Goal: Task Accomplishment & Management: Manage account settings

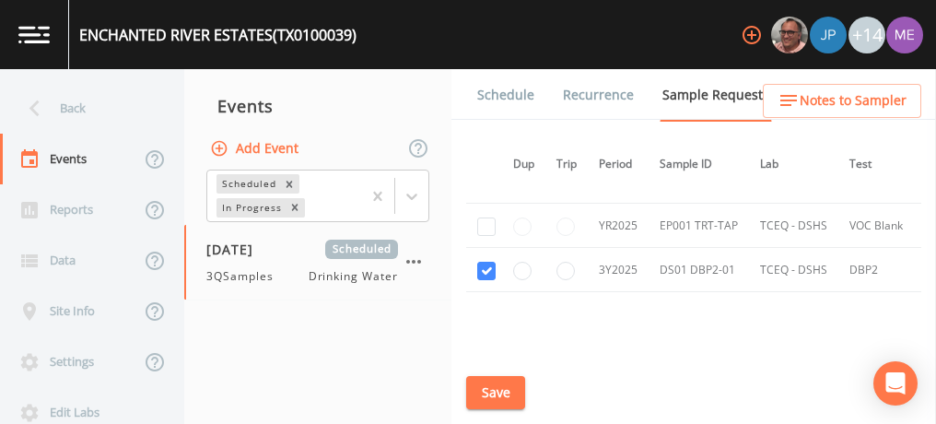
scroll to position [820, 5]
click at [520, 96] on link "Schedule" at bounding box center [505, 95] width 63 height 52
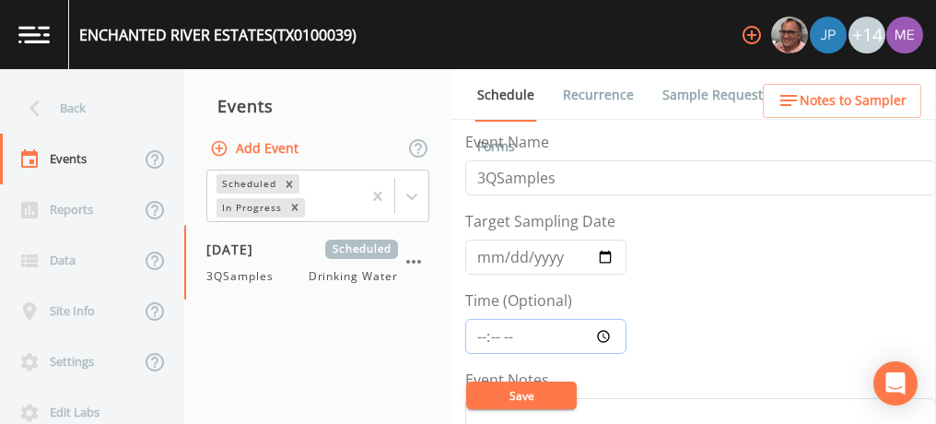
click at [487, 330] on input "Time (Optional)" at bounding box center [545, 336] width 161 height 35
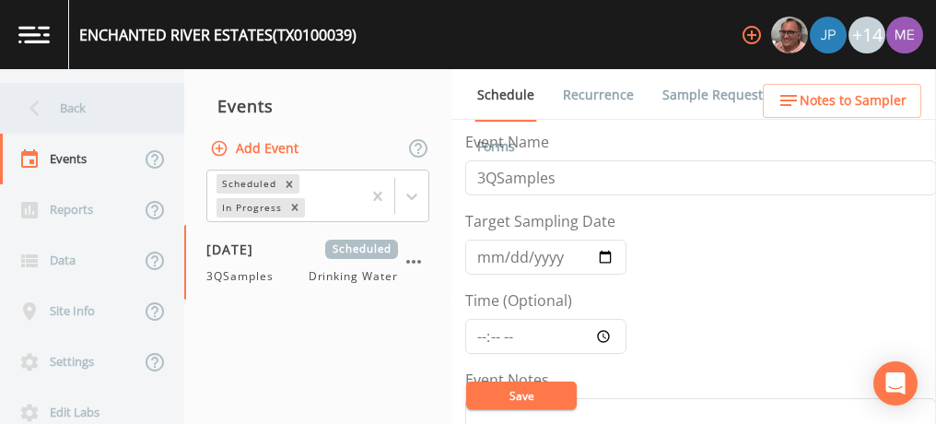
click at [67, 106] on div "Back" at bounding box center [83, 108] width 166 height 51
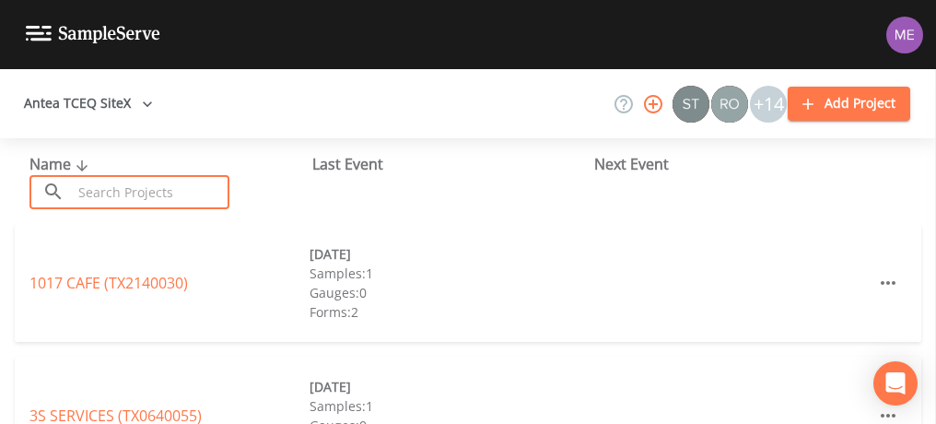
click at [119, 189] on input "text" at bounding box center [151, 192] width 158 height 34
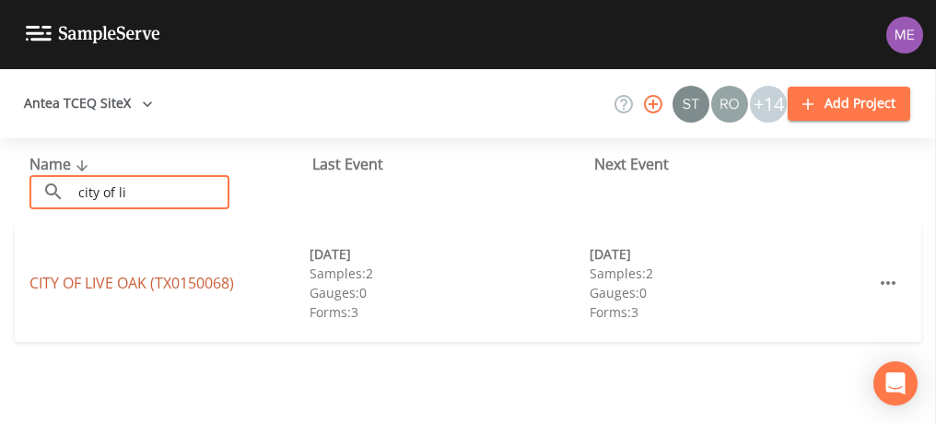
type input "city of li"
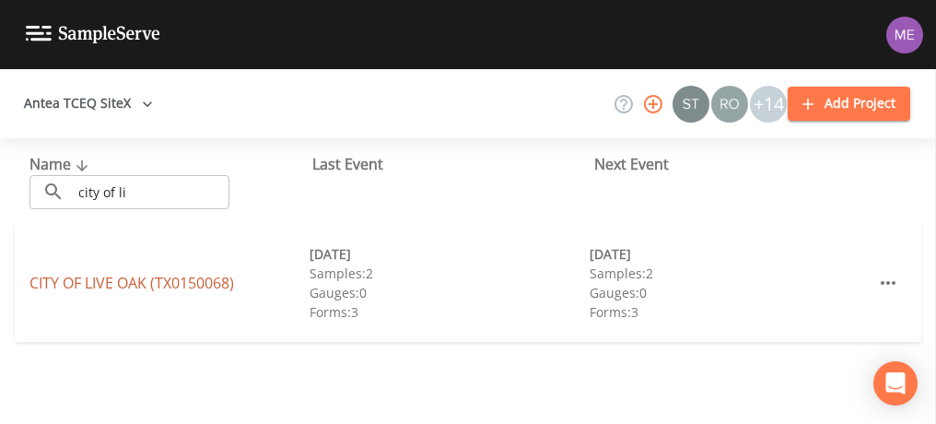
click at [116, 281] on link "CITY OF LIVE OAK ([GEOGRAPHIC_DATA])" at bounding box center [131, 283] width 204 height 20
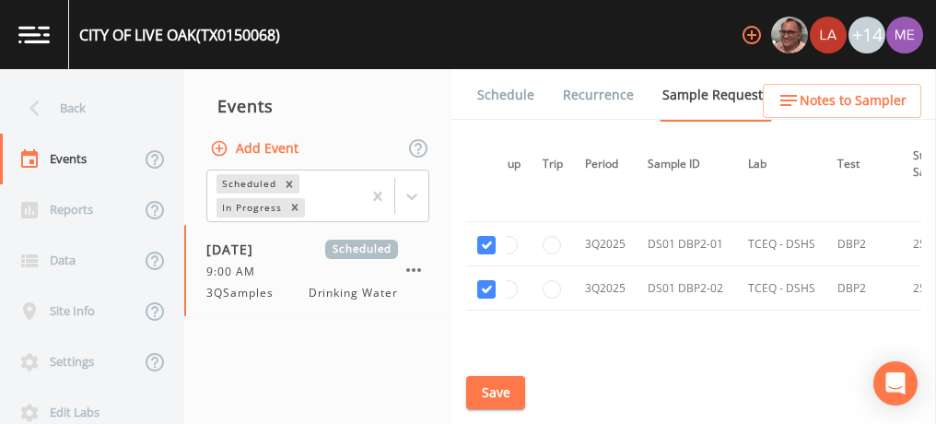
scroll to position [3688, 19]
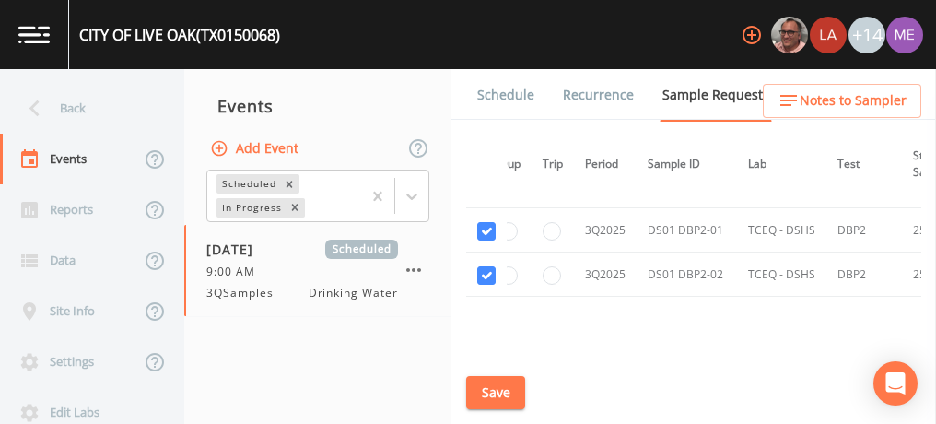
click at [502, 95] on link "Schedule" at bounding box center [505, 95] width 63 height 52
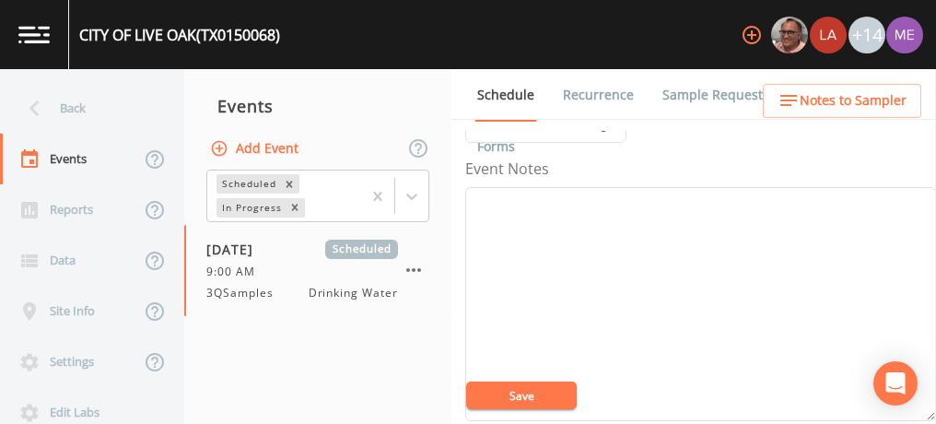
scroll to position [203, 0]
click at [507, 337] on textarea "Event Notes" at bounding box center [700, 312] width 471 height 234
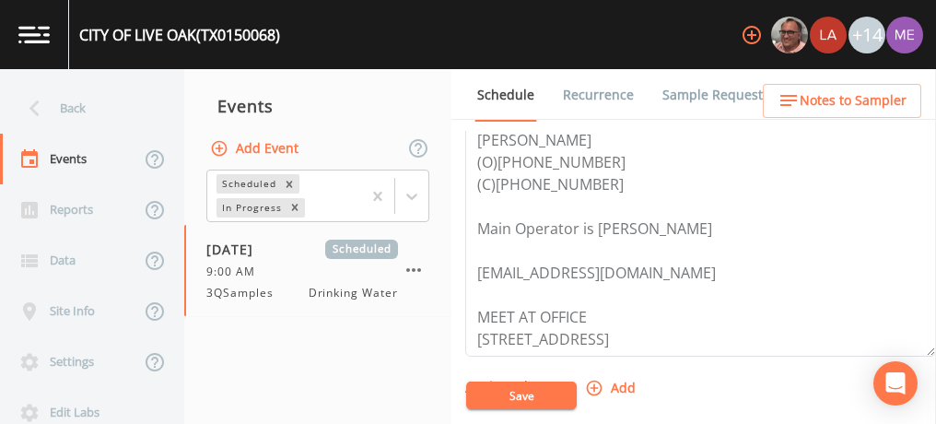
scroll to position [555, 0]
type textarea "confirmed with [PERSON_NAME]"
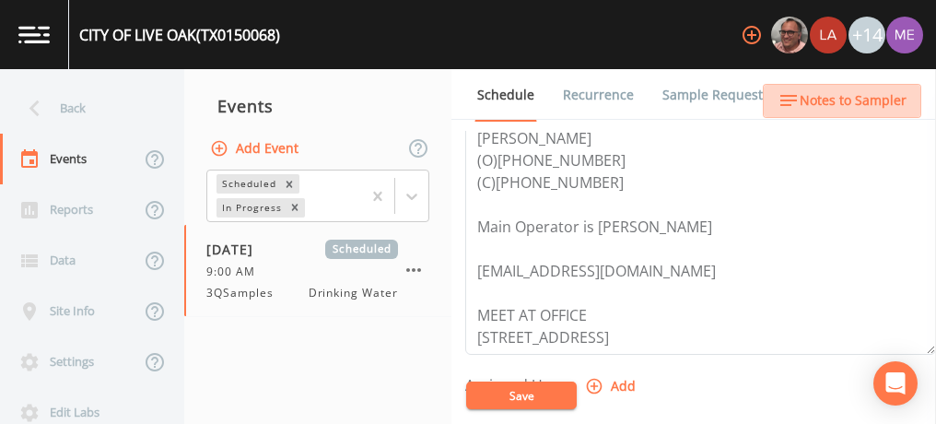
click at [871, 98] on span "Notes to Sampler" at bounding box center [853, 100] width 107 height 23
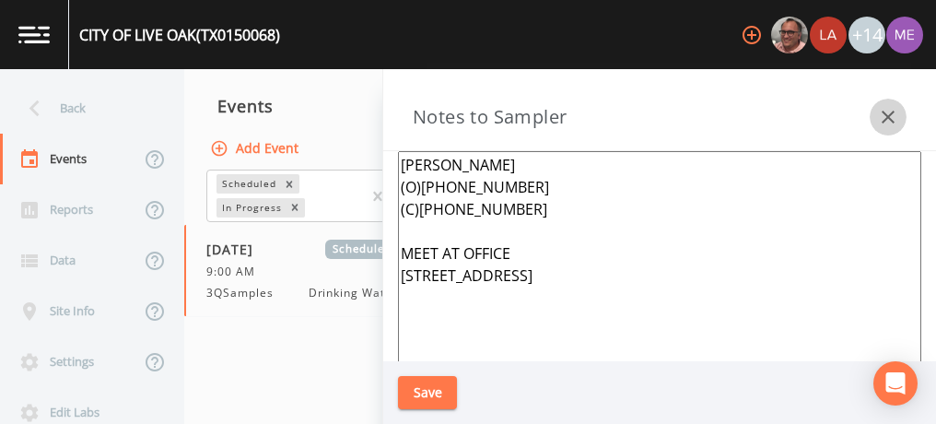
click at [886, 117] on icon "button" at bounding box center [888, 117] width 13 height 13
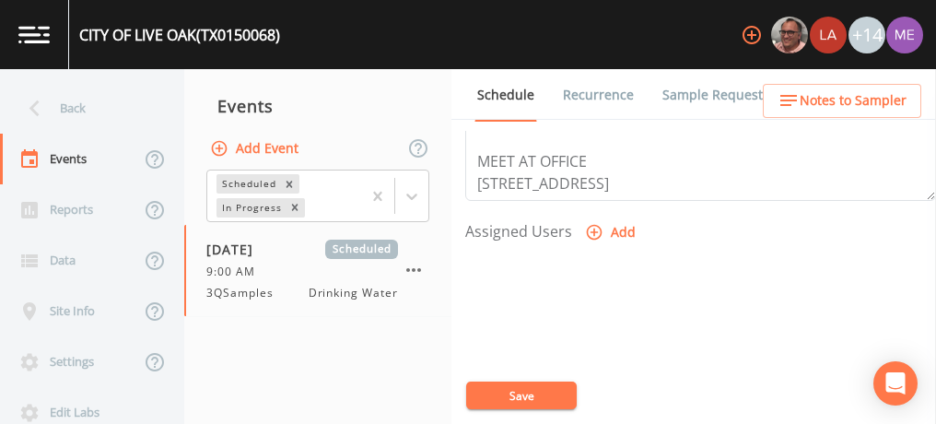
scroll to position [708, 0]
click at [595, 227] on icon "button" at bounding box center [594, 233] width 18 height 18
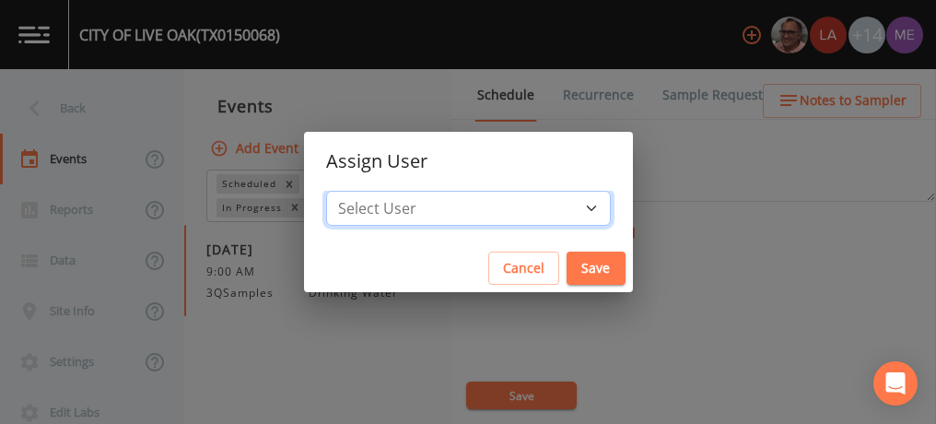
click at [560, 208] on select "Select User [PERSON_NAME] [PERSON_NAME] [PERSON_NAME] [PERSON_NAME] [PERSON_NAM…" at bounding box center [468, 208] width 285 height 35
select select "0023e953-f3f1-45db-ad64-8e5cfc113843"
click at [354, 191] on select "Select User [PERSON_NAME] [PERSON_NAME] [PERSON_NAME] [PERSON_NAME] [PERSON_NAM…" at bounding box center [468, 208] width 285 height 35
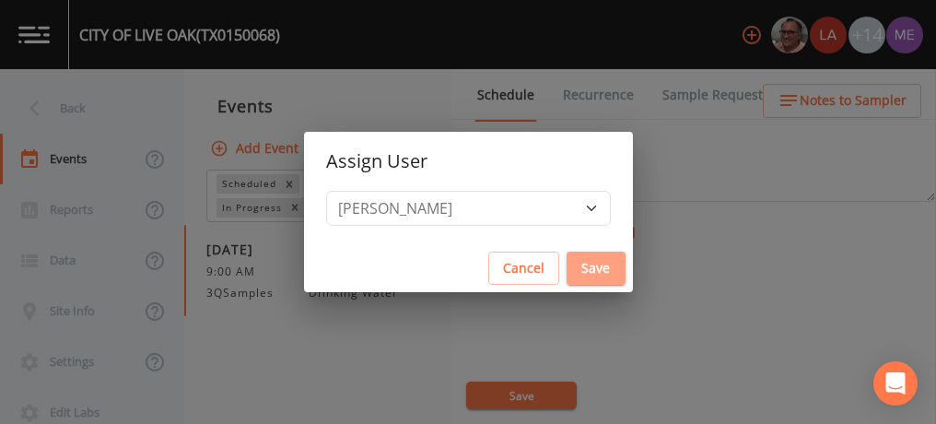
click at [566, 260] on button "Save" at bounding box center [595, 268] width 59 height 34
select select
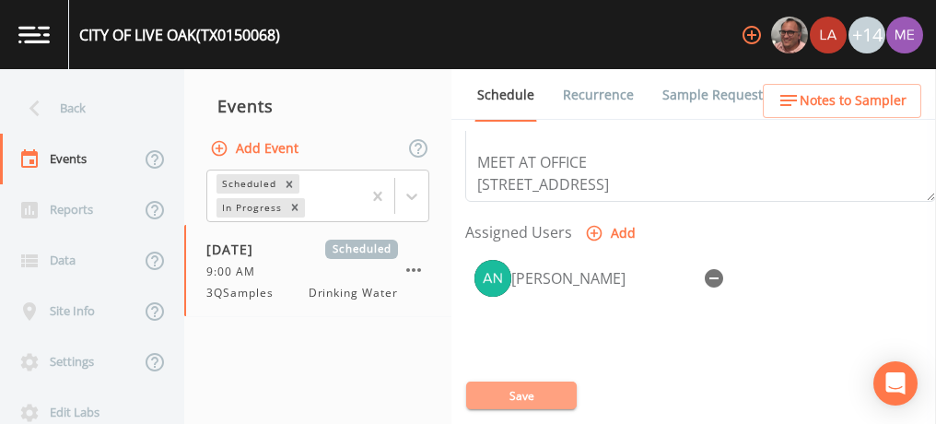
click at [532, 391] on button "Save" at bounding box center [521, 395] width 111 height 28
click at [501, 394] on button "Save" at bounding box center [521, 395] width 111 height 28
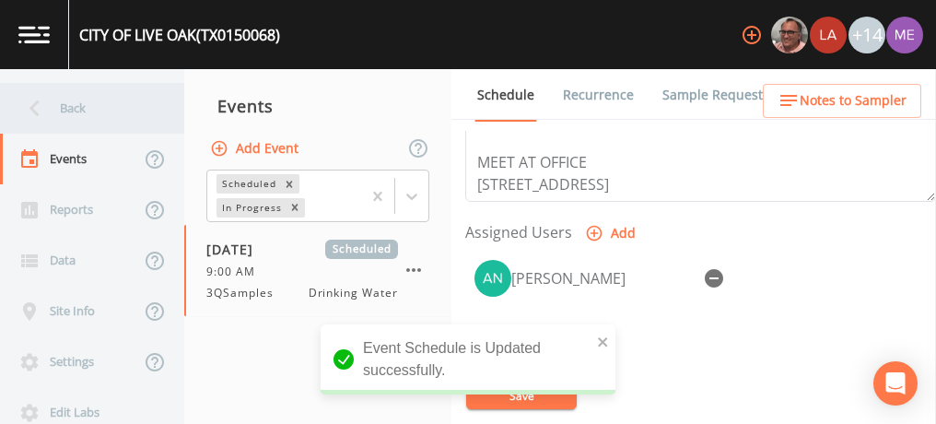
click at [65, 106] on div "Back" at bounding box center [83, 108] width 166 height 51
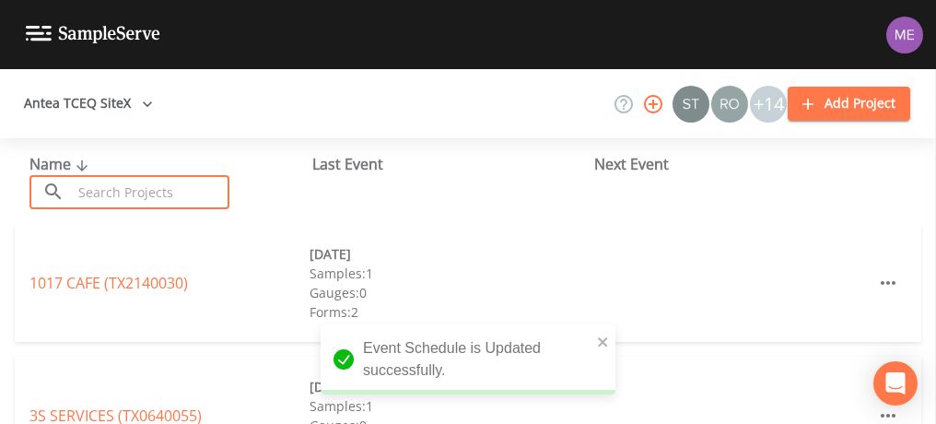
click at [100, 194] on input "text" at bounding box center [151, 192] width 158 height 34
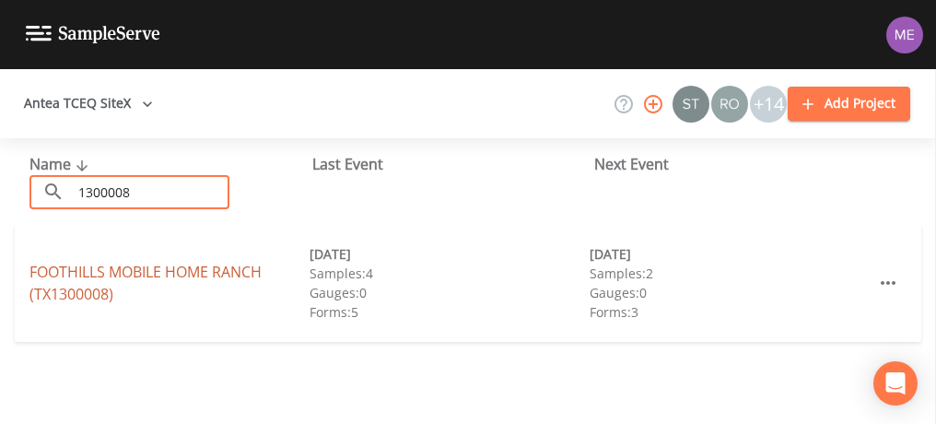
type input "1300008"
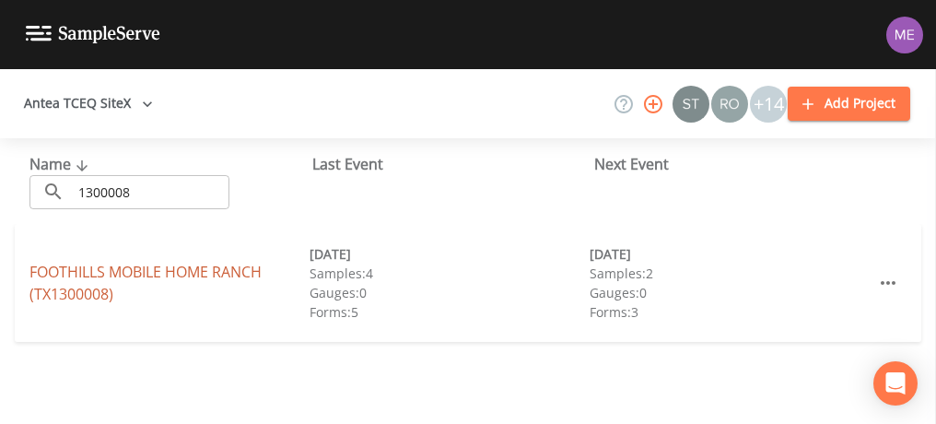
click at [114, 266] on link "FOOTHILLS MOBILE HOME RANCH (TX1300008)" at bounding box center [145, 283] width 232 height 42
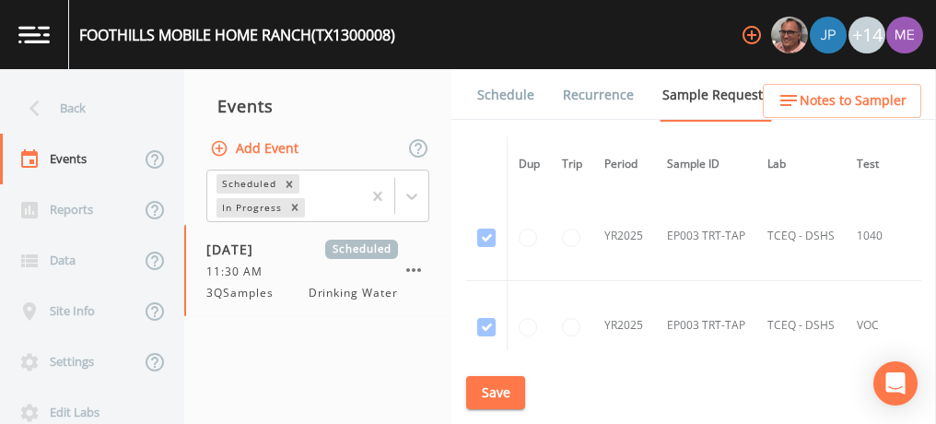
scroll to position [4513, 0]
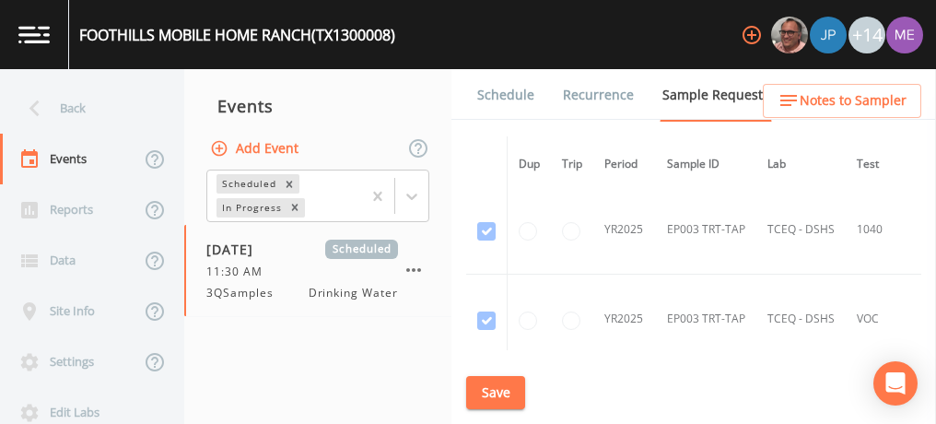
click at [504, 97] on link "Schedule" at bounding box center [505, 95] width 63 height 52
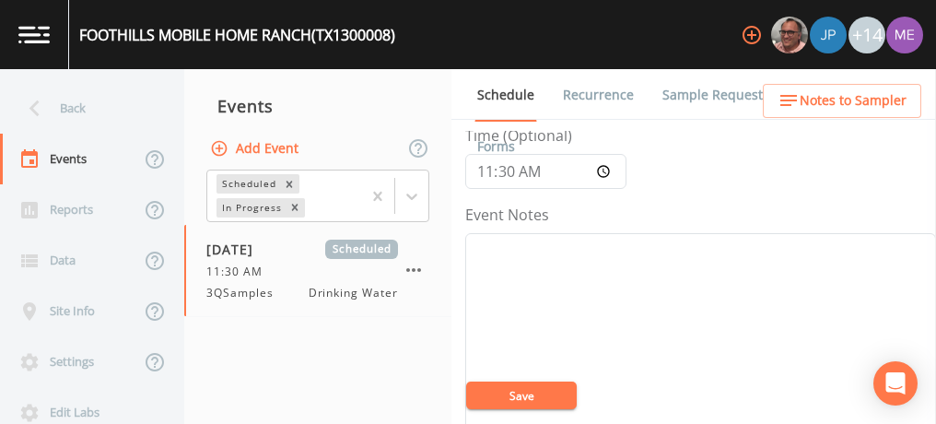
scroll to position [216, 0]
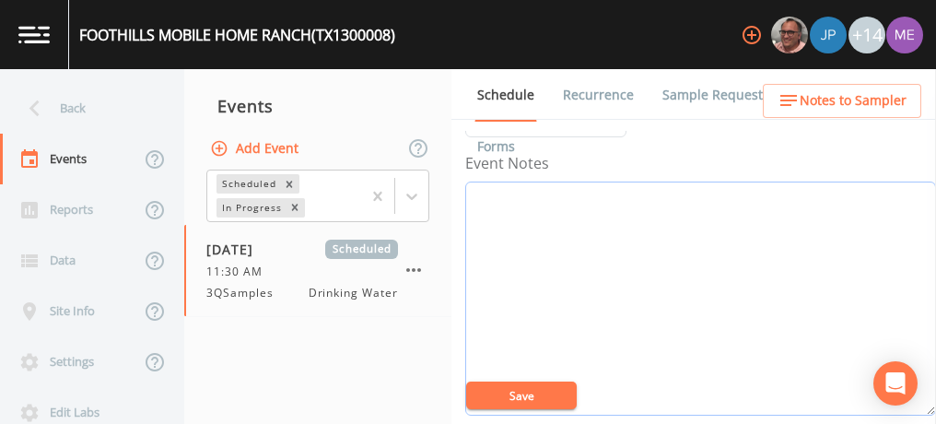
click at [564, 240] on textarea "Event Notes" at bounding box center [700, 298] width 471 height 234
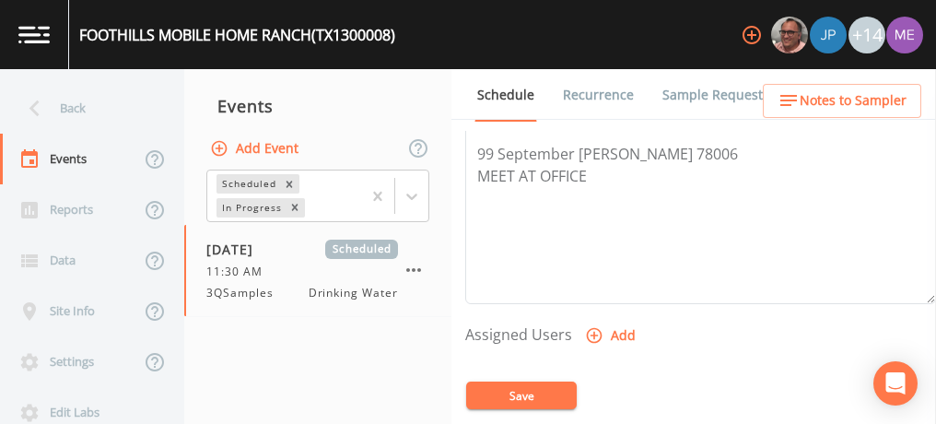
scroll to position [607, 0]
type textarea "confirmed with [PERSON_NAME]"
click at [594, 331] on icon "button" at bounding box center [594, 334] width 18 height 18
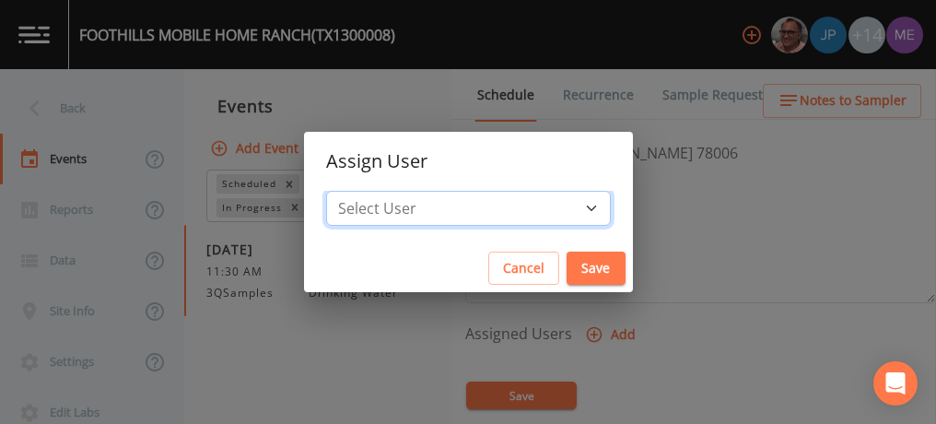
click at [566, 200] on select "Select User [PERSON_NAME] [PERSON_NAME] [PERSON_NAME] [PERSON_NAME] [PERSON_NAM…" at bounding box center [468, 208] width 285 height 35
select select "0023e953-f3f1-45db-ad64-8e5cfc113843"
click at [354, 191] on select "Select User [PERSON_NAME] [PERSON_NAME] [PERSON_NAME] [PERSON_NAME] [PERSON_NAM…" at bounding box center [468, 208] width 285 height 35
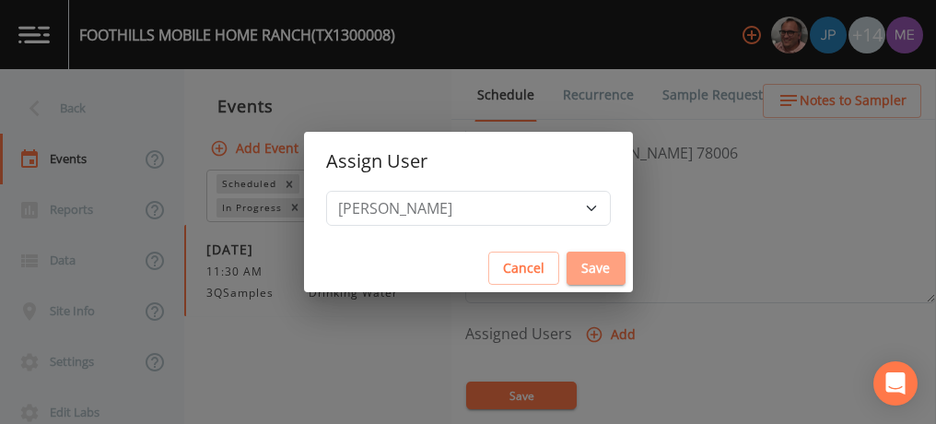
click at [567, 263] on button "Save" at bounding box center [595, 268] width 59 height 34
select select
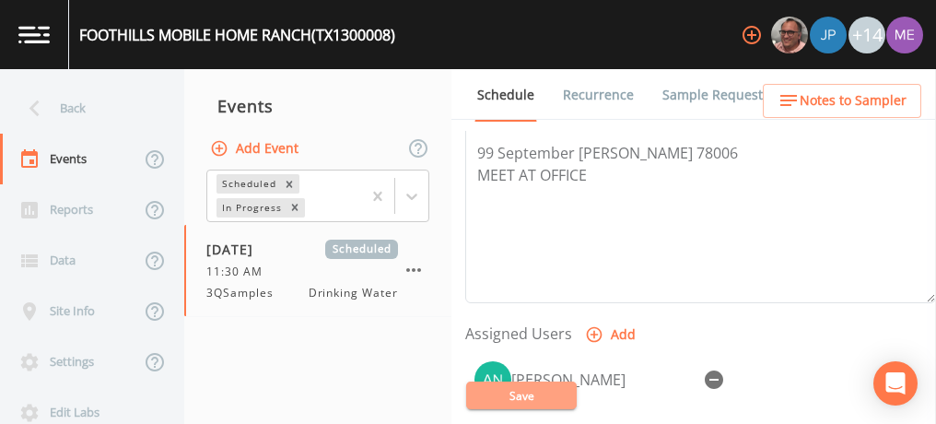
click at [534, 391] on button "Save" at bounding box center [521, 395] width 111 height 28
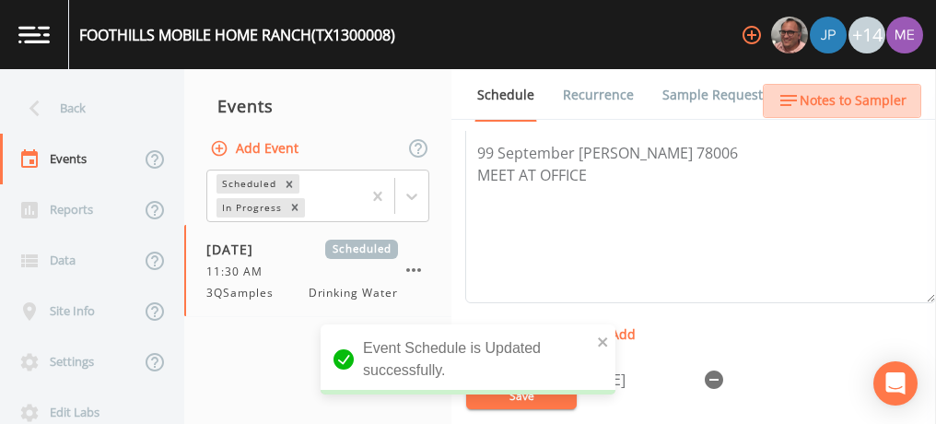
click at [851, 99] on span "Notes to Sampler" at bounding box center [853, 100] width 107 height 23
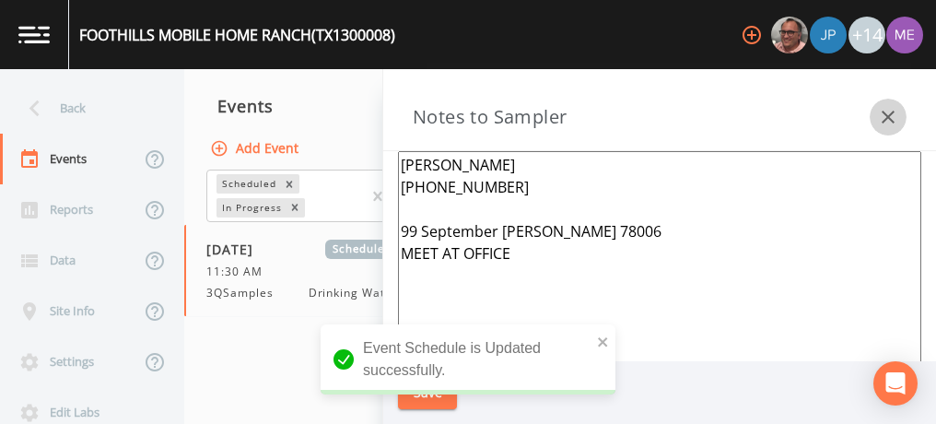
click at [893, 113] on icon "button" at bounding box center [888, 117] width 22 height 22
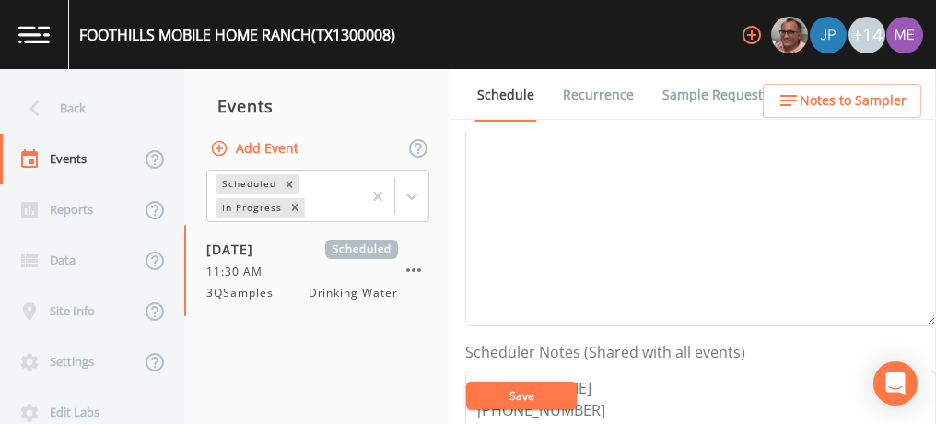
scroll to position [305, 0]
click at [541, 396] on button "Save" at bounding box center [521, 395] width 111 height 28
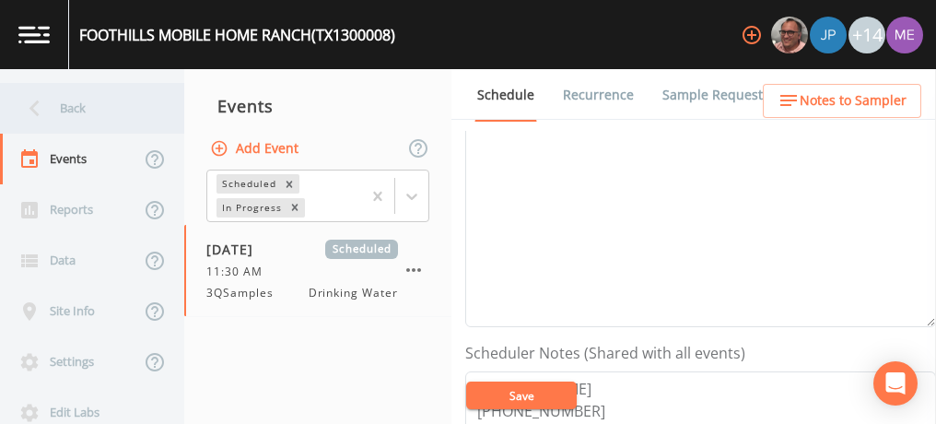
click at [77, 101] on div "Back" at bounding box center [83, 108] width 166 height 51
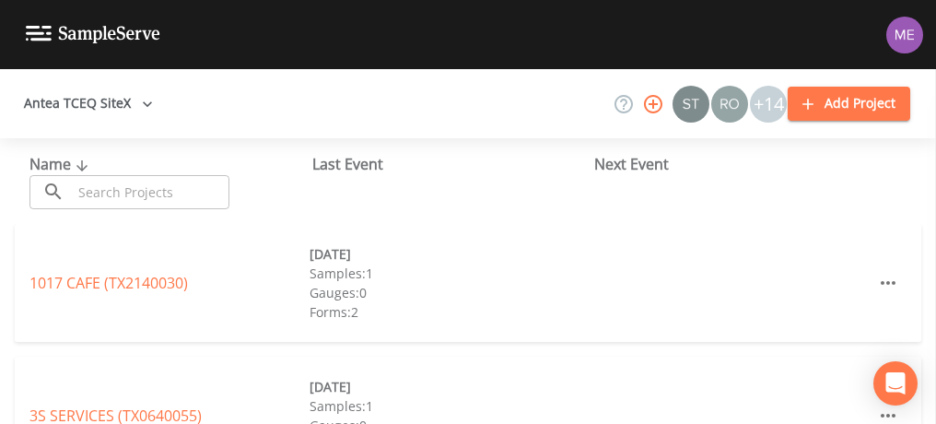
click at [100, 191] on input "text" at bounding box center [151, 192] width 158 height 34
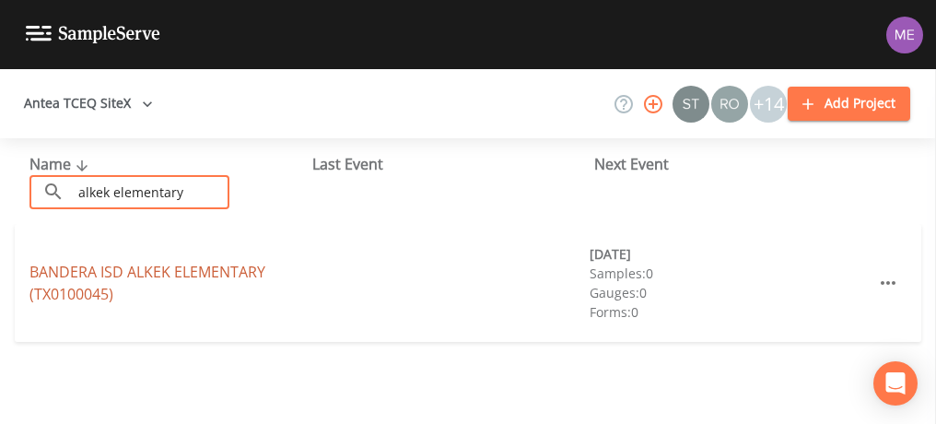
type input "alkek elementary"
click at [87, 268] on link "BANDERA ISD ALKEK ELEMENTARY (TX0100045)" at bounding box center [147, 283] width 236 height 42
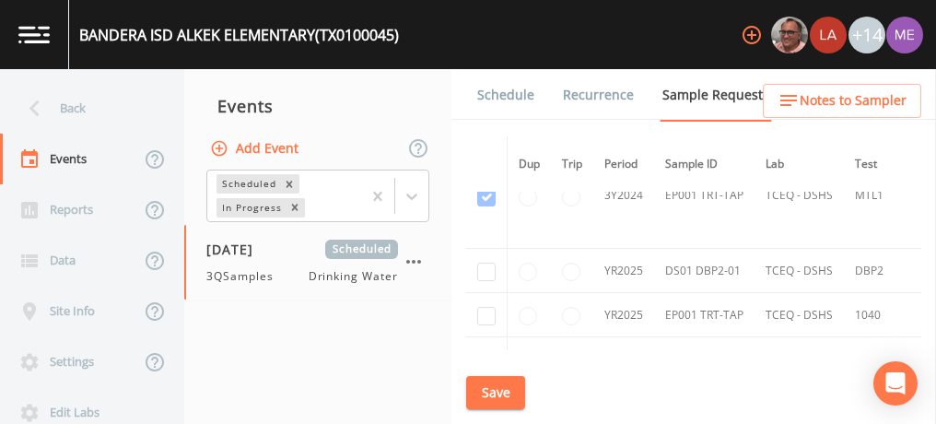
scroll to position [900, 0]
click at [481, 260] on input "checkbox" at bounding box center [486, 269] width 18 height 18
checkbox input "true"
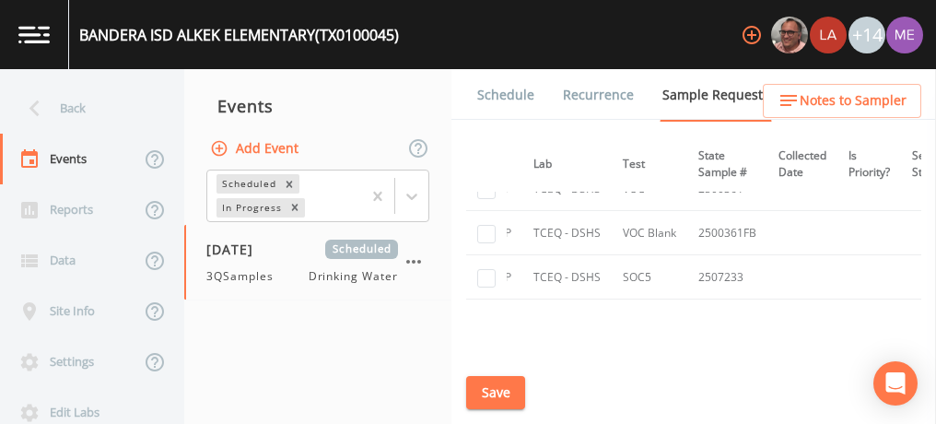
scroll to position [1068, 232]
click at [495, 381] on button "Save" at bounding box center [495, 393] width 59 height 34
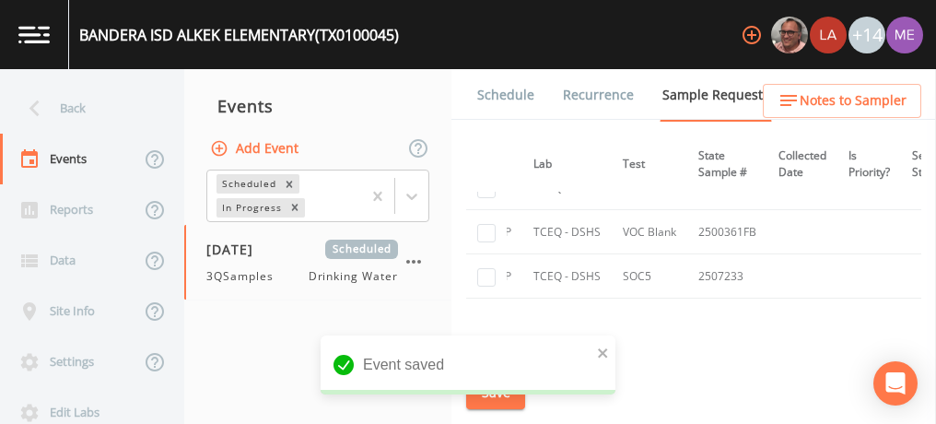
click at [504, 89] on link "Schedule" at bounding box center [505, 95] width 63 height 52
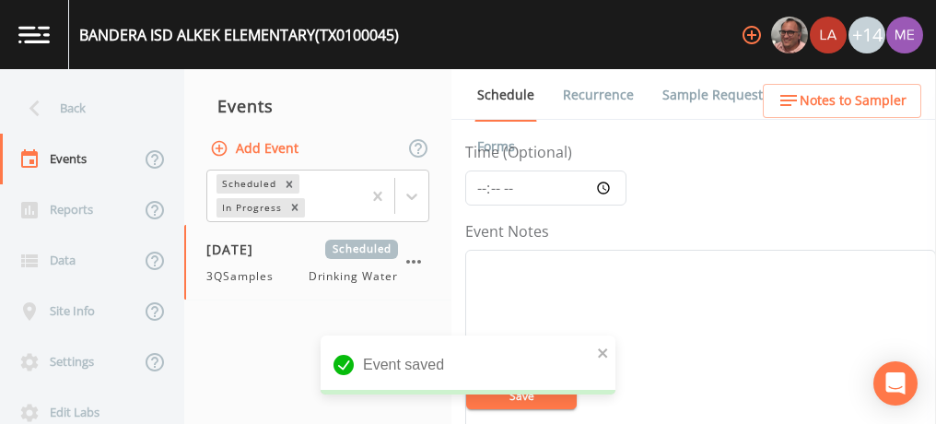
scroll to position [164, 0]
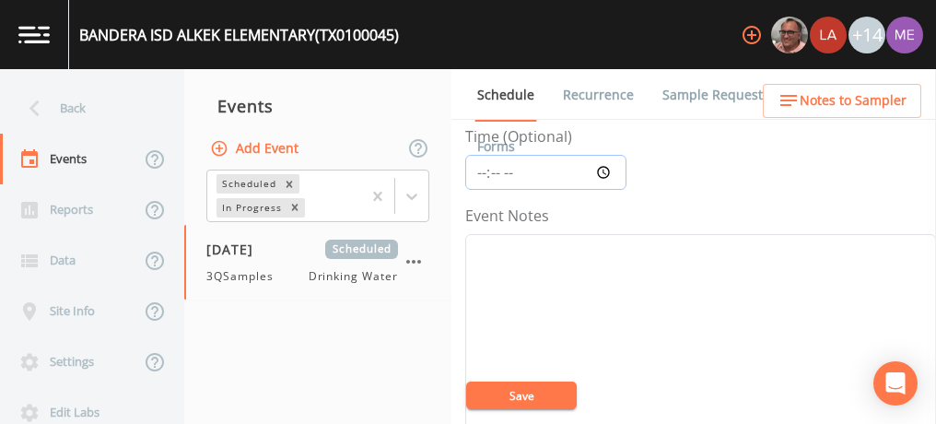
click at [481, 171] on input "Time (Optional)" at bounding box center [545, 172] width 161 height 35
type input "09:00"
click at [517, 260] on textarea "Event Notes" at bounding box center [700, 351] width 471 height 234
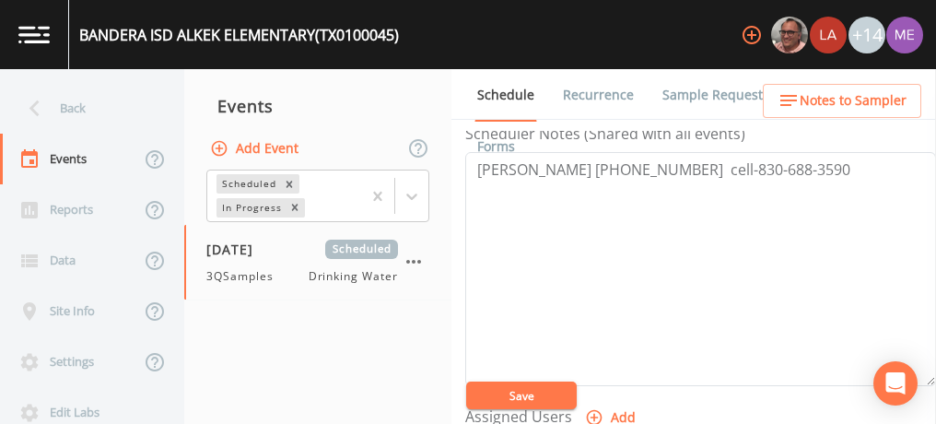
scroll to position [614, 0]
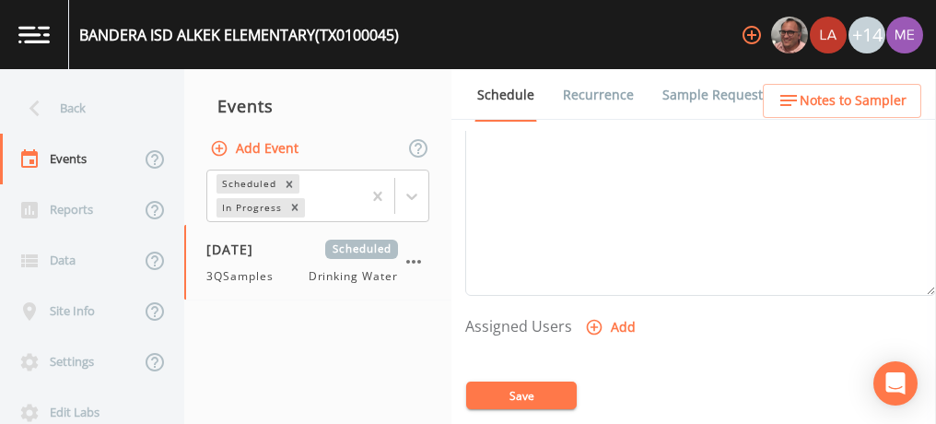
type textarea "CONFIRMED WITH [PERSON_NAME]"
click at [595, 325] on icon "button" at bounding box center [594, 327] width 18 height 18
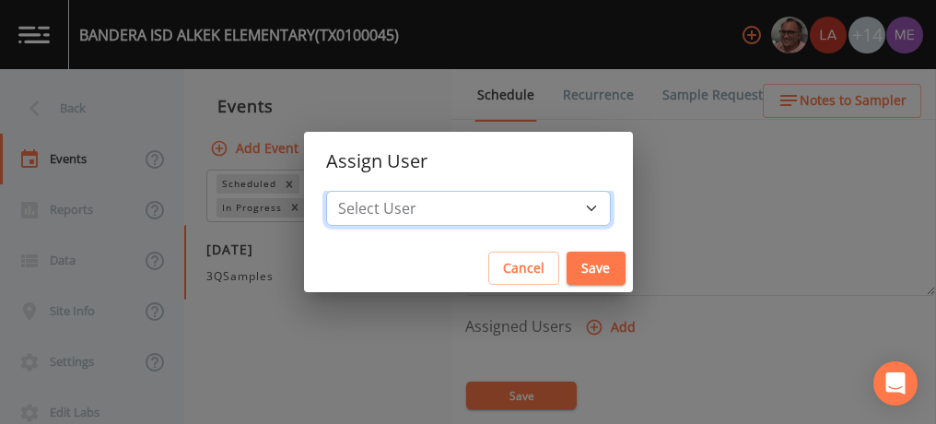
click at [555, 208] on select "Select User [PERSON_NAME] [PERSON_NAME] [PERSON_NAME] [PERSON_NAME] [PERSON_NAM…" at bounding box center [468, 208] width 285 height 35
select select "0023e953-f3f1-45db-ad64-8e5cfc113843"
click at [354, 191] on select "Select User [PERSON_NAME] [PERSON_NAME] [PERSON_NAME] [PERSON_NAME] [PERSON_NAM…" at bounding box center [468, 208] width 285 height 35
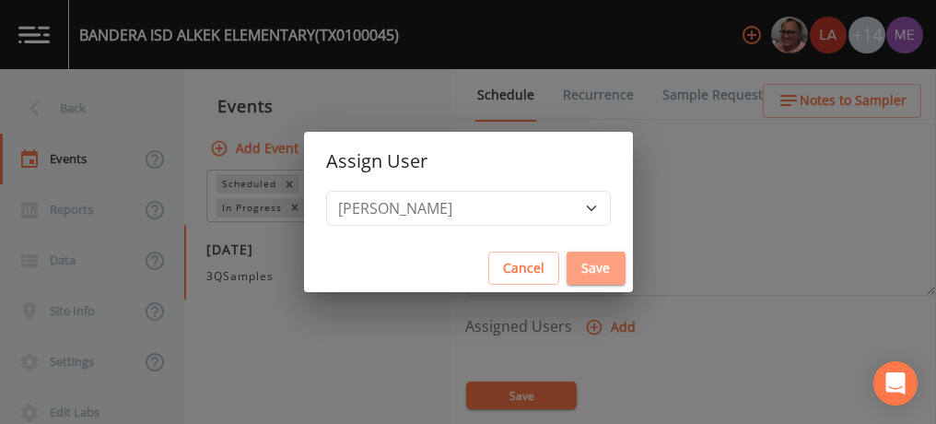
click at [566, 267] on button "Save" at bounding box center [595, 268] width 59 height 34
select select
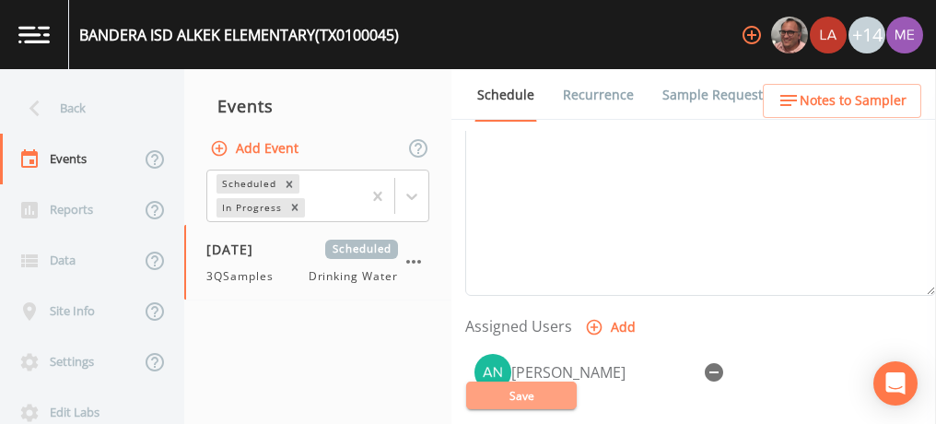
click at [523, 387] on button "Save" at bounding box center [521, 395] width 111 height 28
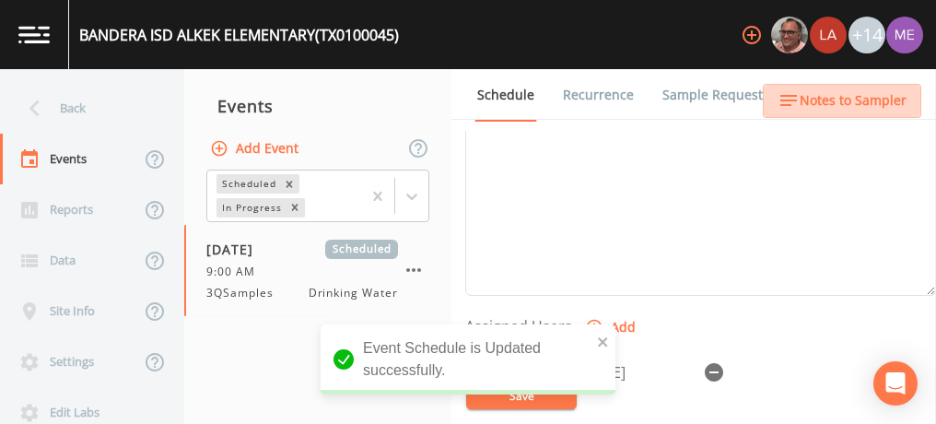
click at [849, 101] on span "Notes to Sampler" at bounding box center [853, 100] width 107 height 23
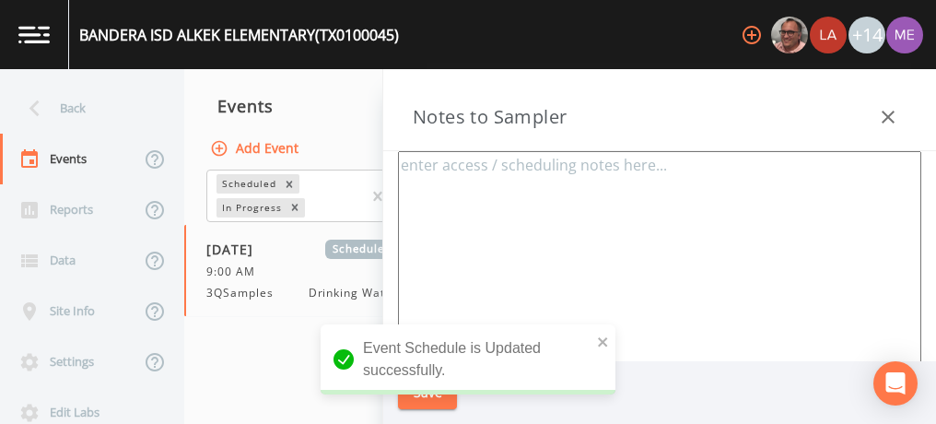
click at [599, 200] on textarea at bounding box center [659, 375] width 523 height 448
type textarea "g"
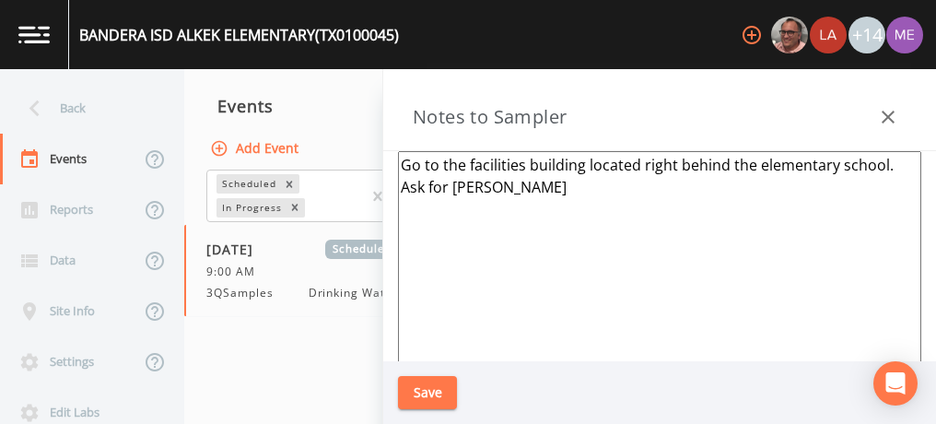
paste textarea "1798 HWY 173 S"
type textarea "Go to the facilities building located right behind the elementary school. Ask f…"
click at [435, 390] on button "Save" at bounding box center [427, 393] width 59 height 34
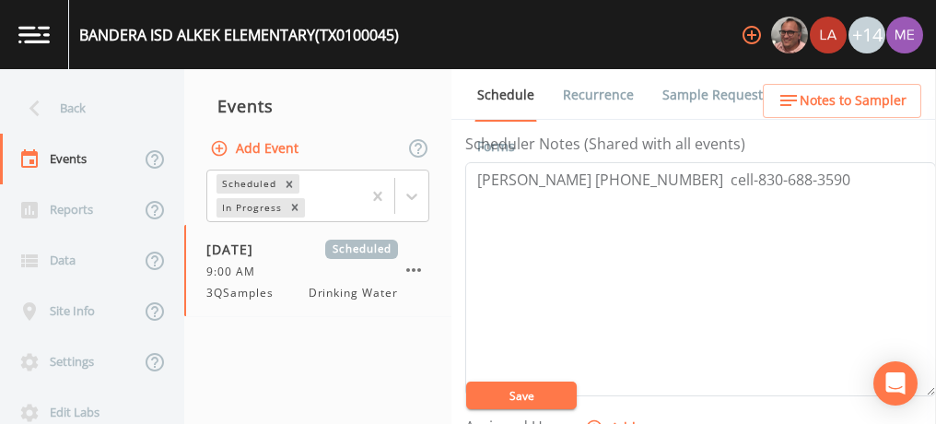
scroll to position [511, 0]
drag, startPoint x: 478, startPoint y: 177, endPoint x: 793, endPoint y: 189, distance: 315.3
click at [793, 189] on textarea "[PERSON_NAME] [PHONE_NUMBER] cell-830-688-3590" at bounding box center [700, 282] width 471 height 234
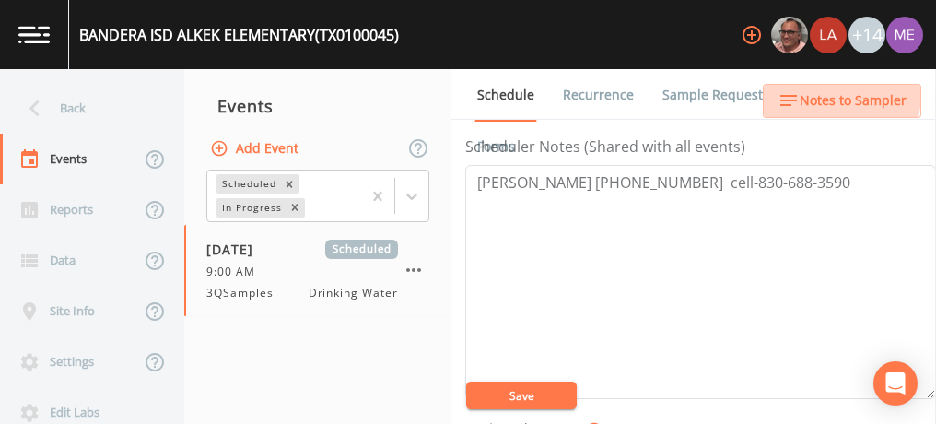
click at [832, 94] on span "Notes to Sampler" at bounding box center [853, 100] width 107 height 23
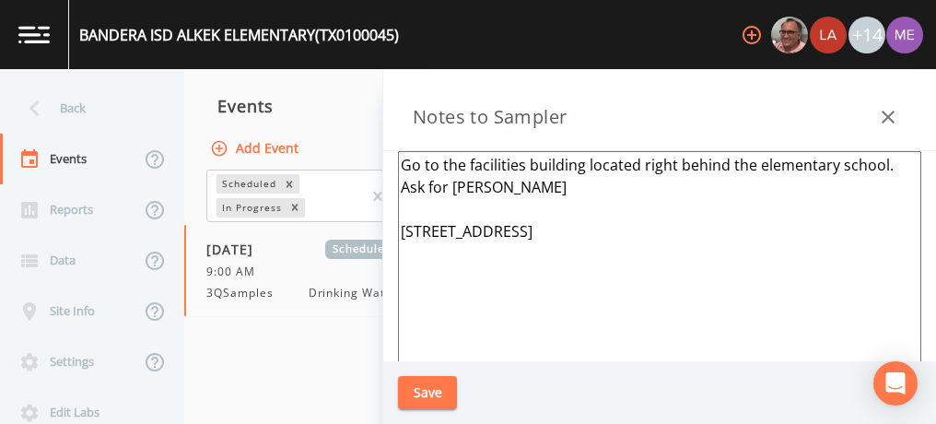
click at [547, 187] on textarea "Go to the facilities building located right behind the elementary school. Ask f…" at bounding box center [659, 375] width 523 height 448
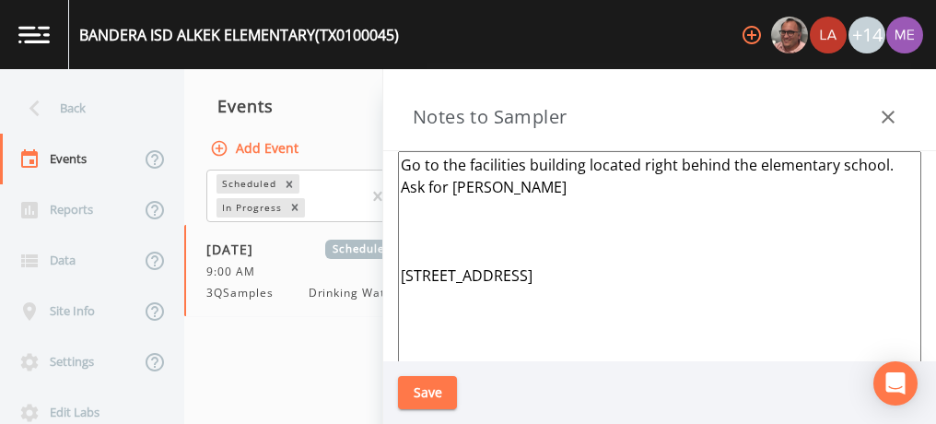
paste textarea "[PERSON_NAME] [PHONE_NUMBER] cell-830-688-3590"
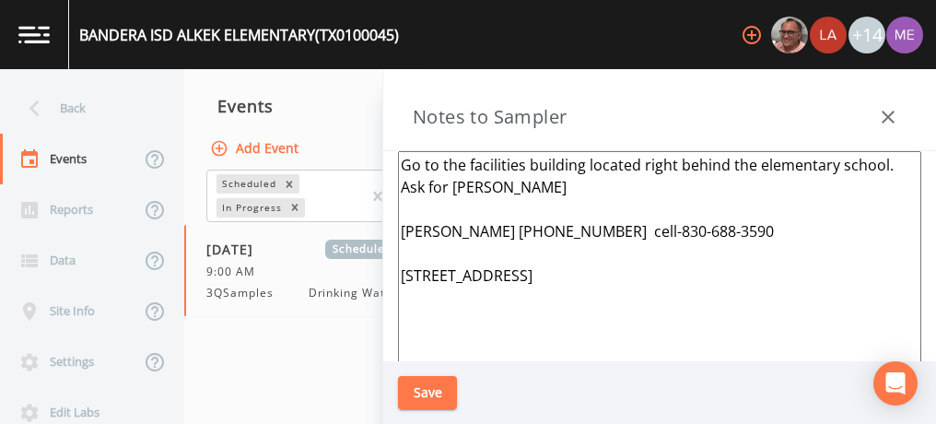
click at [403, 161] on textarea "Go to the facilities building located right behind the elementary school. Ask f…" at bounding box center [659, 375] width 523 height 448
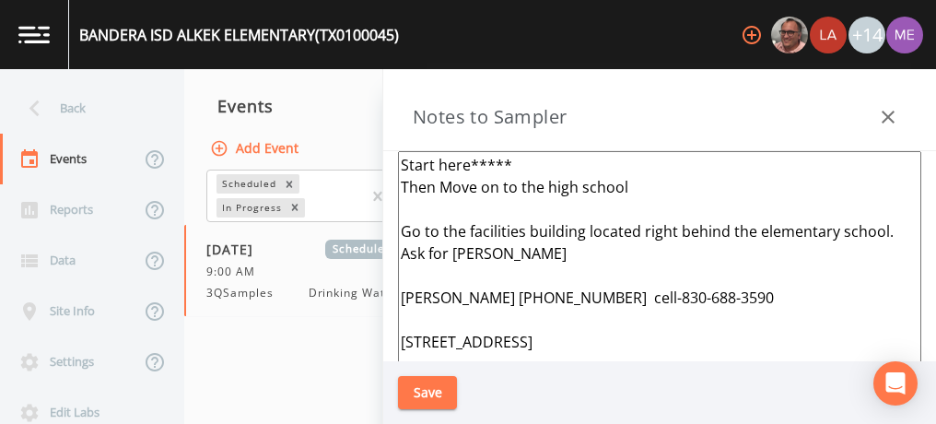
type textarea "Start here***** Then Move on to the high school Go to the facilities building l…"
click at [426, 391] on button "Save" at bounding box center [427, 393] width 59 height 34
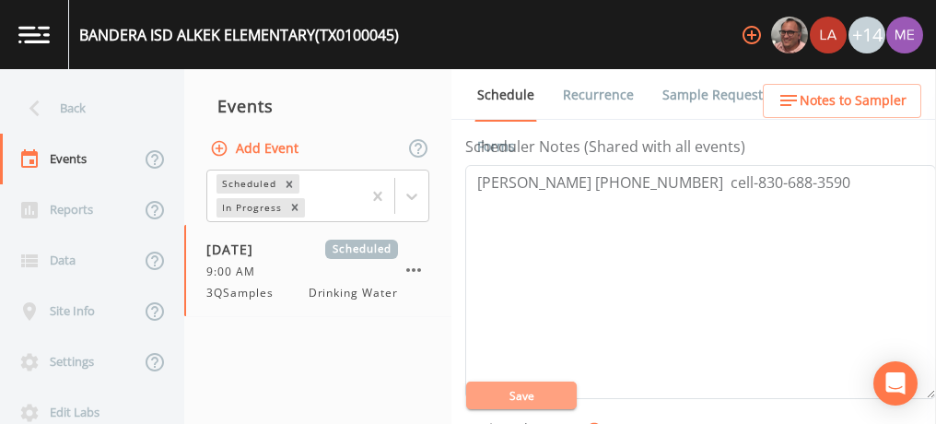
click at [491, 392] on button "Save" at bounding box center [521, 395] width 111 height 28
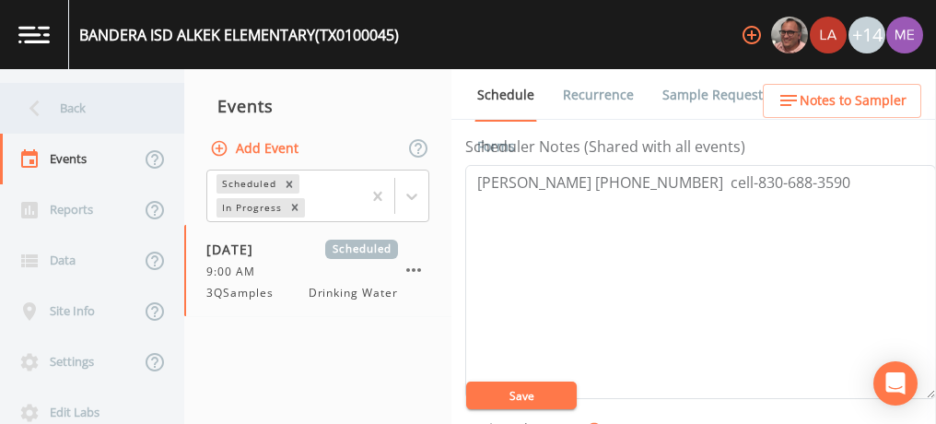
click at [72, 95] on div "Back" at bounding box center [83, 108] width 166 height 51
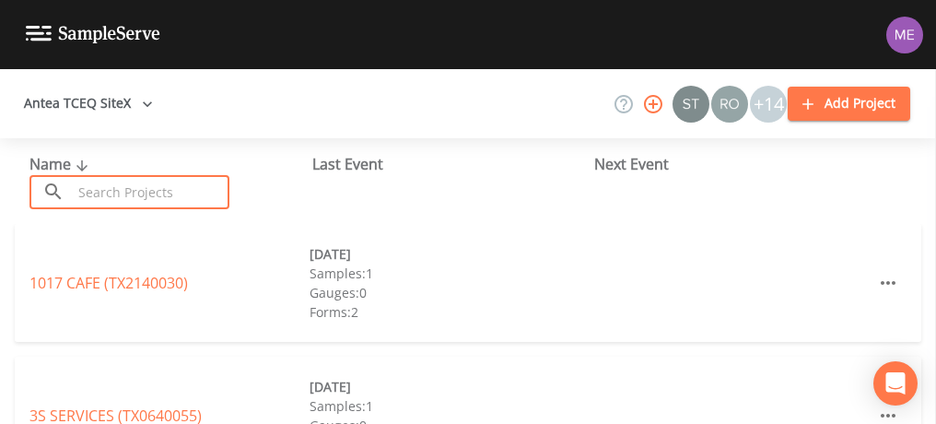
click at [134, 190] on input "text" at bounding box center [151, 192] width 158 height 34
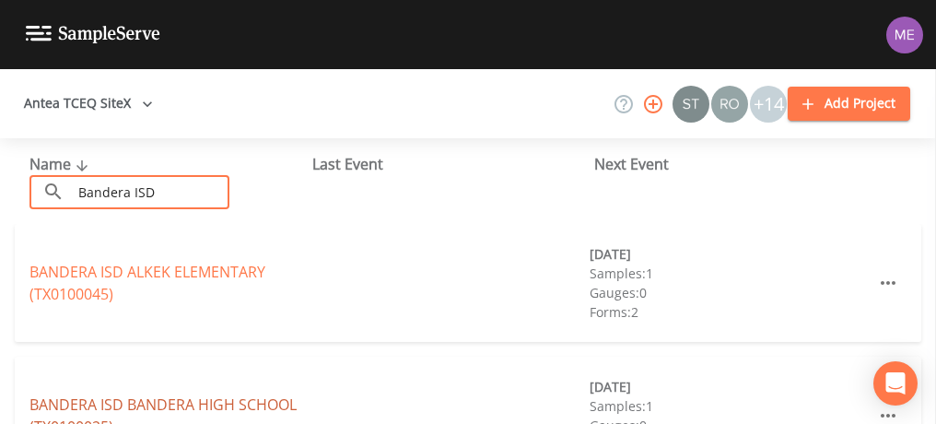
type input "Bandera ISD"
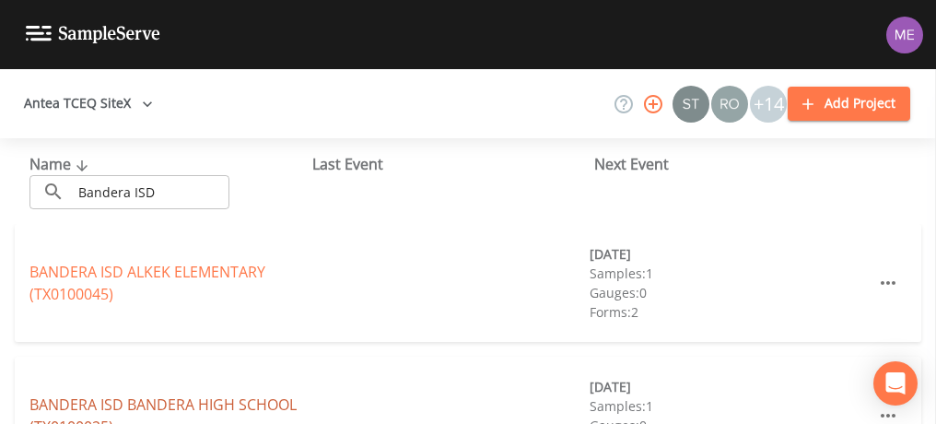
click at [169, 401] on link "BANDERA ISD BANDERA HIGH SCHOOL (TX0100025)" at bounding box center [162, 415] width 267 height 42
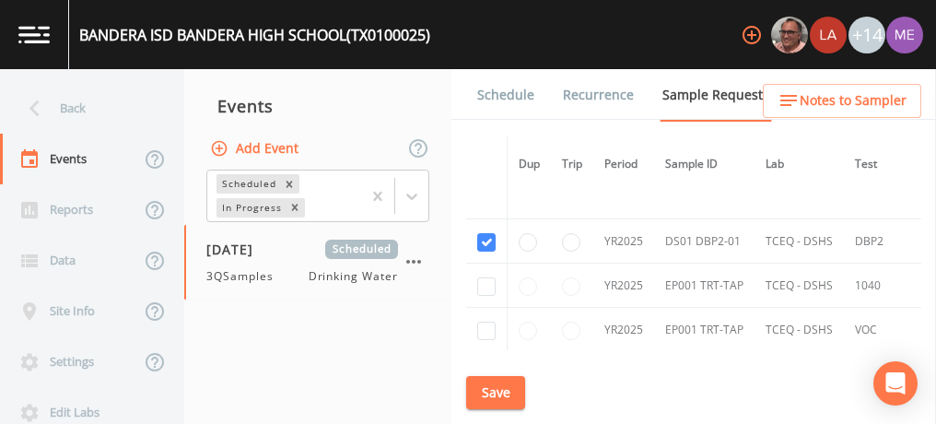
scroll to position [822, 0]
click at [500, 95] on link "Schedule" at bounding box center [505, 95] width 63 height 52
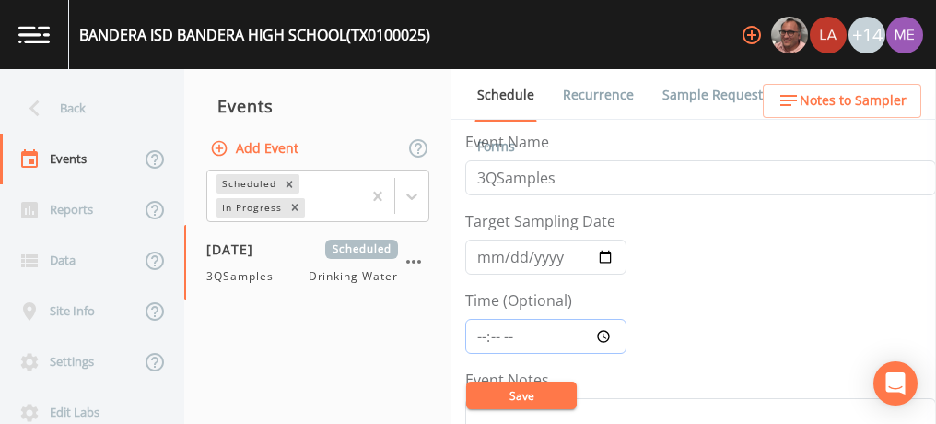
click at [482, 334] on input "Time (Optional)" at bounding box center [545, 336] width 161 height 35
type input "09:00"
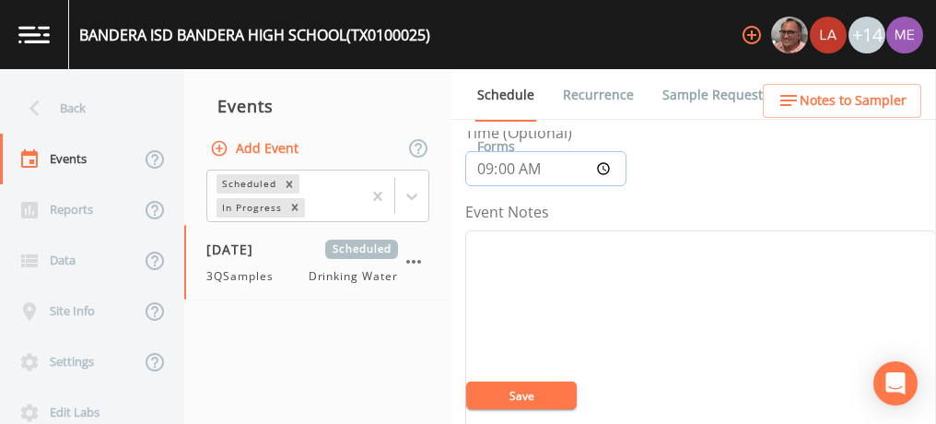
scroll to position [169, 0]
click at [491, 279] on textarea "Event Notes" at bounding box center [700, 345] width 471 height 234
type textarea "s"
type textarea "confirmed with [PERSON_NAME]"
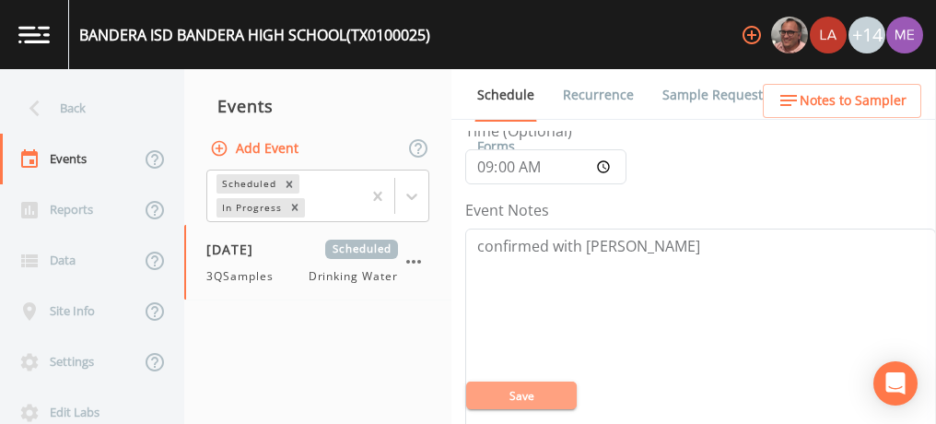
click at [532, 387] on button "Save" at bounding box center [521, 395] width 111 height 28
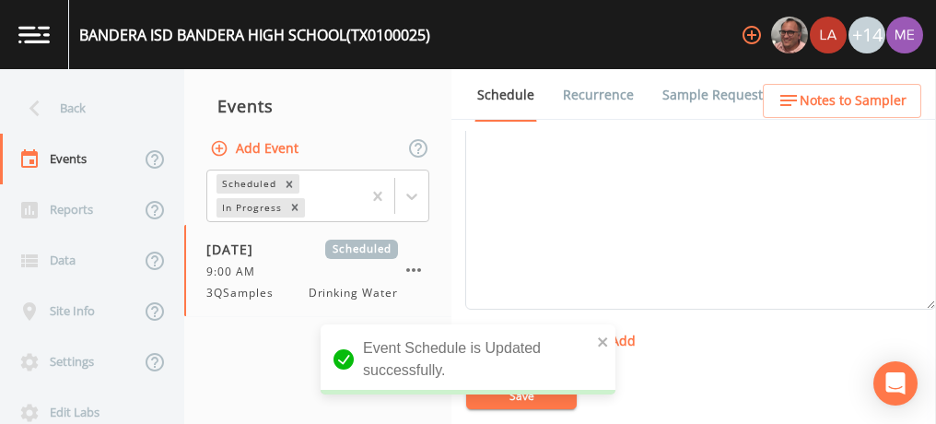
scroll to position [685, 0]
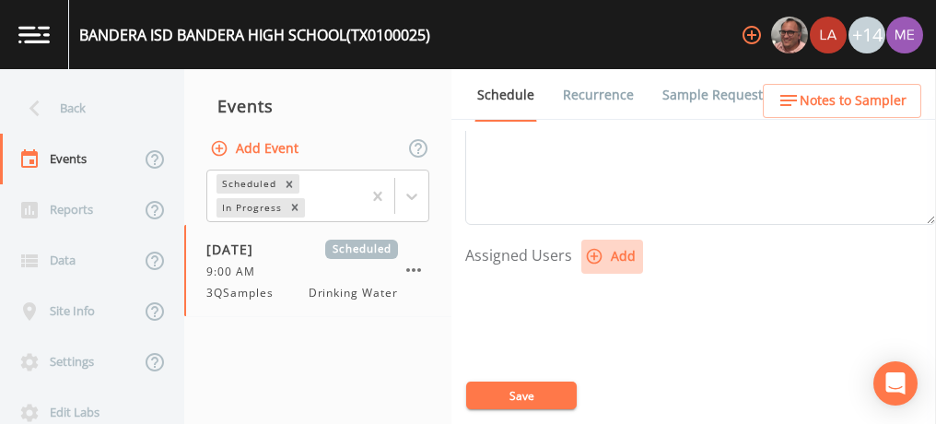
click at [599, 254] on icon "button" at bounding box center [594, 256] width 18 height 18
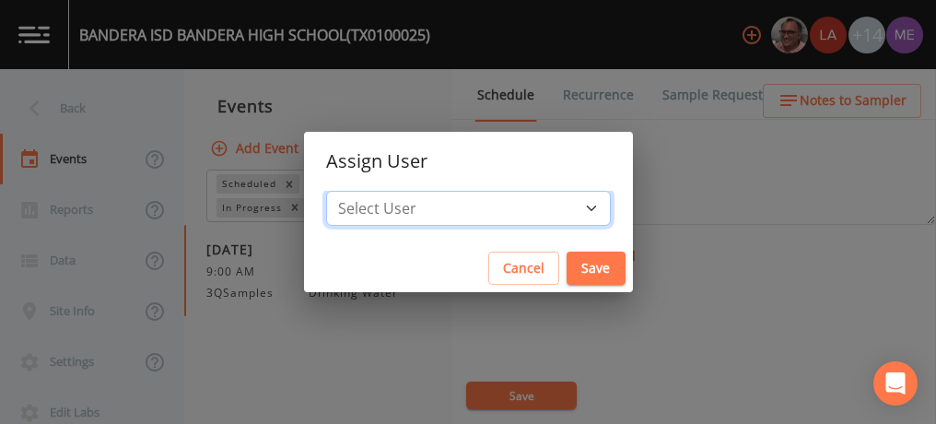
click at [564, 202] on select "Select User [PERSON_NAME] [PERSON_NAME] [PERSON_NAME] [PERSON_NAME] [PERSON_NAM…" at bounding box center [468, 208] width 285 height 35
select select "0023e953-f3f1-45db-ad64-8e5cfc113843"
click at [354, 191] on select "Select User [PERSON_NAME] [PERSON_NAME] [PERSON_NAME] [PERSON_NAME] [PERSON_NAM…" at bounding box center [468, 208] width 285 height 35
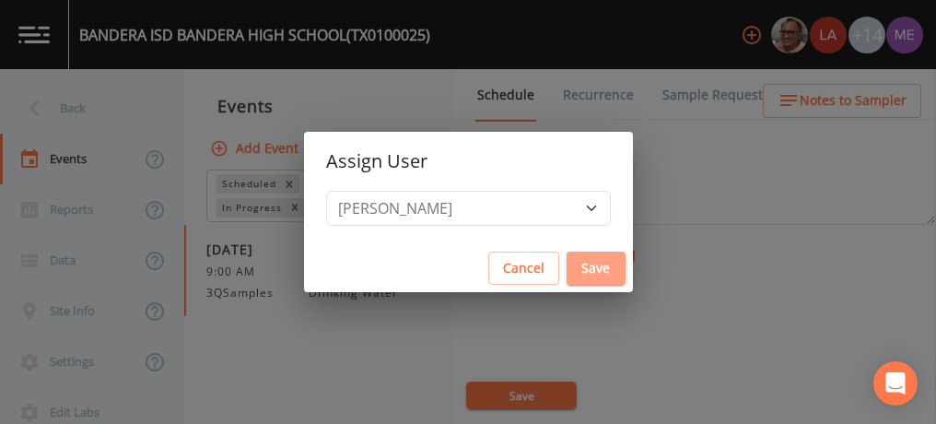
click at [566, 270] on button "Save" at bounding box center [595, 268] width 59 height 34
select select
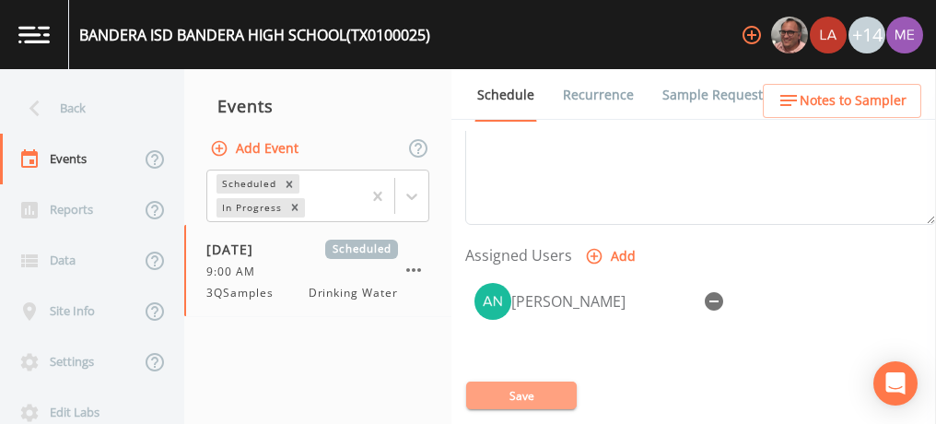
click at [506, 391] on button "Save" at bounding box center [521, 395] width 111 height 28
click at [837, 96] on span "Notes to Sampler" at bounding box center [853, 100] width 107 height 23
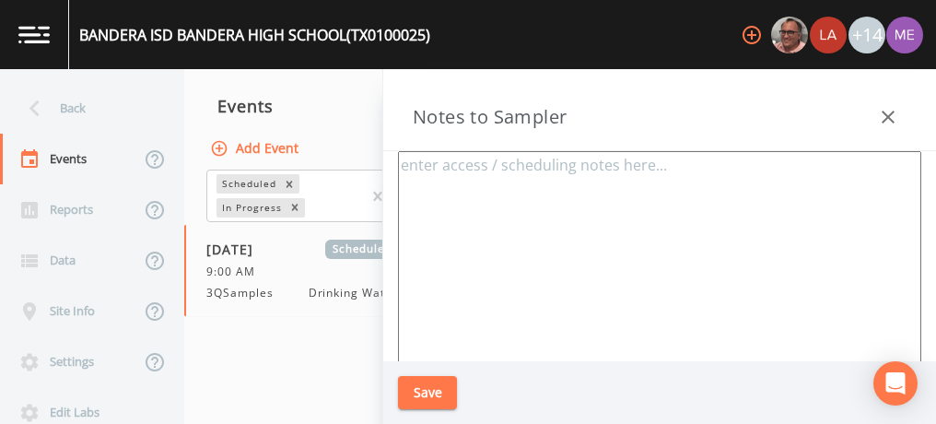
click at [610, 216] on textarea at bounding box center [659, 375] width 523 height 448
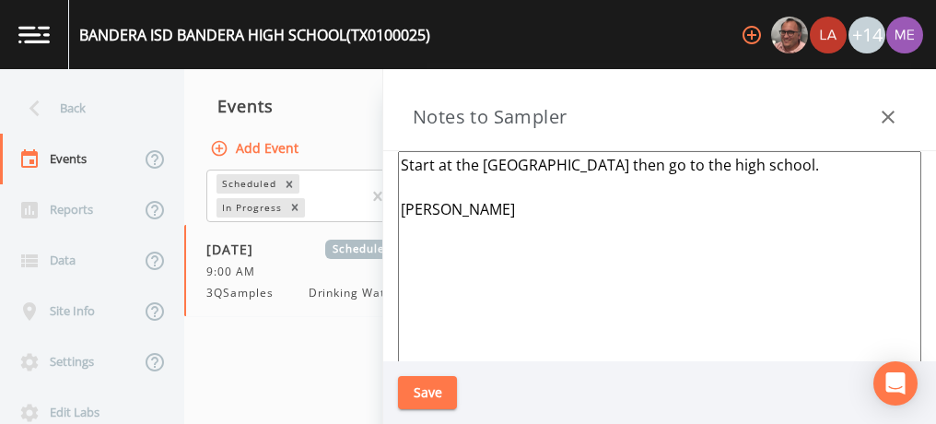
type textarea "Start at the [GEOGRAPHIC_DATA] then go to the high school. [PERSON_NAME]"
click at [422, 385] on button "Save" at bounding box center [427, 393] width 59 height 34
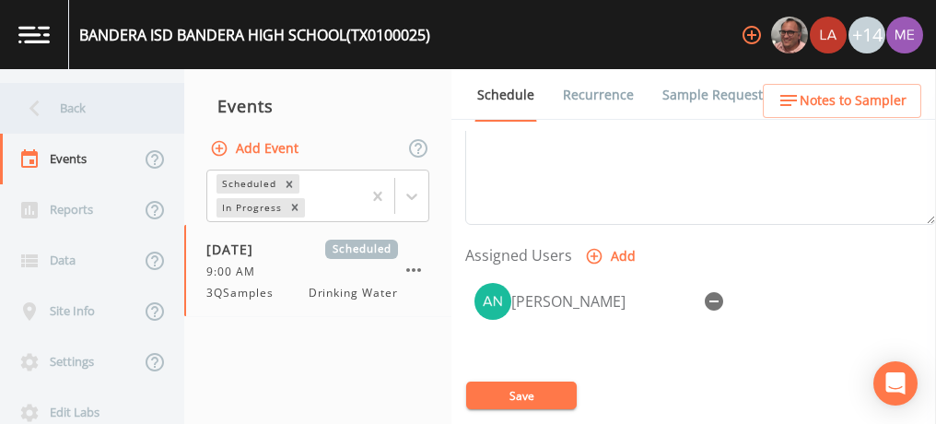
click at [73, 106] on div "Back" at bounding box center [83, 108] width 166 height 51
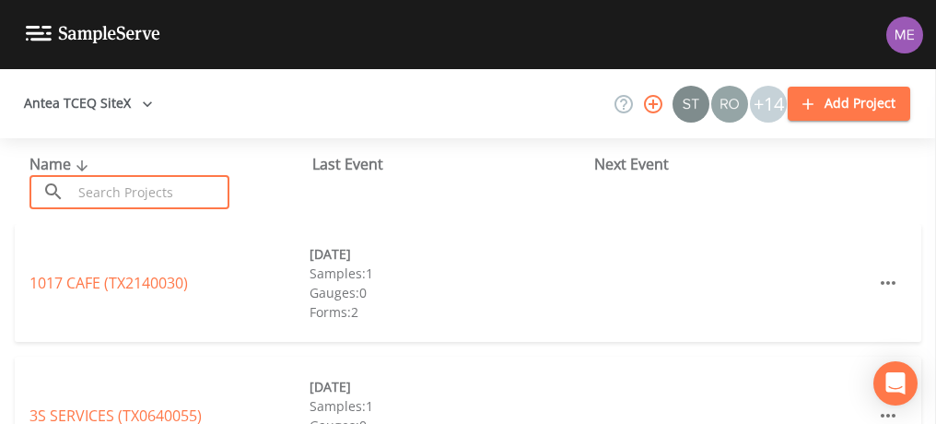
click at [105, 195] on input "text" at bounding box center [151, 192] width 158 height 34
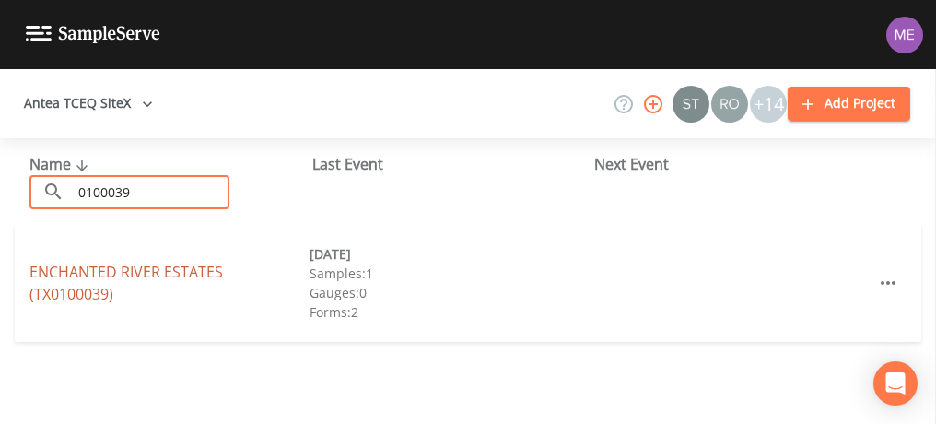
type input "0100039"
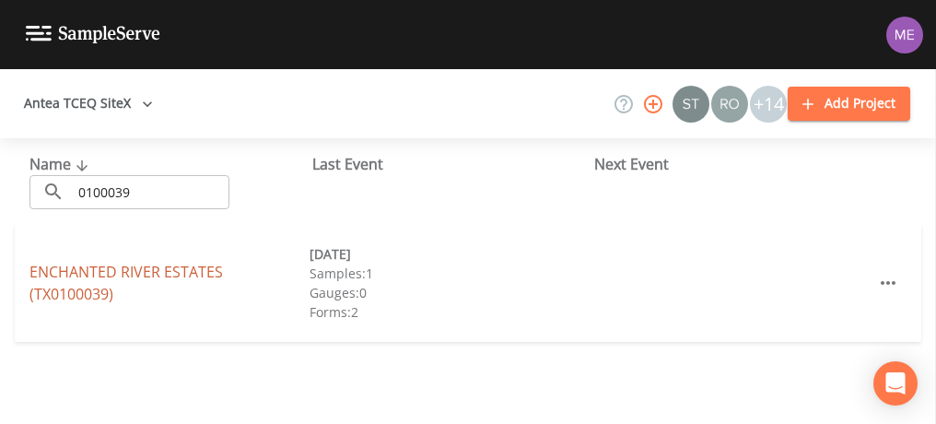
click at [106, 273] on link "ENCHANTED RIVER ESTATES (TX0100039)" at bounding box center [125, 283] width 193 height 42
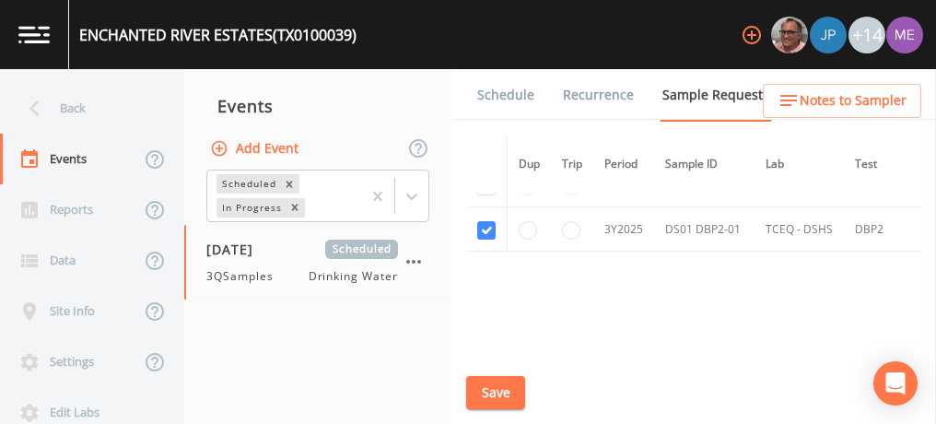
scroll to position [860, 0]
click at [484, 88] on link "Schedule" at bounding box center [505, 95] width 63 height 52
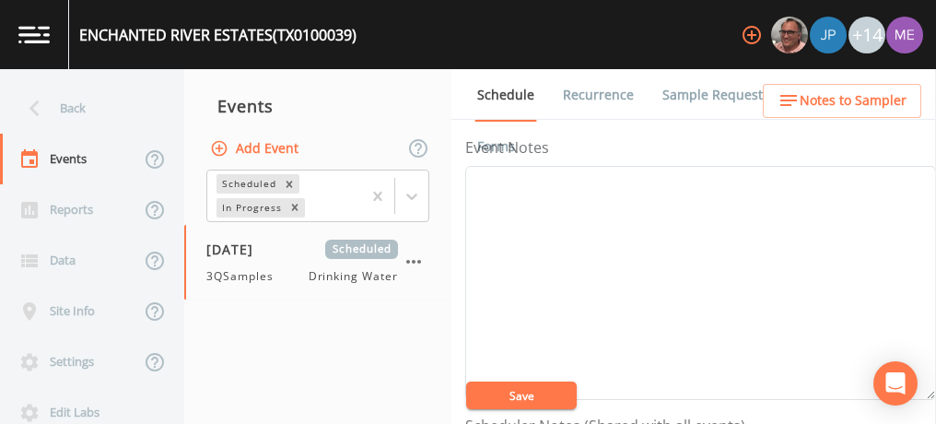
scroll to position [230, 0]
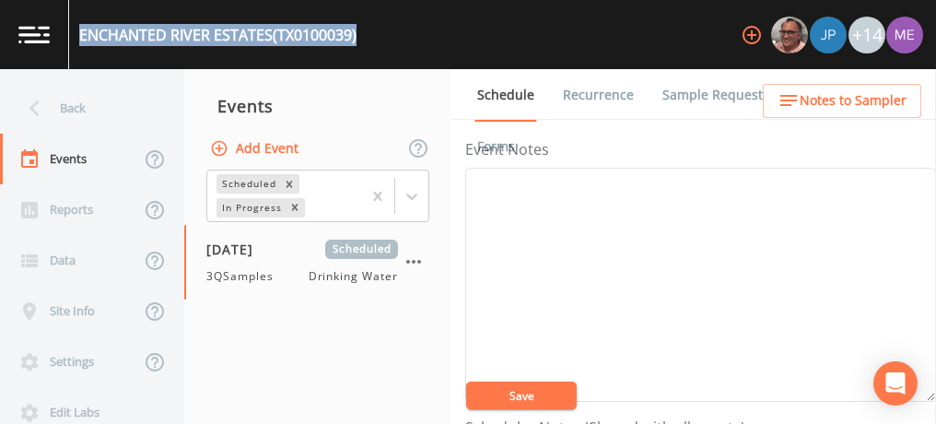
drag, startPoint x: 78, startPoint y: 31, endPoint x: 391, endPoint y: 44, distance: 312.5
click at [391, 44] on div "ENCHANTED RIVER ESTATES (TX0100039) +14" at bounding box center [468, 34] width 936 height 69
copy div "ENCHANTED RIVER ESTATES (TX0100039)"
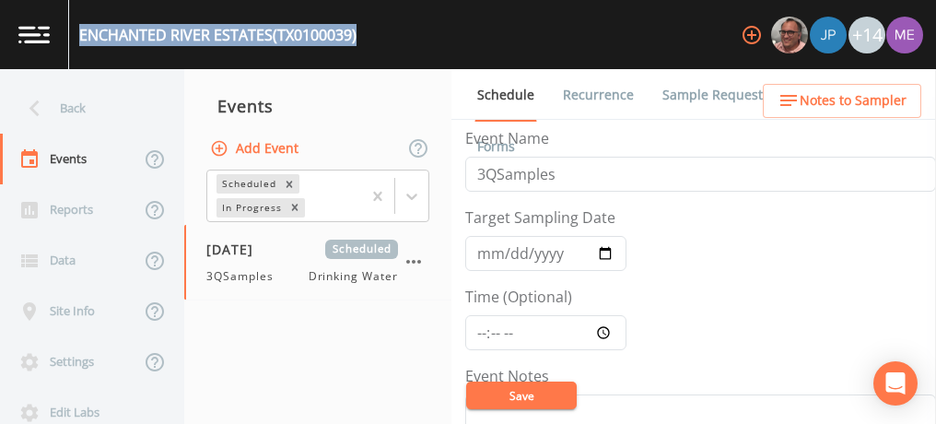
scroll to position [1, 0]
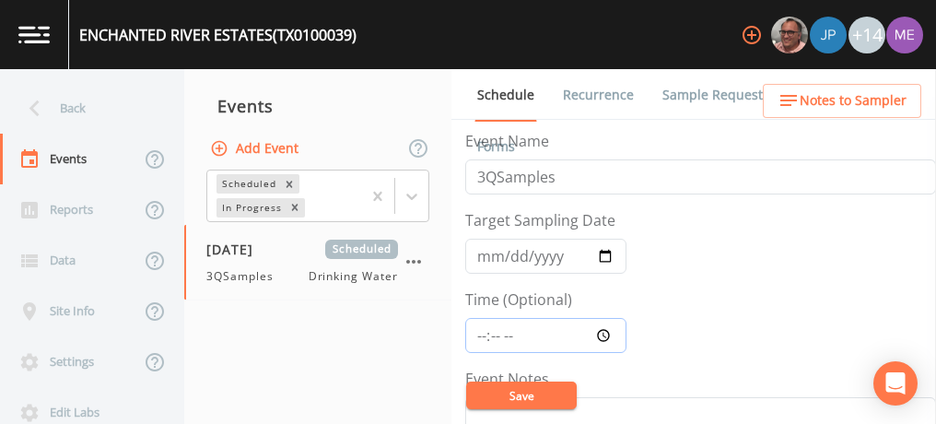
click at [476, 334] on input "Time (Optional)" at bounding box center [545, 335] width 161 height 35
type input "10:00"
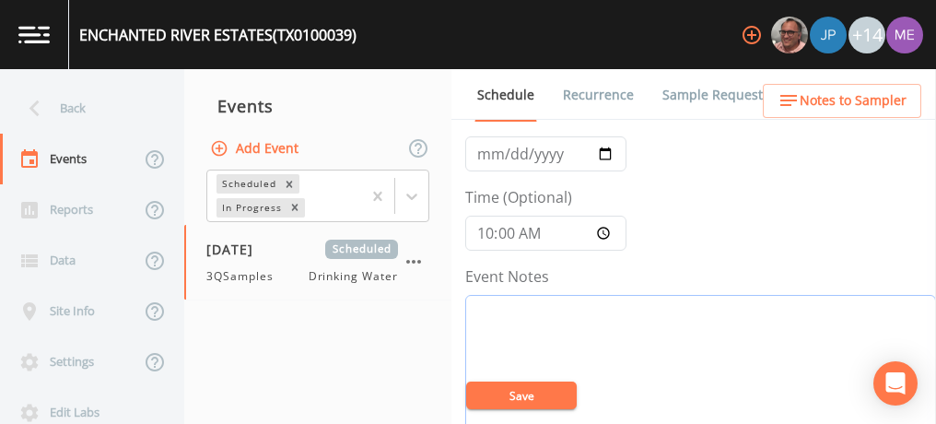
click at [478, 343] on textarea "Event Notes" at bounding box center [700, 412] width 471 height 234
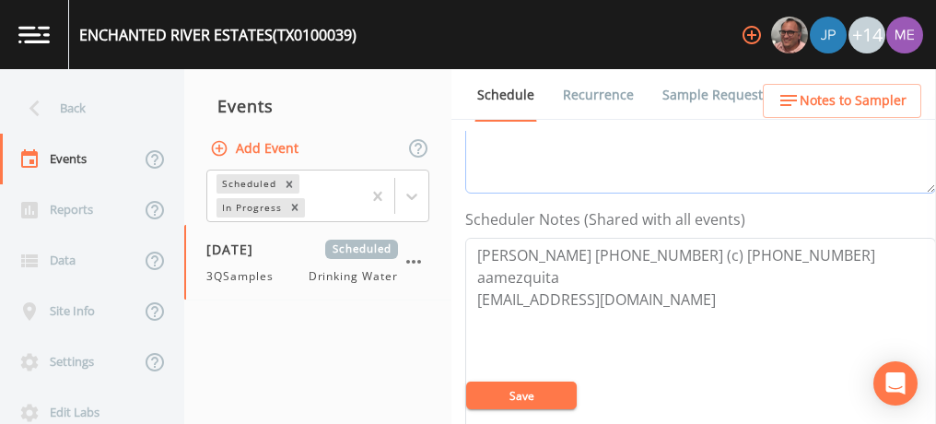
scroll to position [533, 0]
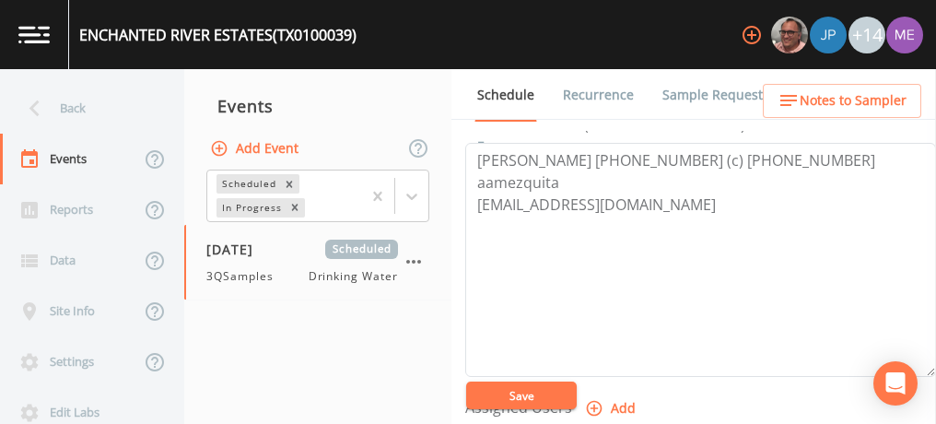
type textarea "confirmed with [PERSON_NAME]"
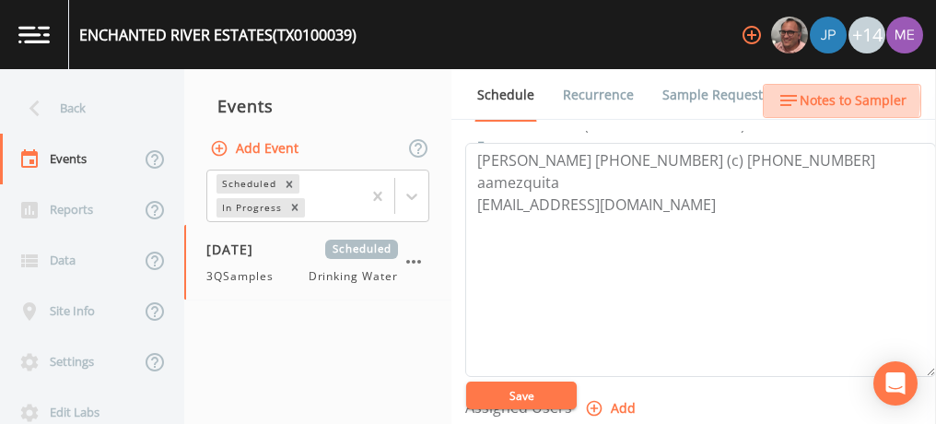
click at [840, 101] on span "Notes to Sampler" at bounding box center [853, 100] width 107 height 23
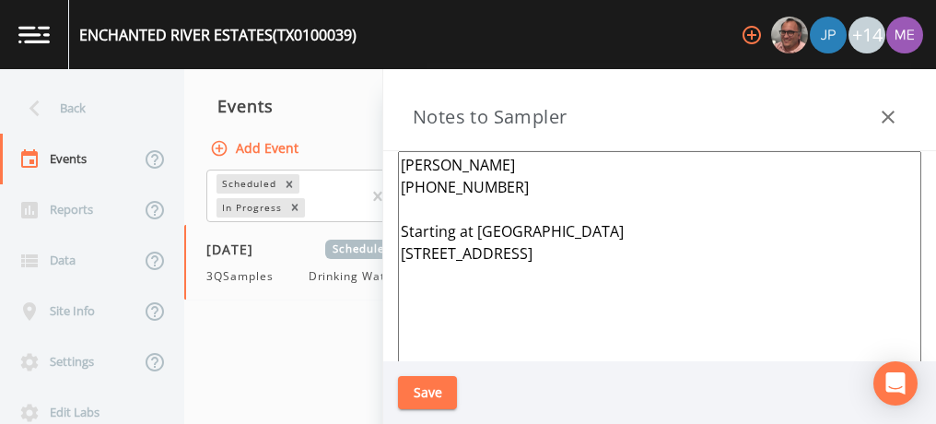
drag, startPoint x: 402, startPoint y: 158, endPoint x: 535, endPoint y: 272, distance: 175.7
click at [535, 272] on textarea "[PERSON_NAME] [PHONE_NUMBER] Starting at [GEOGRAPHIC_DATA] [STREET_ADDRESS]" at bounding box center [659, 375] width 523 height 448
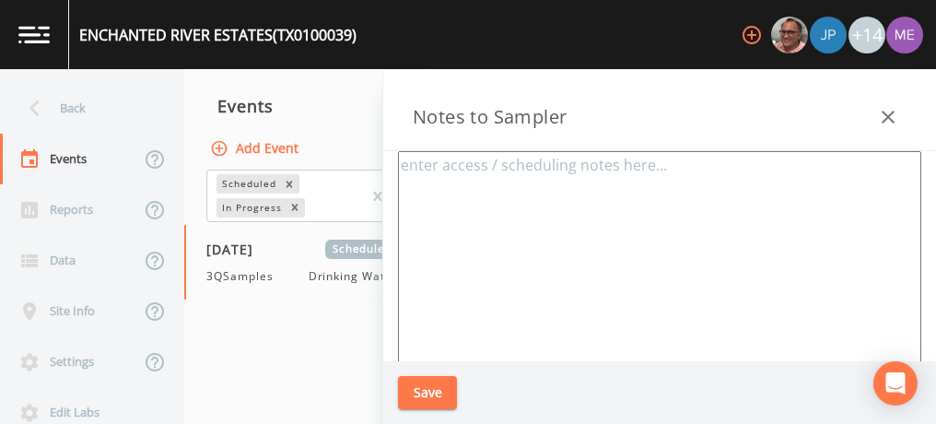
paste textarea "[PHONE_NUMBER]"
click at [400, 162] on textarea "[PHONE_NUMBER]" at bounding box center [659, 375] width 523 height 448
click at [590, 160] on textarea "[PERSON_NAME] [PHONE_NUMBER]" at bounding box center [659, 375] width 523 height 448
paste textarea "[STREET_ADDRESS]"
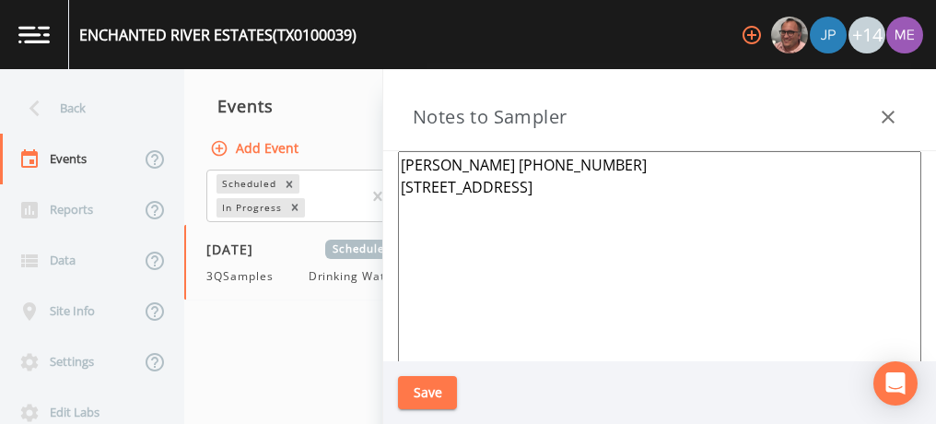
type textarea "[PERSON_NAME] [PHONE_NUMBER] [STREET_ADDRESS]"
click at [435, 378] on button "Save" at bounding box center [427, 393] width 59 height 34
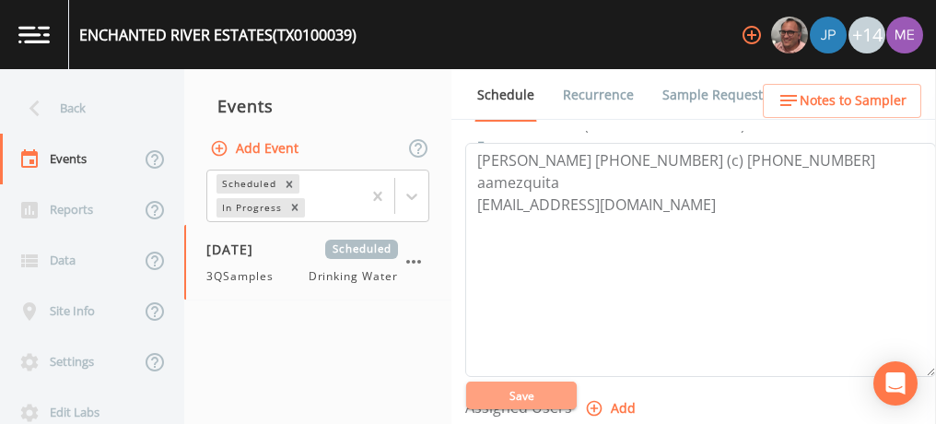
click at [531, 388] on button "Save" at bounding box center [521, 395] width 111 height 28
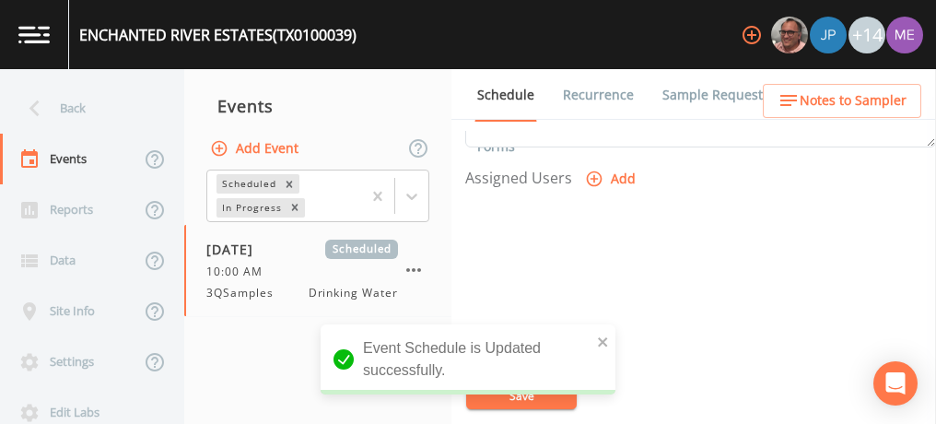
scroll to position [768, 0]
click at [591, 167] on icon "button" at bounding box center [595, 174] width 16 height 16
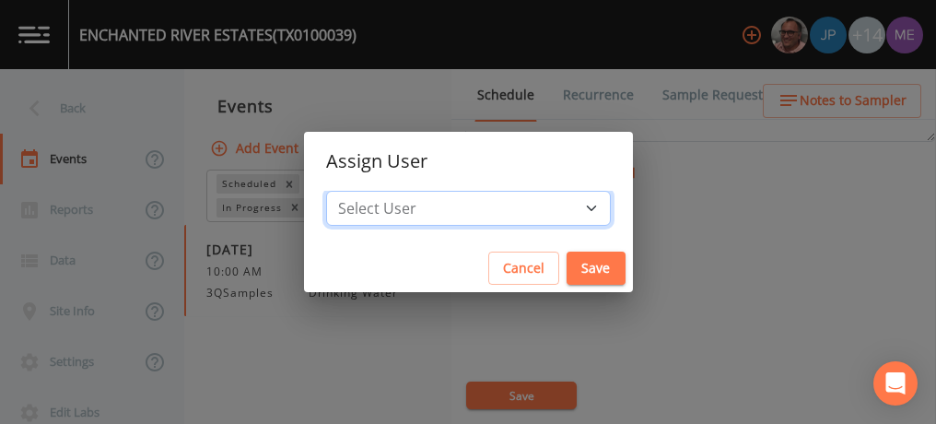
click at [561, 216] on select "Select User [PERSON_NAME] [PERSON_NAME] [PERSON_NAME] [PERSON_NAME] [PERSON_NAM…" at bounding box center [468, 208] width 285 height 35
select select "0023e953-f3f1-45db-ad64-8e5cfc113843"
click at [354, 191] on select "Select User [PERSON_NAME] [PERSON_NAME] [PERSON_NAME] [PERSON_NAME] [PERSON_NAM…" at bounding box center [468, 208] width 285 height 35
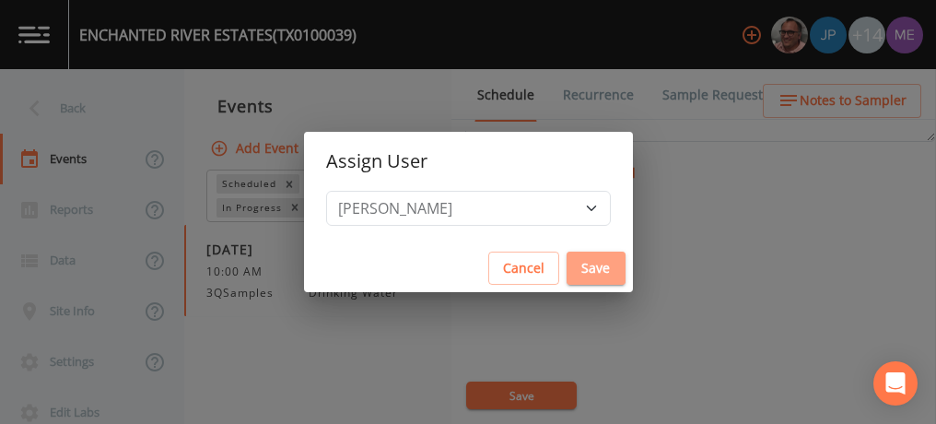
click at [566, 272] on button "Save" at bounding box center [595, 268] width 59 height 34
select select
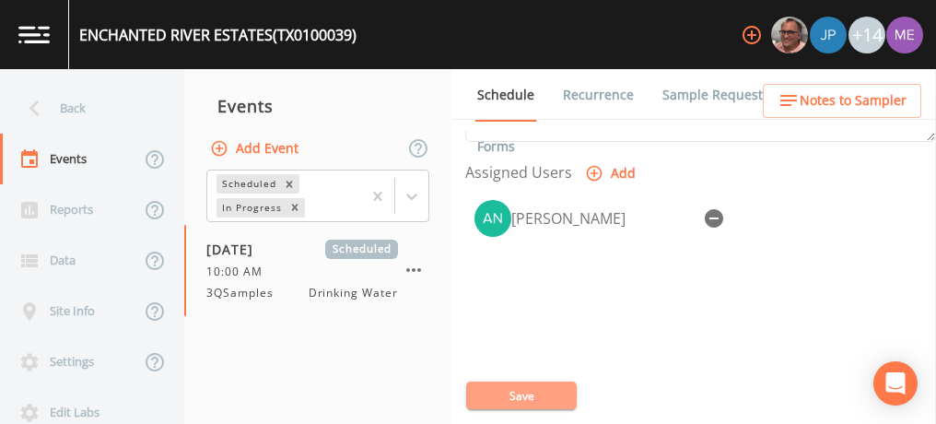
click at [521, 401] on button "Save" at bounding box center [521, 395] width 111 height 28
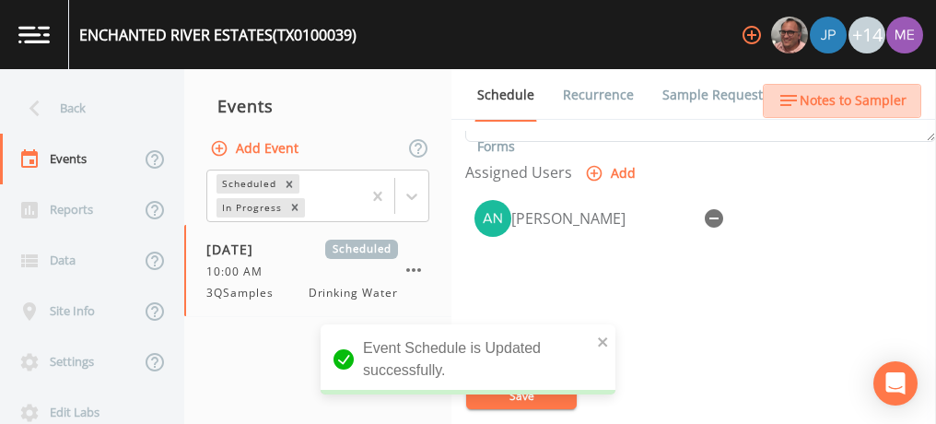
click at [845, 97] on span "Notes to Sampler" at bounding box center [853, 100] width 107 height 23
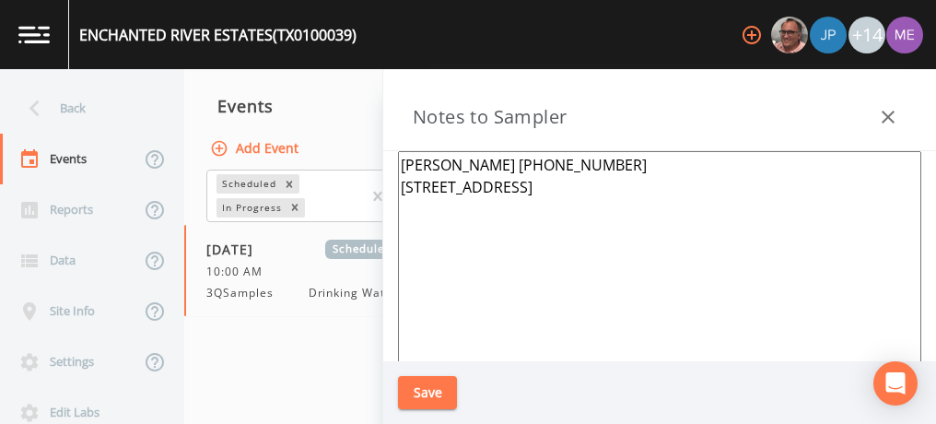
drag, startPoint x: 485, startPoint y: 162, endPoint x: 578, endPoint y: 163, distance: 94.0
click at [578, 163] on textarea "[PERSON_NAME] [PHONE_NUMBER] [STREET_ADDRESS]" at bounding box center [659, 375] width 523 height 448
click at [879, 115] on icon "button" at bounding box center [888, 117] width 22 height 22
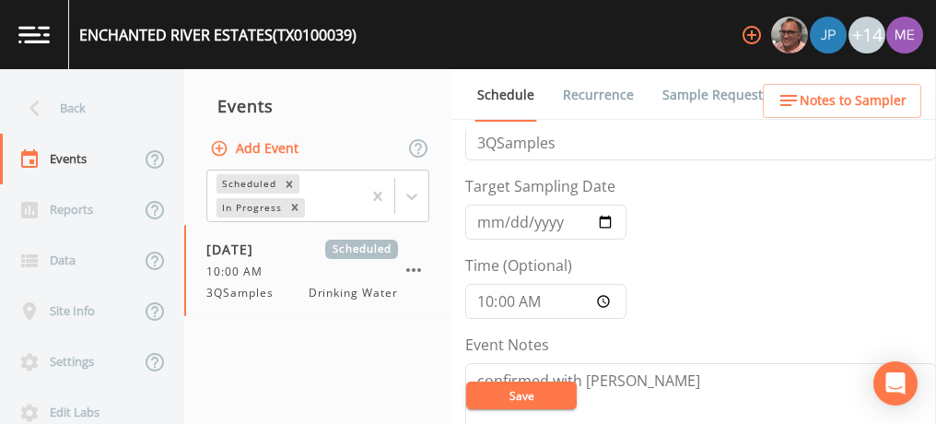
scroll to position [11, 0]
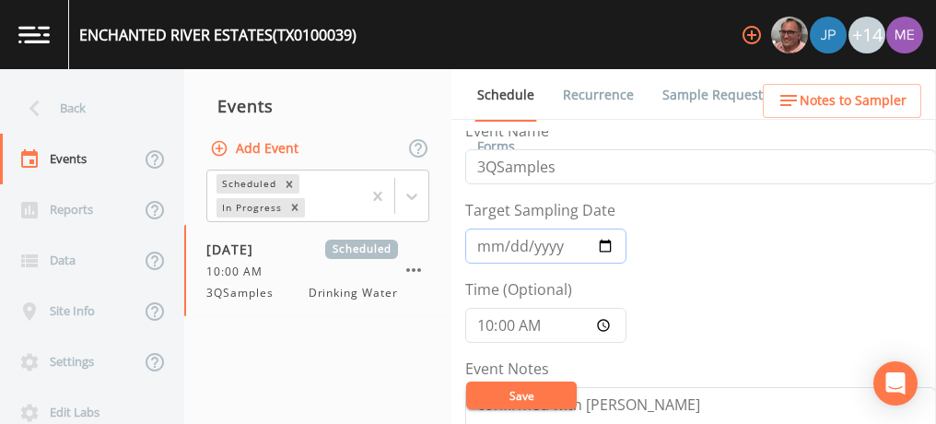
click at [486, 243] on input "[DATE]" at bounding box center [545, 245] width 161 height 35
type input "[DATE]"
click at [531, 385] on button "Save" at bounding box center [521, 395] width 111 height 28
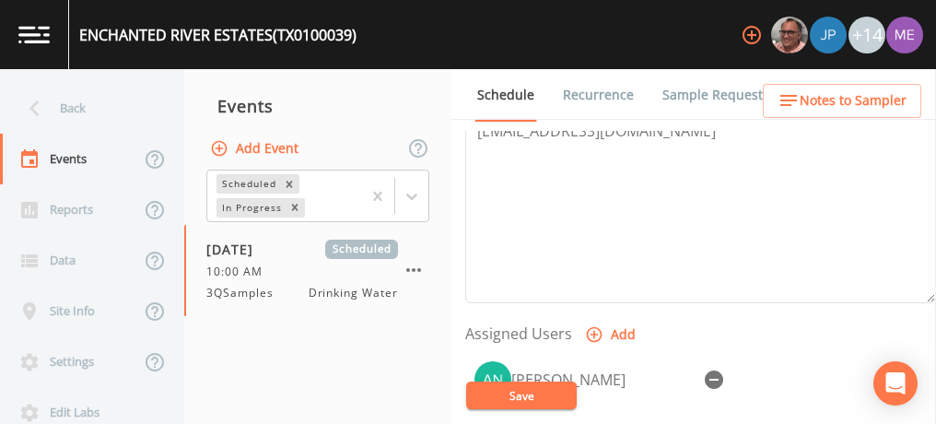
scroll to position [617, 0]
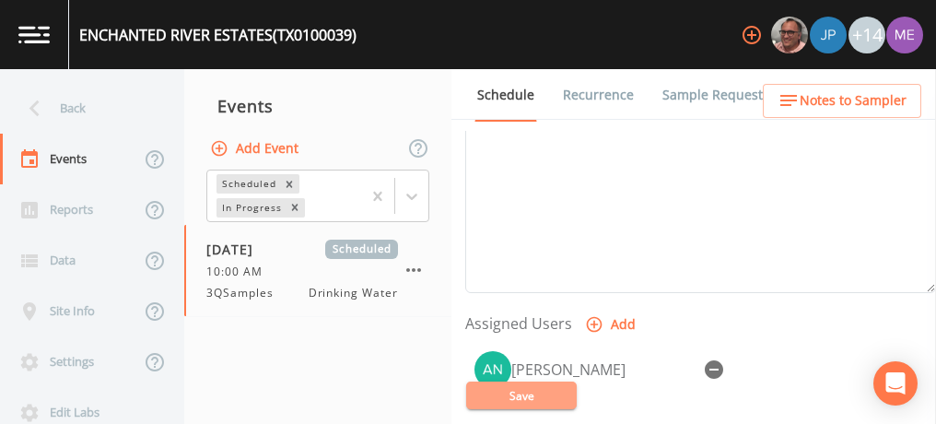
click at [550, 390] on button "Save" at bounding box center [521, 395] width 111 height 28
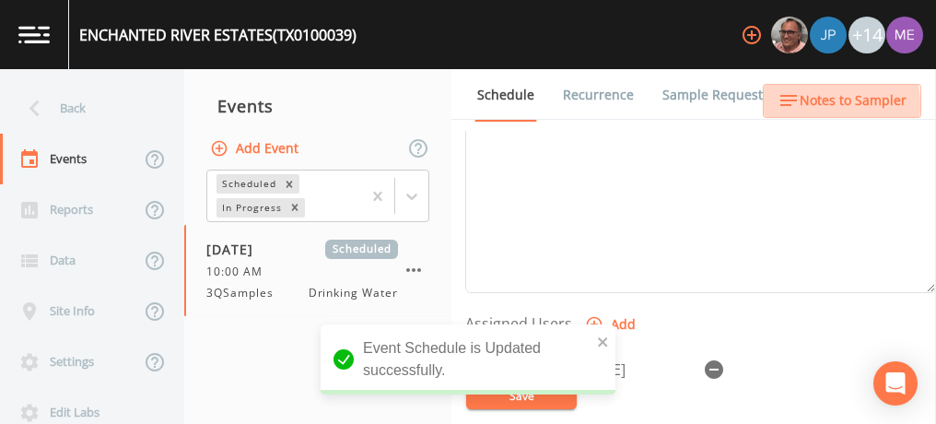
click at [813, 104] on span "Notes to Sampler" at bounding box center [853, 100] width 107 height 23
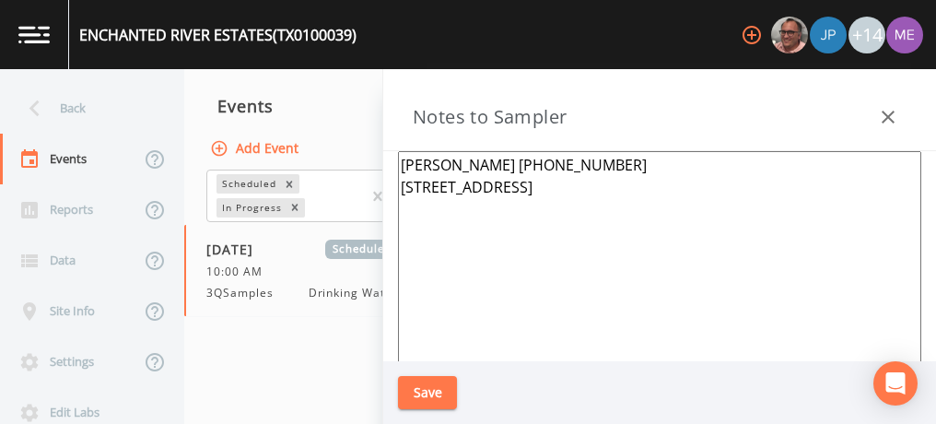
click at [435, 392] on button "Save" at bounding box center [427, 393] width 59 height 34
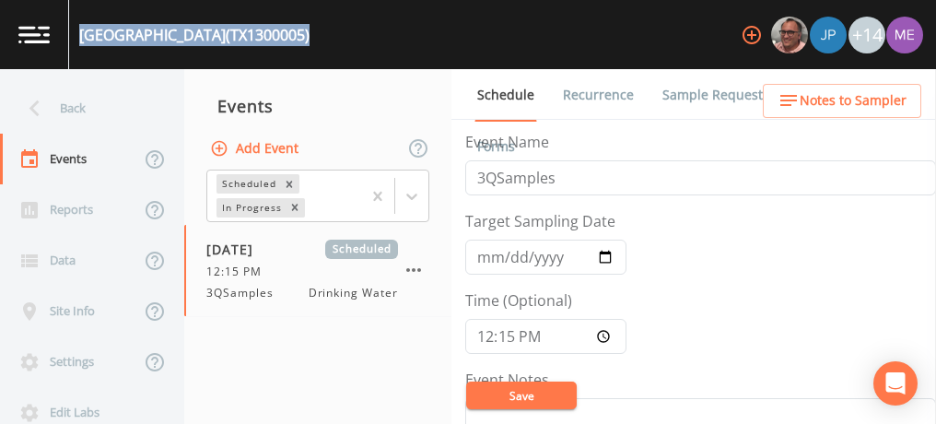
scroll to position [391, 0]
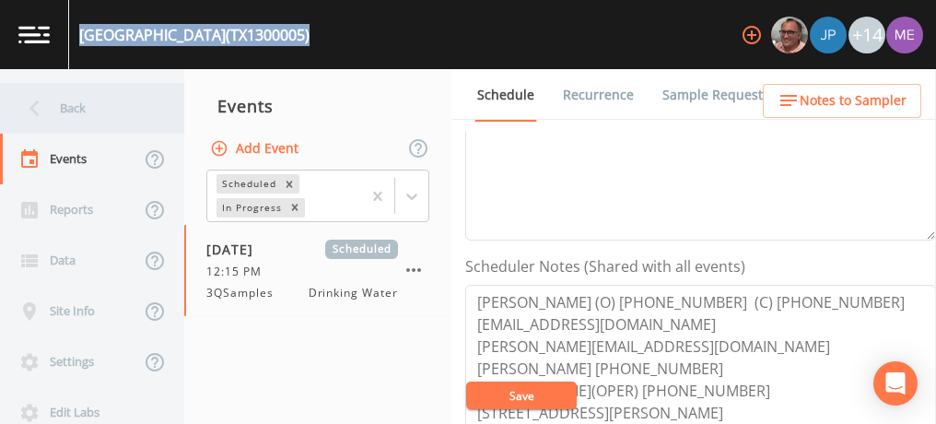
click at [75, 107] on div "Back" at bounding box center [83, 108] width 166 height 51
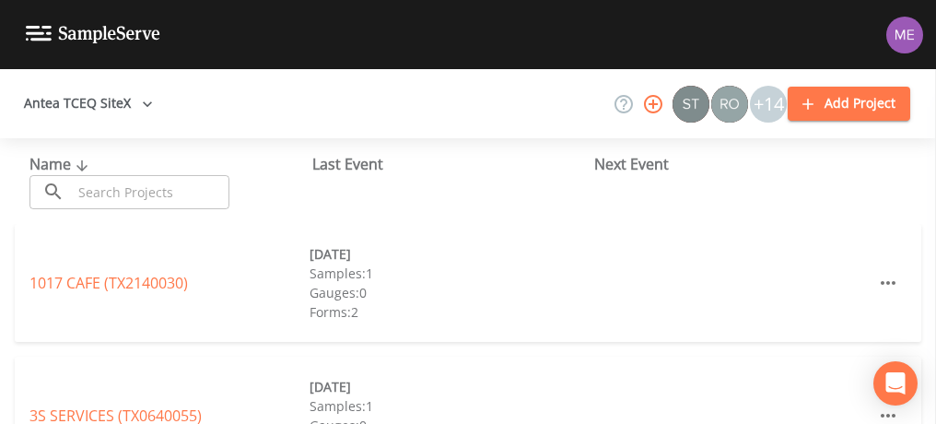
click at [109, 185] on input "text" at bounding box center [151, 192] width 158 height 34
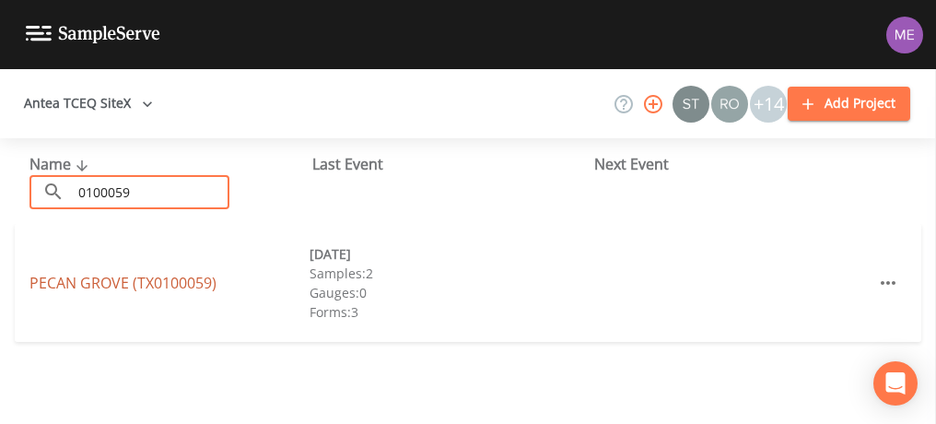
type input "0100059"
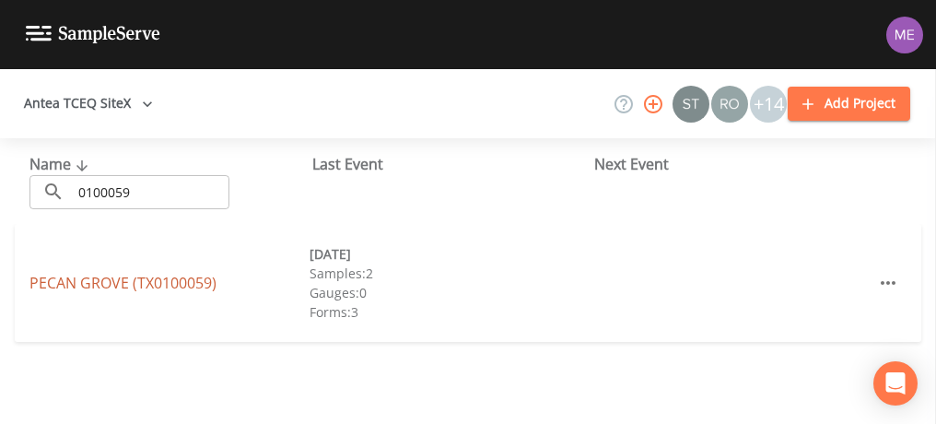
click at [103, 281] on link "PECAN GROVE (TX0100059)" at bounding box center [122, 283] width 187 height 20
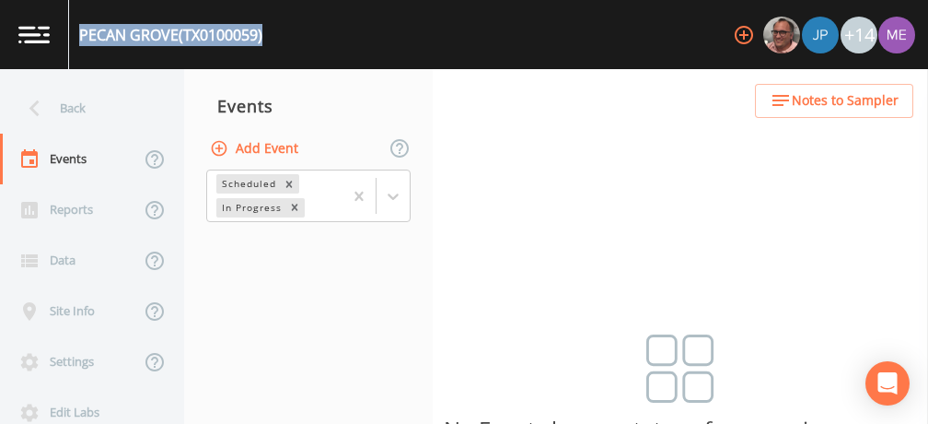
drag, startPoint x: 80, startPoint y: 33, endPoint x: 277, endPoint y: 37, distance: 197.2
click at [277, 37] on div "PECAN GROVE (TX0100059) +14" at bounding box center [464, 34] width 928 height 69
copy div "PECAN GROVE (TX0100059)"
click at [261, 147] on button "Add Event" at bounding box center [255, 149] width 99 height 34
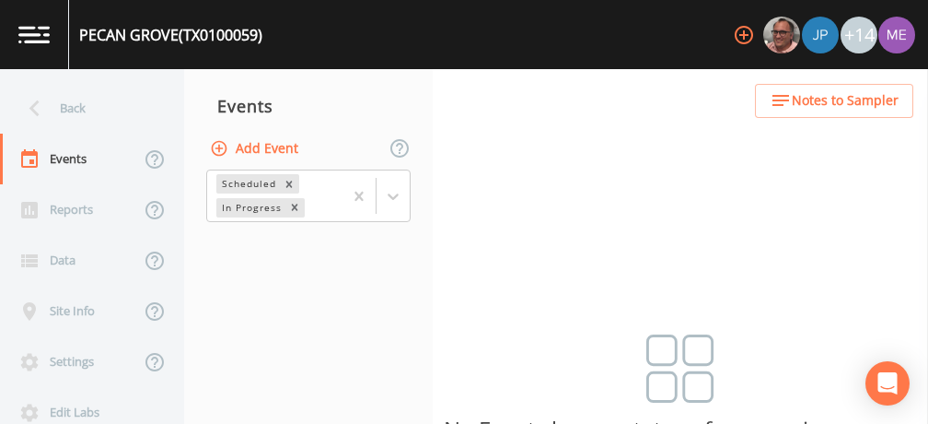
click at [286, 149] on button "Add Event" at bounding box center [255, 149] width 99 height 34
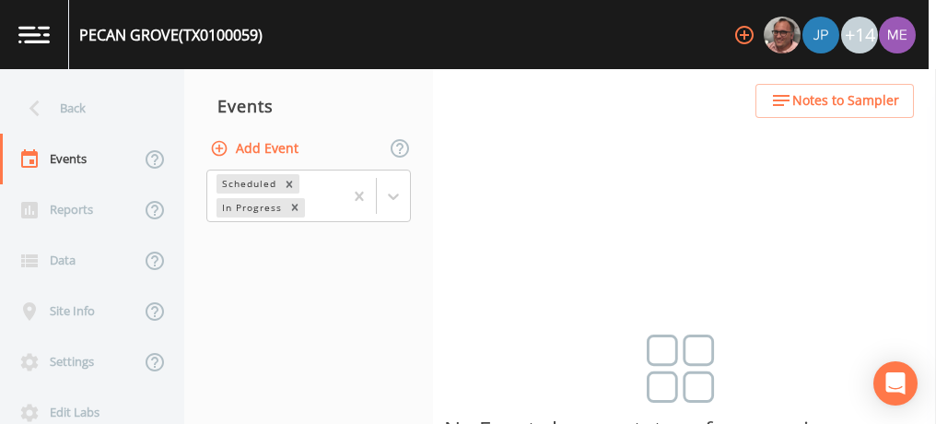
type input "3QSamples"
type input "[DATE]"
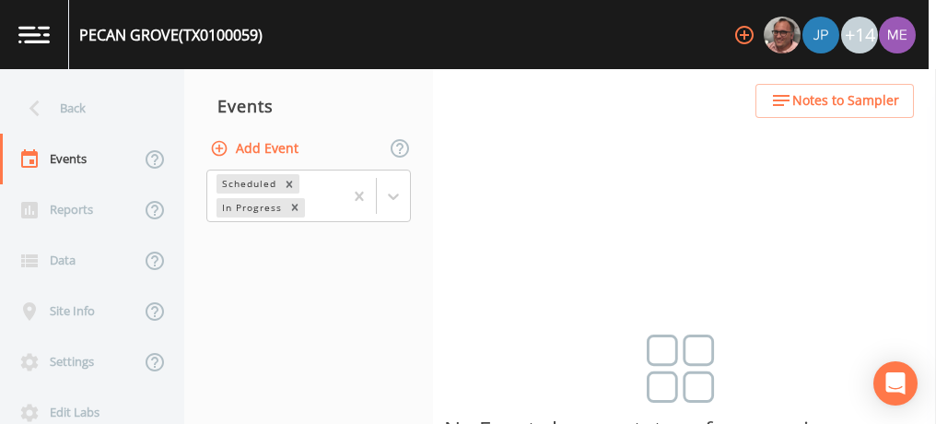
type input "10:45"
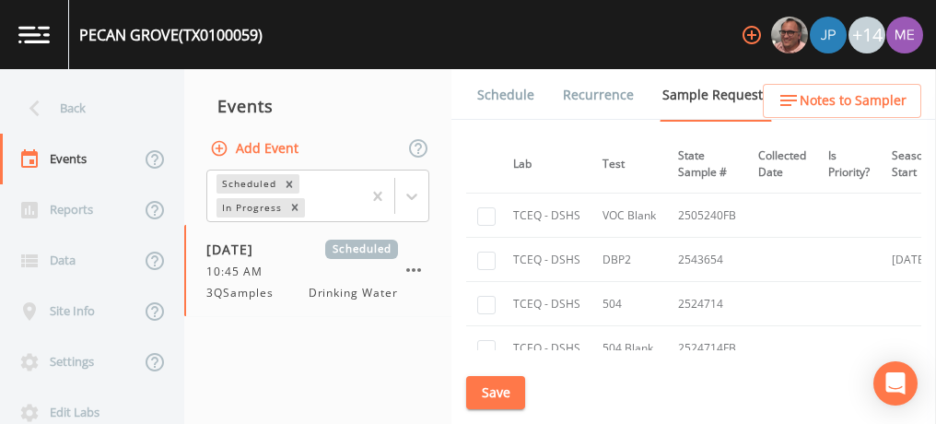
scroll to position [1086, 252]
click at [485, 253] on input "checkbox" at bounding box center [486, 260] width 18 height 18
checkbox input "true"
click at [497, 392] on button "Save" at bounding box center [495, 393] width 59 height 34
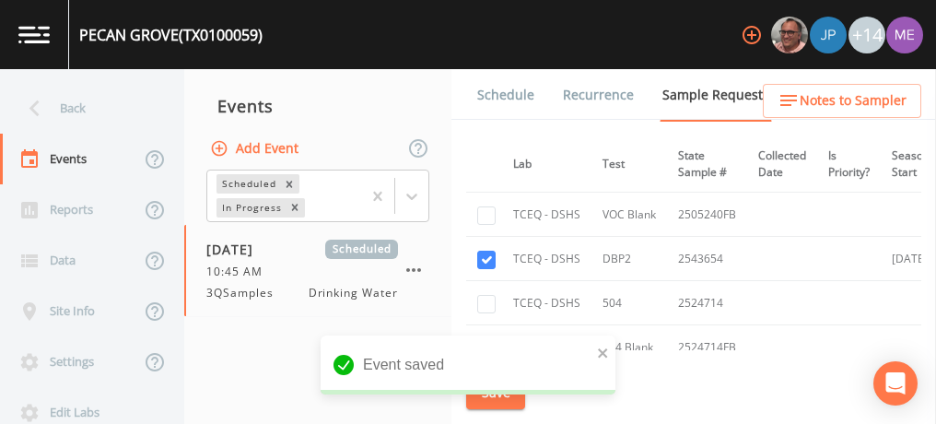
click at [492, 94] on link "Schedule" at bounding box center [505, 95] width 63 height 52
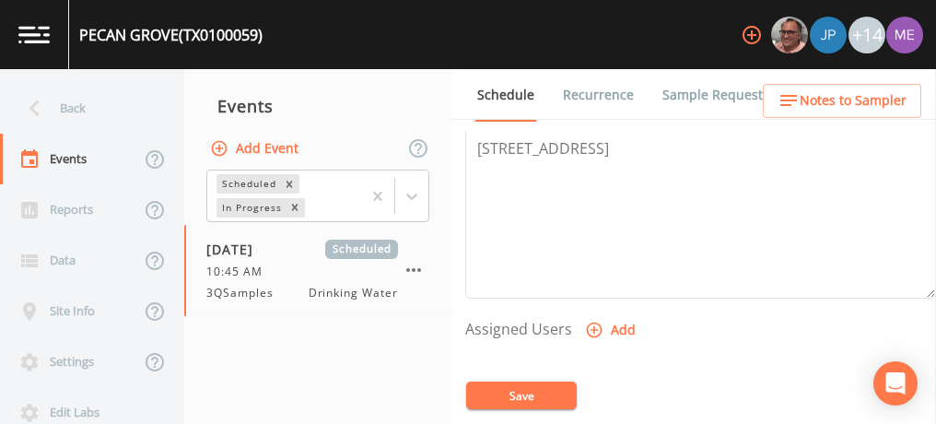
scroll to position [610, 0]
click at [590, 332] on icon "button" at bounding box center [594, 331] width 18 height 18
select select "0023e953-f3f1-45db-ad64-8e5cfc113843"
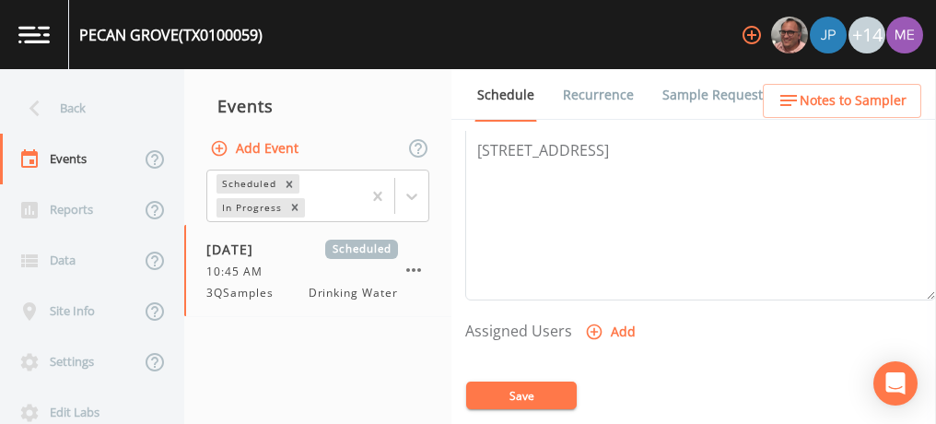
select select
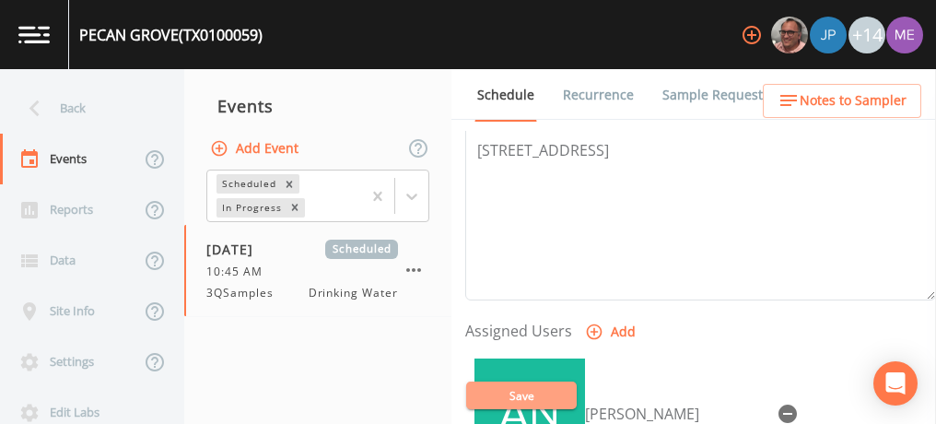
click at [520, 396] on button "Save" at bounding box center [521, 395] width 111 height 28
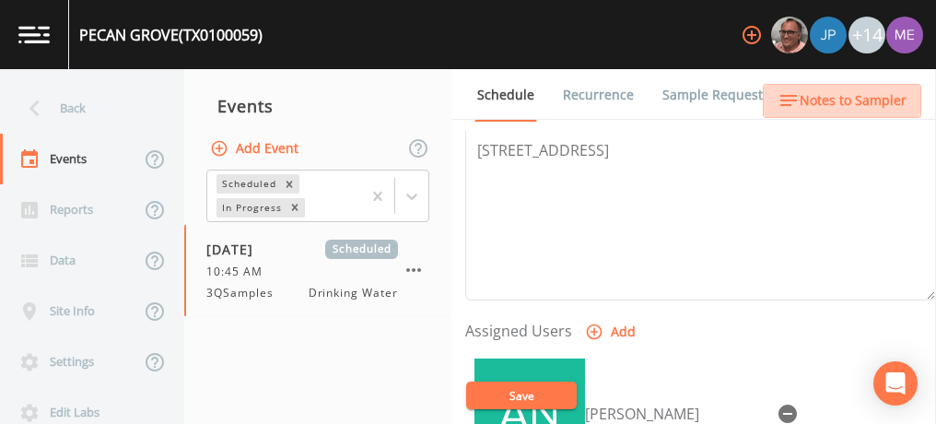
click at [841, 95] on span "Notes to Sampler" at bounding box center [853, 100] width 107 height 23
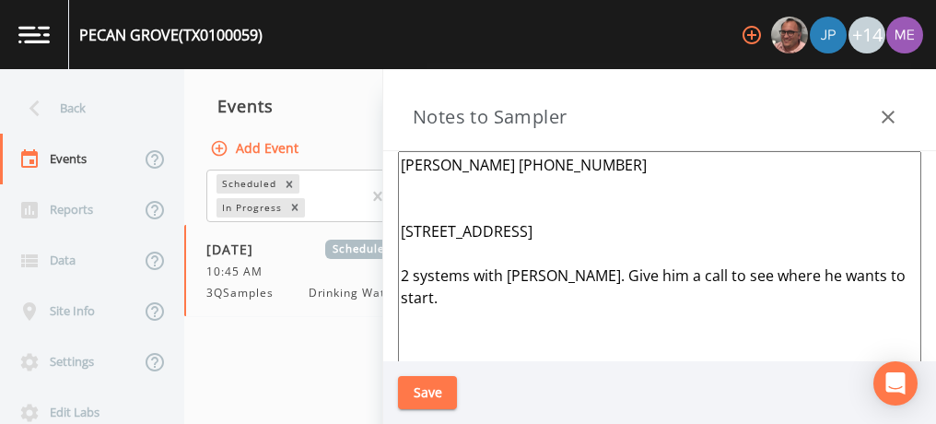
click at [860, 273] on textarea "GREG GRINNAN 830-214-5481 161 Happy Hill Dr, Bandera, TX 78003 2 systems with G…" at bounding box center [659, 375] width 523 height 448
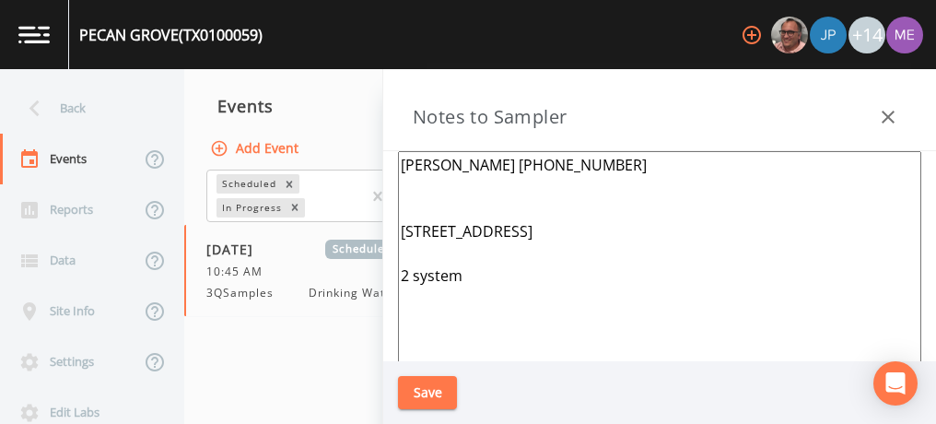
click at [409, 273] on textarea "GREG GRINNAN 830-214-5481 161 Happy Hill Dr, Bandera, TX 78003 2 system" at bounding box center [659, 375] width 523 height 448
click at [462, 270] on textarea "GREG GRINNAN 830-214-5481 161 Happy Hill Dr, Bandera, TX 78003 3 system" at bounding box center [659, 375] width 523 height 448
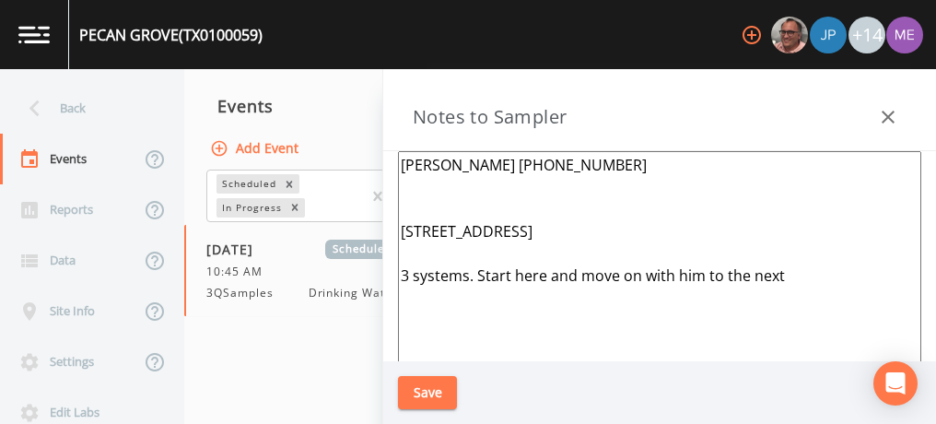
type textarea "GREG GRINNAN 830-214-5481 161 Happy Hill Dr, Bandera, TX 78003 3 systems. Start…"
click at [425, 386] on button "Save" at bounding box center [427, 393] width 59 height 34
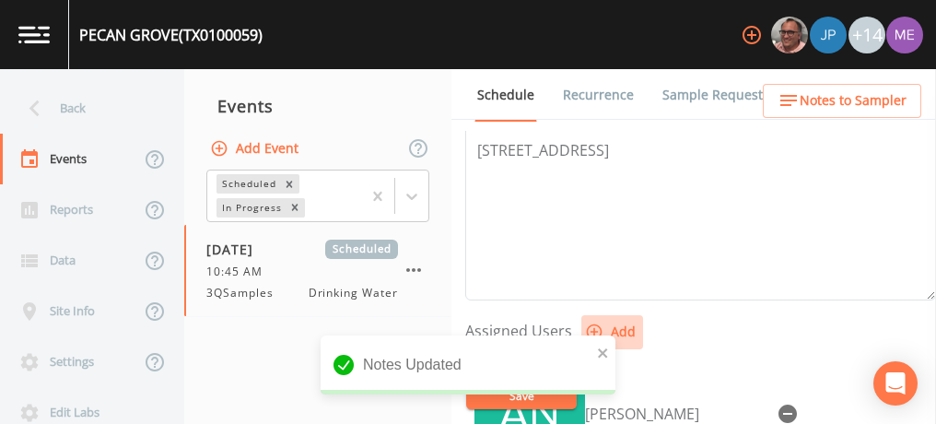
click at [592, 324] on icon "button" at bounding box center [594, 331] width 18 height 18
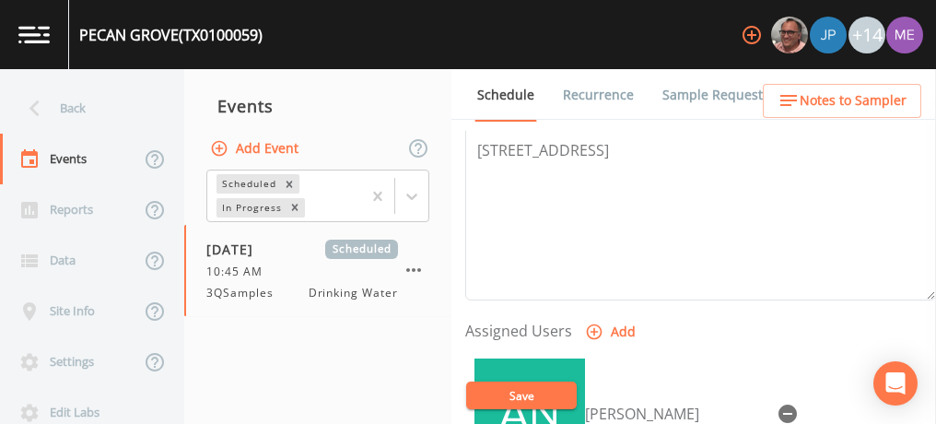
click at [531, 397] on button "Save" at bounding box center [521, 395] width 111 height 28
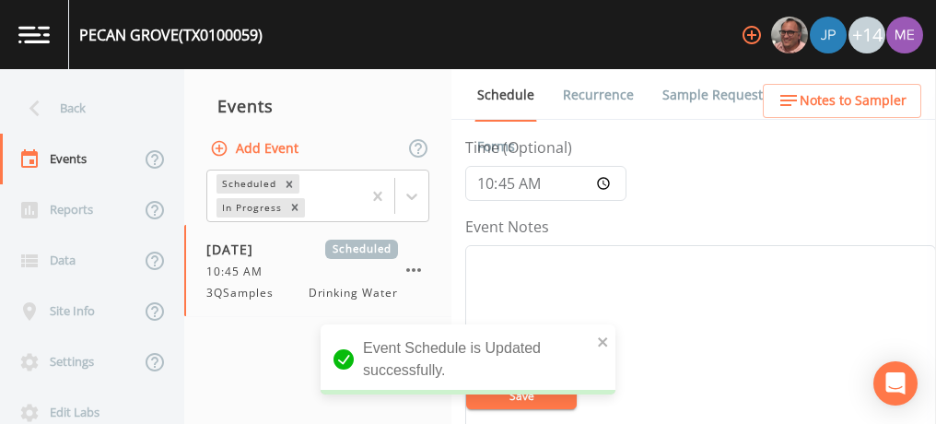
scroll to position [149, 0]
click at [484, 187] on input "10:45:00" at bounding box center [545, 186] width 161 height 35
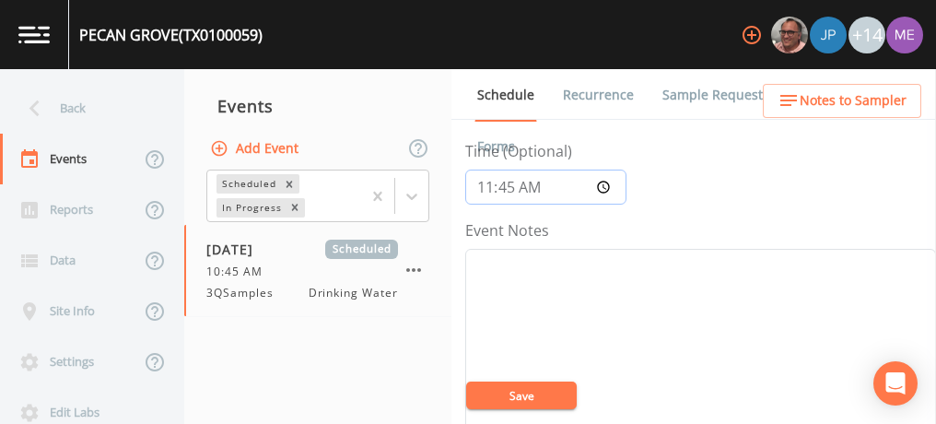
type input "11:00"
click at [521, 389] on button "Save" at bounding box center [521, 395] width 111 height 28
click at [566, 290] on textarea "Event Notes" at bounding box center [700, 366] width 471 height 234
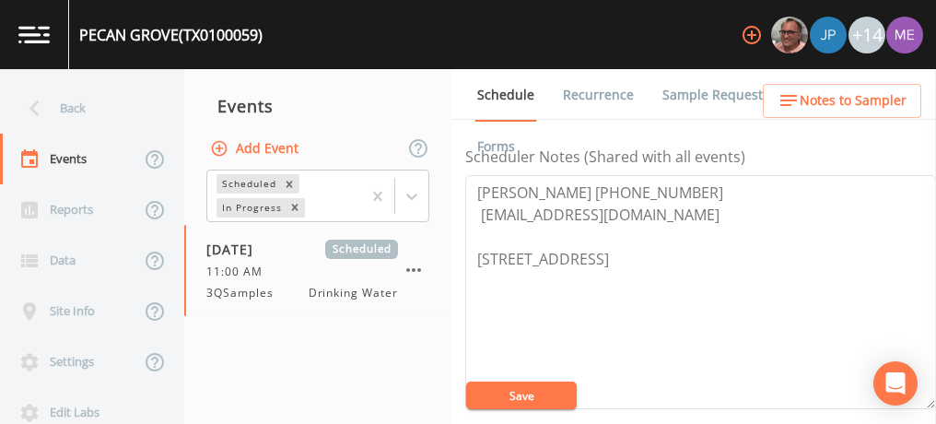
scroll to position [502, 0]
type textarea "confirmed with greg"
click at [509, 394] on button "Save" at bounding box center [521, 395] width 111 height 28
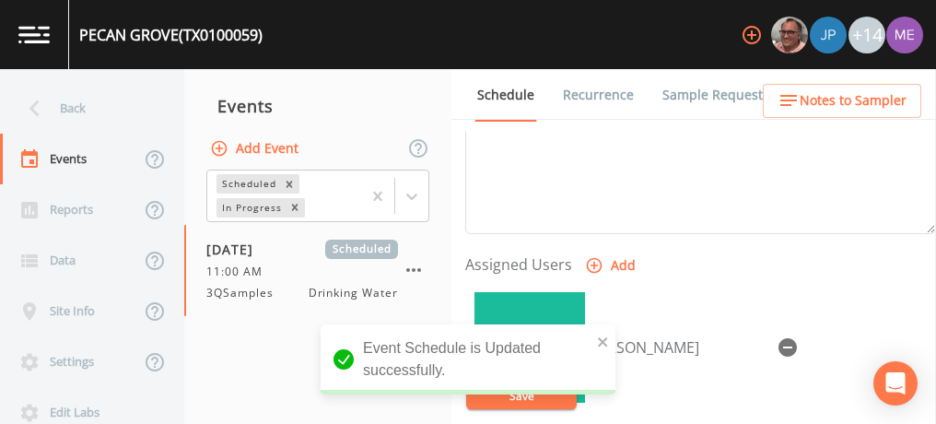
scroll to position [679, 0]
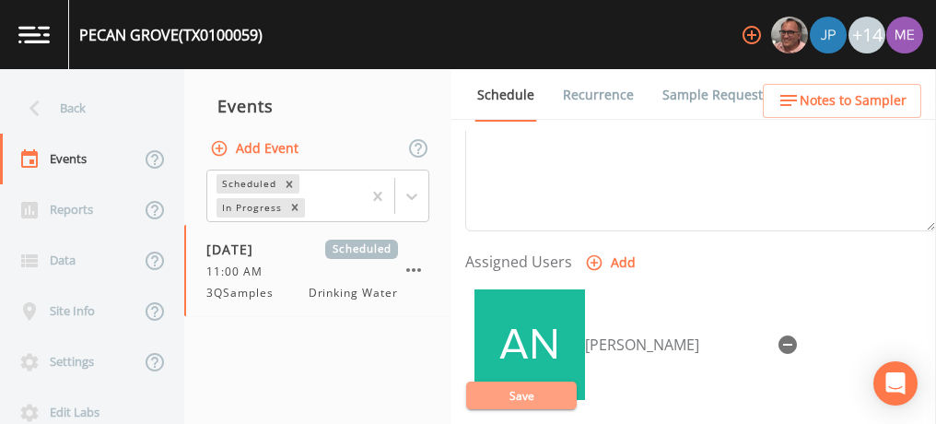
click at [525, 400] on button "Save" at bounding box center [521, 395] width 111 height 28
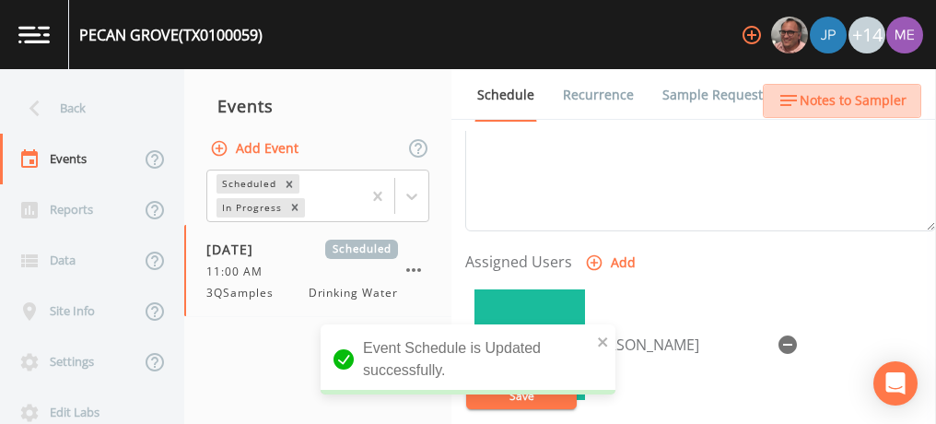
click at [861, 101] on span "Notes to Sampler" at bounding box center [853, 100] width 107 height 23
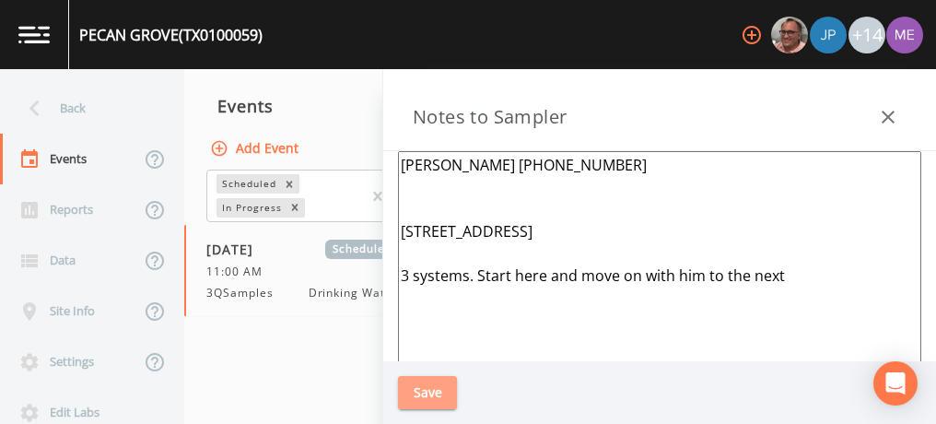
click at [438, 398] on button "Save" at bounding box center [427, 393] width 59 height 34
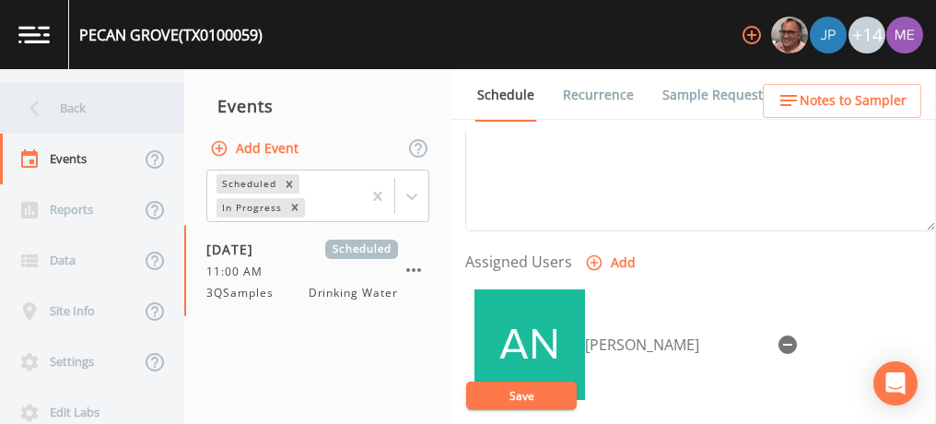
click at [71, 107] on div "Back" at bounding box center [83, 108] width 166 height 51
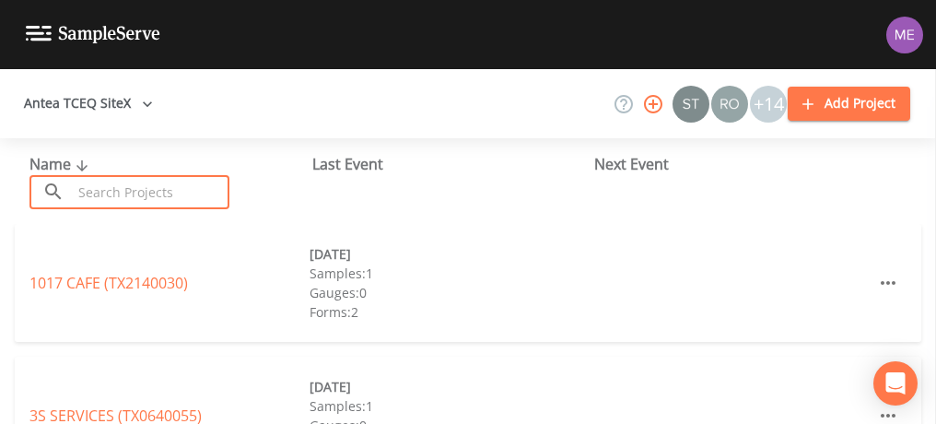
click at [95, 198] on input "text" at bounding box center [151, 192] width 158 height 34
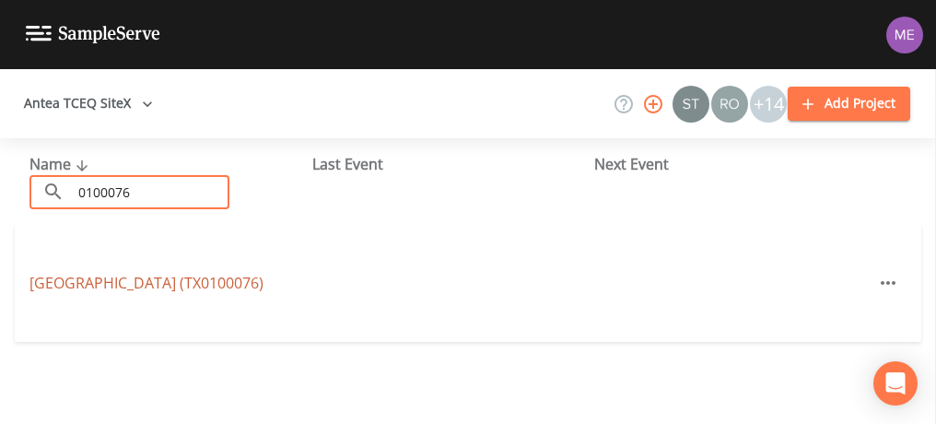
type input "0100076"
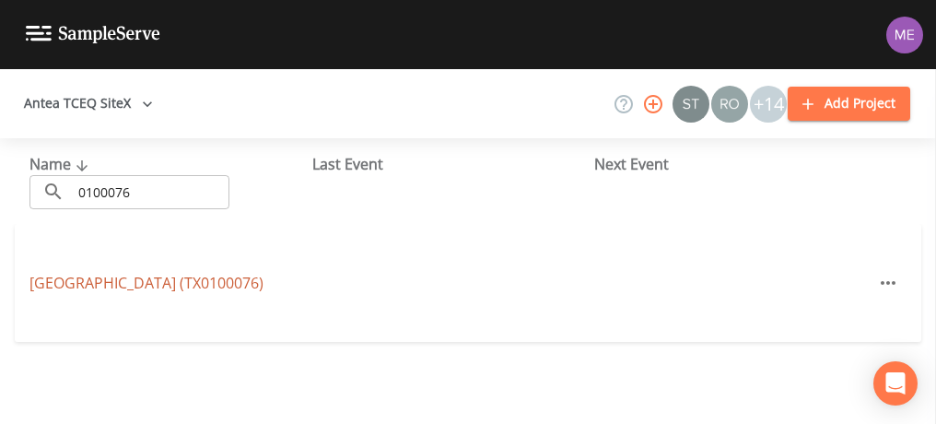
click at [123, 273] on link "BEAR SPRINGS TRAILS SUBDIVISION (TX0100076)" at bounding box center [146, 283] width 234 height 20
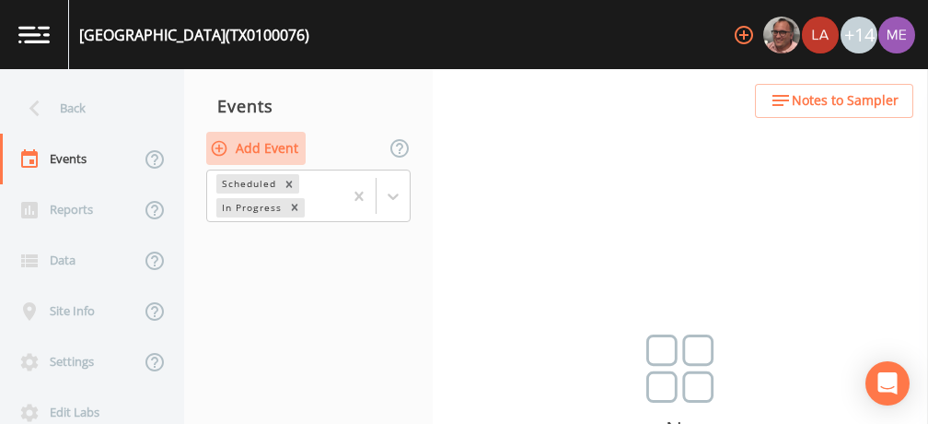
click at [282, 142] on button "Add Event" at bounding box center [255, 149] width 99 height 34
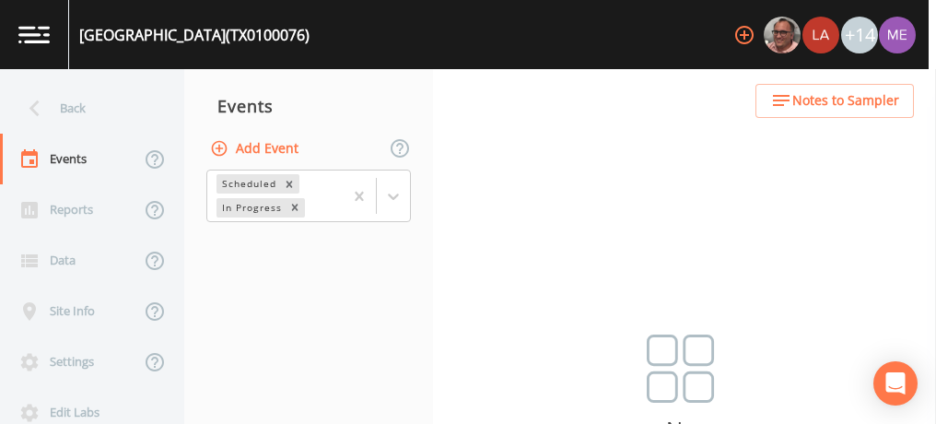
type input "3QSamples"
type input "[DATE]"
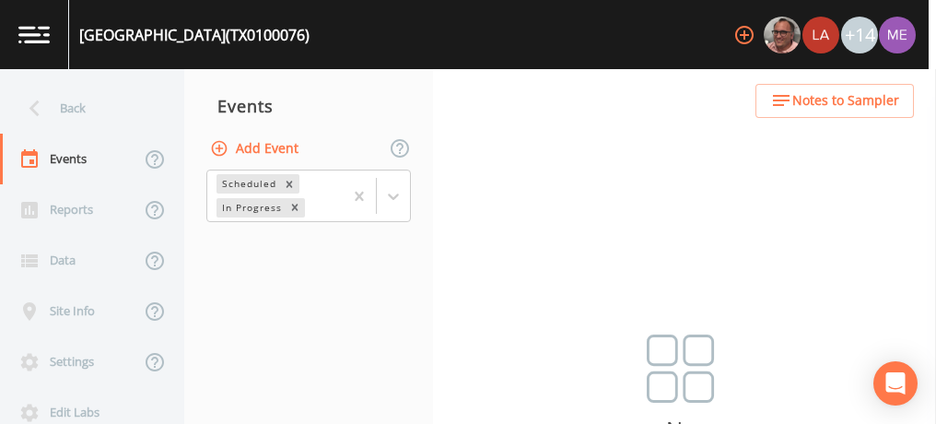
type input "13:00"
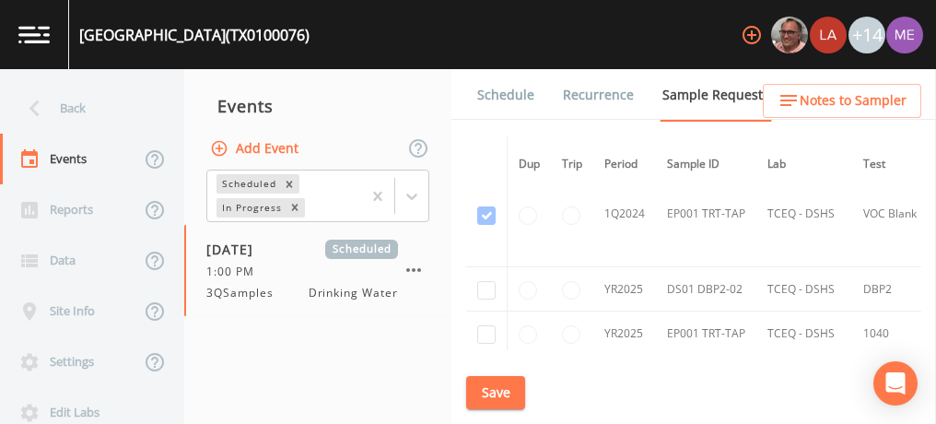
scroll to position [489, 0]
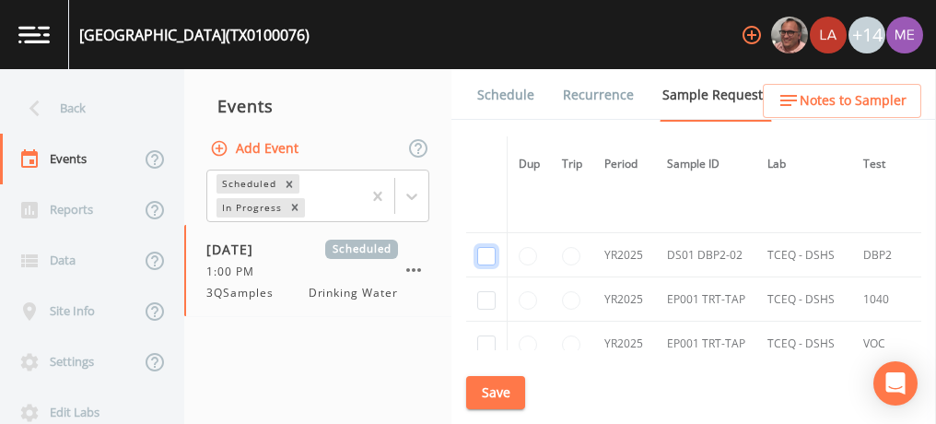
click at [485, 253] on input "checkbox" at bounding box center [486, 256] width 18 height 18
checkbox input "true"
click at [496, 387] on button "Save" at bounding box center [495, 393] width 59 height 34
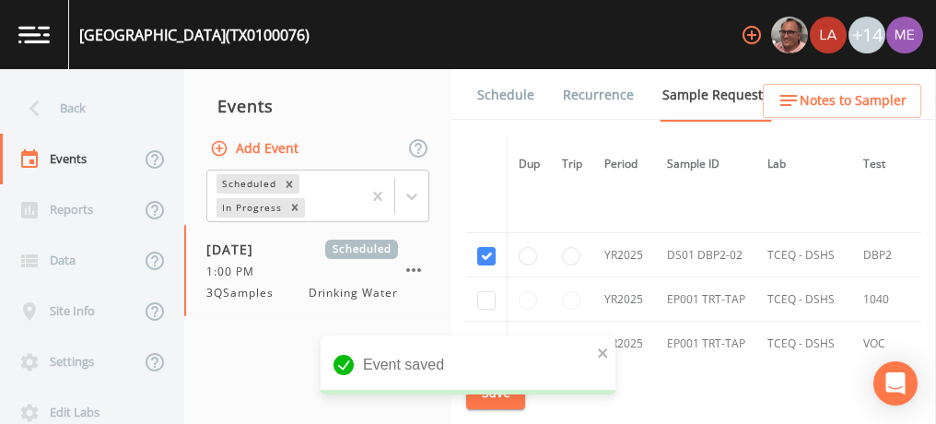
click at [493, 91] on link "Schedule" at bounding box center [505, 95] width 63 height 52
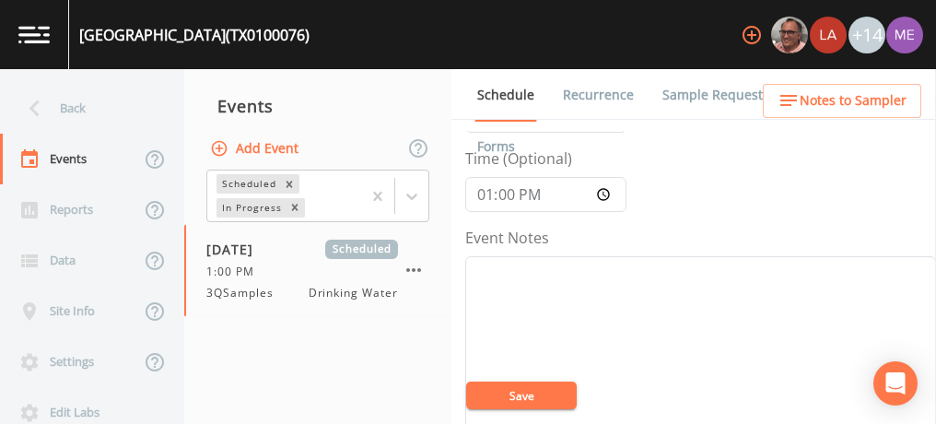
scroll to position [197, 0]
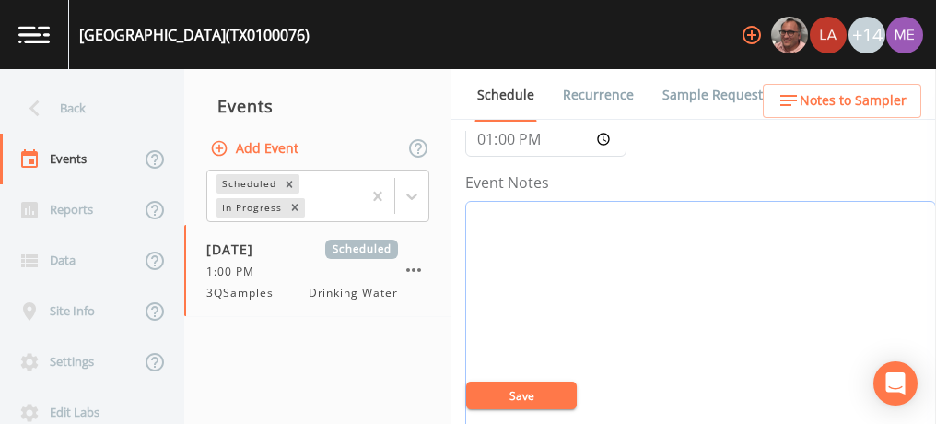
click at [750, 257] on textarea "Event Notes" at bounding box center [700, 318] width 471 height 234
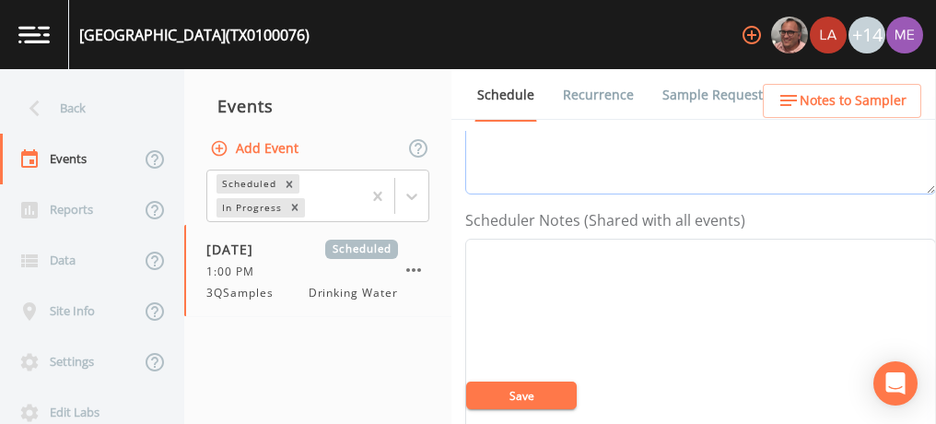
scroll to position [480, 0]
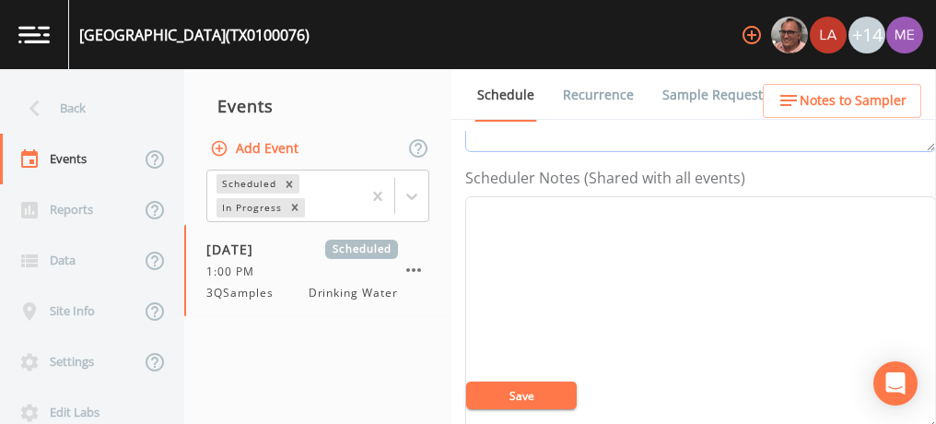
type textarea "confirmed with jason"
click at [589, 220] on textarea "Event Notes" at bounding box center [700, 313] width 471 height 234
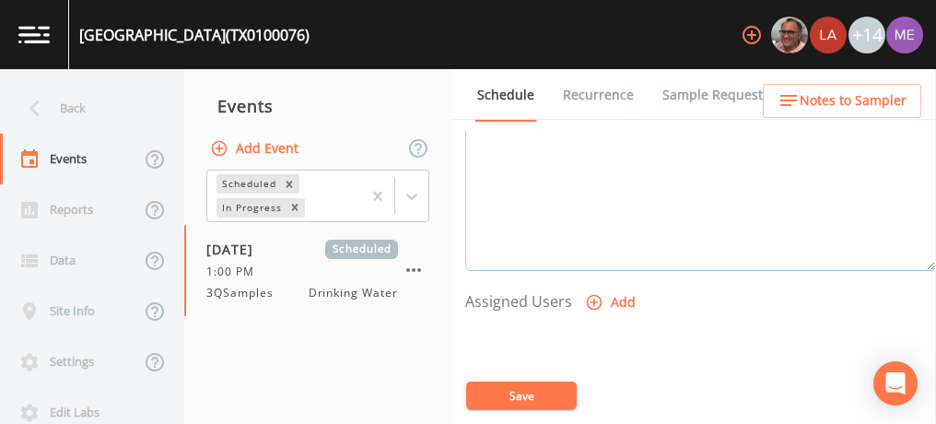
scroll to position [645, 0]
type textarea "jason smith 830-688-3414"
click at [590, 287] on icon "button" at bounding box center [594, 296] width 18 height 18
select select "0023e953-f3f1-45db-ad64-8e5cfc113843"
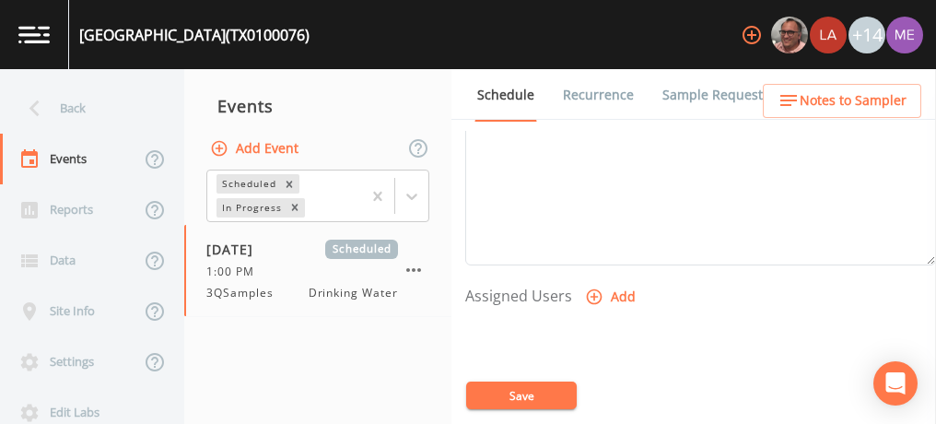
select select
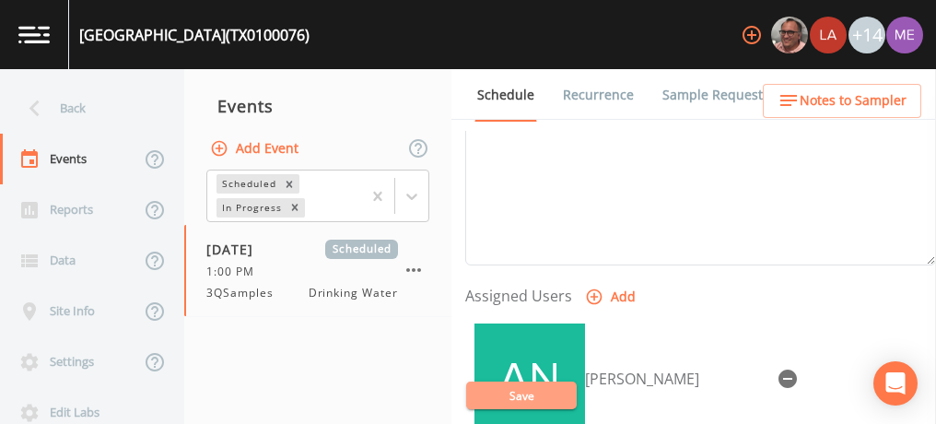
click at [527, 392] on button "Save" at bounding box center [521, 395] width 111 height 28
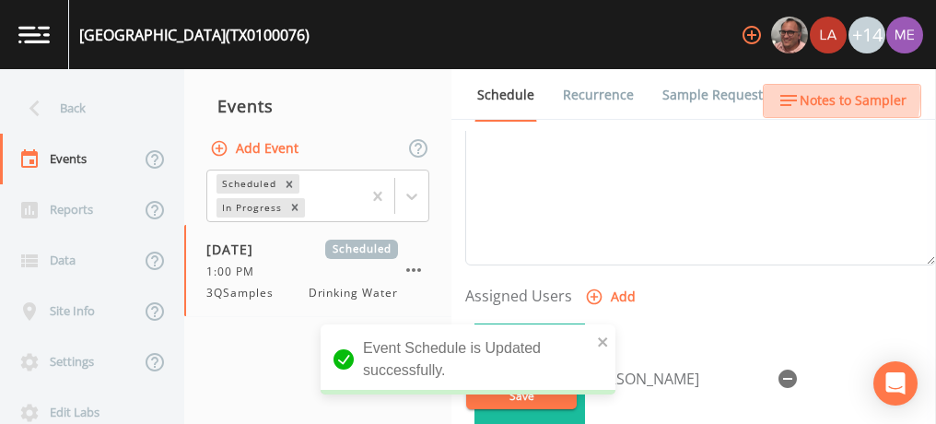
click at [820, 98] on span "Notes to Sampler" at bounding box center [853, 100] width 107 height 23
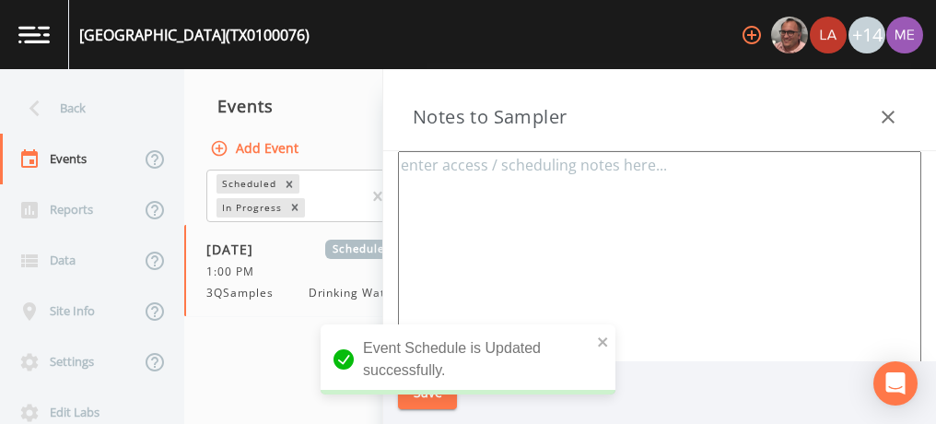
click at [536, 169] on textarea at bounding box center [659, 375] width 523 height 448
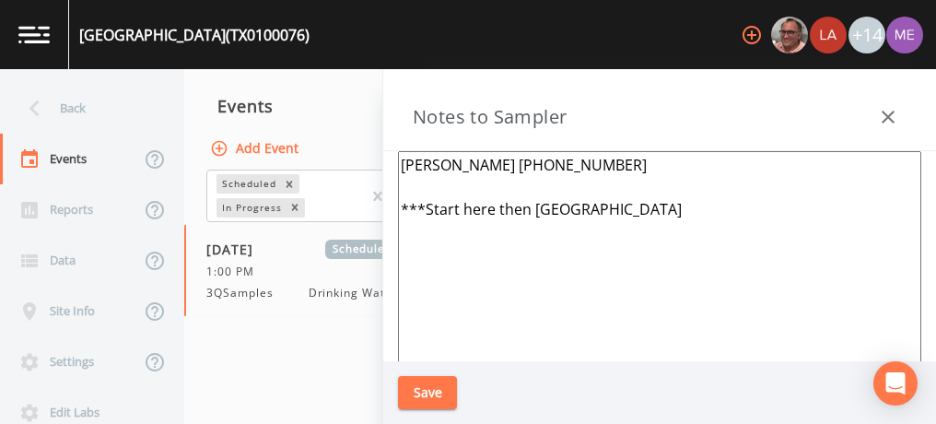
type textarea "Jason Smith 830-688-3414 ***Start here then Bandera River Ranch"
click at [435, 389] on button "Save" at bounding box center [427, 393] width 59 height 34
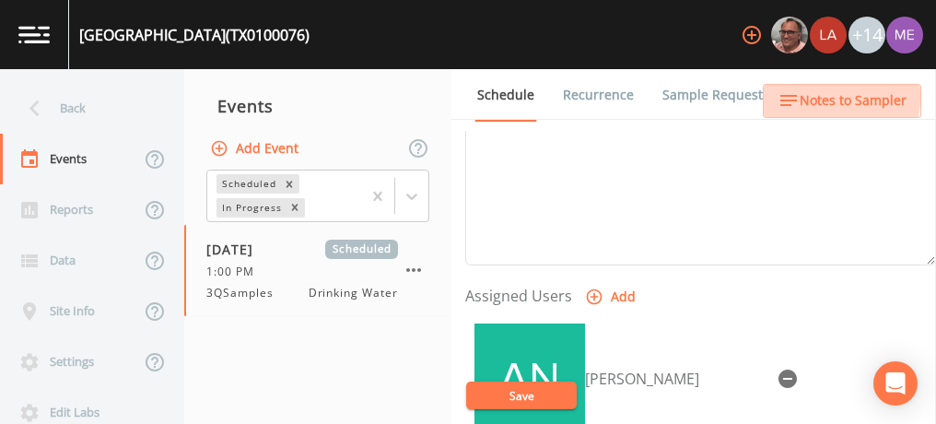
click at [821, 97] on span "Notes to Sampler" at bounding box center [853, 100] width 107 height 23
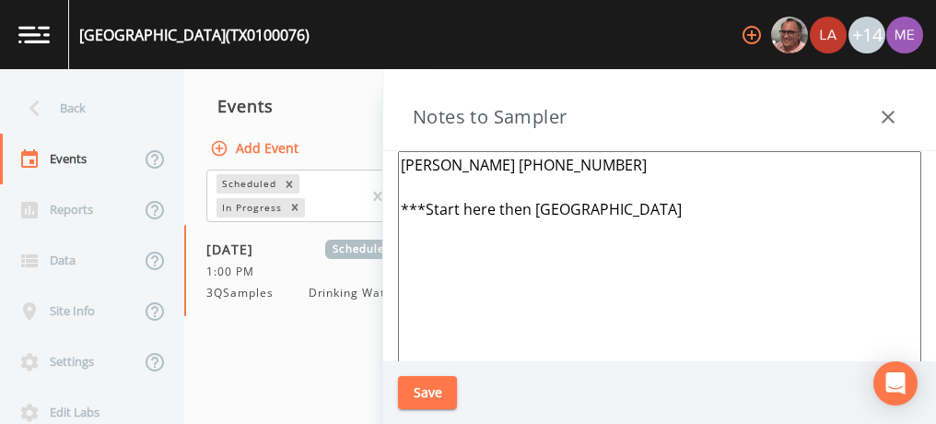
click at [679, 210] on textarea "Jason Smith 830-688-3414 ***Start here then Bandera River Ranch" at bounding box center [659, 375] width 523 height 448
click at [580, 169] on textarea "Jason Smith 830-688-3414 ***Start here then Bandera River Ranch" at bounding box center [659, 375] width 523 height 448
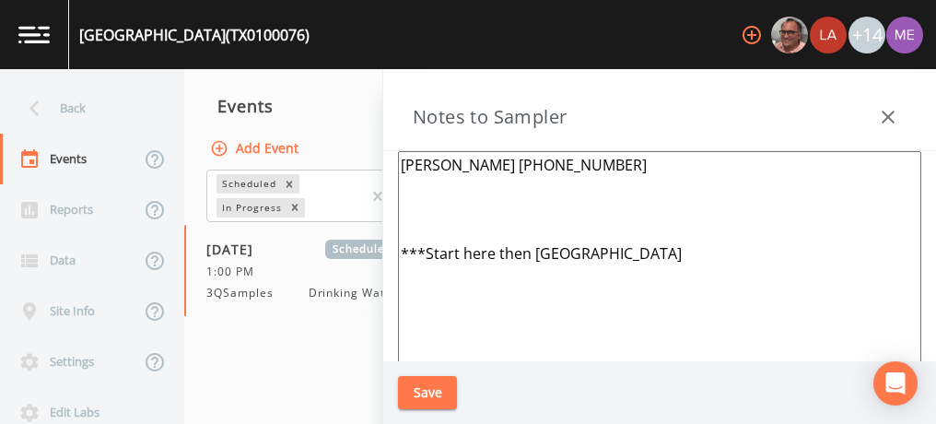
paste textarea "997 BEAR SPRINGS TRAIL, PIPE CREEK"
type textarea "Jason Smith 830-688-3414 997 BEAR SPRINGS TRAIL, PIPE CREEK ***Start here then …"
click at [432, 386] on button "Save" at bounding box center [427, 393] width 59 height 34
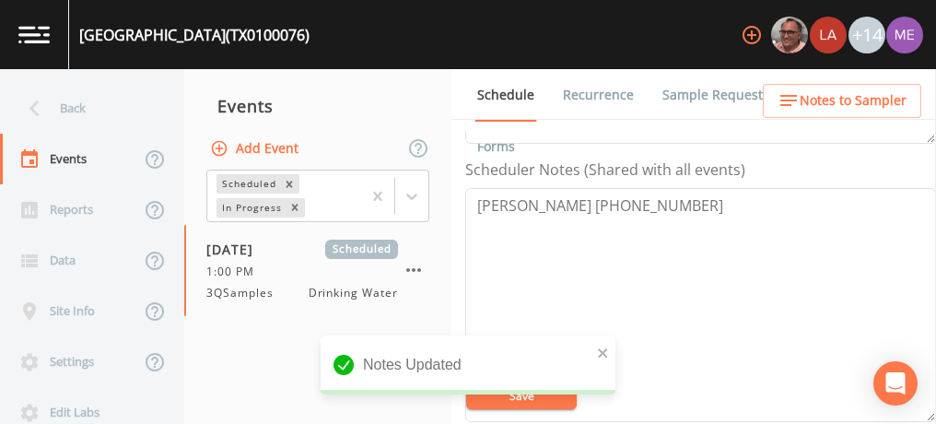
scroll to position [485, 0]
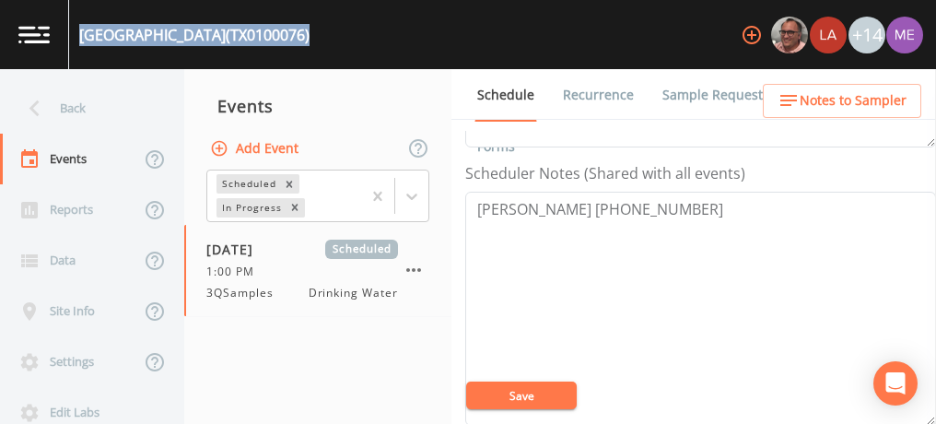
drag, startPoint x: 79, startPoint y: 38, endPoint x: 425, endPoint y: 43, distance: 345.5
click at [425, 43] on div "BEAR SPRINGS TRAILS SUBDIVISION (TX0100076) +14" at bounding box center [468, 34] width 936 height 69
copy div "BEAR SPRINGS TRAILS SUBDIVISION (TX0100076)"
click at [512, 393] on button "Save" at bounding box center [521, 395] width 111 height 28
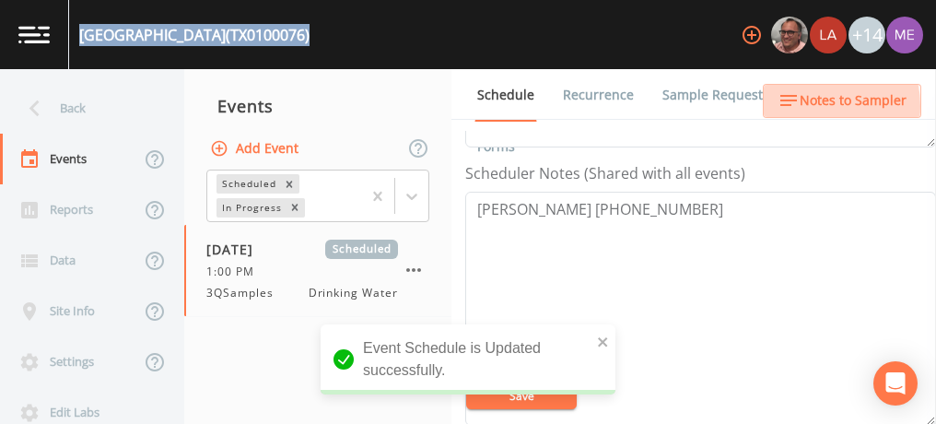
click at [807, 106] on span "Notes to Sampler" at bounding box center [853, 100] width 107 height 23
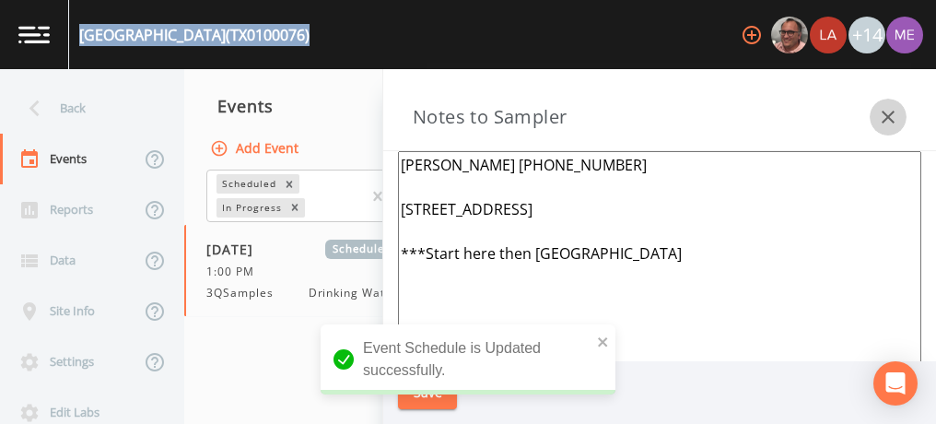
click at [882, 112] on icon "button" at bounding box center [888, 117] width 13 height 13
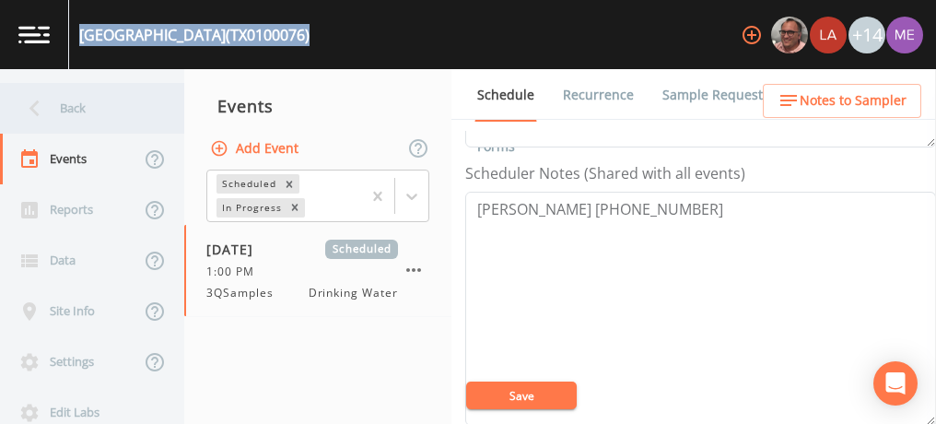
click at [81, 102] on div "Back" at bounding box center [83, 108] width 166 height 51
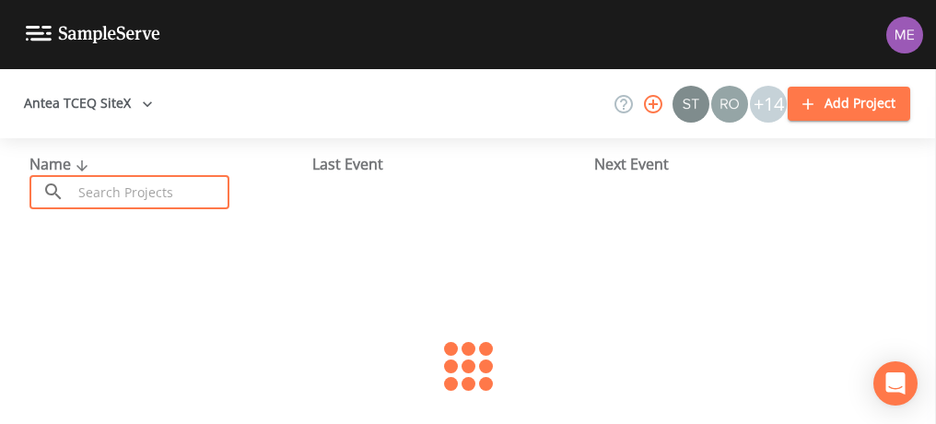
click at [119, 189] on input "text" at bounding box center [151, 192] width 158 height 34
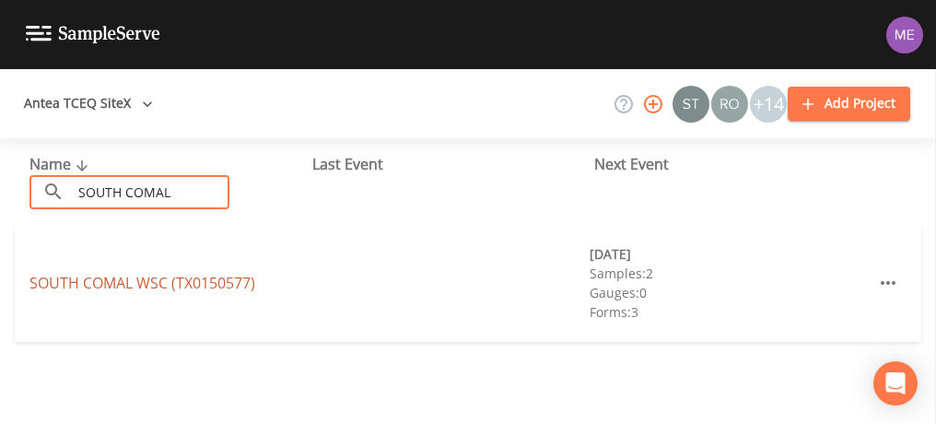
type input "SOUTH COMAL"
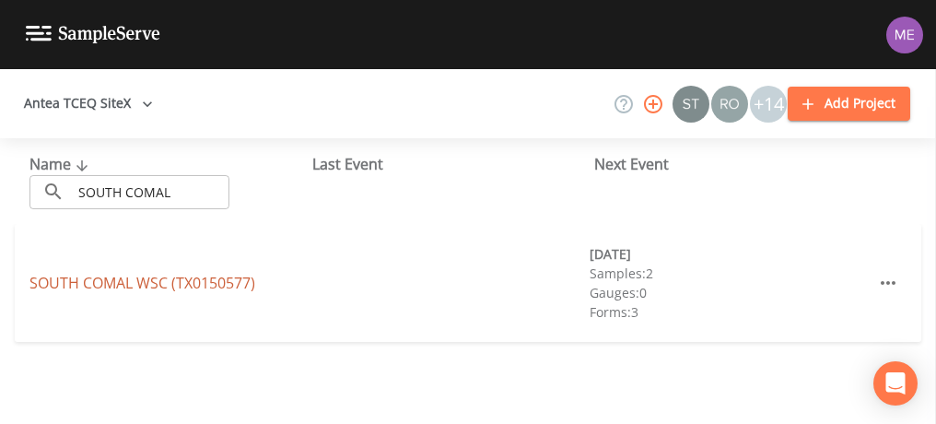
click at [122, 279] on link "SOUTH COMAL WSC (TX0150577)" at bounding box center [142, 283] width 226 height 20
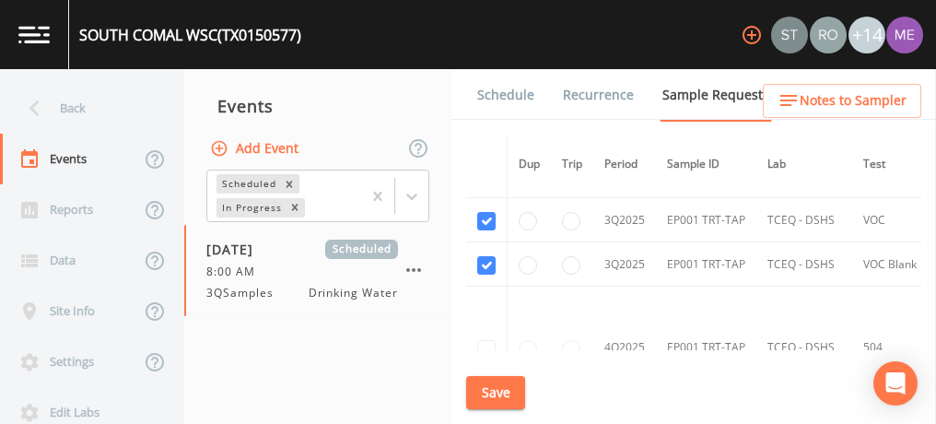
scroll to position [526, 0]
click at [566, 213] on input "radio" at bounding box center [571, 220] width 18 height 18
radio input "false"
click at [479, 386] on button "Save" at bounding box center [495, 393] width 59 height 34
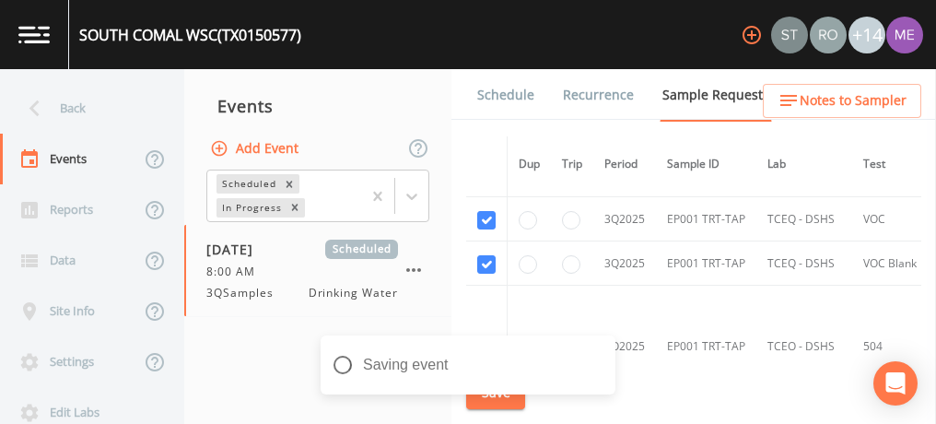
click at [493, 95] on link "Schedule" at bounding box center [505, 95] width 63 height 52
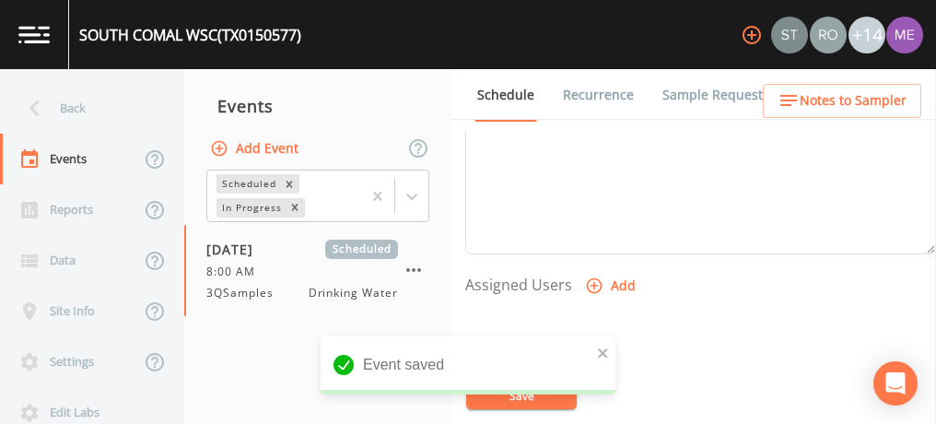
scroll to position [657, 0]
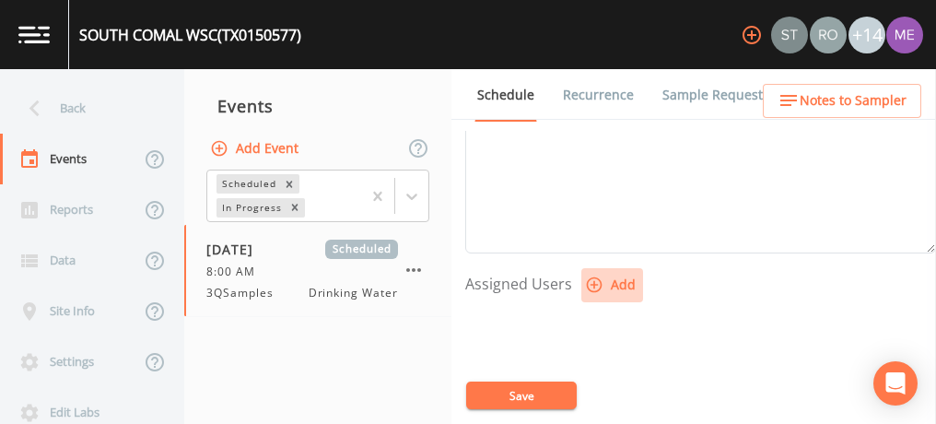
click at [593, 280] on icon "button" at bounding box center [595, 285] width 16 height 16
select select "0023e953-f3f1-45db-ad64-8e5cfc113843"
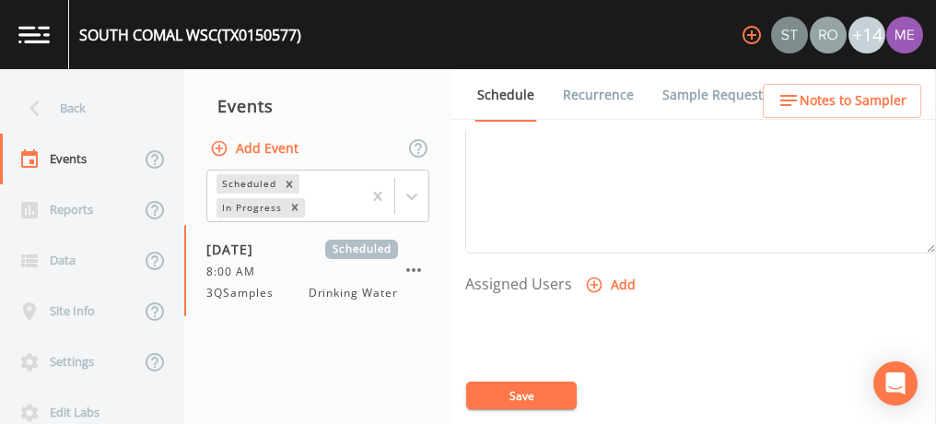
select select
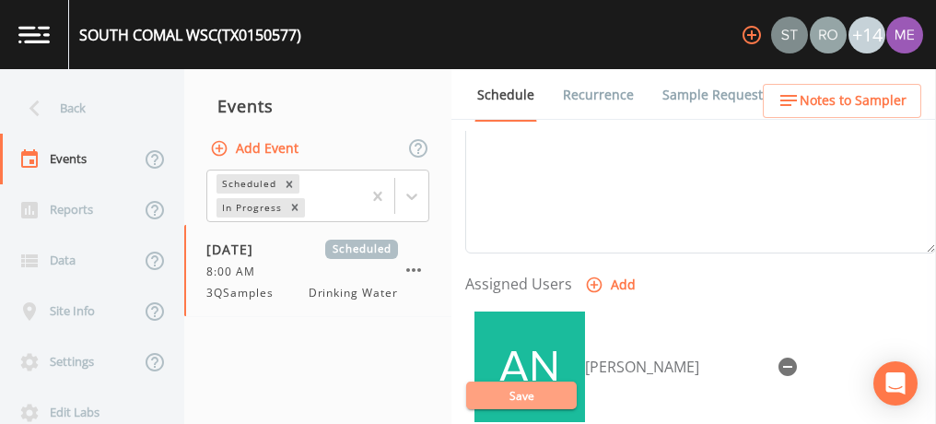
click at [525, 391] on button "Save" at bounding box center [521, 395] width 111 height 28
click at [525, 390] on button "Save" at bounding box center [521, 395] width 111 height 28
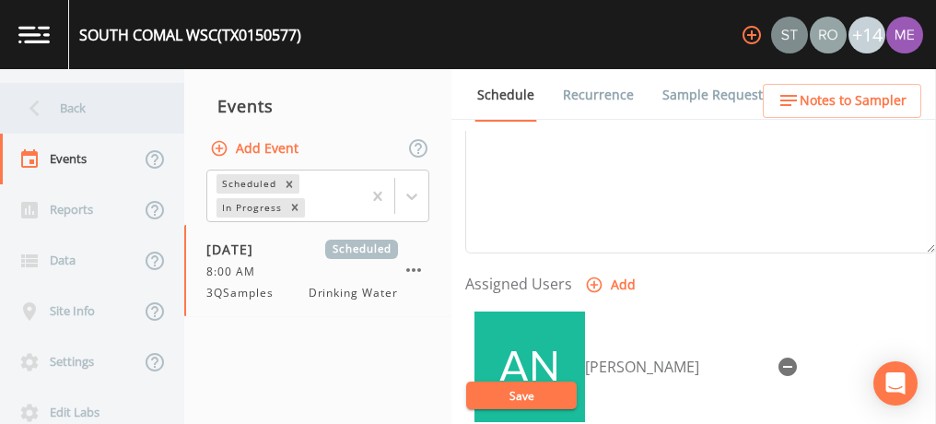
click at [73, 106] on div "Back" at bounding box center [83, 108] width 166 height 51
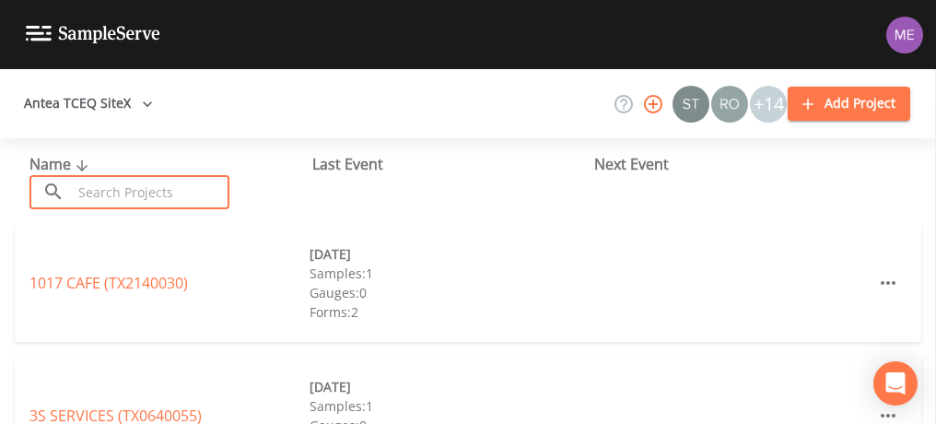
click at [105, 185] on input "text" at bounding box center [151, 192] width 158 height 34
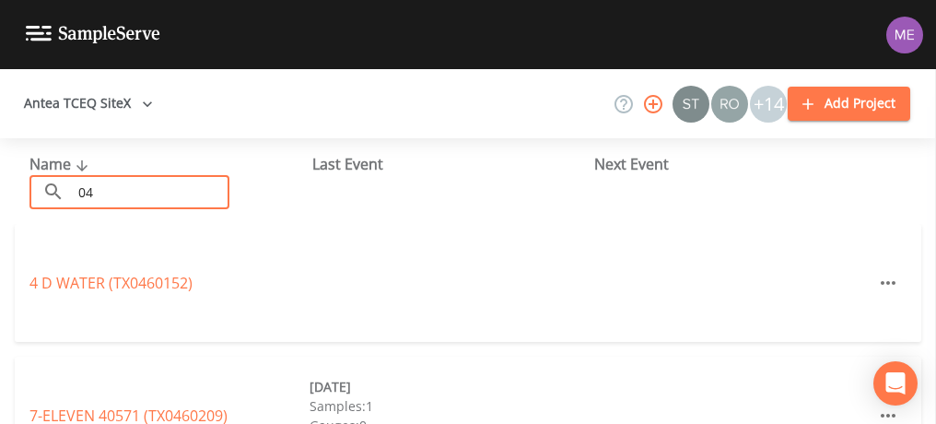
type input "0"
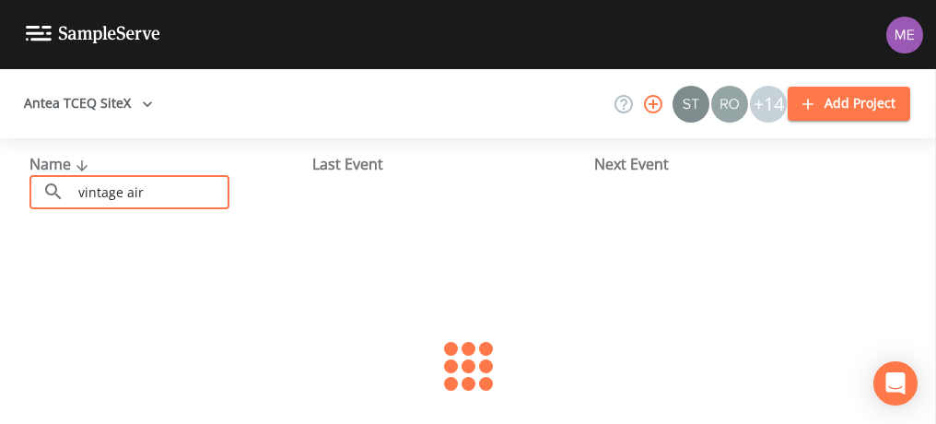
type input "Vintage Air"
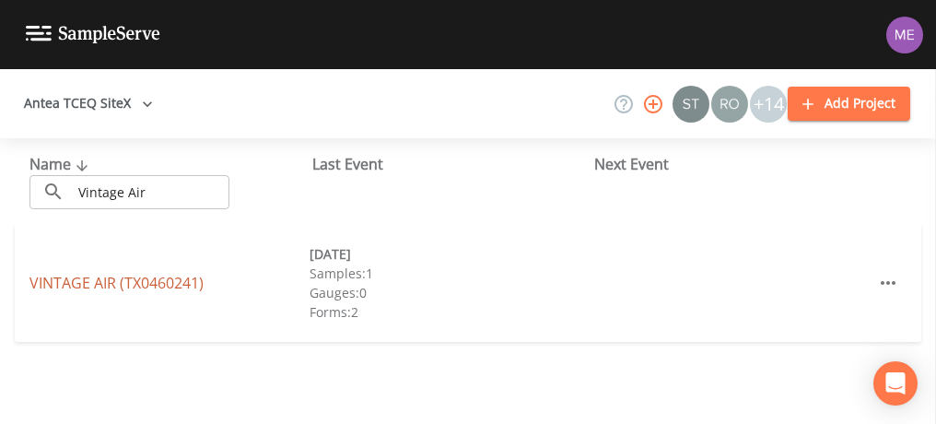
click at [124, 280] on link "VINTAGE AIR (TX0460241)" at bounding box center [116, 283] width 174 height 20
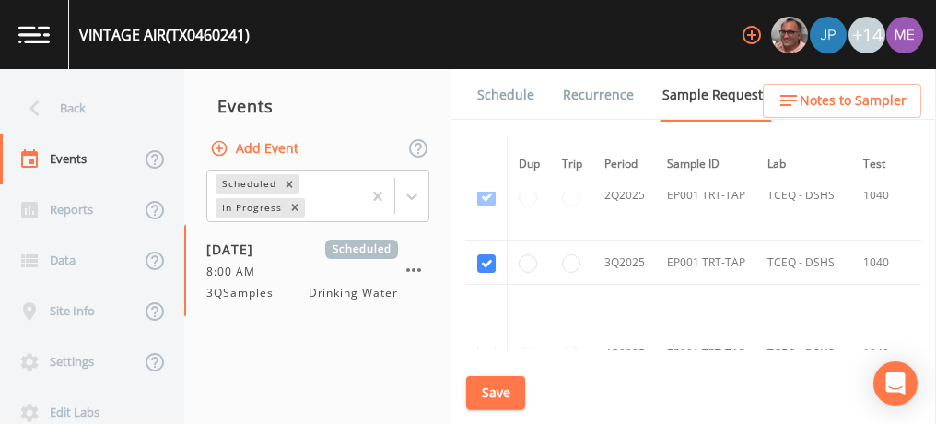
scroll to position [1383, 0]
click at [496, 385] on button "Save" at bounding box center [495, 393] width 59 height 34
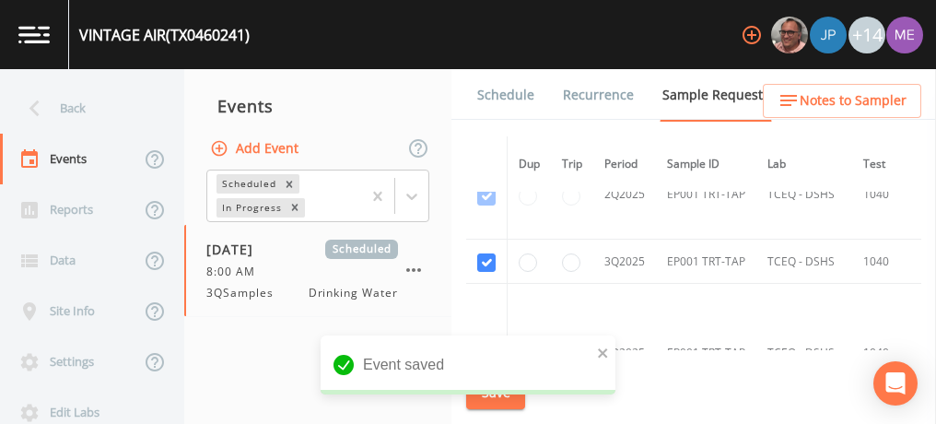
click at [482, 97] on link "Schedule" at bounding box center [505, 95] width 63 height 52
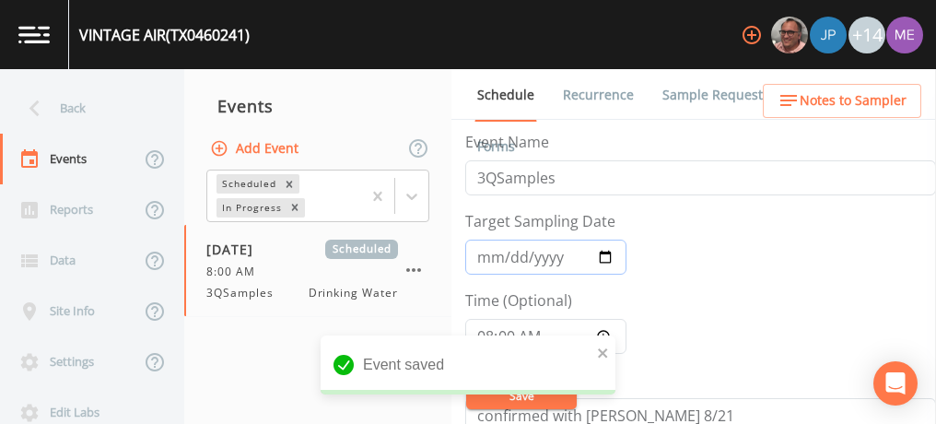
click at [487, 257] on input "2025-08-27" at bounding box center [545, 256] width 161 height 35
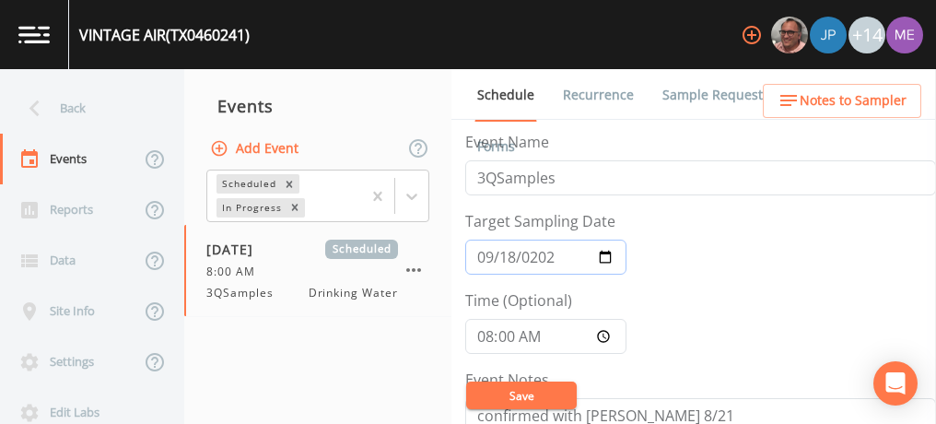
type input "2025-09-18"
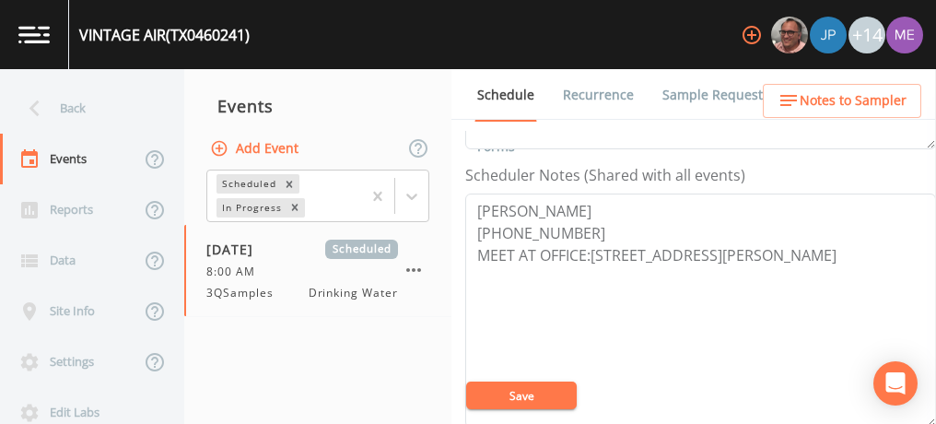
scroll to position [487, 0]
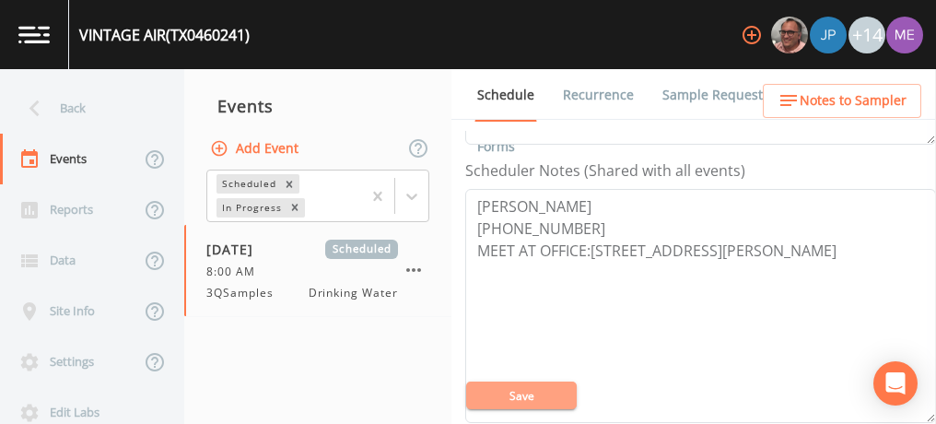
click at [549, 394] on button "Save" at bounding box center [521, 395] width 111 height 28
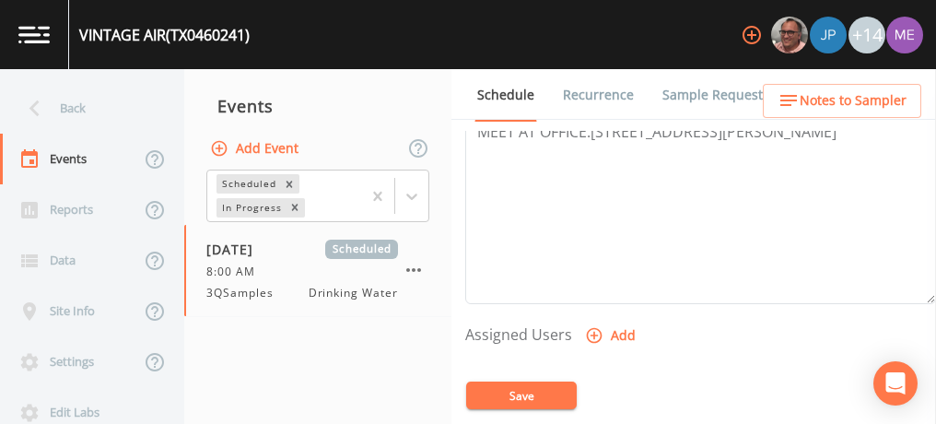
scroll to position [608, 0]
click at [591, 326] on icon "button" at bounding box center [595, 334] width 16 height 16
select select "0023e953-f3f1-45db-ad64-8e5cfc113843"
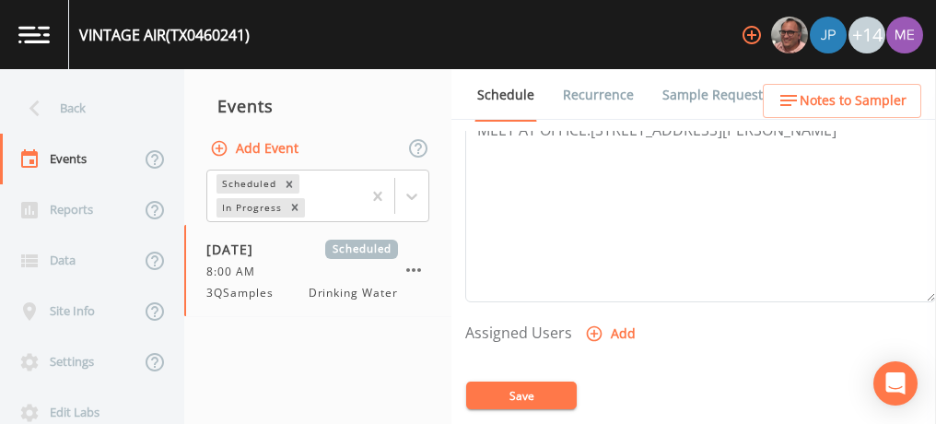
select select
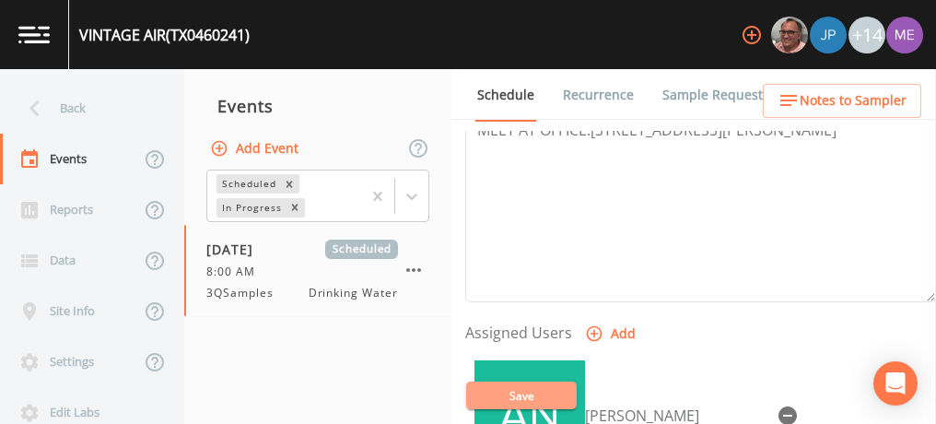
click at [530, 389] on button "Save" at bounding box center [521, 395] width 111 height 28
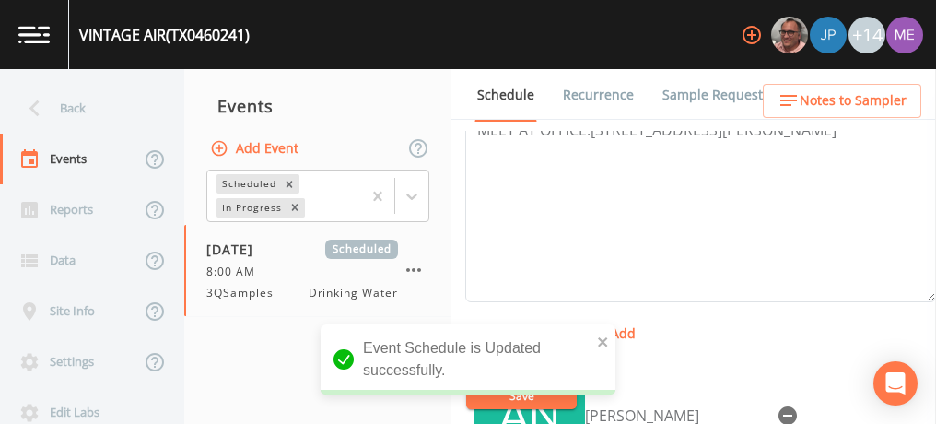
click at [814, 91] on span "Notes to Sampler" at bounding box center [853, 100] width 107 height 23
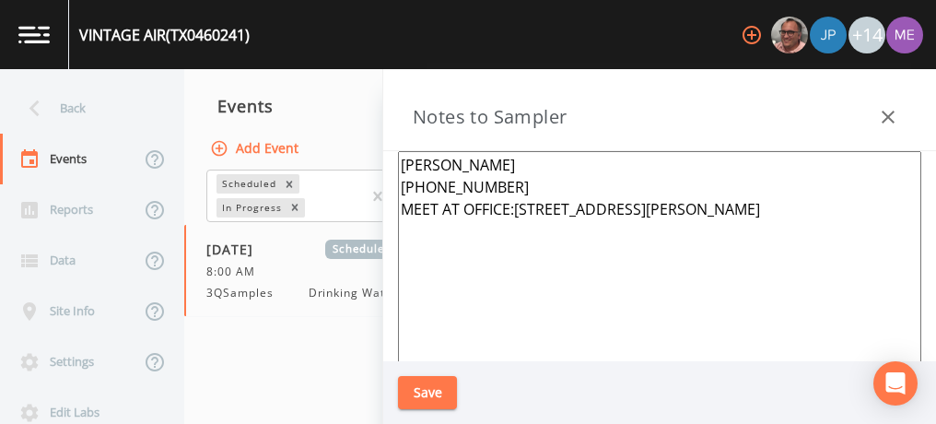
click at [398, 162] on textarea "ERIC RUFFO 210-336-1405 MEET AT OFFICE:18865 GOLL ST,SAN ANTONIO 78266" at bounding box center [659, 375] width 523 height 448
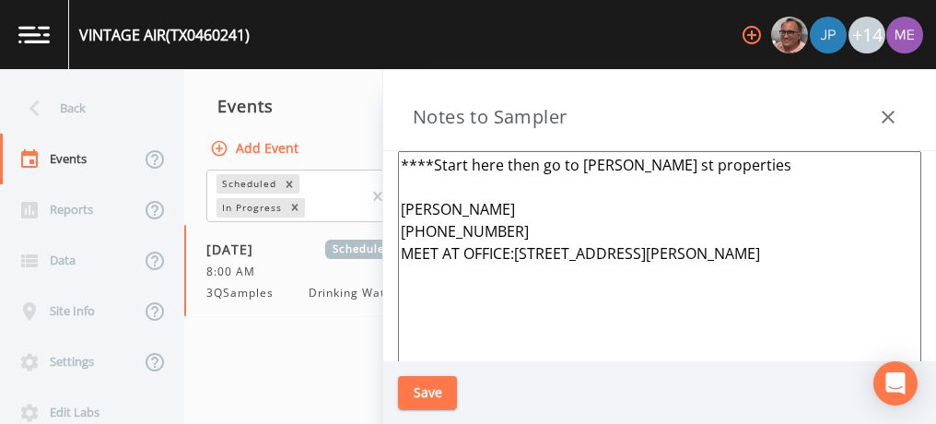
type textarea "****Start here then go to goll st properties ERIC RUFFO 210-336-1405 MEET AT OF…"
click at [437, 390] on button "Save" at bounding box center [427, 393] width 59 height 34
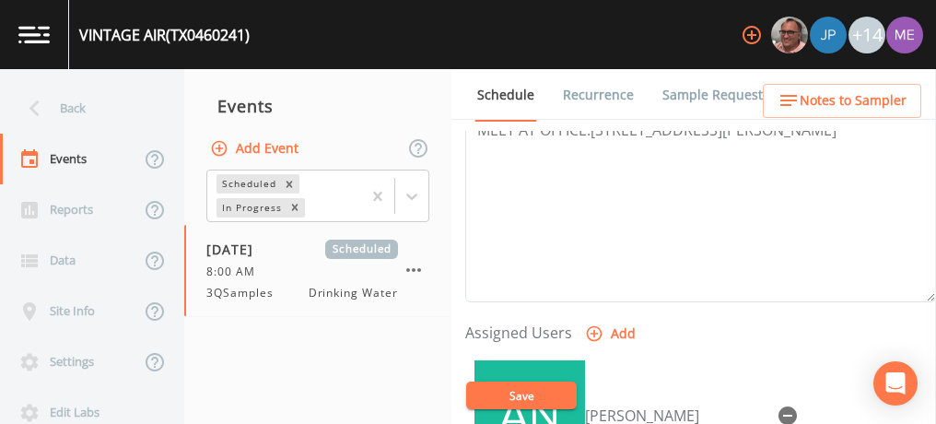
click at [81, 33] on div "VINTAGE AIR (TX0460241)" at bounding box center [164, 35] width 170 height 22
drag, startPoint x: 81, startPoint y: 33, endPoint x: 254, endPoint y: 41, distance: 173.4
click at [254, 41] on div "VINTAGE AIR (TX0460241) +14" at bounding box center [468, 34] width 936 height 69
copy div "VINTAGE AIR (TX0460241)"
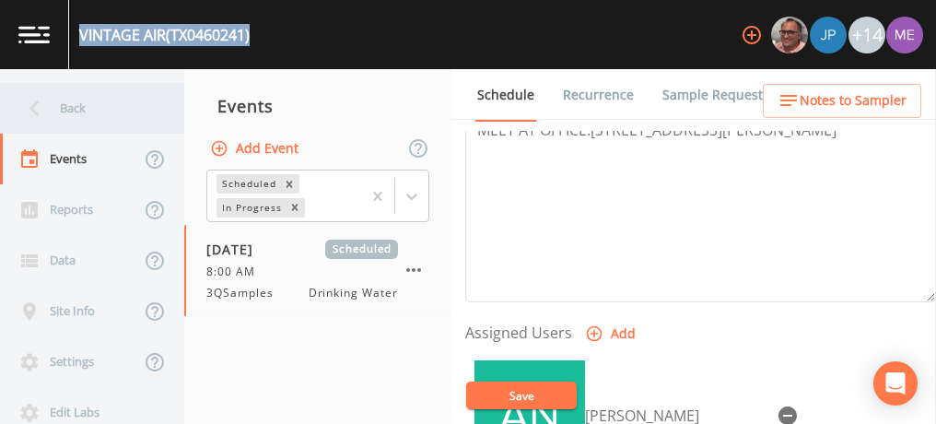
click at [61, 111] on div "Back" at bounding box center [83, 108] width 166 height 51
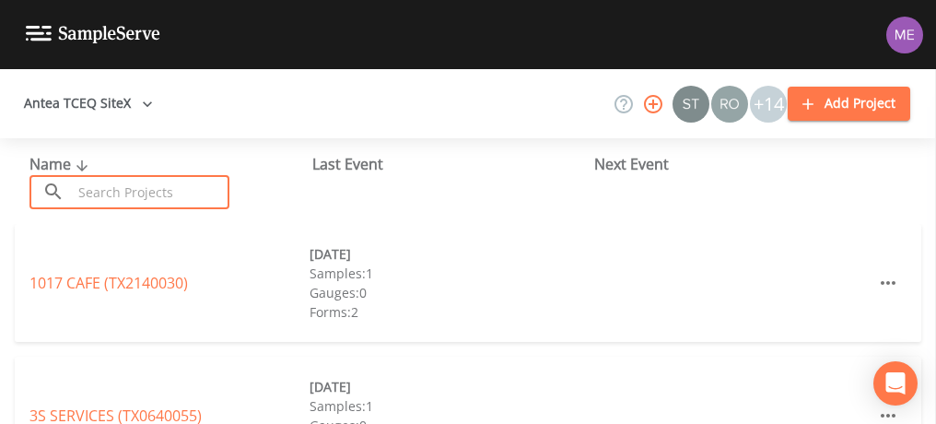
click at [111, 199] on input "text" at bounding box center [151, 192] width 158 height 34
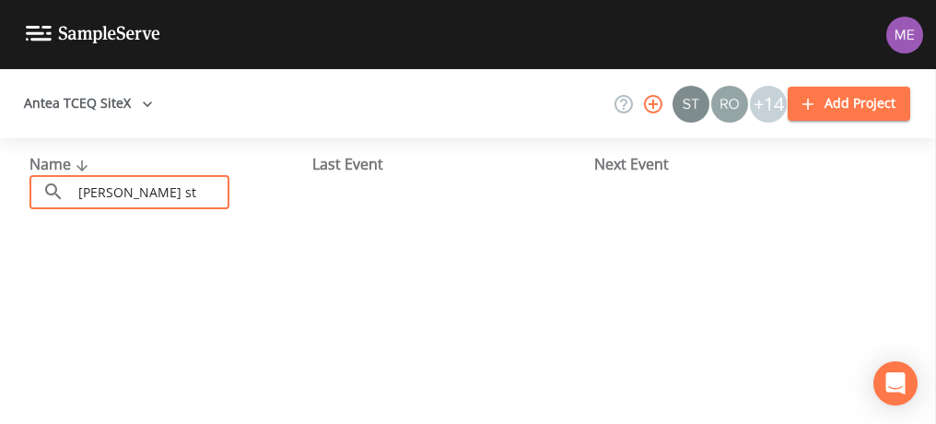
type input "goll st"
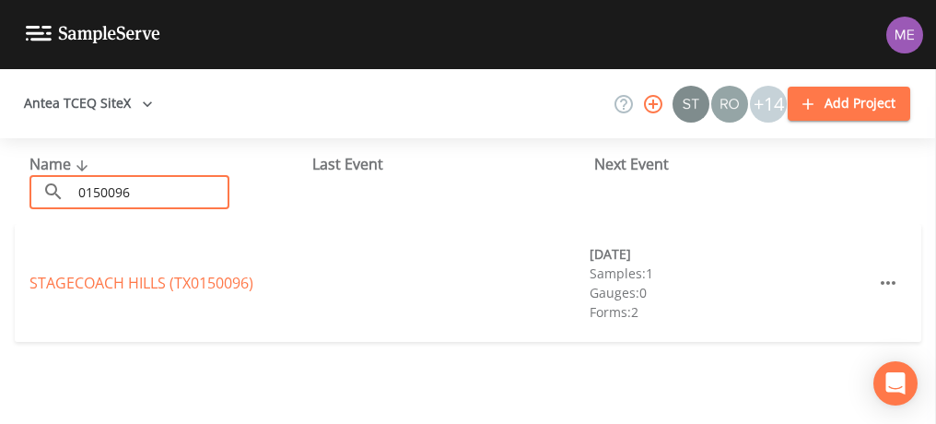
click at [130, 194] on input "0150096" at bounding box center [151, 192] width 158 height 34
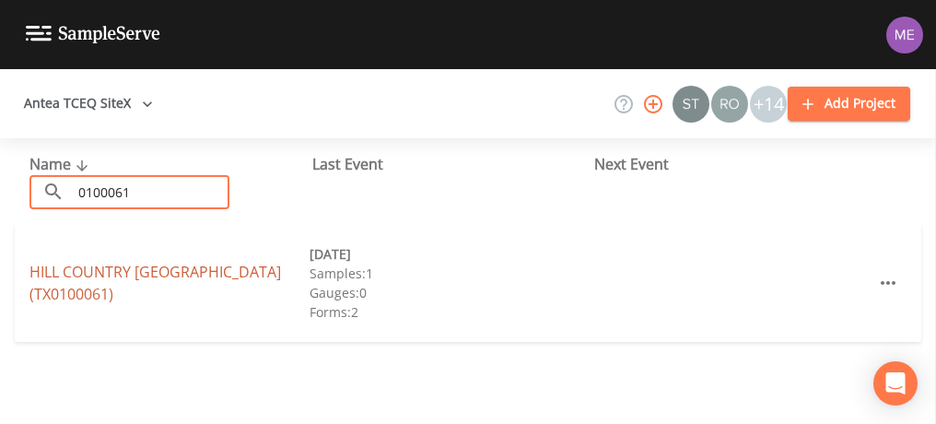
type input "0100061"
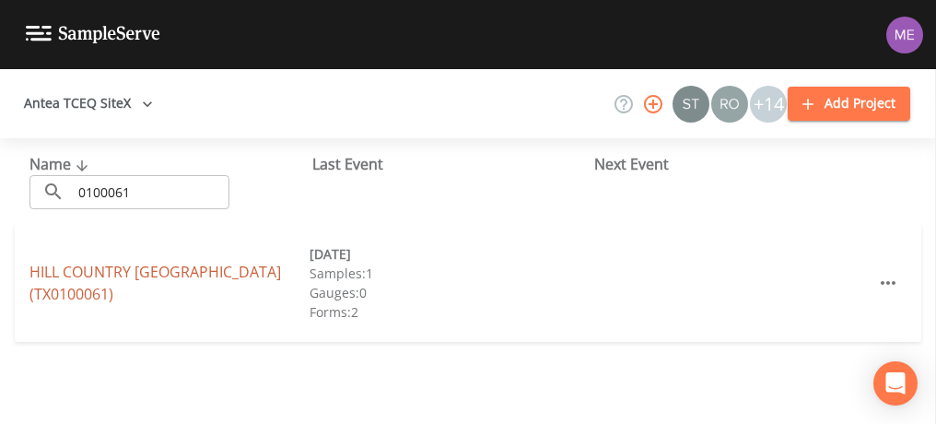
click at [133, 272] on link "HILL COUNTRY MOBILE HOME PARK (TX0100061)" at bounding box center [154, 283] width 251 height 42
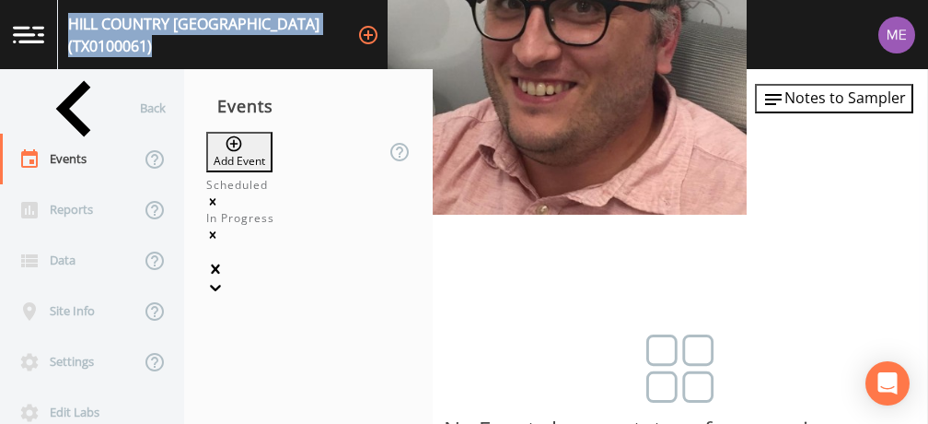
drag, startPoint x: 83, startPoint y: 32, endPoint x: 426, endPoint y: 52, distance: 343.2
click at [426, 52] on div "HILL COUNTRY MOBILE HOME PARK (TX0100061) +14" at bounding box center [464, 34] width 928 height 69
copy div "HILL COUNTRY MOBILE HOME PARK (TX0100061)"
click at [273, 151] on button "Add Event" at bounding box center [239, 152] width 66 height 41
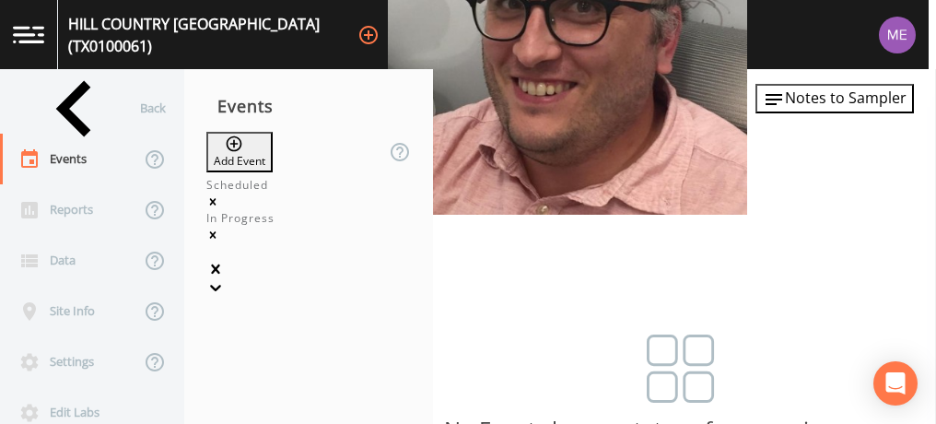
type input "3QSamples"
type input "[DATE]"
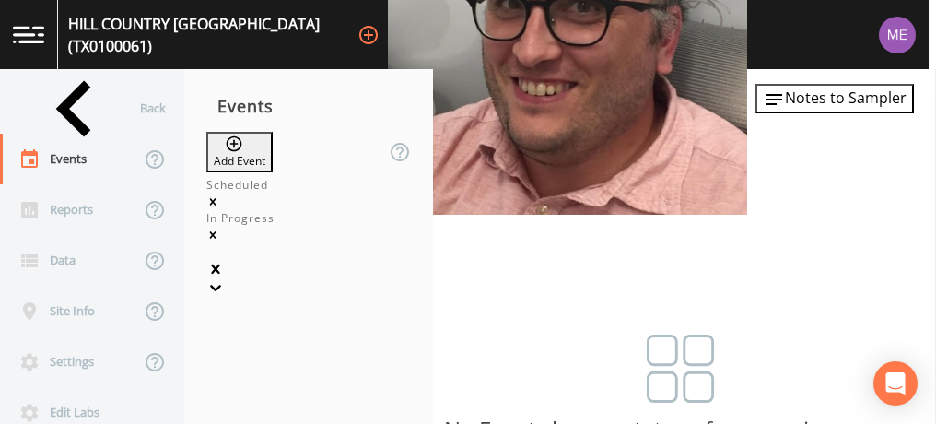
type input "11:00"
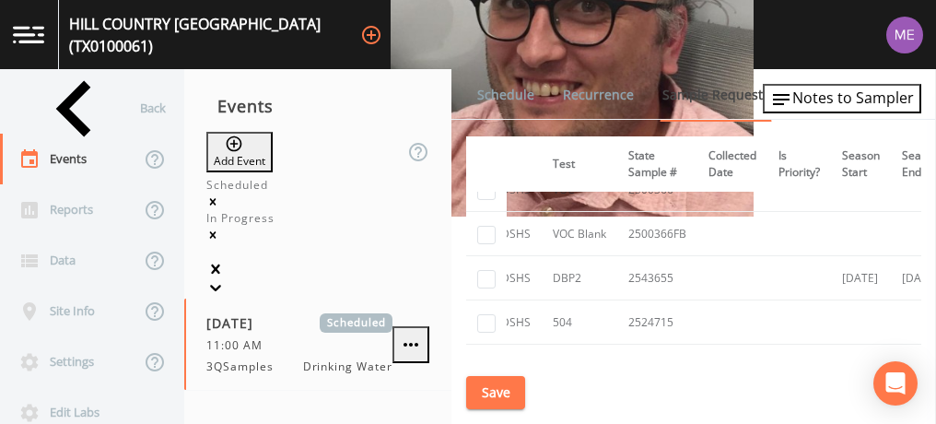
scroll to position [387, 303]
click at [487, 274] on input "checkbox" at bounding box center [486, 279] width 18 height 18
checkbox input "true"
click at [494, 394] on button "Save" at bounding box center [495, 393] width 59 height 34
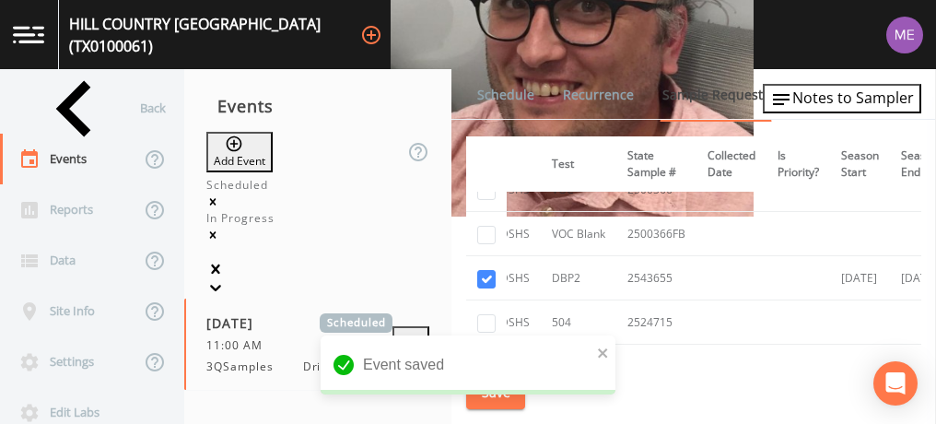
click at [493, 97] on link "Schedule" at bounding box center [505, 95] width 63 height 52
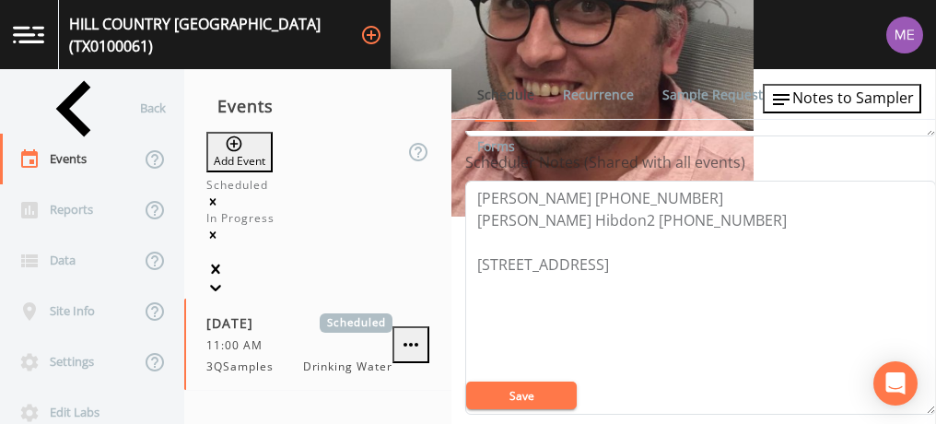
scroll to position [496, 0]
click at [765, 259] on textarea "Julie 210-605-0007 Steven Hibdon2 10-748-5252 299 Hill Country Cir, Pipe Creek,…" at bounding box center [700, 297] width 471 height 234
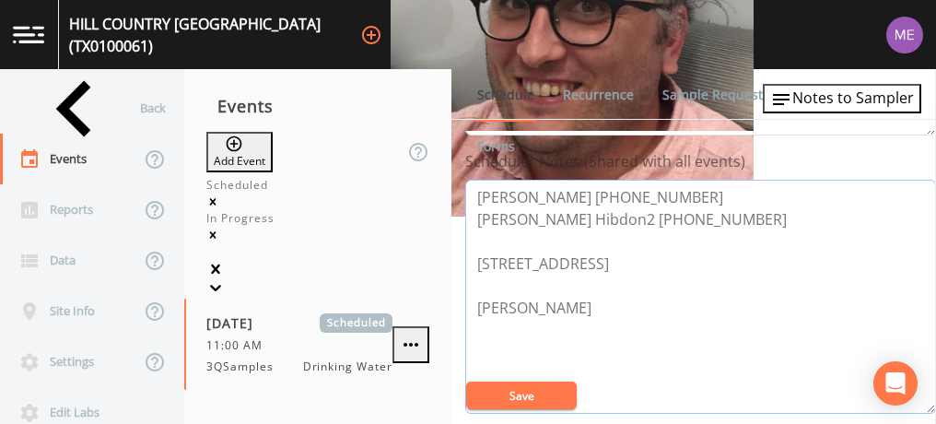
type textarea "Julie 210-605-0007 Steven Hibdon2 10-748-5252 299 Hill Country Cir, Pipe Creek,…"
click at [543, 386] on button "Save" at bounding box center [521, 395] width 111 height 28
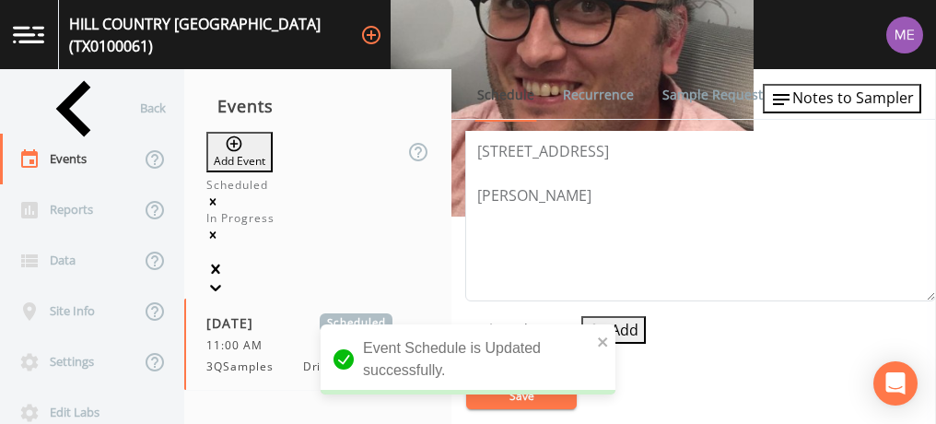
scroll to position [637, 0]
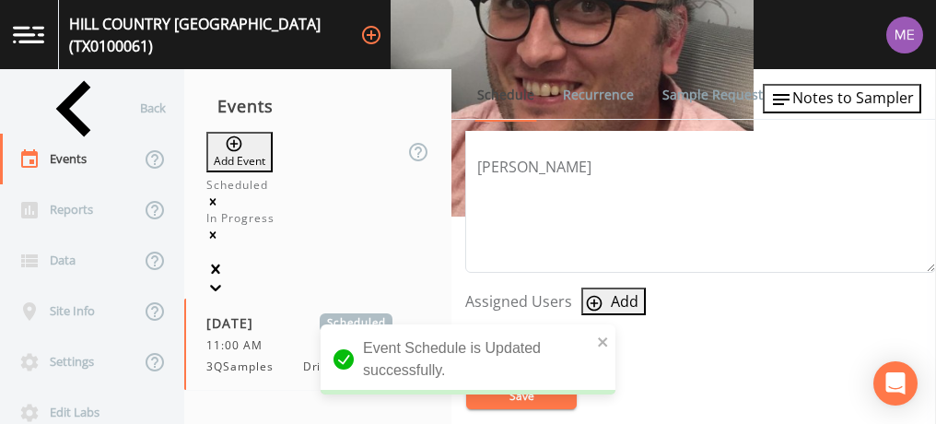
click at [593, 295] on icon "button" at bounding box center [594, 303] width 18 height 18
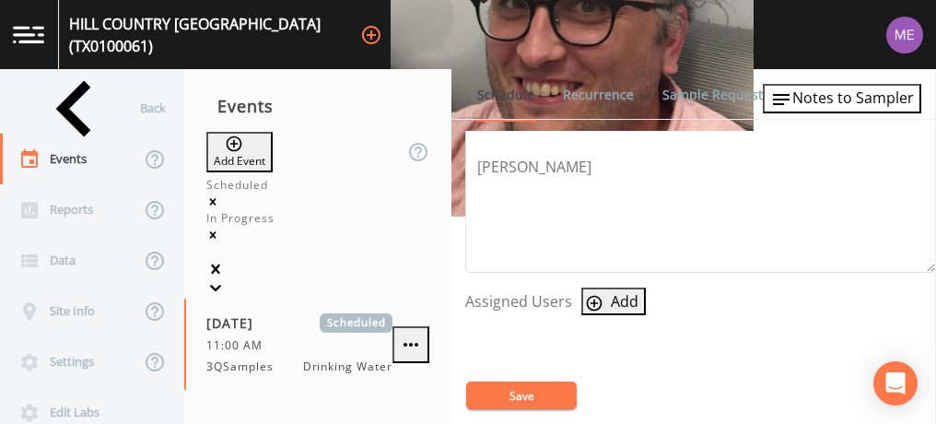
select select "0023e953-f3f1-45db-ad64-8e5cfc113843"
select select
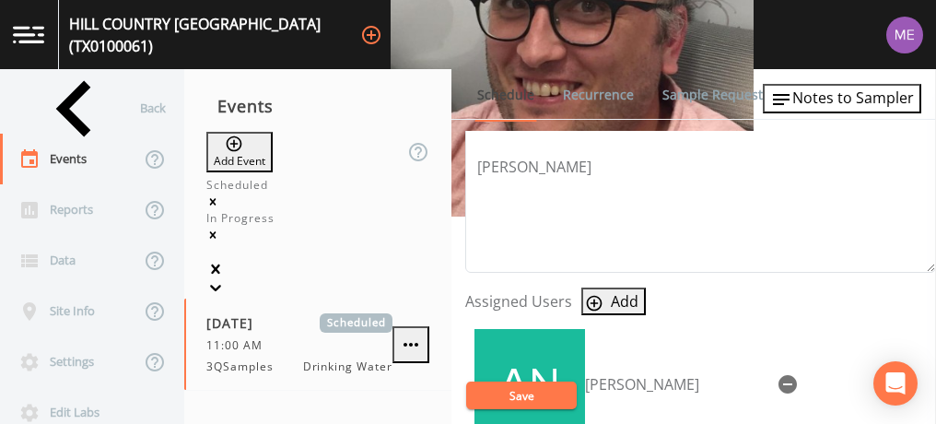
click at [516, 394] on button "Save" at bounding box center [521, 395] width 111 height 28
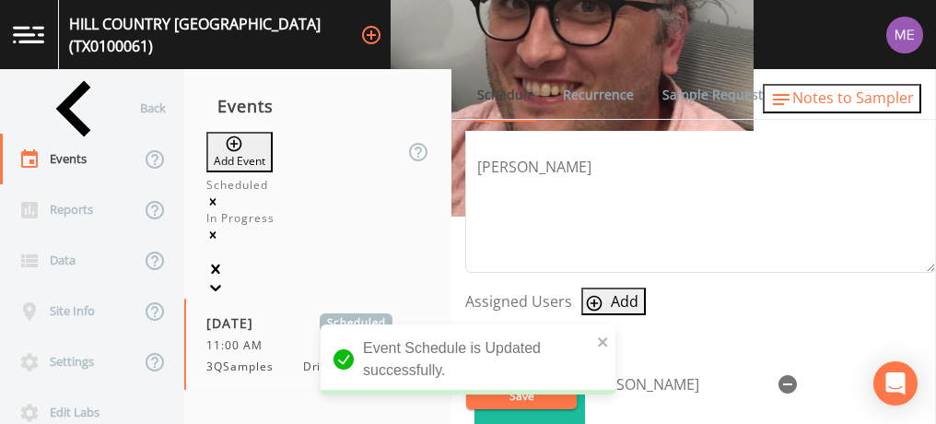
click at [815, 100] on span "Notes to Sampler" at bounding box center [853, 98] width 122 height 20
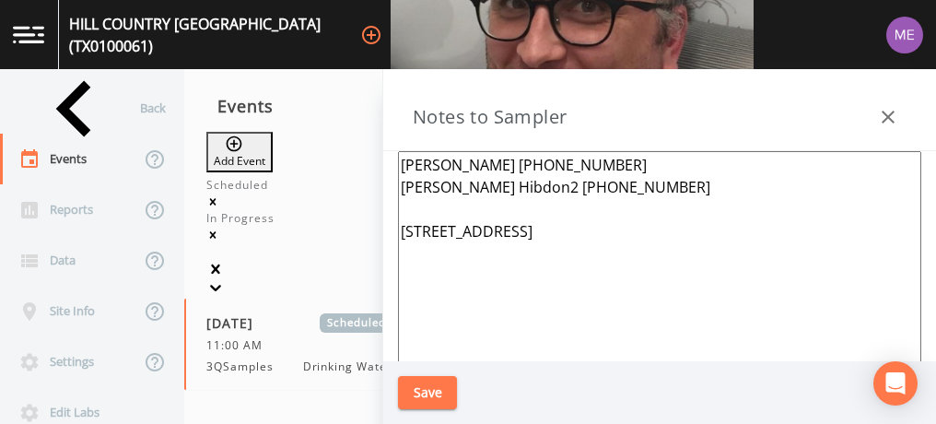
drag, startPoint x: 399, startPoint y: 164, endPoint x: 603, endPoint y: 180, distance: 205.1
click at [603, 180] on textarea "Julie 210-605-0007 Steven Hibdon2 10-748-5252 299 Hill Country Cir, Pipe Creek,…" at bounding box center [659, 375] width 523 height 448
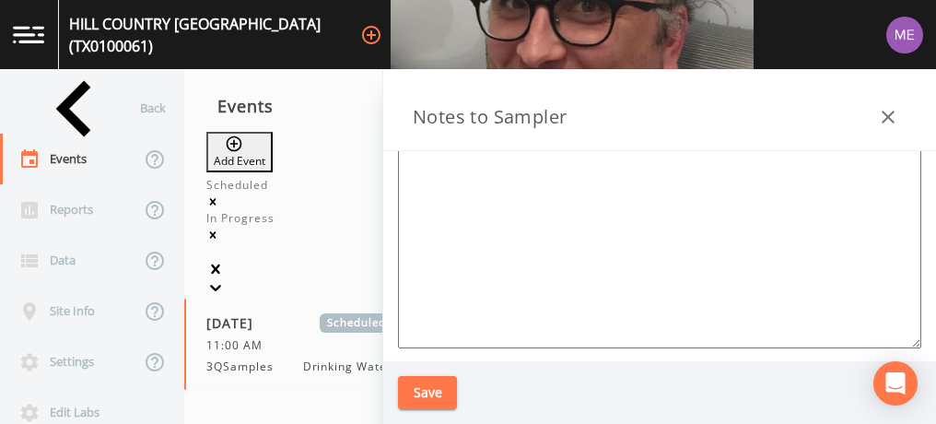
scroll to position [0, 0]
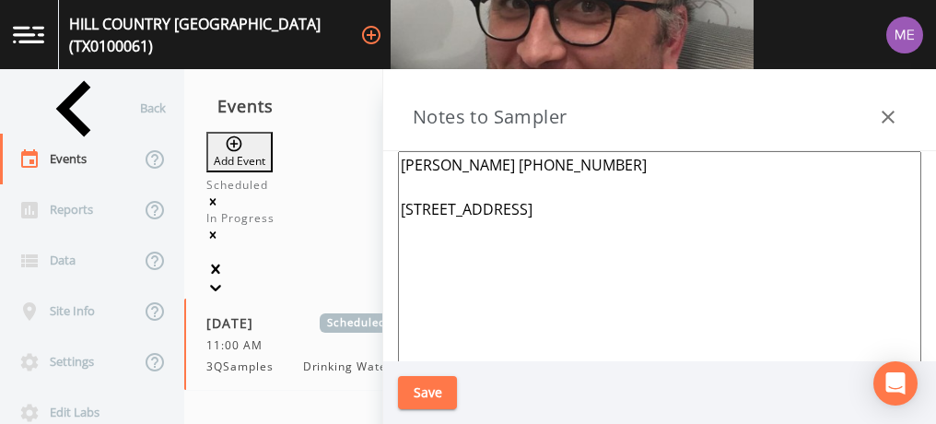
type textarea "Greg Grinnan 830-214-5481 299 Hill Country Cir, Pipe Creek,78063"
click at [438, 386] on button "Save" at bounding box center [427, 393] width 59 height 34
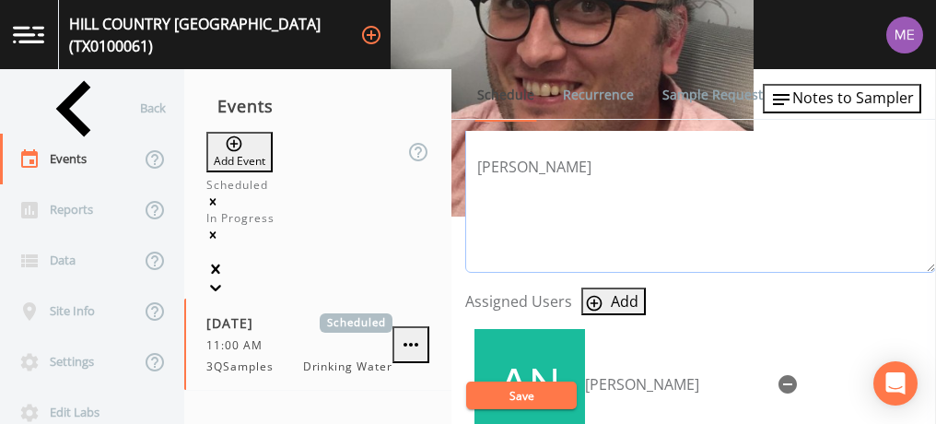
click at [595, 160] on textarea "Julie 210-605-0007 Steven Hibdon2 10-748-5252 299 Hill Country Cir, Pipe Creek,…" at bounding box center [700, 156] width 471 height 234
type textarea "Julie 210-605-0007 Steven Hibdon2 10-748-5252 299 Hill Country Cir, Pipe Creek,…"
click at [530, 389] on button "Save" at bounding box center [521, 395] width 111 height 28
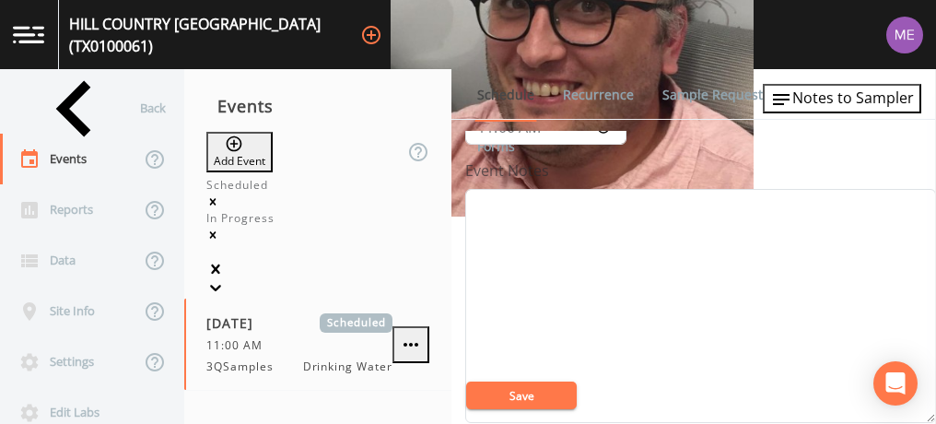
scroll to position [208, 0]
click at [606, 230] on textarea "Event Notes" at bounding box center [700, 307] width 471 height 234
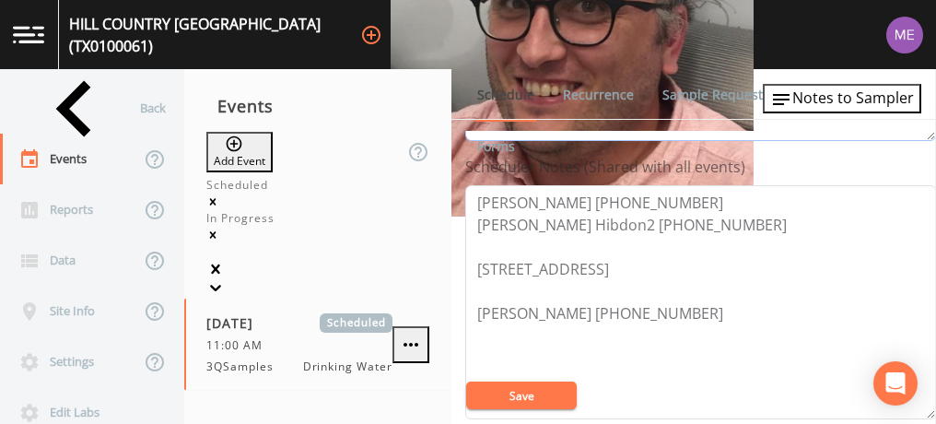
scroll to position [492, 0]
type textarea "confirmed with greg"
drag, startPoint x: 474, startPoint y: 193, endPoint x: 672, endPoint y: 214, distance: 199.1
click at [672, 214] on textarea "Julie 210-605-0007 Steven Hibdon2 10-748-5252 299 Hill Country Cir, Pipe Creek,…" at bounding box center [700, 301] width 471 height 234
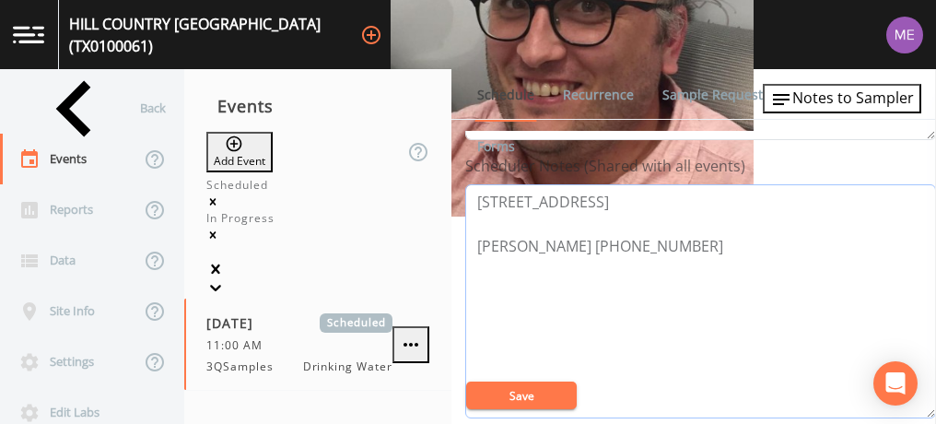
type textarea "299 Hill Country Cir, Pipe Creek,78063 Greg Grinnan 830-214-5481"
click at [525, 385] on button "Save" at bounding box center [521, 395] width 111 height 28
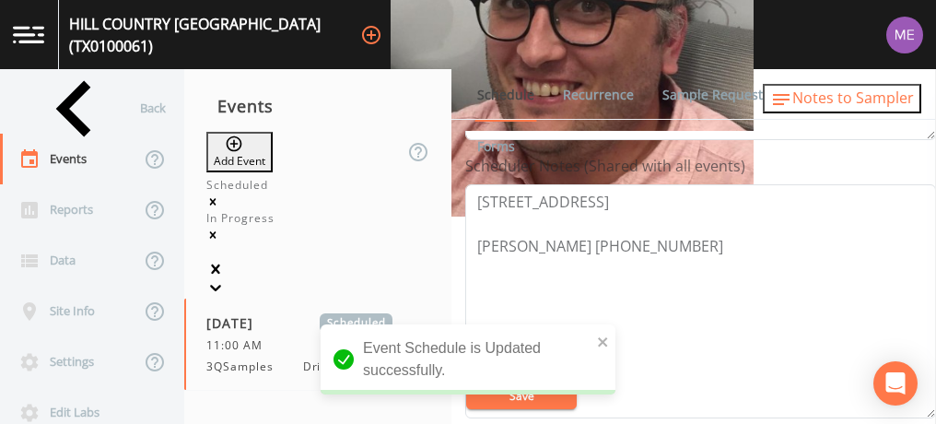
click at [825, 101] on span "Notes to Sampler" at bounding box center [853, 98] width 122 height 20
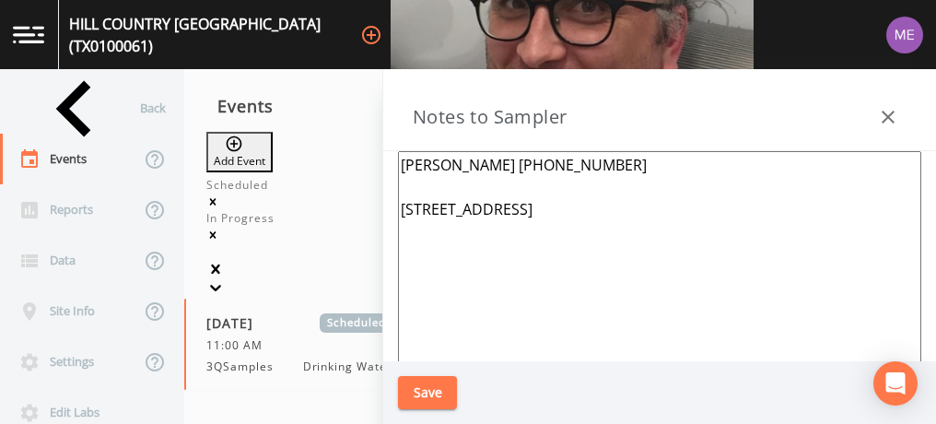
click at [403, 160] on textarea "Greg Grinnan 830-214-5481 299 Hill Country Cir, Pipe Creek,78063" at bounding box center [659, 375] width 523 height 448
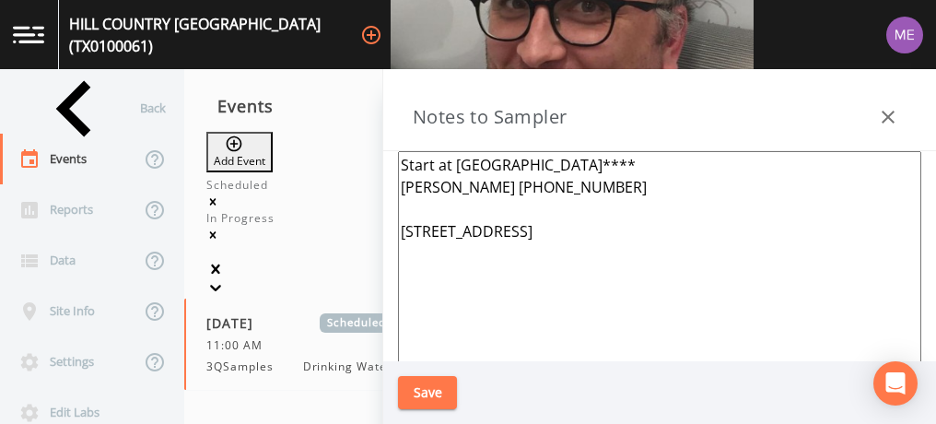
type textarea "Start at Pecan Grove**** Greg Grinnan 830-214-5481 299 Hill Country Cir, Pipe C…"
click at [426, 380] on button "Save" at bounding box center [427, 393] width 59 height 34
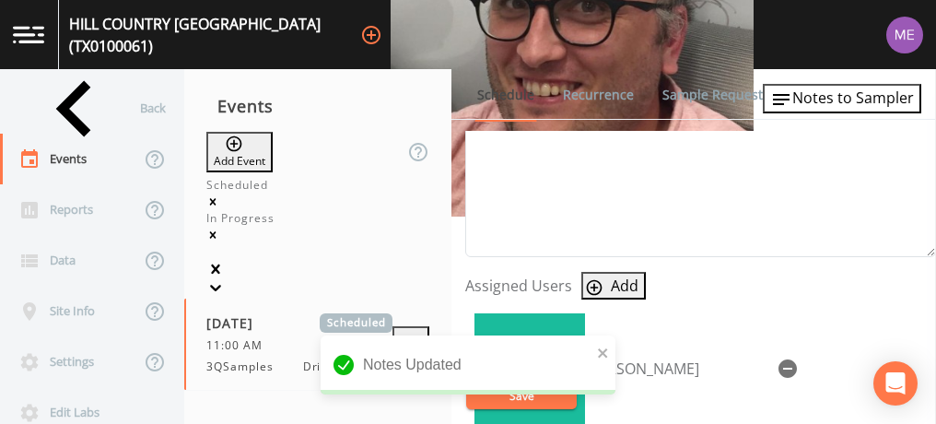
scroll to position [654, 0]
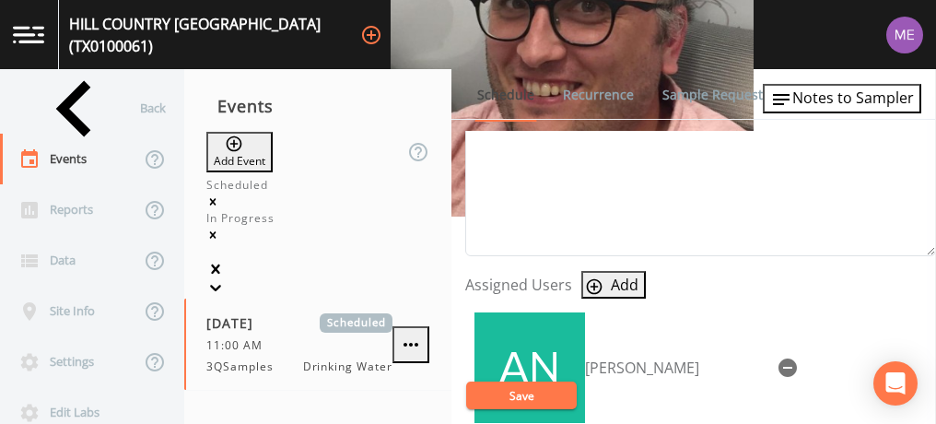
click at [527, 397] on button "Save" at bounding box center [521, 395] width 111 height 28
click at [76, 104] on div "Back" at bounding box center [83, 108] width 166 height 51
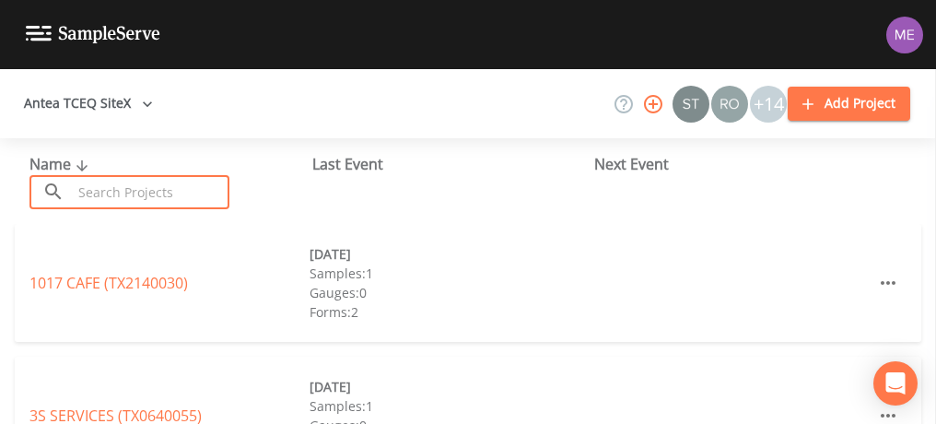
click at [148, 181] on input "text" at bounding box center [151, 192] width 158 height 34
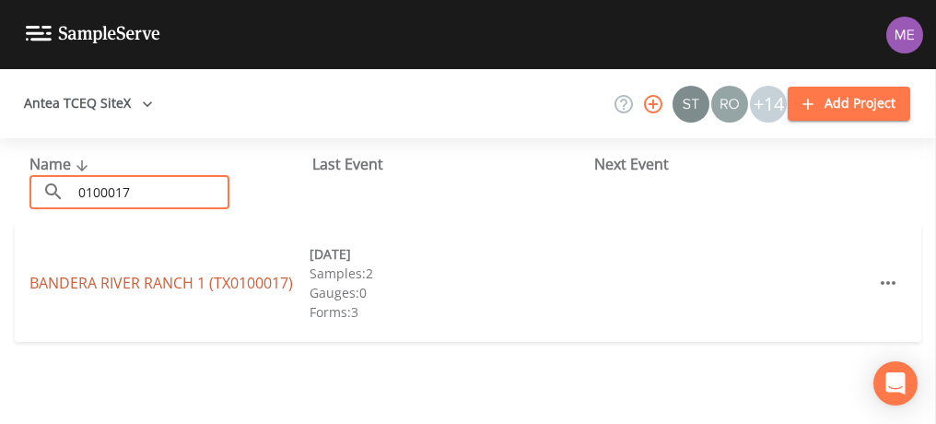
type input "0100017"
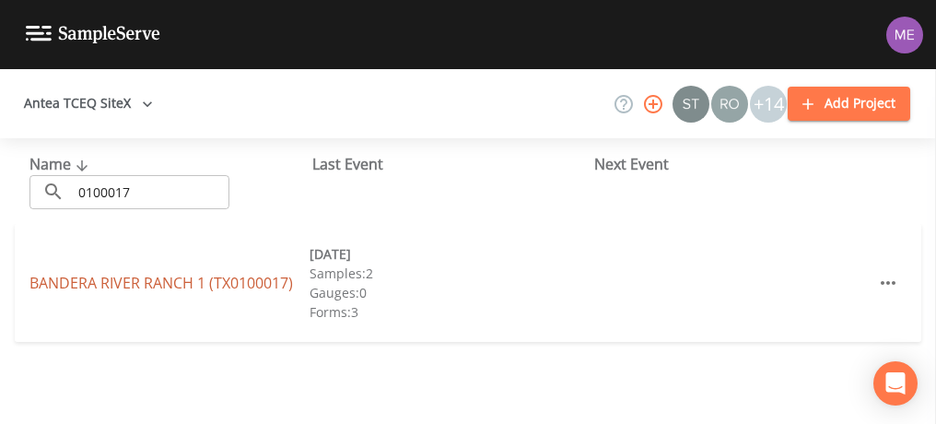
click at [138, 284] on link "BANDERA RIVER RANCH 1 (TX0100017)" at bounding box center [160, 283] width 263 height 20
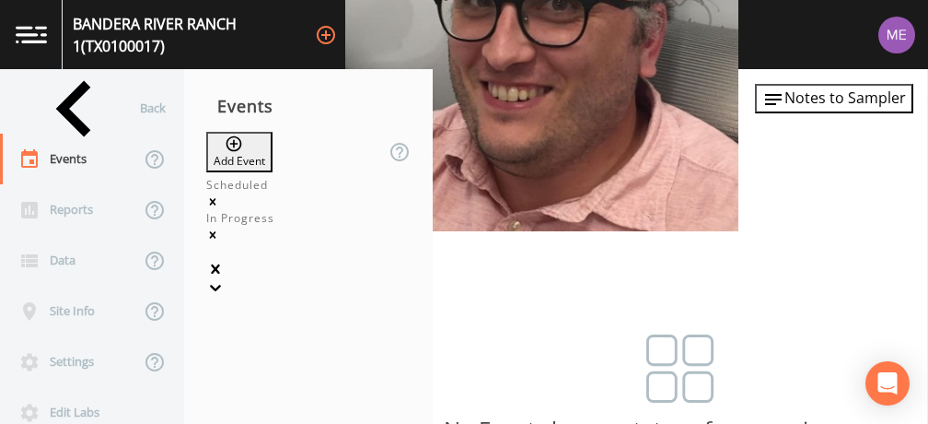
click at [273, 153] on button "Add Event" at bounding box center [239, 152] width 66 height 41
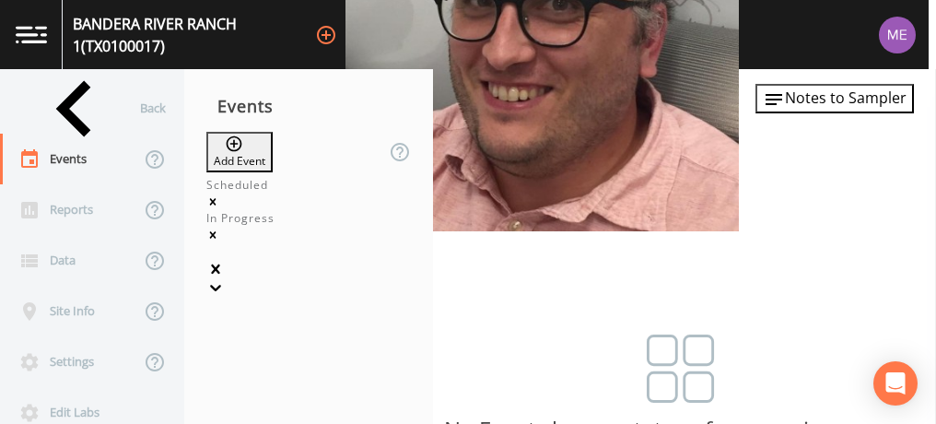
type input "3QSamples"
type input "[DATE]"
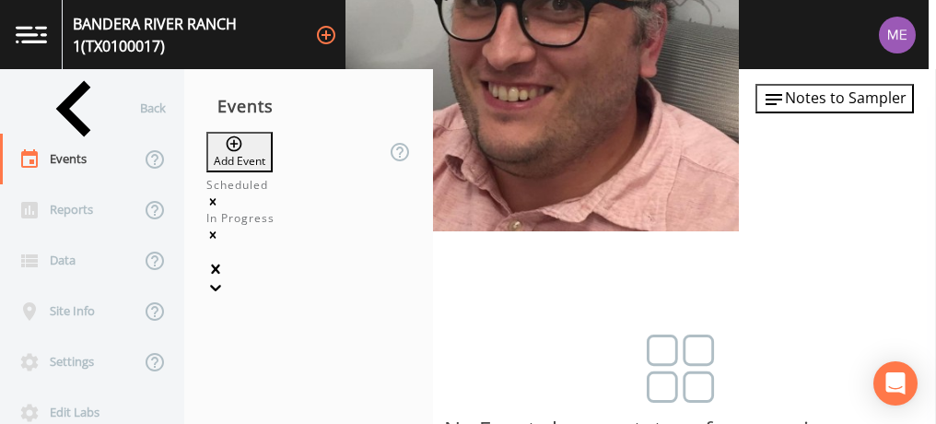
type input "13:30"
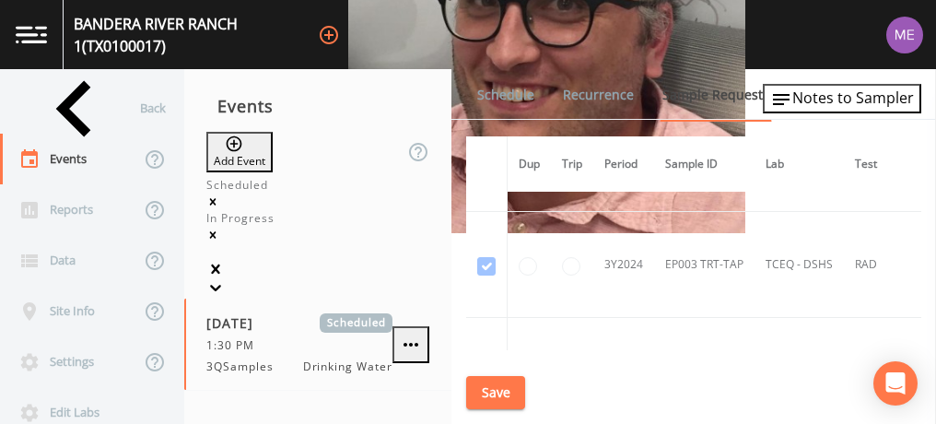
scroll to position [2795, 0]
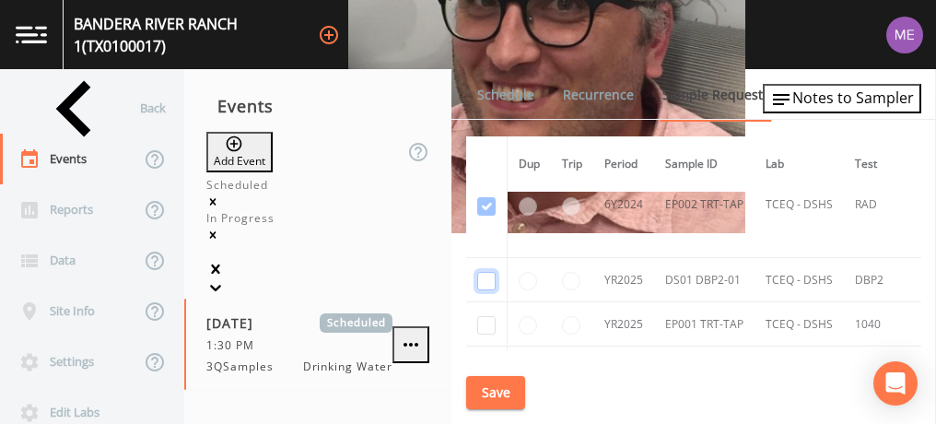
click at [490, 272] on input "checkbox" at bounding box center [486, 281] width 18 height 18
checkbox input "true"
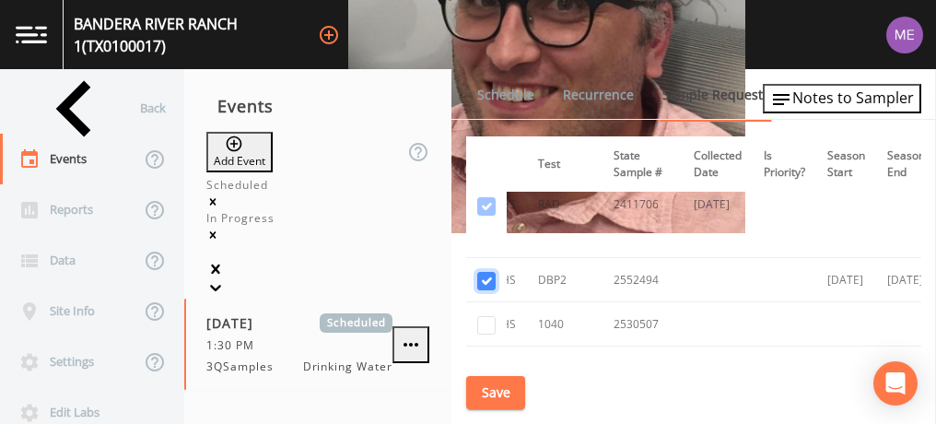
scroll to position [2795, 328]
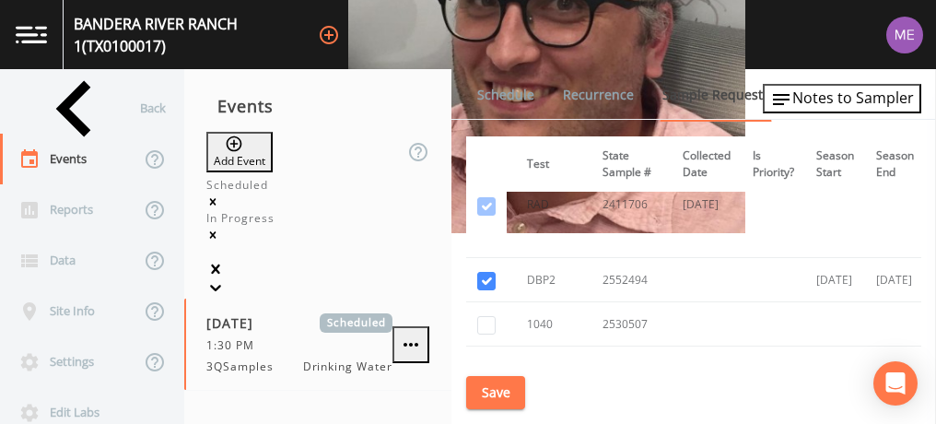
click at [488, 391] on button "Save" at bounding box center [495, 393] width 59 height 34
click at [485, 91] on link "Schedule" at bounding box center [505, 95] width 63 height 52
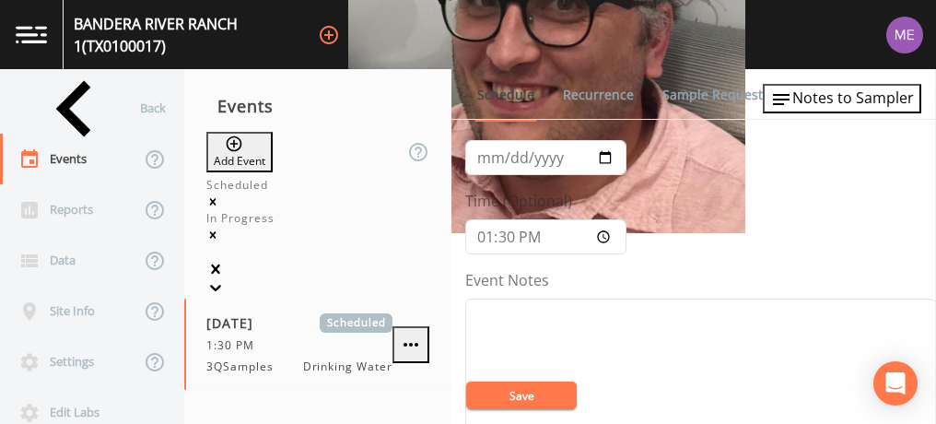
scroll to position [125, 0]
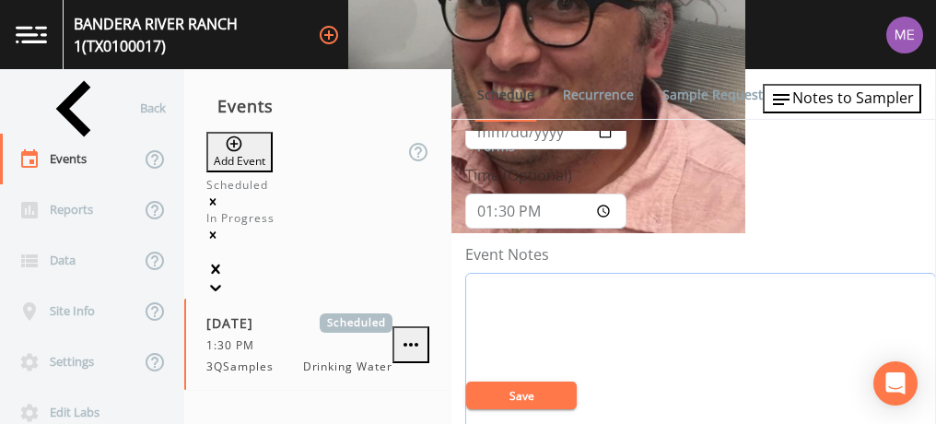
click at [567, 285] on textarea "Event Notes" at bounding box center [700, 390] width 471 height 234
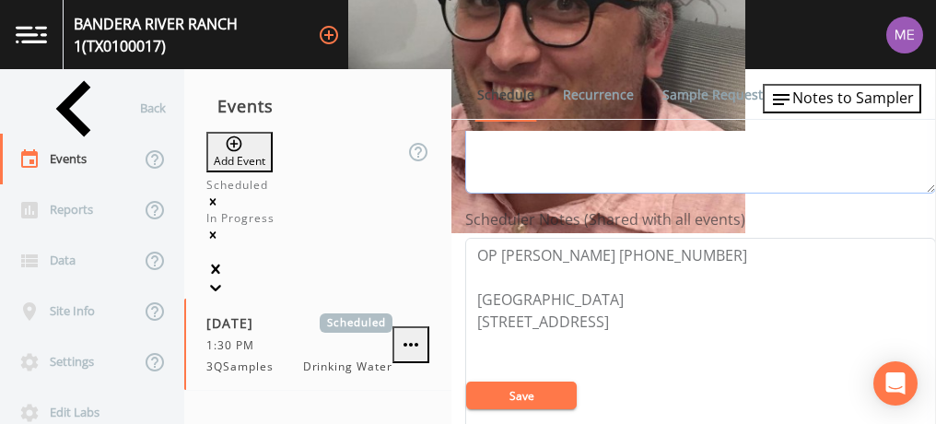
scroll to position [440, 0]
type textarea "confirmed with Jason"
click at [530, 391] on button "Save" at bounding box center [521, 395] width 111 height 28
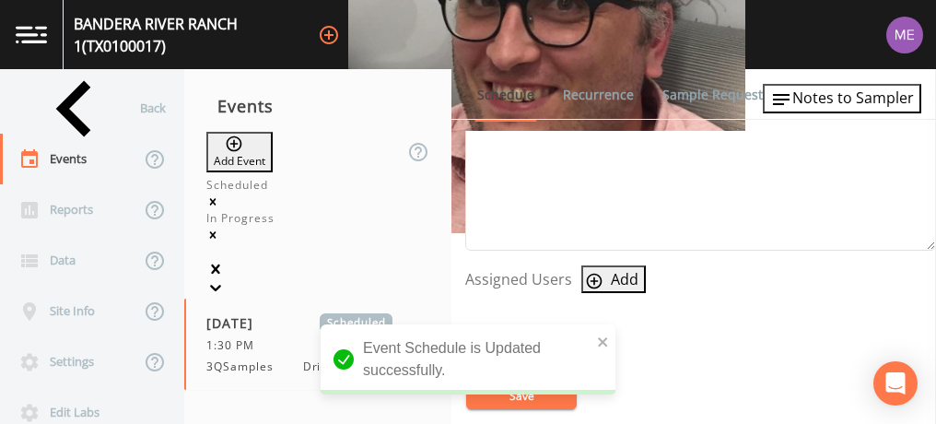
scroll to position [664, 0]
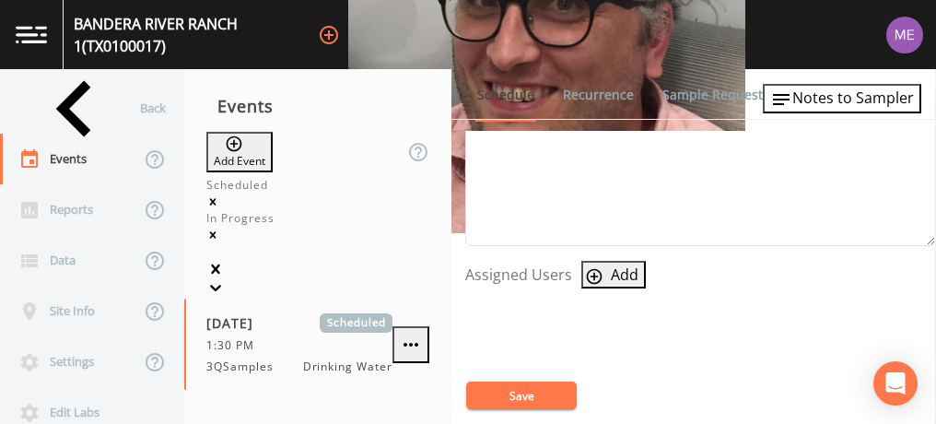
click at [598, 269] on icon "button" at bounding box center [595, 276] width 16 height 16
select select "0023e953-f3f1-45db-ad64-8e5cfc113843"
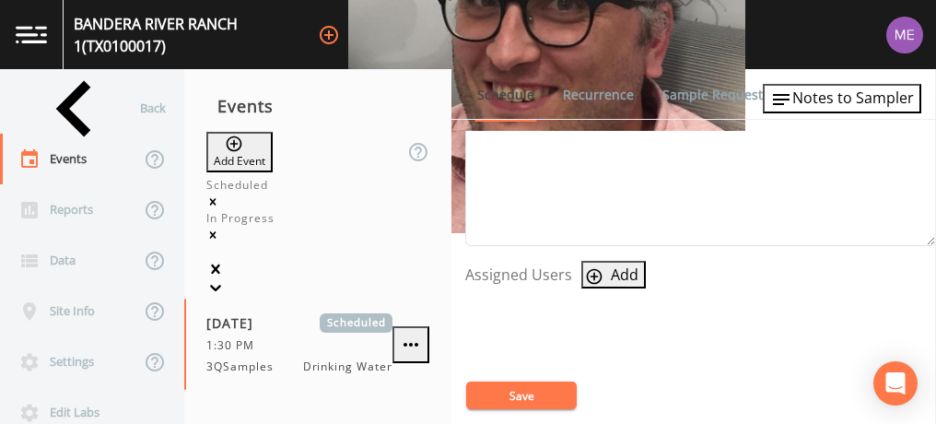
select select
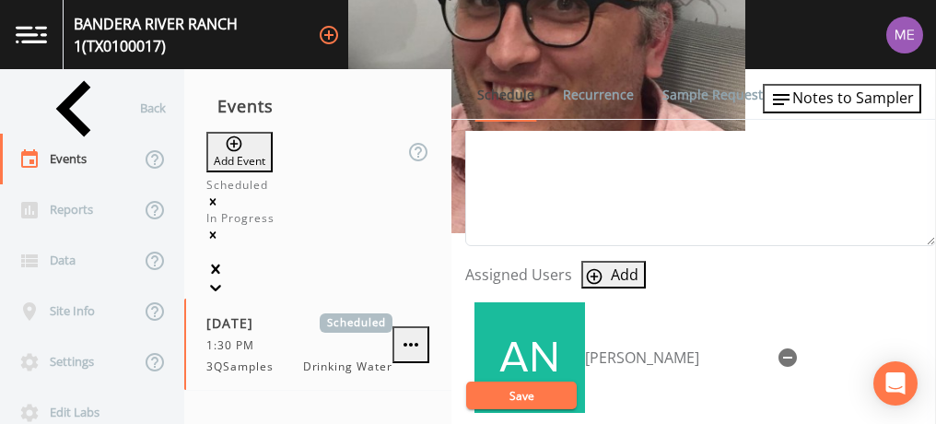
click at [521, 392] on button "Save" at bounding box center [521, 395] width 111 height 28
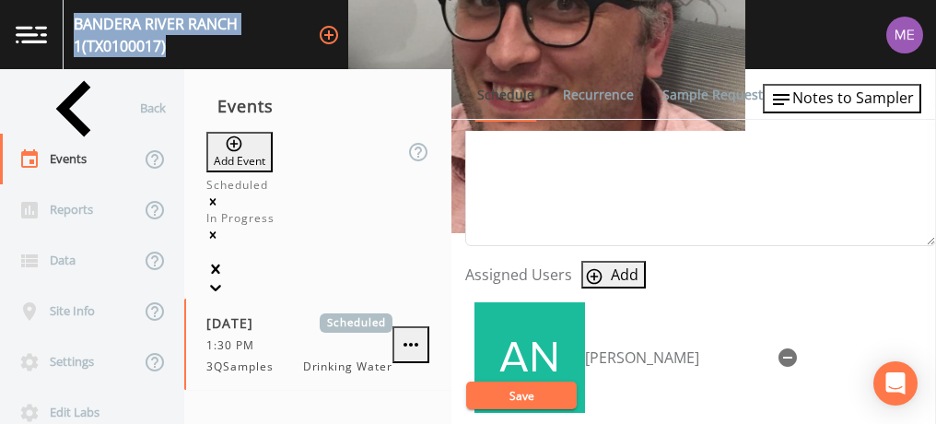
drag, startPoint x: 83, startPoint y: 32, endPoint x: 346, endPoint y: 43, distance: 263.7
click at [346, 43] on div "BANDERA RIVER RANCH 1 (TX0100017) +14" at bounding box center [468, 34] width 936 height 69
copy div "BANDERA RIVER RANCH 1 (TX0100017)"
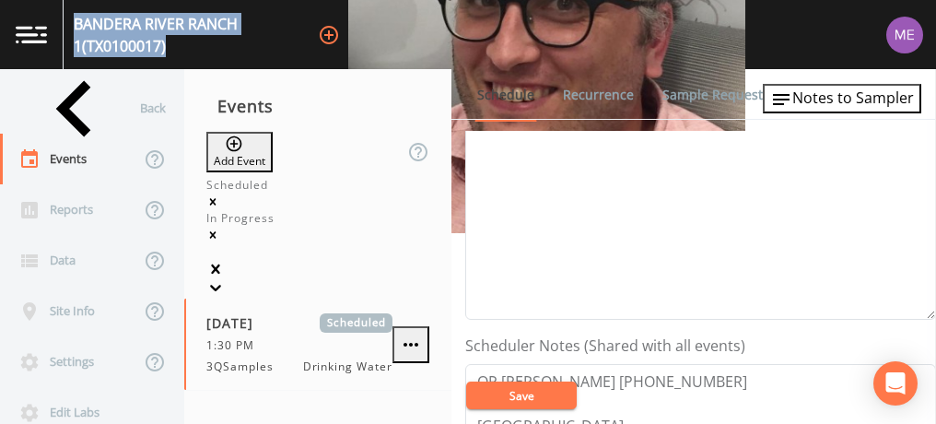
scroll to position [418, 0]
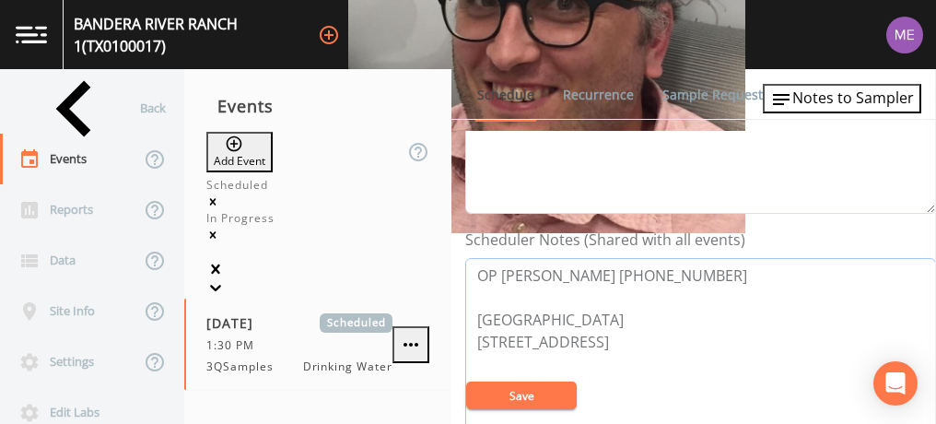
drag, startPoint x: 495, startPoint y: 272, endPoint x: 680, endPoint y: 263, distance: 185.3
click at [680, 263] on textarea "OP Jason Smith 830-688-3414 Meeting Point 252 Lantana Ln Bandera 78003" at bounding box center [700, 375] width 471 height 234
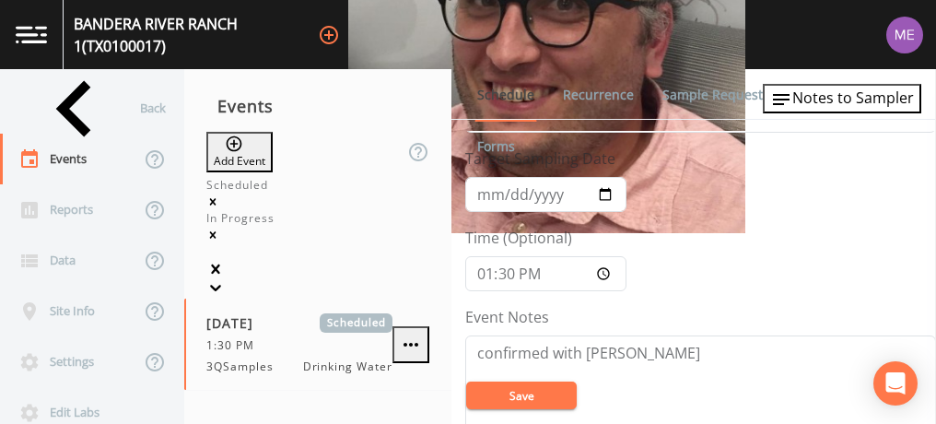
scroll to position [0, 0]
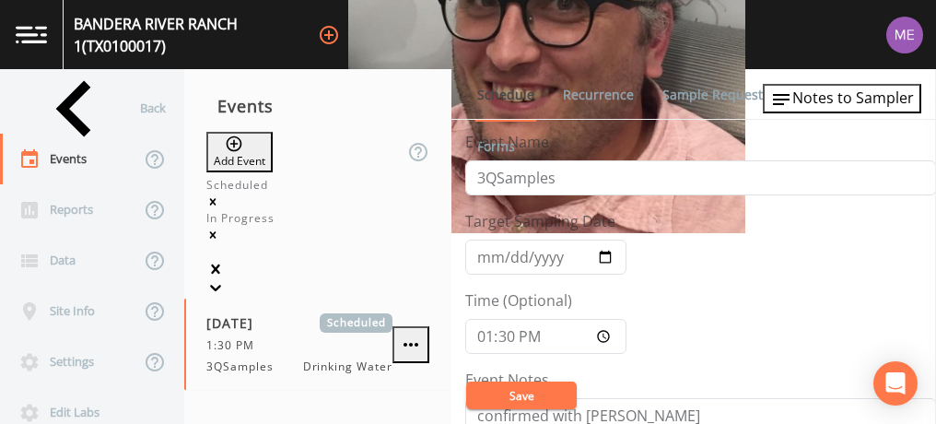
click at [516, 398] on button "Save" at bounding box center [521, 395] width 111 height 28
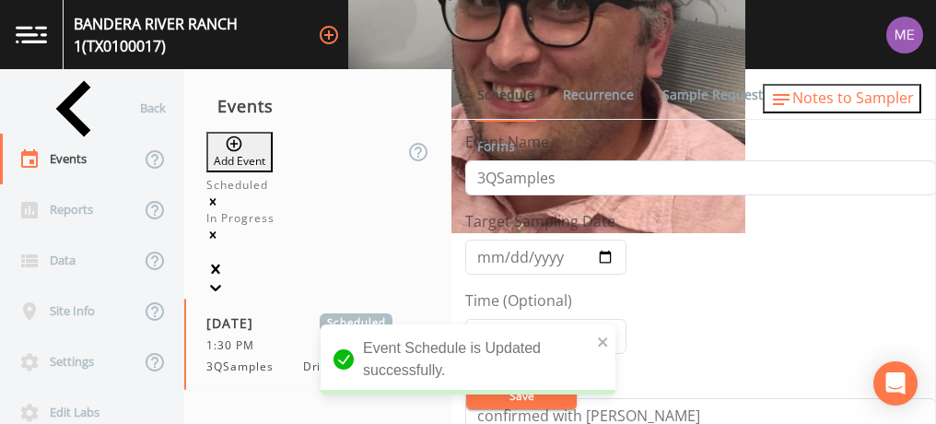
click at [858, 95] on span "Notes to Sampler" at bounding box center [853, 98] width 122 height 20
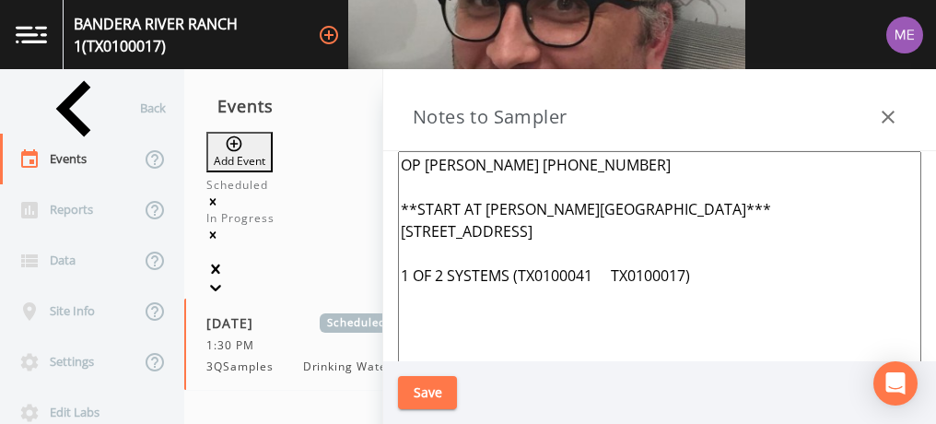
click at [658, 228] on textarea "OP Jason Smith 830-688-3414 **START AT MEDINA HIGHLANDS*** 415 Mountain Dr Lake…" at bounding box center [659, 375] width 523 height 448
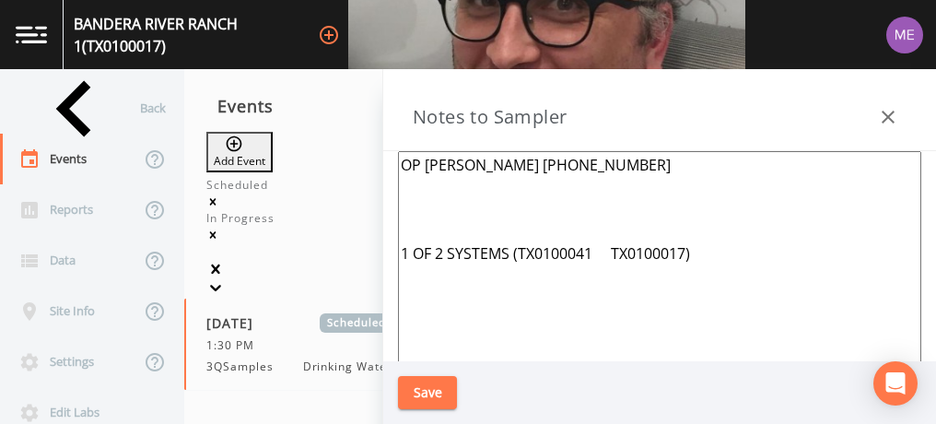
click at [695, 247] on textarea "OP Jason Smith 830-688-3414 1 OF 2 SYSTEMS (TX0100041 TX0100017)" at bounding box center [659, 375] width 523 height 448
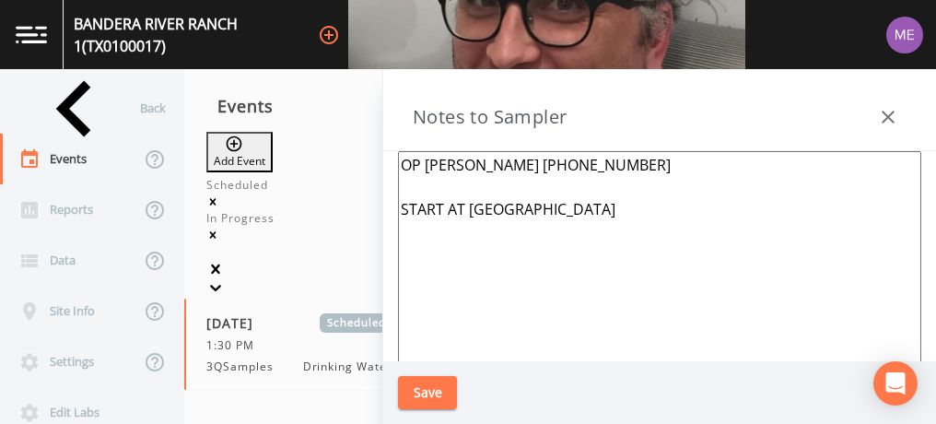
type textarea "OP Jason Smith 830-688-3414 START AT BEAR SPRINGS TRAILS"
click at [431, 391] on button "Save" at bounding box center [427, 393] width 59 height 34
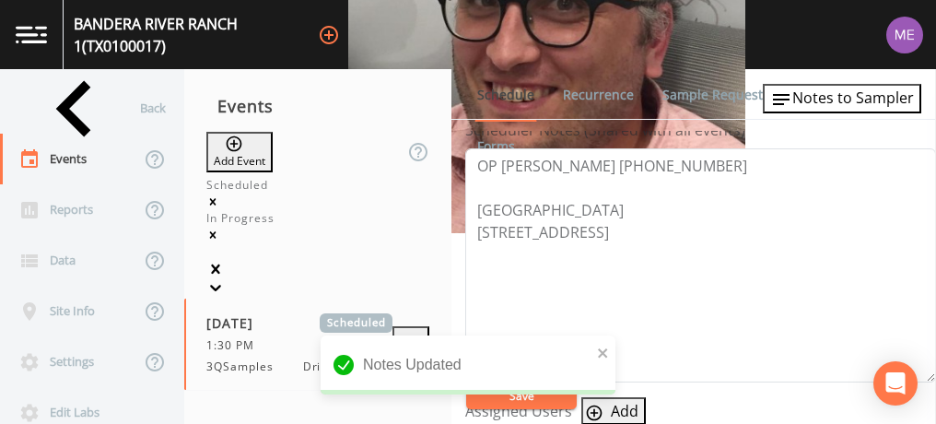
scroll to position [531, 0]
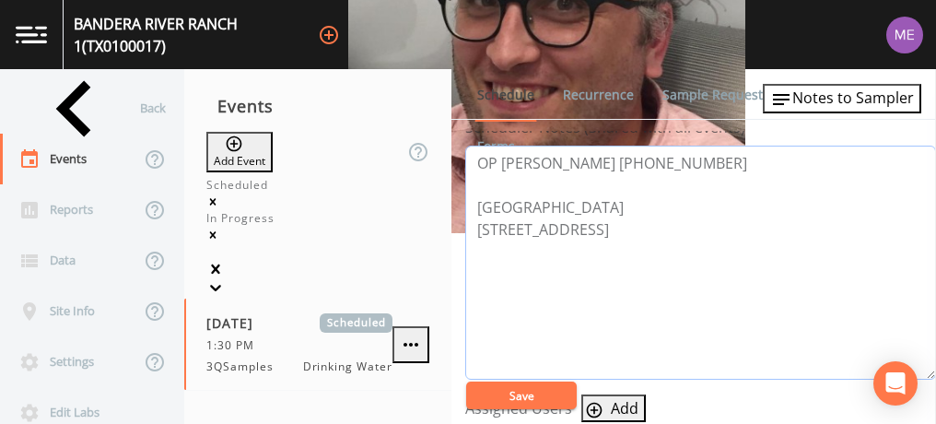
drag, startPoint x: 474, startPoint y: 225, endPoint x: 581, endPoint y: 249, distance: 109.5
click at [581, 249] on textarea "OP Jason Smith 830-688-3414 Meeting Point 252 Lantana Ln Bandera 78003" at bounding box center [700, 263] width 471 height 234
click at [821, 99] on span "Notes to Sampler" at bounding box center [853, 98] width 122 height 20
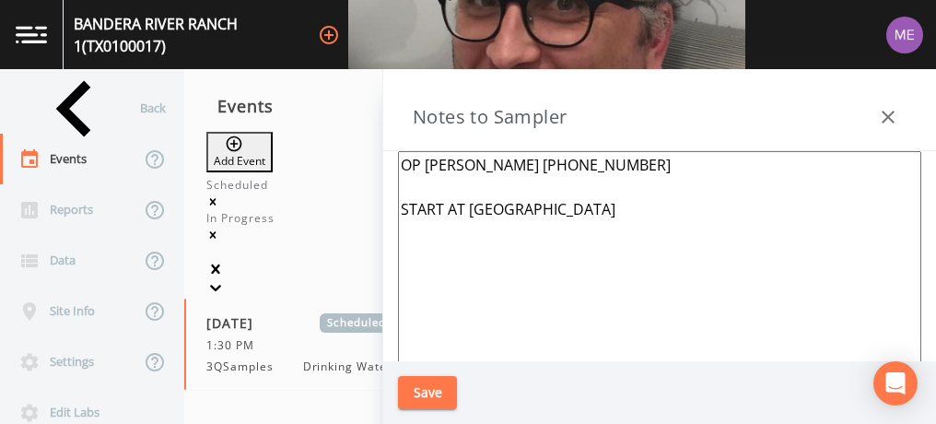
click at [619, 163] on textarea "OP Jason Smith 830-688-3414 START AT BEAR SPRINGS TRAILS" at bounding box center [659, 375] width 523 height 448
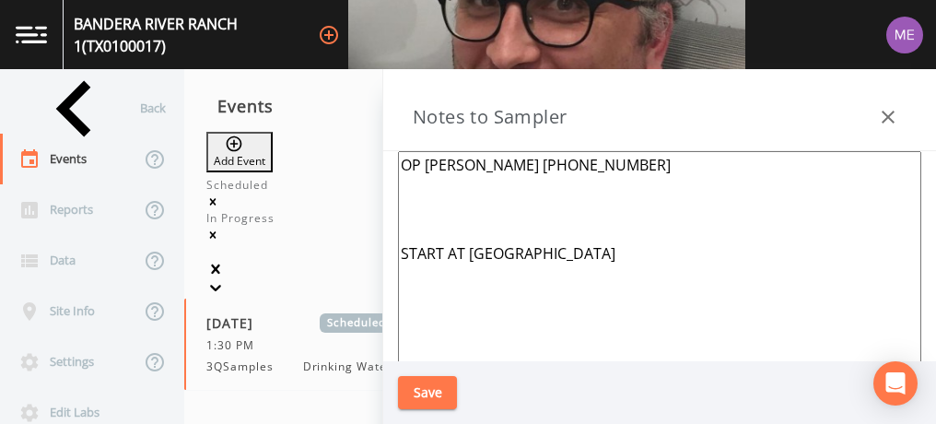
paste textarea "252 Lantana Ln Bandera 78003"
click at [403, 273] on textarea "OP Jason Smith 830-688-3414 252 Lantana Ln Bandera 78003 START AT BEAR SPRINGS …" at bounding box center [659, 375] width 523 height 448
click at [649, 268] on textarea "OP Jason Smith 830-688-3414 252 Lantana Ln Bandera 78003 ****START AT BEAR SPRI…" at bounding box center [659, 375] width 523 height 448
type textarea "OP Jason Smith 830-688-3414 252 Lantana Ln Bandera 78003 ****START AT BEAR SPRI…"
click at [436, 392] on button "Save" at bounding box center [427, 393] width 59 height 34
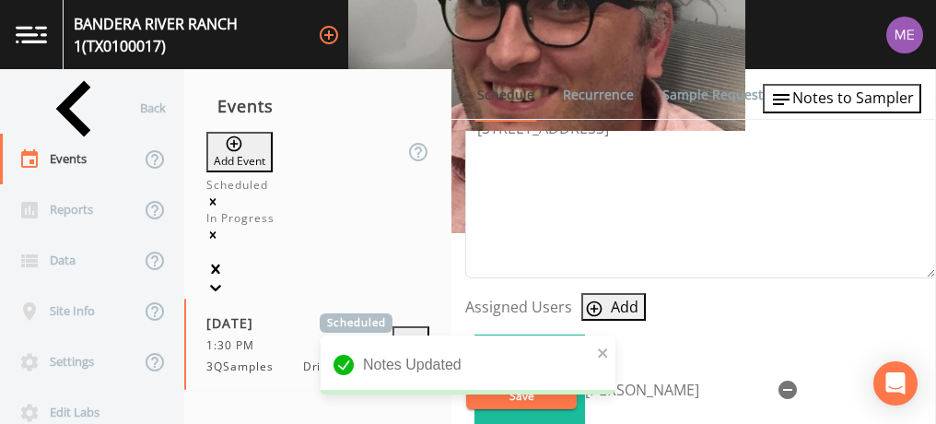
scroll to position [705, 0]
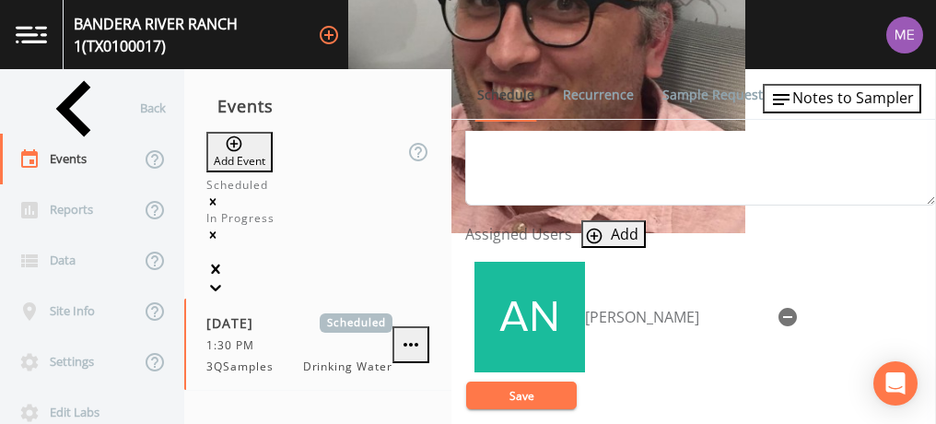
click at [554, 398] on button "Save" at bounding box center [521, 395] width 111 height 28
click at [514, 387] on button "Save" at bounding box center [521, 395] width 111 height 28
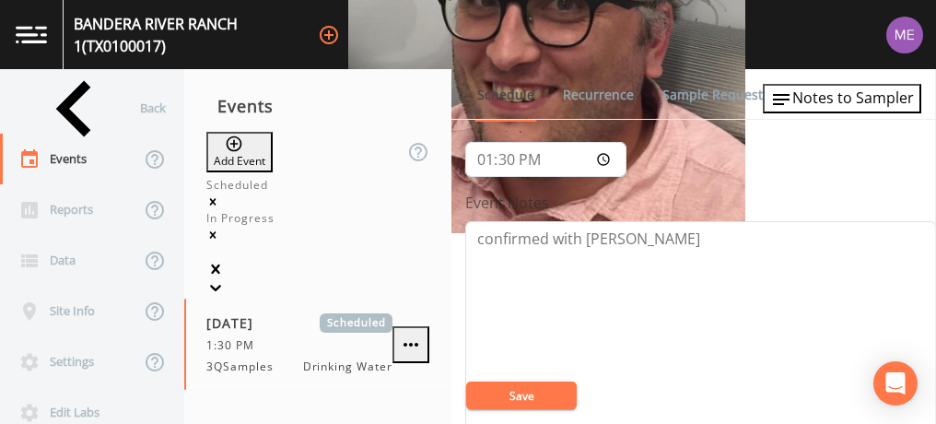
scroll to position [0, 0]
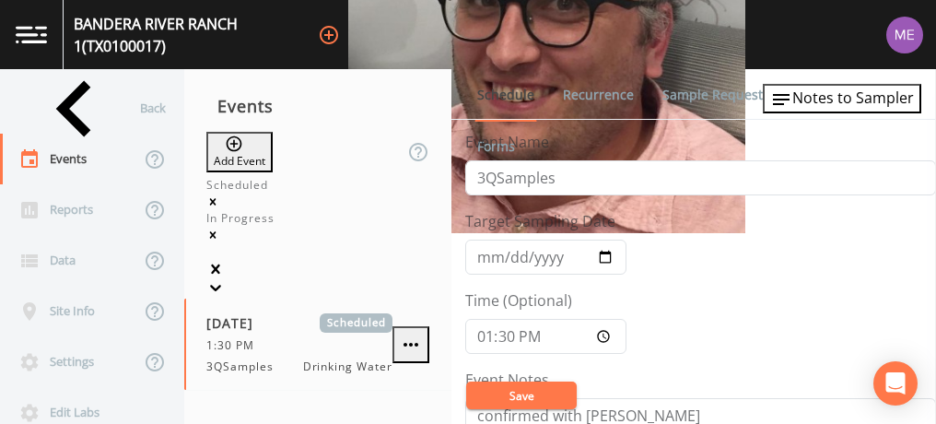
click at [498, 391] on button "Save" at bounding box center [521, 395] width 111 height 28
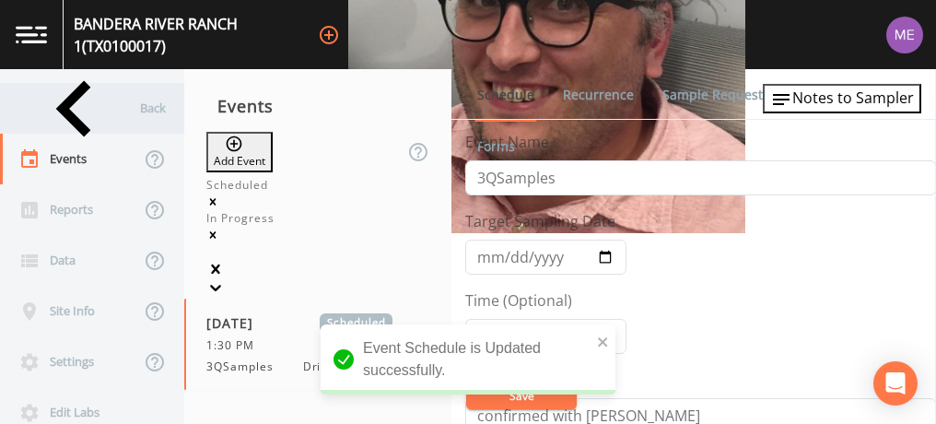
click at [59, 110] on div "Back" at bounding box center [83, 108] width 166 height 51
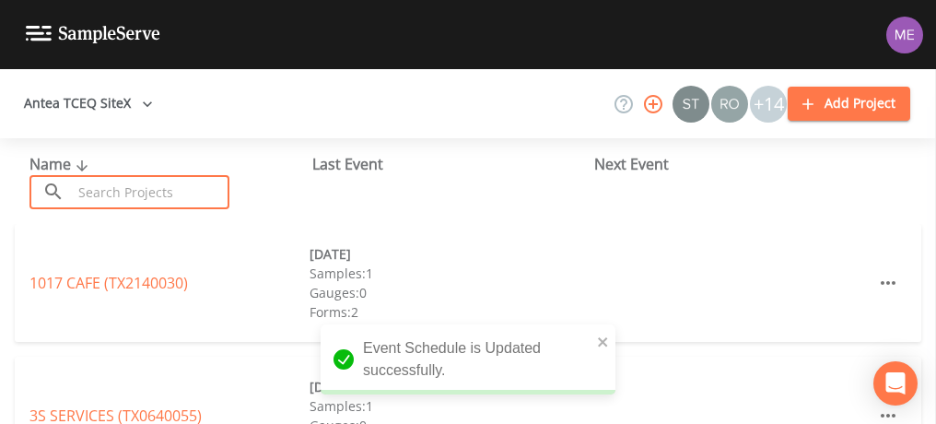
click at [96, 186] on input "text" at bounding box center [151, 192] width 158 height 34
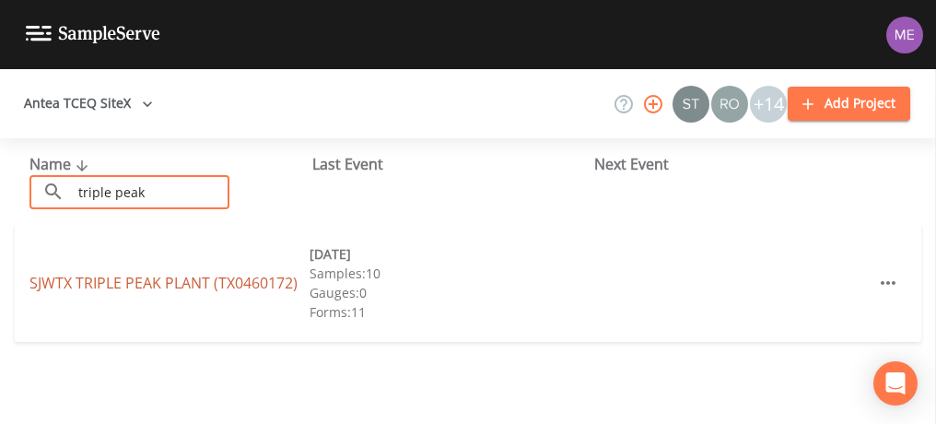
type input "triple peak"
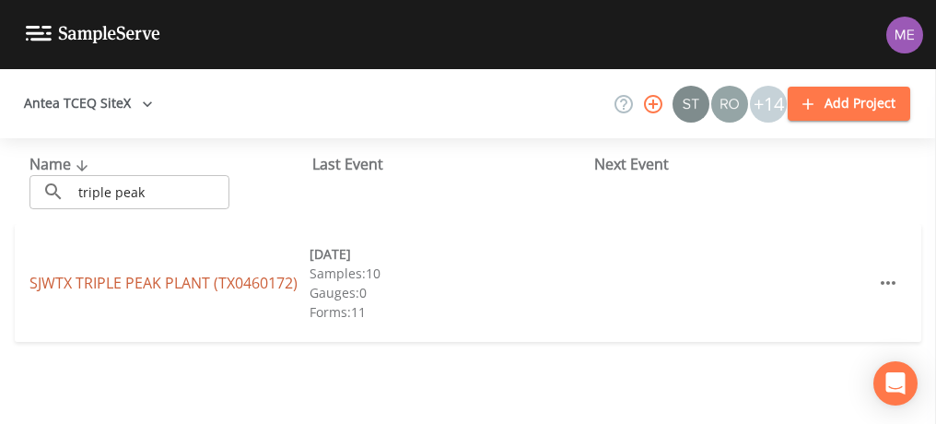
click at [122, 280] on link "SJWTX TRIPLE PEAK PLANT (TX0460172)" at bounding box center [163, 283] width 268 height 20
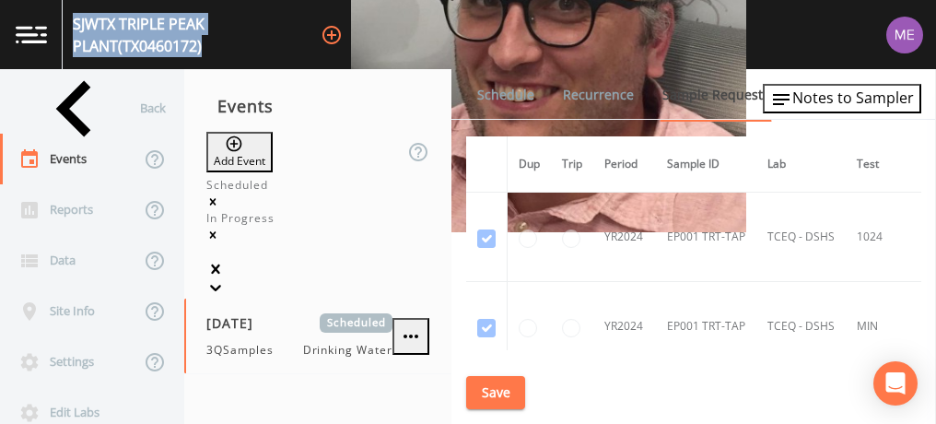
drag, startPoint x: 78, startPoint y: 33, endPoint x: 352, endPoint y: 41, distance: 273.7
click at [352, 41] on div "SJWTX TRIPLE PEAK PLANT (TX0460172) +14" at bounding box center [468, 34] width 936 height 69
copy div "SJWTX TRIPLE PEAK PLANT (TX0460172)"
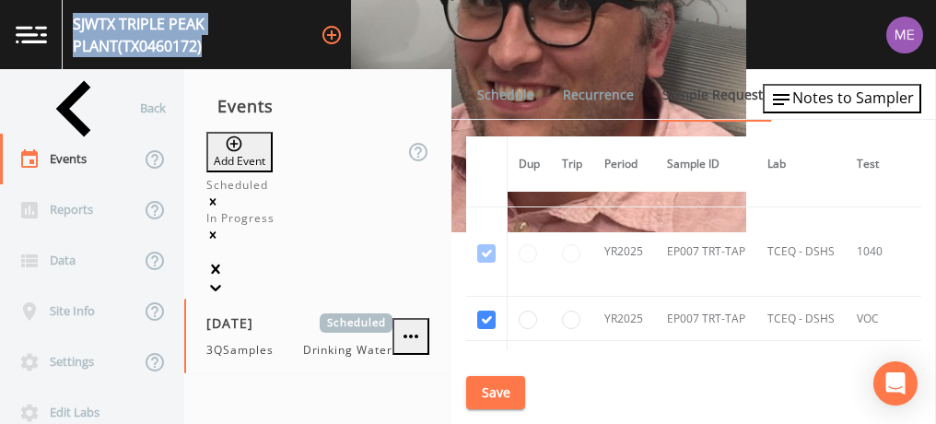
scroll to position [8299, 0]
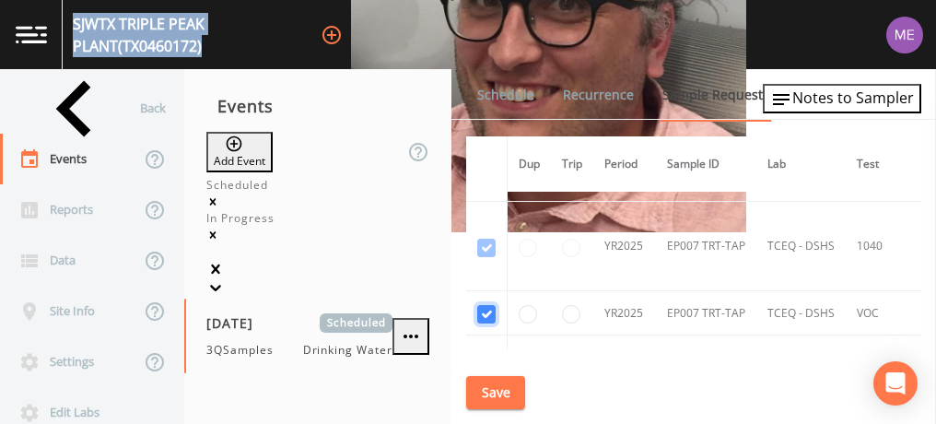
click at [481, 305] on input "checkbox" at bounding box center [486, 314] width 18 height 18
checkbox input "false"
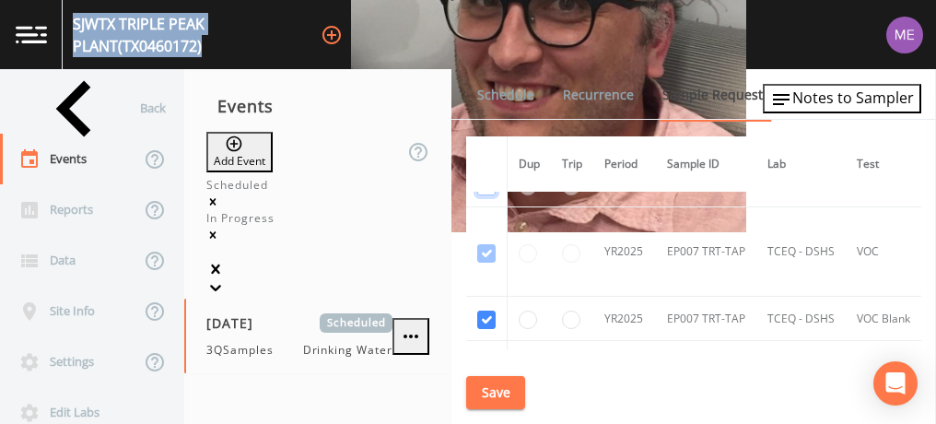
scroll to position [8428, 0]
click at [481, 309] on input "checkbox" at bounding box center [486, 318] width 18 height 18
checkbox input "false"
click at [481, 313] on input "checkbox" at bounding box center [486, 322] width 18 height 18
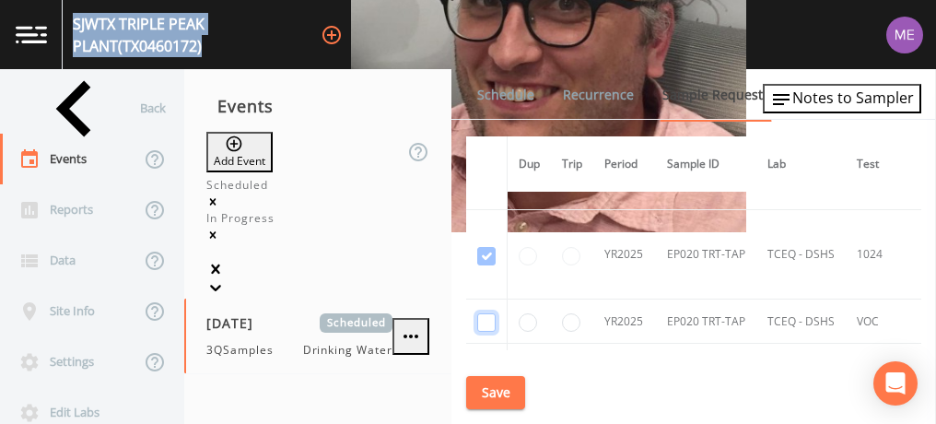
checkbox input "false"
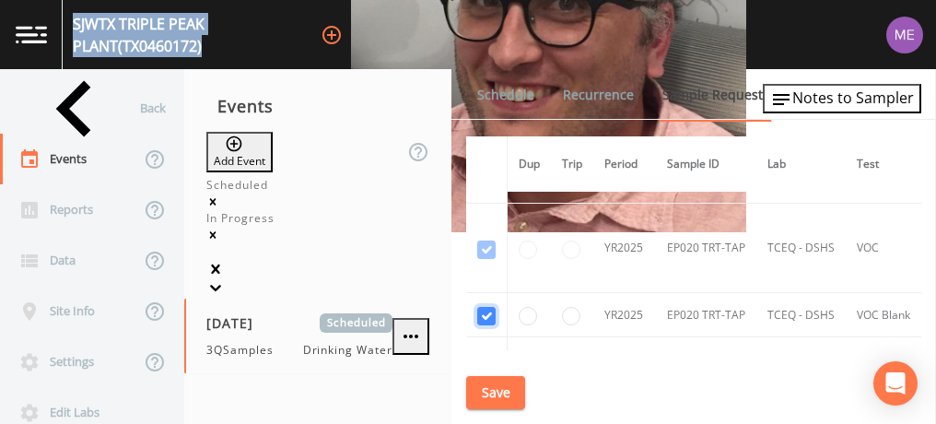
click at [481, 307] on input "checkbox" at bounding box center [486, 316] width 18 height 18
checkbox input "false"
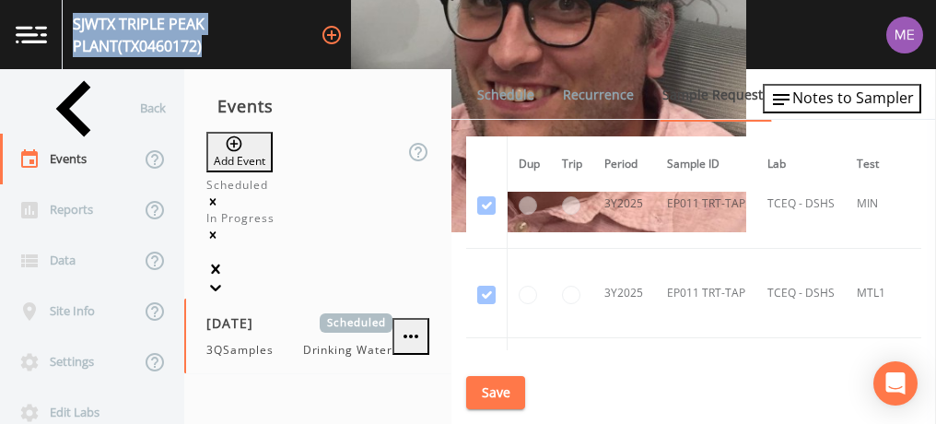
scroll to position [10753, 0]
click at [485, 351] on input "checkbox" at bounding box center [486, 360] width 18 height 18
checkbox input "false"
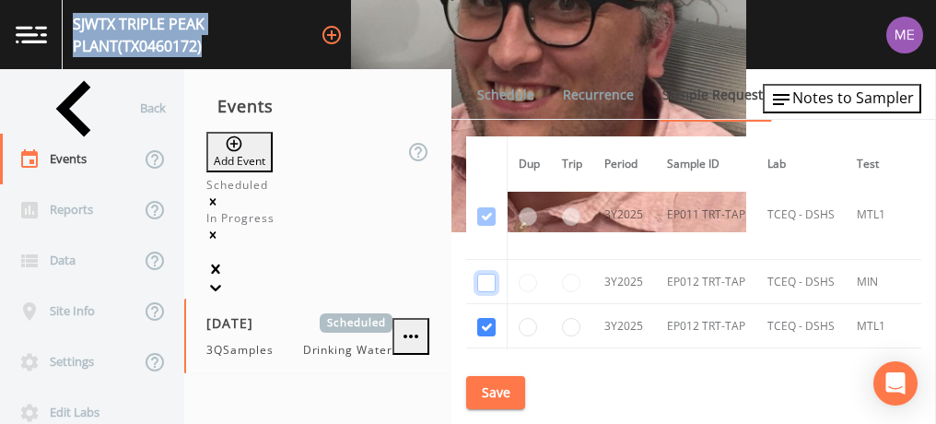
scroll to position [10832, 0]
click at [482, 316] on input "checkbox" at bounding box center [486, 325] width 18 height 18
checkbox input "false"
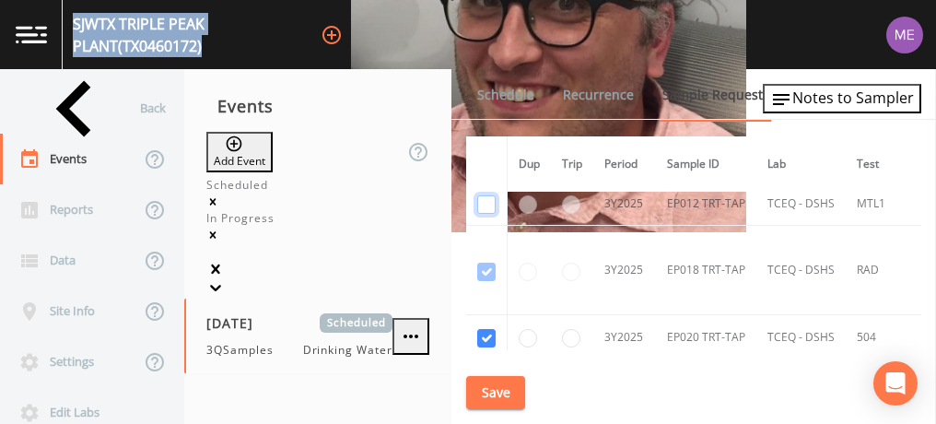
scroll to position [10954, 0]
click at [482, 328] on input "checkbox" at bounding box center [486, 337] width 18 height 18
checkbox input "false"
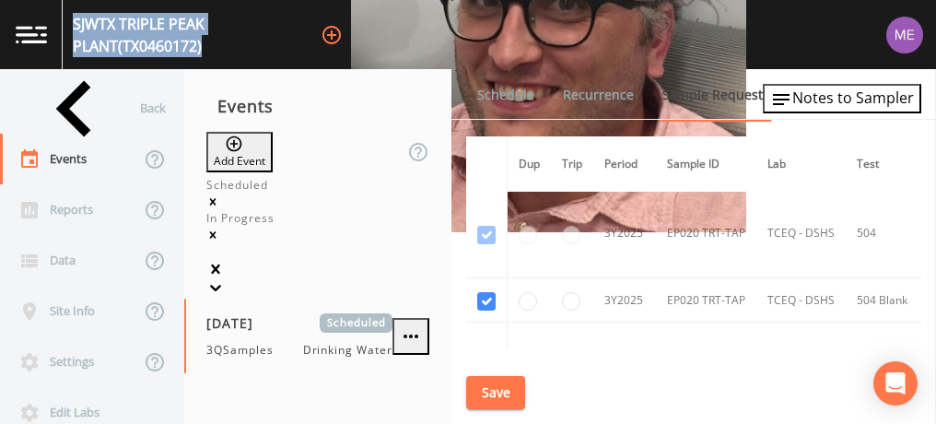
scroll to position [11124, 0]
click at [479, 291] on input "checkbox" at bounding box center [486, 300] width 18 height 18
checkbox input "false"
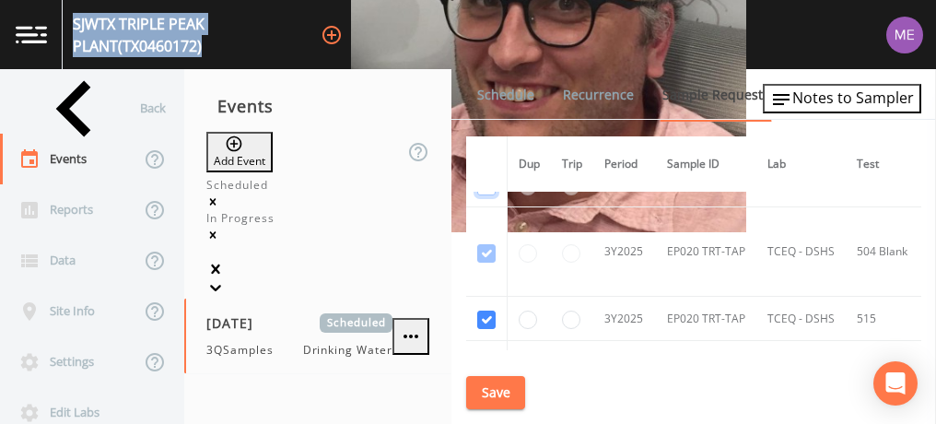
scroll to position [11251, 0]
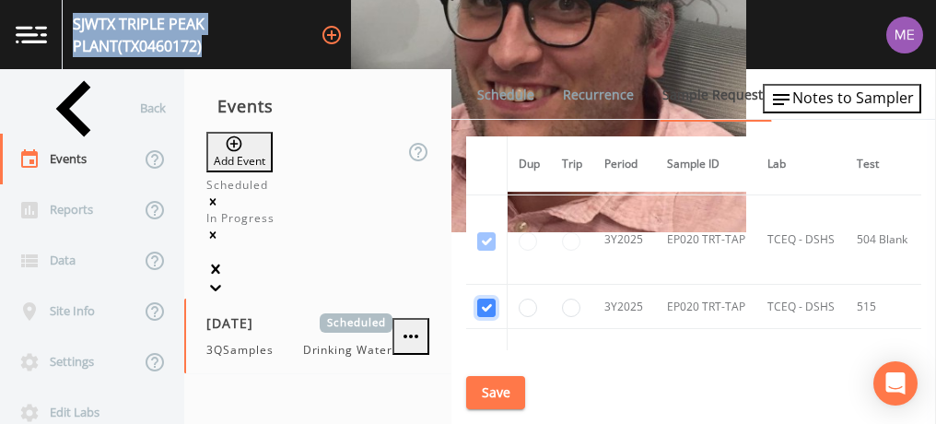
click at [482, 298] on input "checkbox" at bounding box center [486, 307] width 18 height 18
checkbox input "false"
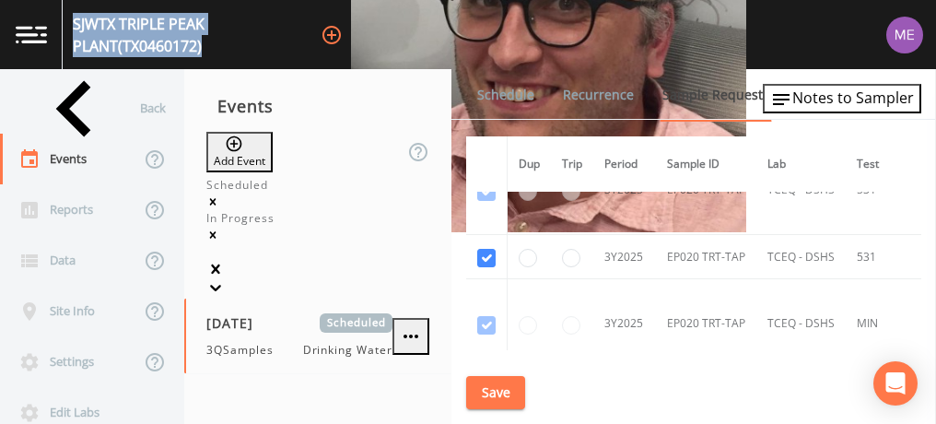
scroll to position [11529, 0]
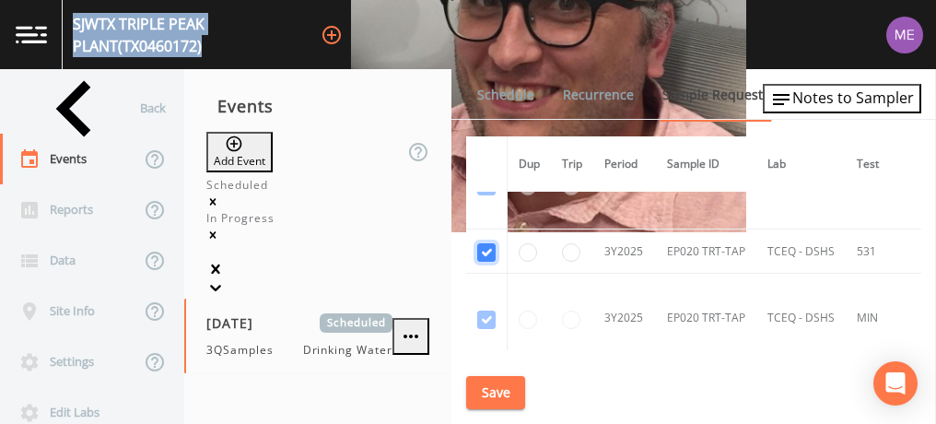
click at [485, 243] on input "checkbox" at bounding box center [486, 252] width 18 height 18
checkbox input "false"
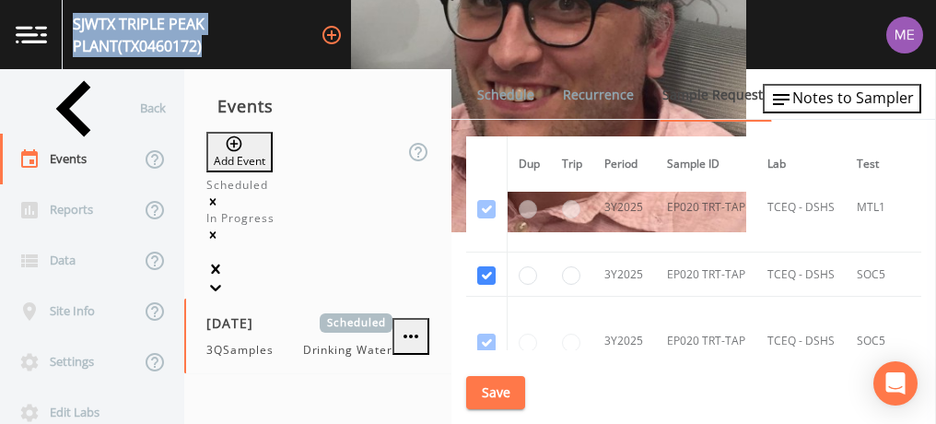
scroll to position [11730, 0]
click at [480, 265] on input "checkbox" at bounding box center [486, 274] width 18 height 18
checkbox input "false"
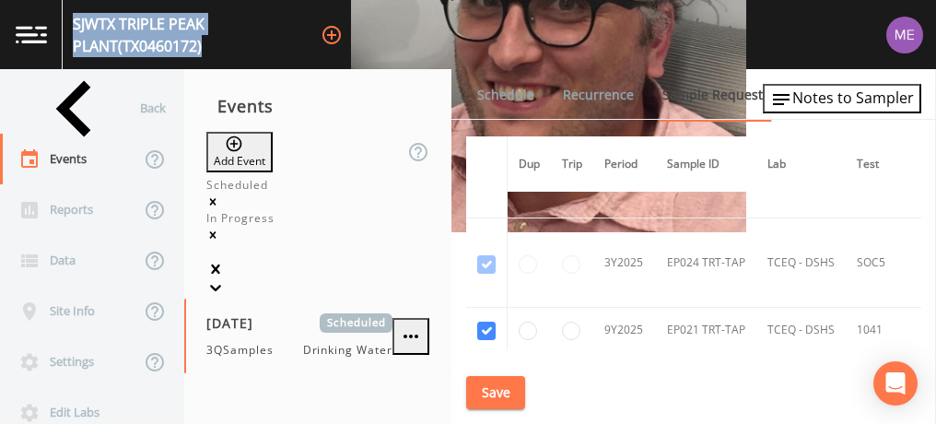
scroll to position [13416, 0]
click at [486, 321] on input "checkbox" at bounding box center [486, 330] width 18 height 18
checkbox input "false"
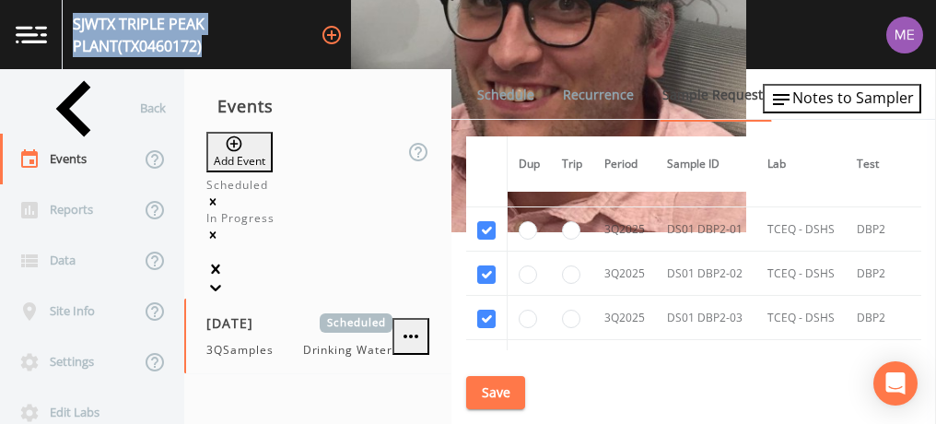
scroll to position [14451, 0]
click at [506, 389] on button "Save" at bounding box center [495, 393] width 59 height 34
click at [496, 93] on link "Schedule" at bounding box center [505, 95] width 63 height 52
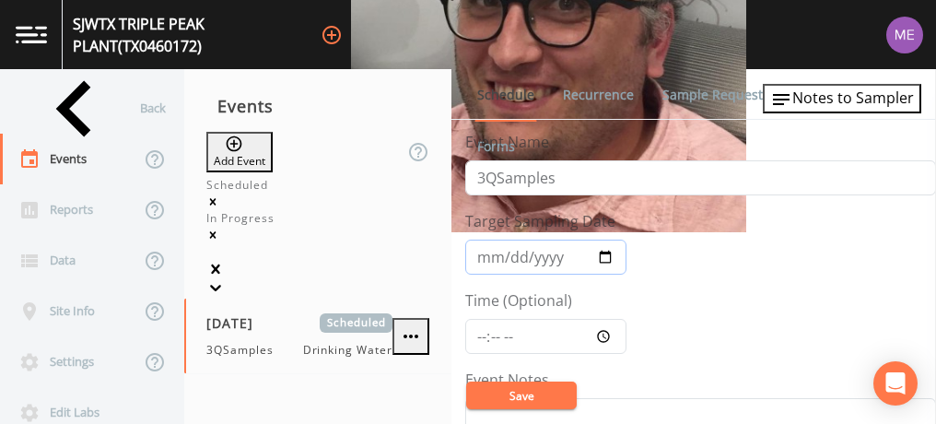
click at [478, 250] on input "2025-07-28" at bounding box center [545, 256] width 161 height 35
type input "2025-09-18"
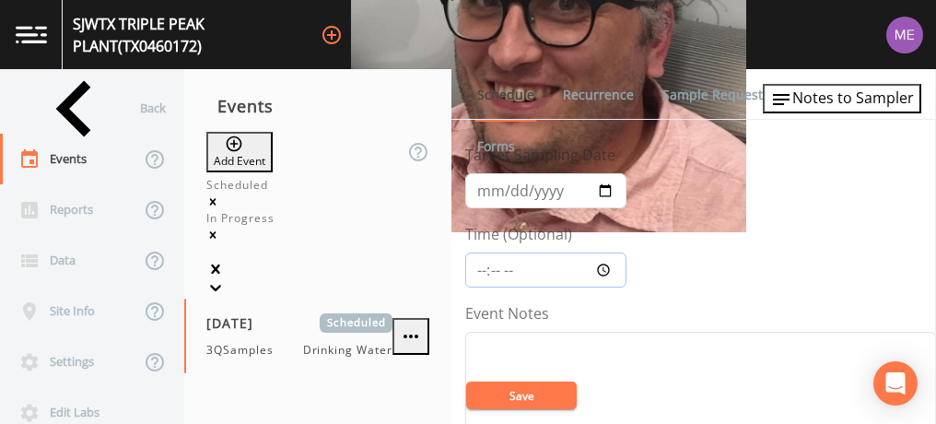
click at [477, 264] on input "Time (Optional)" at bounding box center [545, 269] width 161 height 35
type input "08:00"
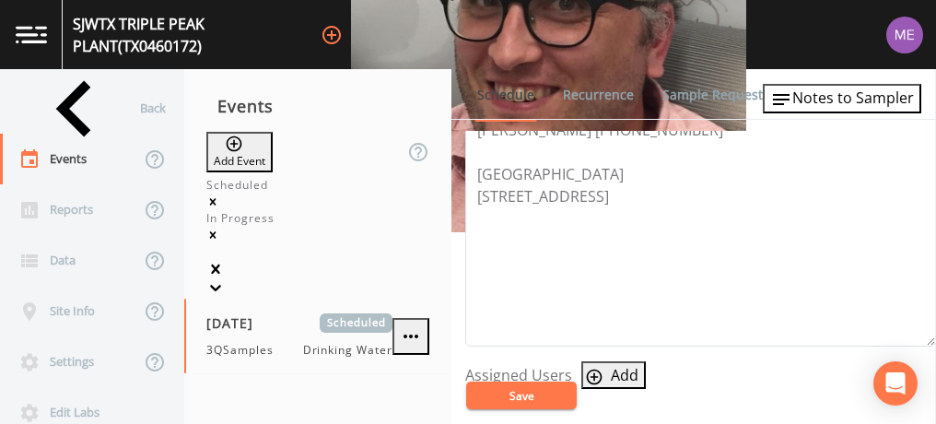
scroll to position [609, 0]
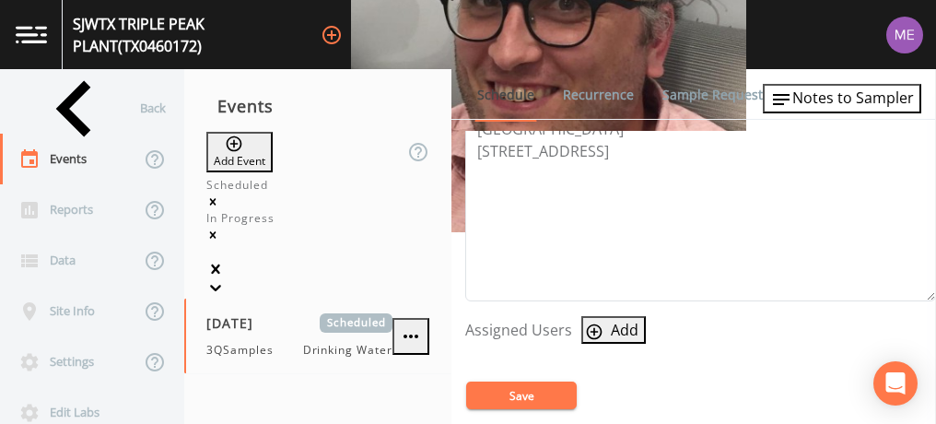
click at [593, 325] on icon "button" at bounding box center [594, 331] width 18 height 18
select select "0023e953-f3f1-45db-ad64-8e5cfc113843"
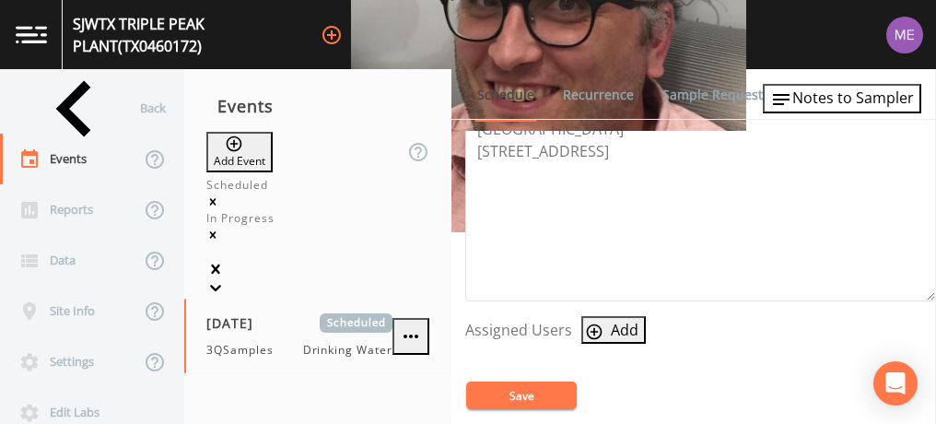
select select
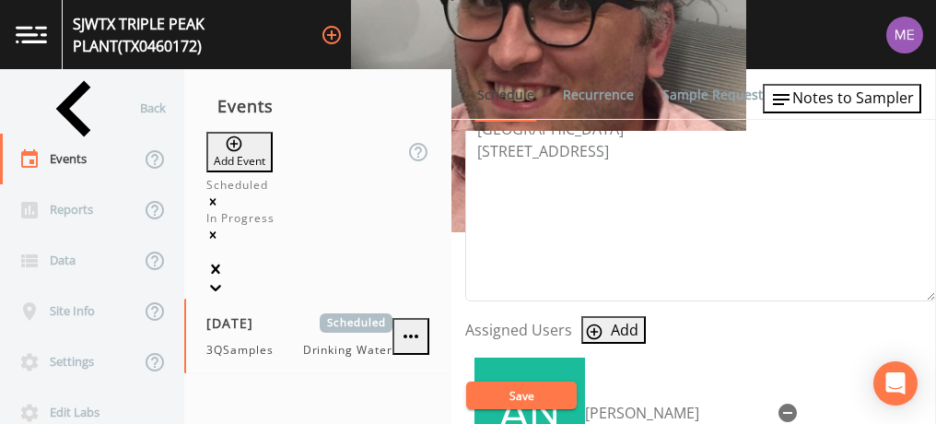
click at [532, 389] on button "Save" at bounding box center [521, 395] width 111 height 28
click at [778, 403] on icon "button" at bounding box center [787, 412] width 18 height 18
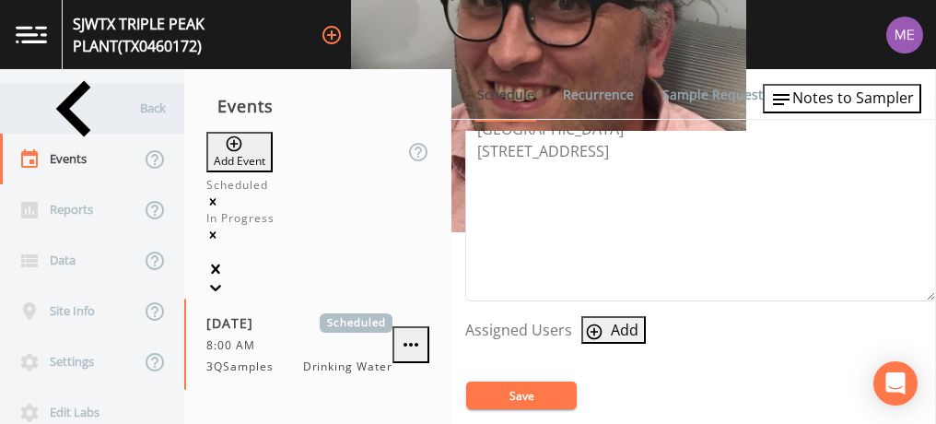
click at [72, 113] on div "Back" at bounding box center [83, 108] width 166 height 51
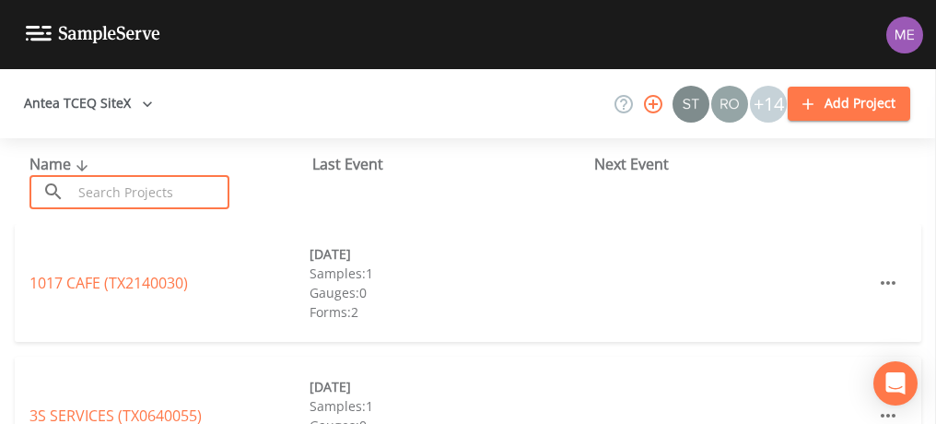
click at [103, 188] on input "text" at bounding box center [151, 192] width 158 height 34
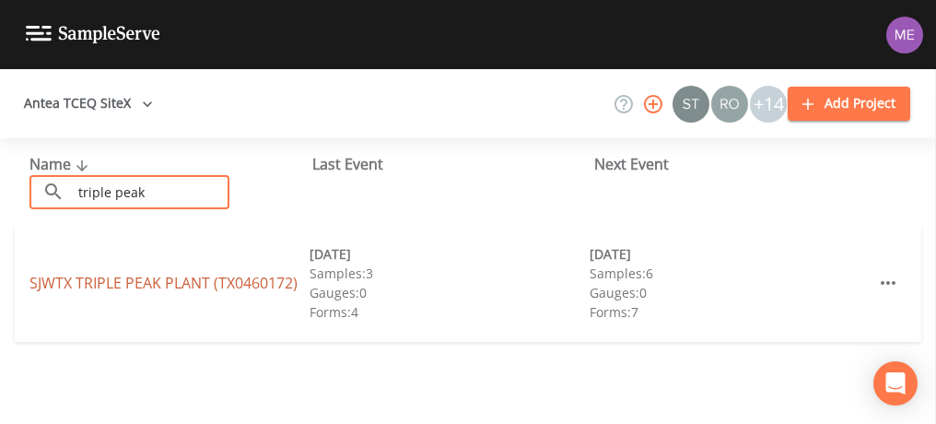
type input "triple peak"
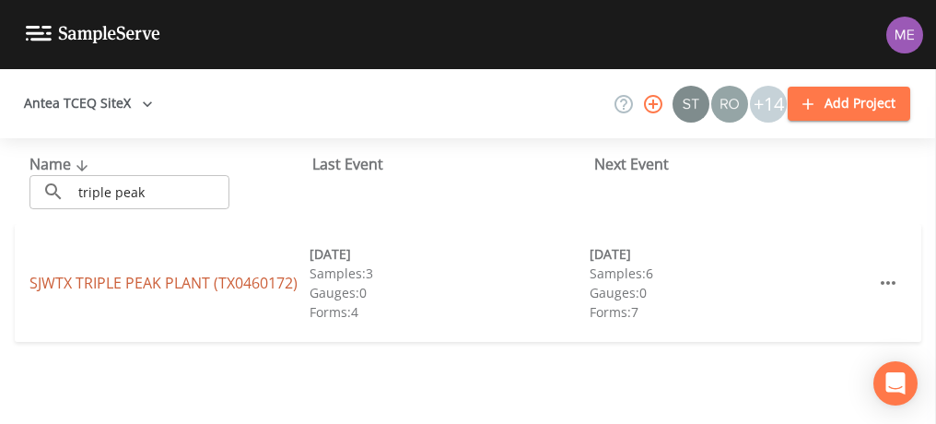
click at [119, 274] on link "SJWTX TRIPLE PEAK PLANT (TX0460172)" at bounding box center [163, 283] width 268 height 20
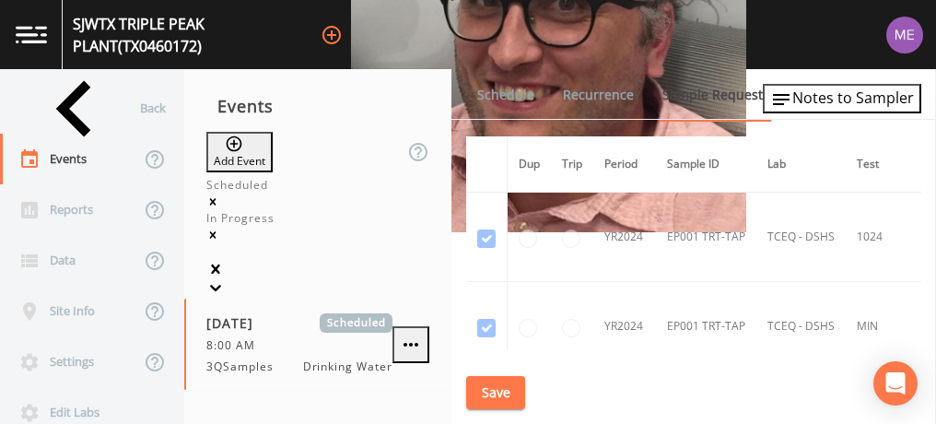
click at [499, 99] on link "Schedule" at bounding box center [505, 95] width 63 height 52
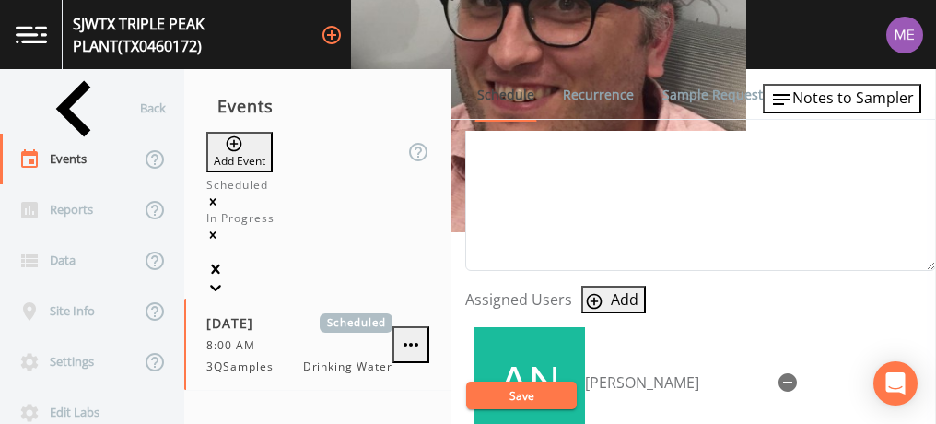
scroll to position [650, 0]
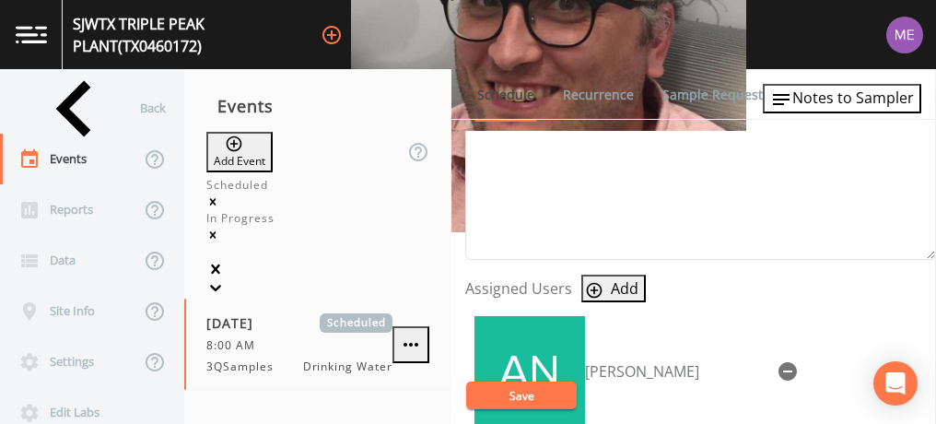
click at [778, 362] on icon "button" at bounding box center [787, 371] width 18 height 18
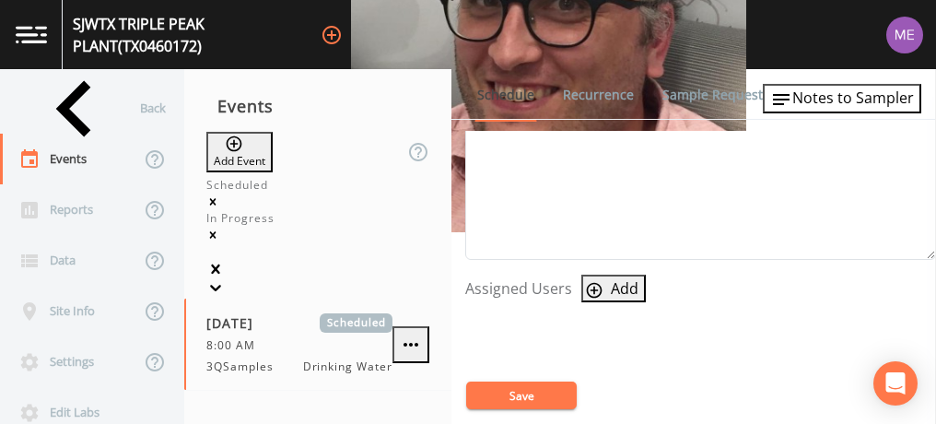
click at [515, 399] on button "Save" at bounding box center [521, 395] width 111 height 28
click at [71, 111] on div "Back" at bounding box center [83, 108] width 166 height 51
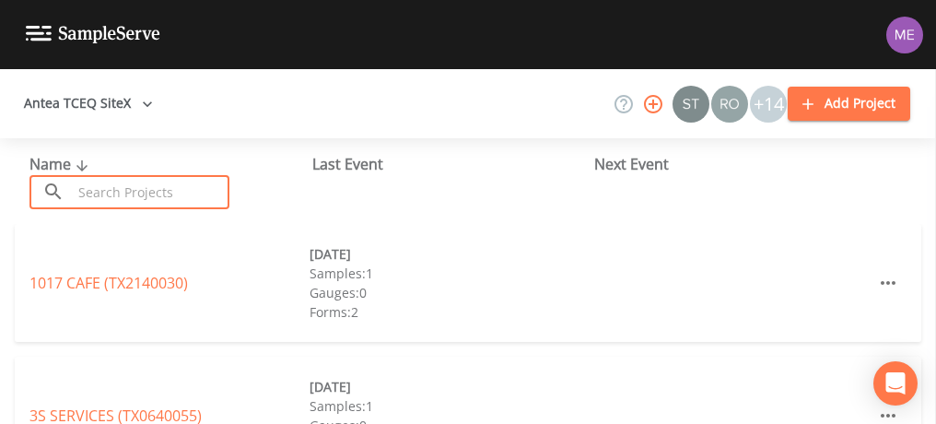
click at [111, 192] on input "text" at bounding box center [151, 192] width 158 height 34
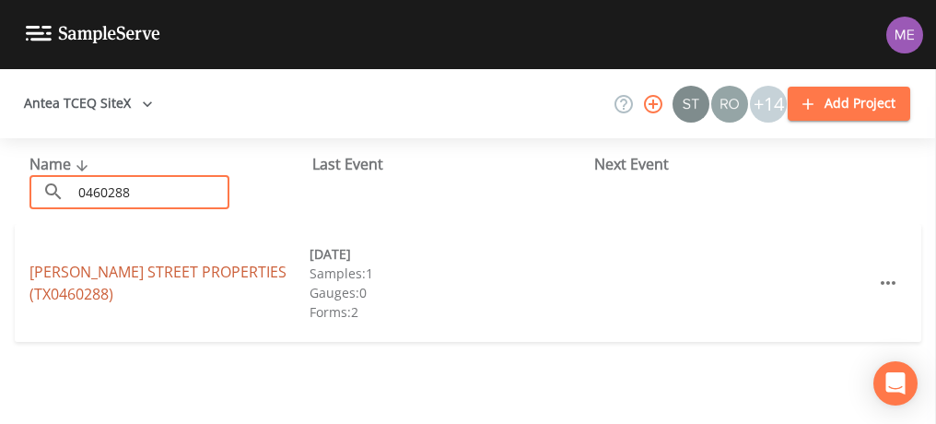
type input "0460288"
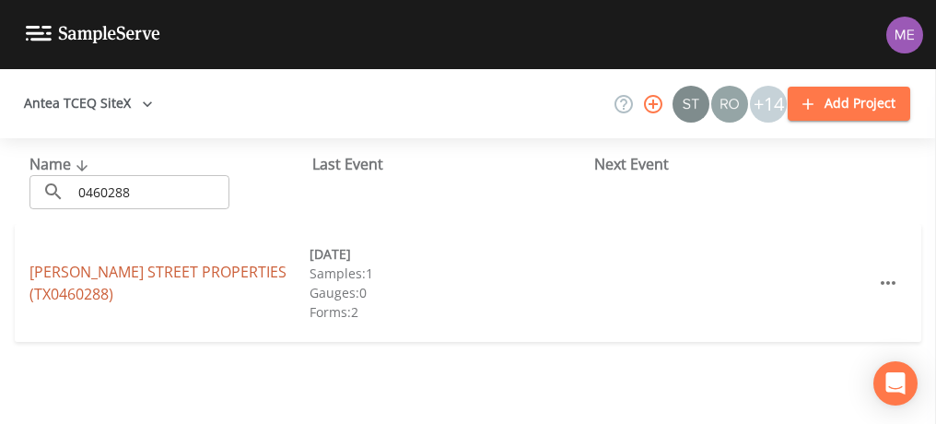
click at [128, 279] on link "GOLL STREET PROPERTIES (TX0460288)" at bounding box center [157, 283] width 257 height 42
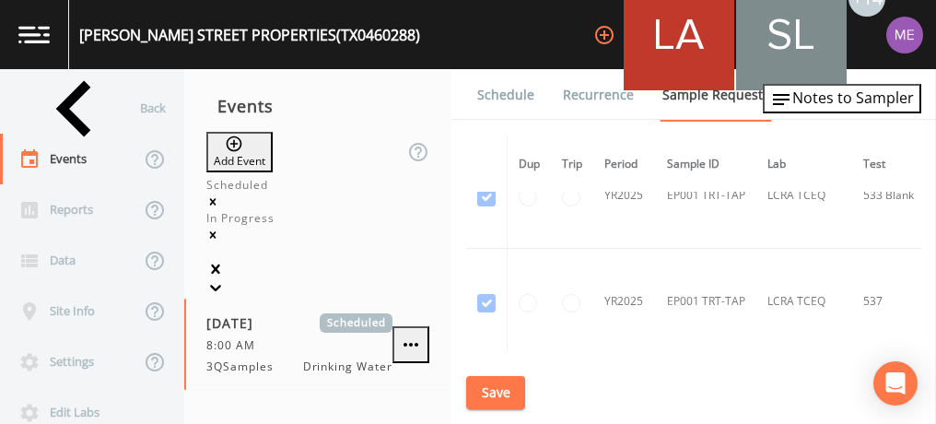
scroll to position [3383, 0]
click at [497, 390] on button "Save" at bounding box center [495, 393] width 59 height 34
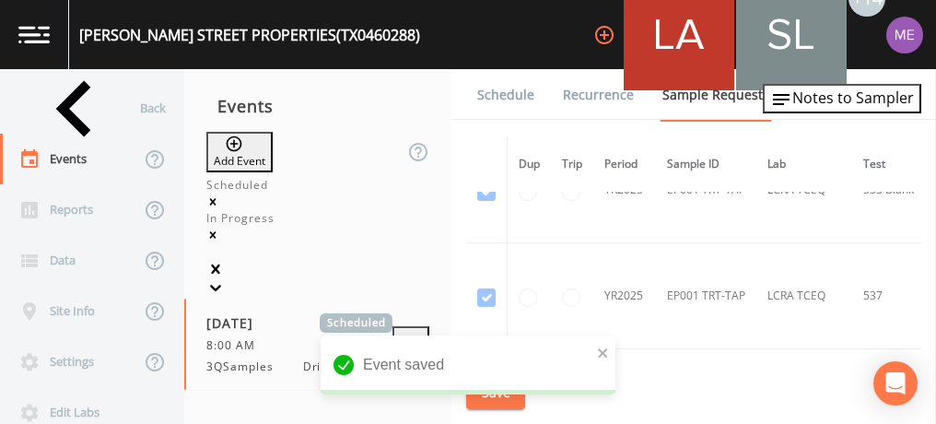
click at [495, 95] on link "Schedule" at bounding box center [505, 95] width 63 height 52
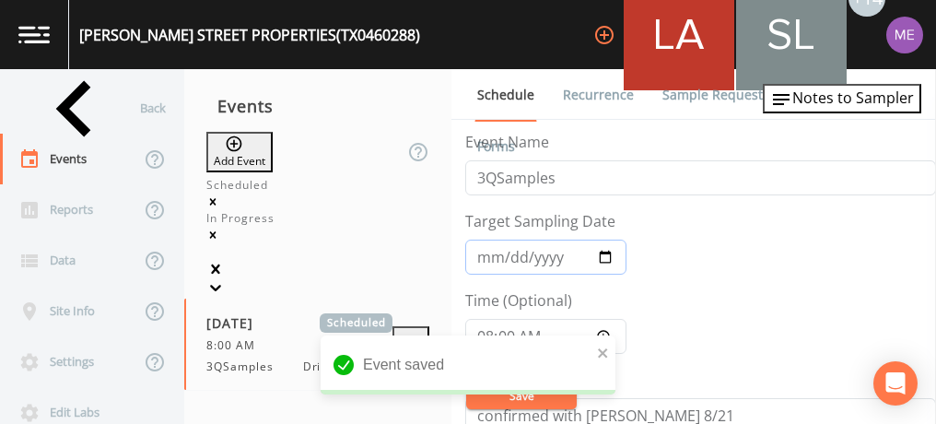
click at [483, 253] on input "2025-08-27" at bounding box center [545, 256] width 161 height 35
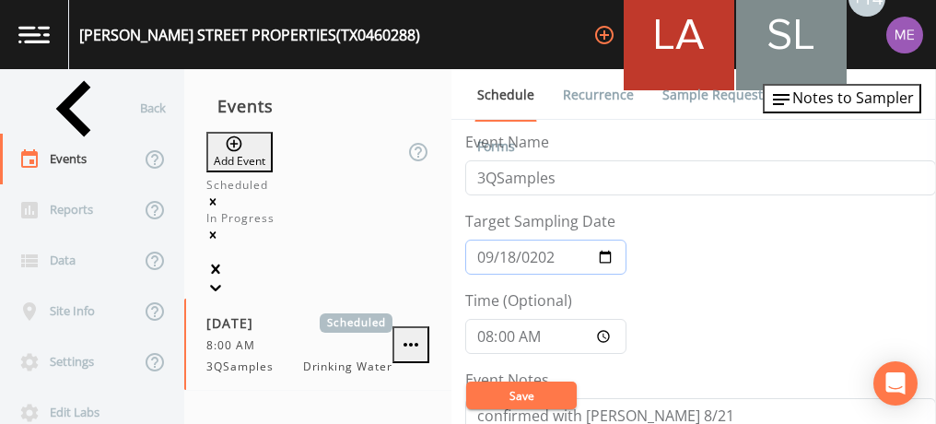
type input "2025-09-18"
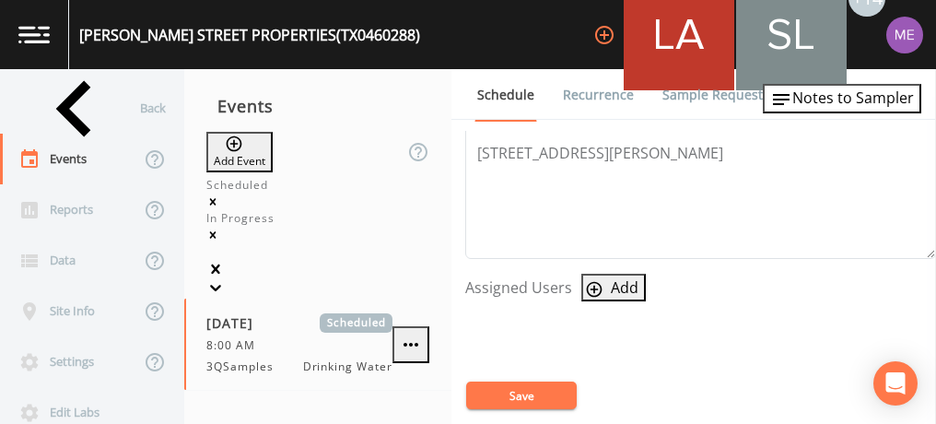
scroll to position [650, 0]
click at [591, 286] on icon "button" at bounding box center [595, 290] width 16 height 16
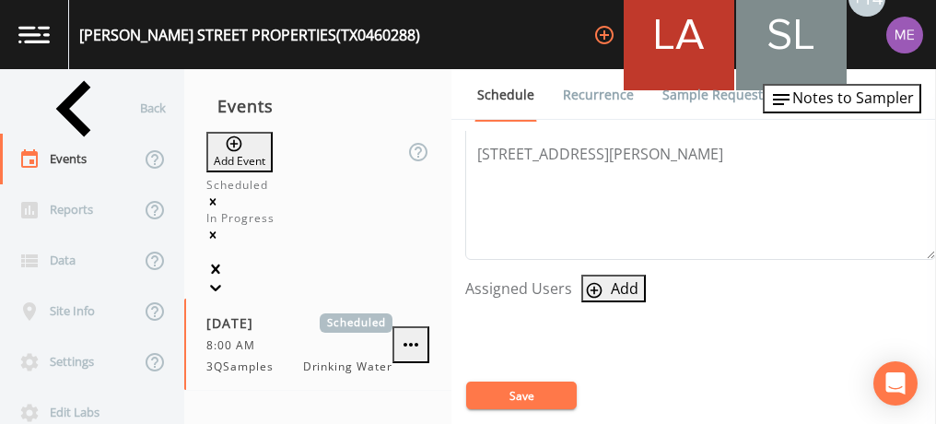
select select "0023e953-f3f1-45db-ad64-8e5cfc113843"
select select
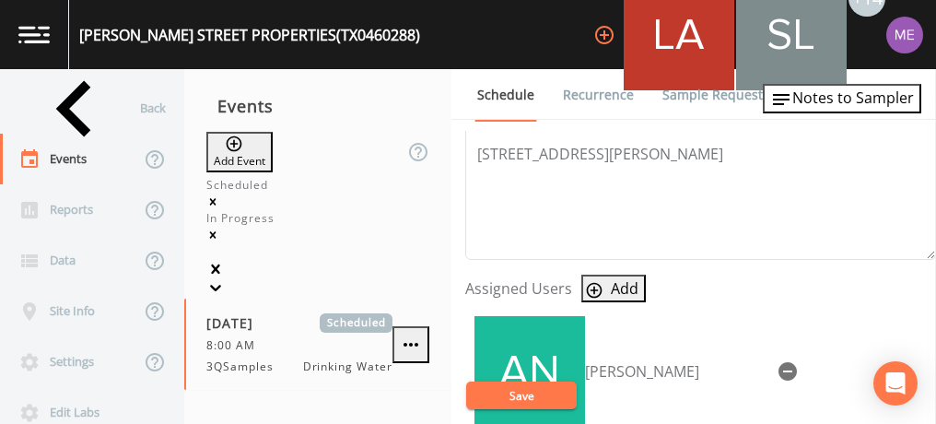
click at [543, 389] on button "Save" at bounding box center [521, 395] width 111 height 28
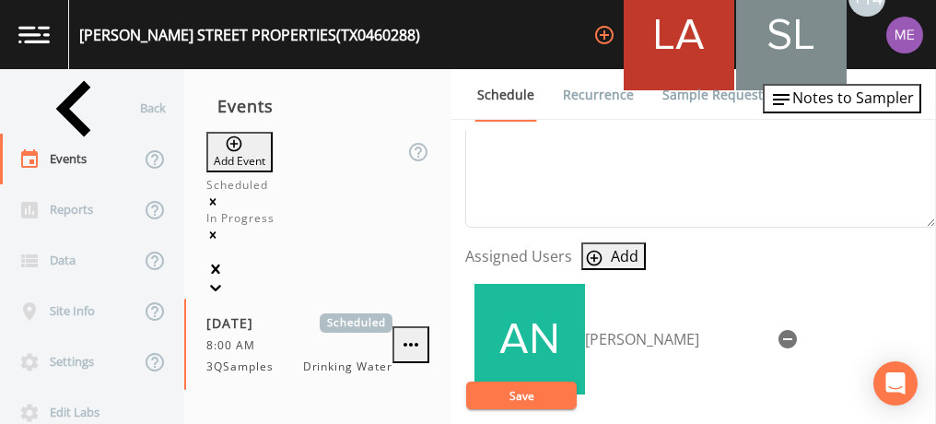
scroll to position [683, 0]
click at [547, 391] on button "Save" at bounding box center [521, 395] width 111 height 28
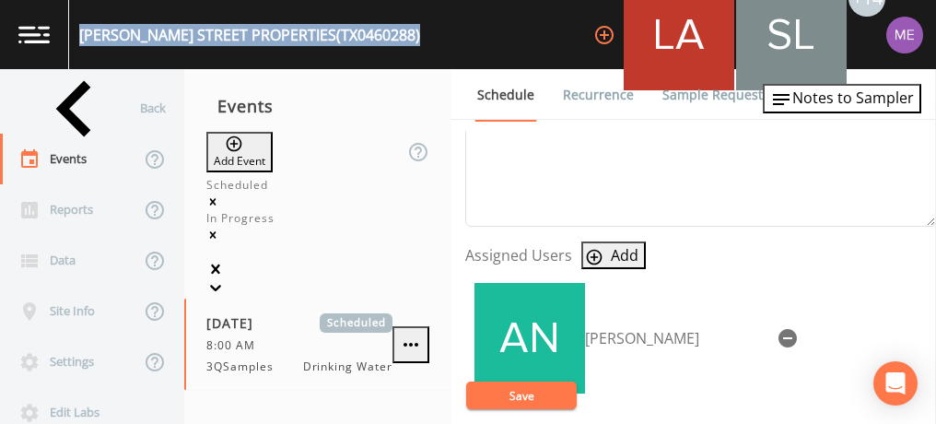
drag, startPoint x: 80, startPoint y: 32, endPoint x: 347, endPoint y: 33, distance: 267.1
click at [347, 33] on div "GOLL STREET PROPERTIES (TX0460288) +14" at bounding box center [468, 34] width 936 height 69
copy div "GOLL STREET PROPERTIES (TX0460288)"
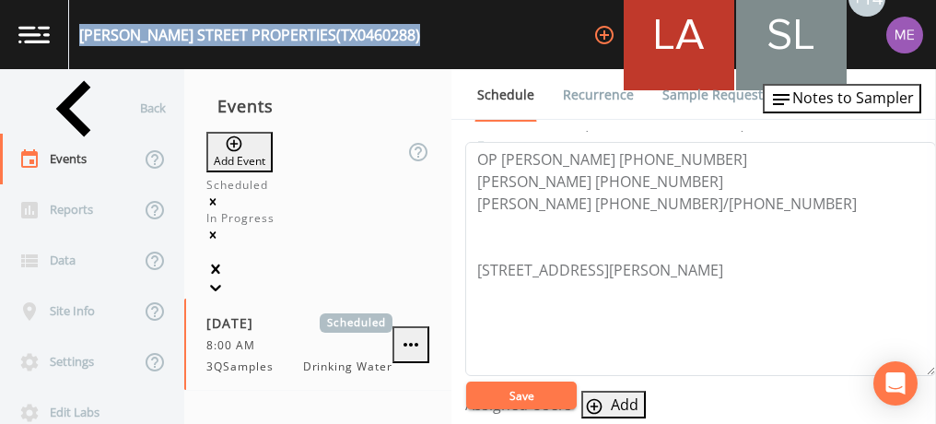
scroll to position [527, 0]
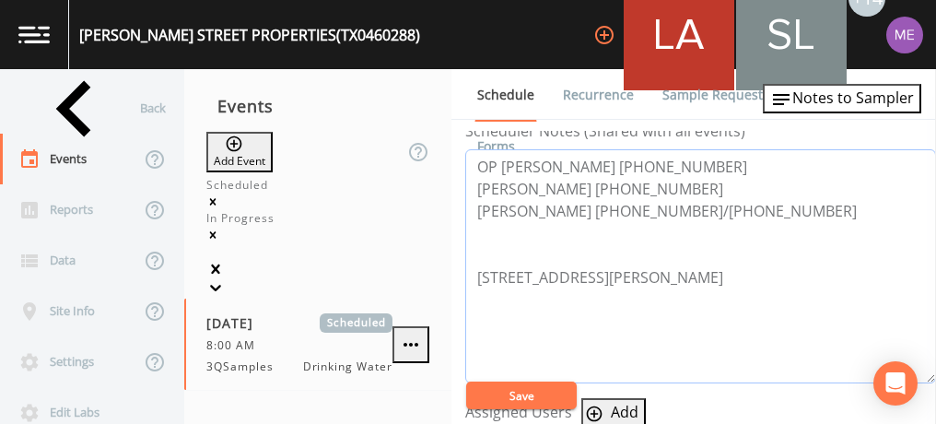
drag, startPoint x: 500, startPoint y: 158, endPoint x: 662, endPoint y: 158, distance: 162.1
click at [662, 158] on textarea "OP Eric Ruffo 210-336-1405 Carlos Kraly 210-421-6935 Oscar Dilworth 210-653-212…" at bounding box center [700, 266] width 471 height 234
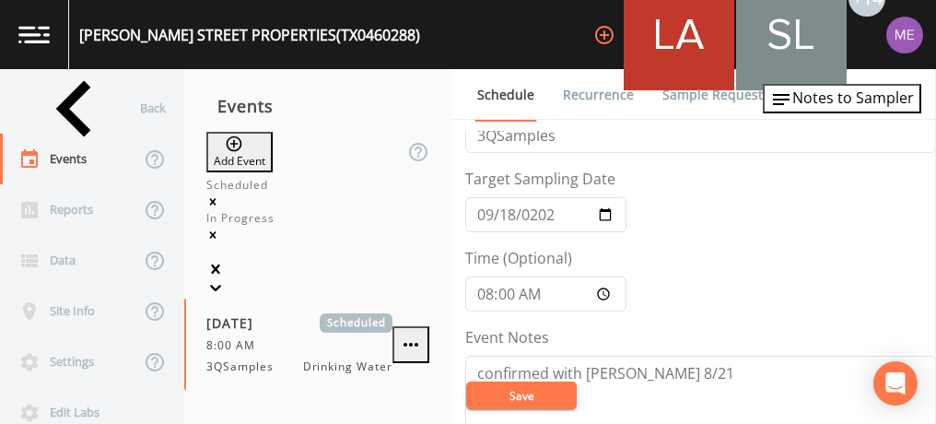
scroll to position [0, 0]
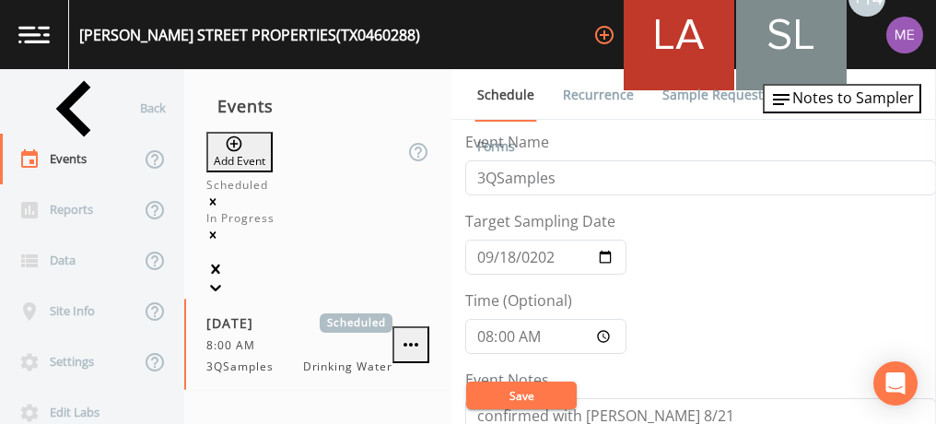
click at [558, 387] on button "Save" at bounding box center [521, 395] width 111 height 28
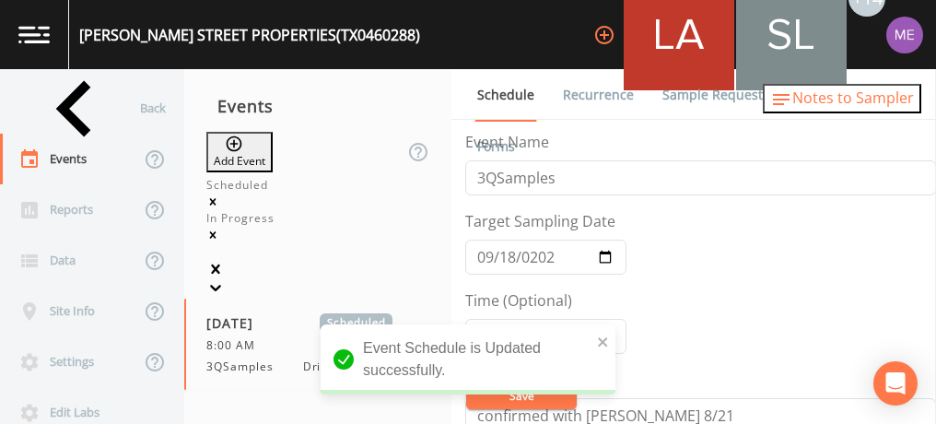
click at [824, 91] on span "Notes to Sampler" at bounding box center [853, 98] width 122 height 20
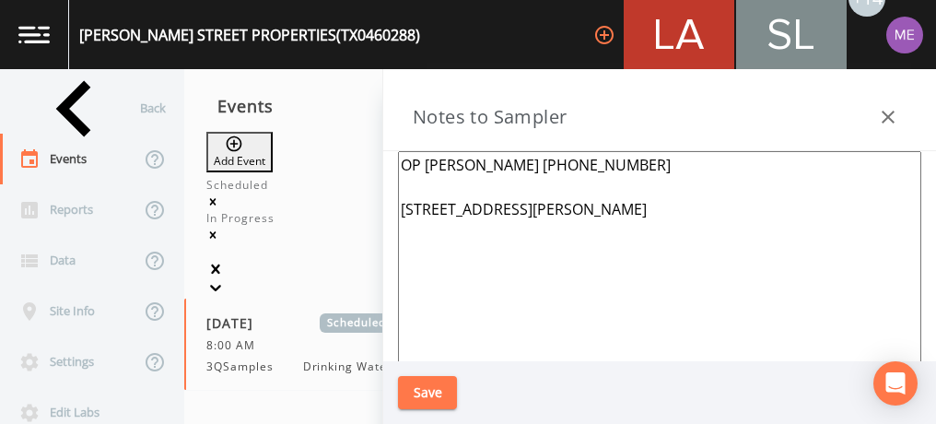
click at [398, 164] on textarea "OP Eric Ruffo 210-336-1405 18745 Goll St SA 78266" at bounding box center [659, 375] width 523 height 448
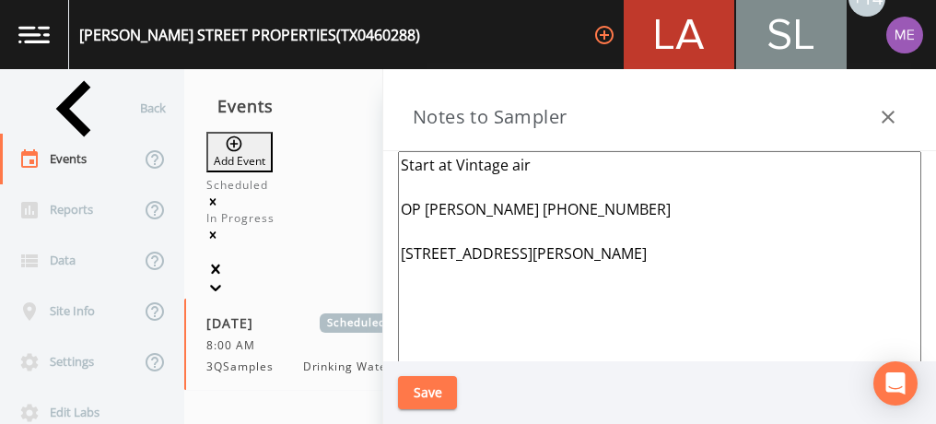
type textarea "Start at Vintage air OP Eric Ruffo 210-336-1405 18745 Goll St SA 78266"
click at [446, 389] on button "Save" at bounding box center [427, 393] width 59 height 34
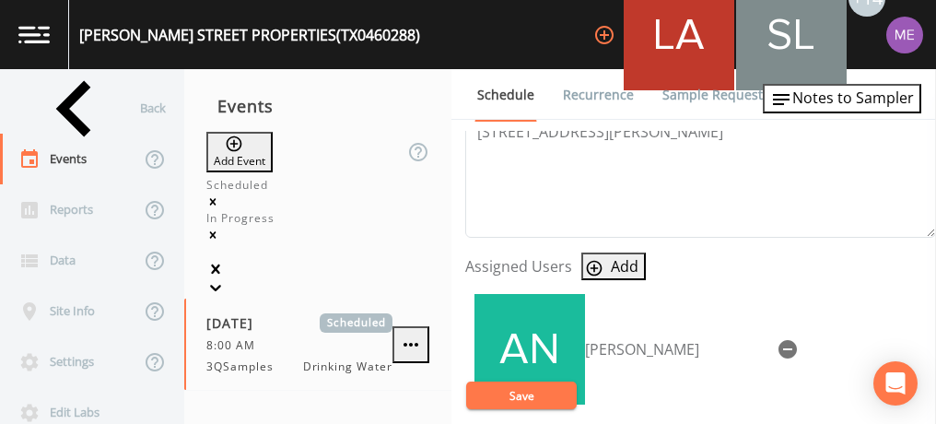
scroll to position [673, 0]
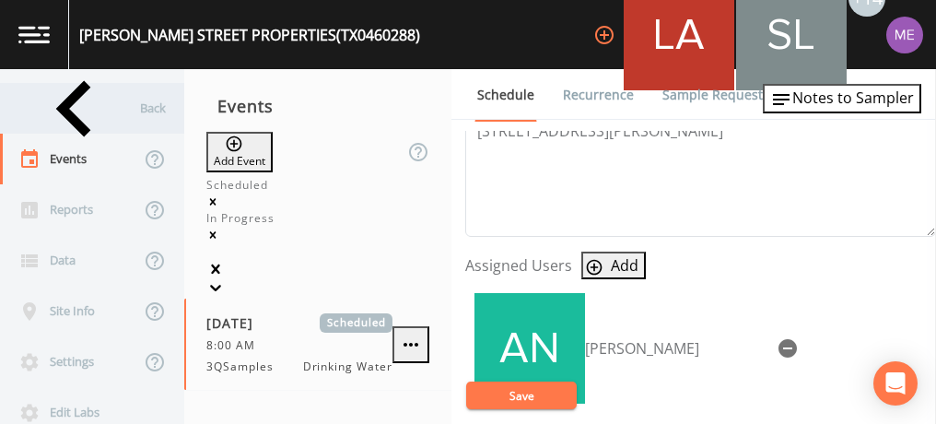
click at [81, 114] on div "Back" at bounding box center [83, 108] width 166 height 51
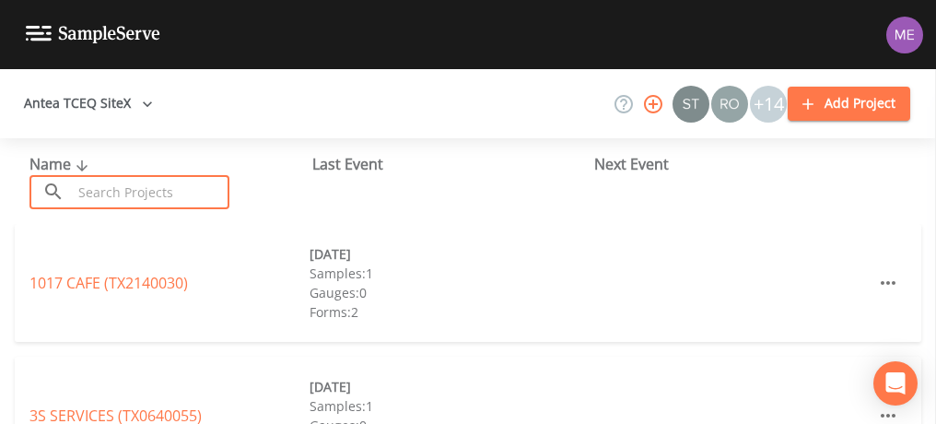
click at [114, 181] on input "text" at bounding box center [151, 192] width 158 height 34
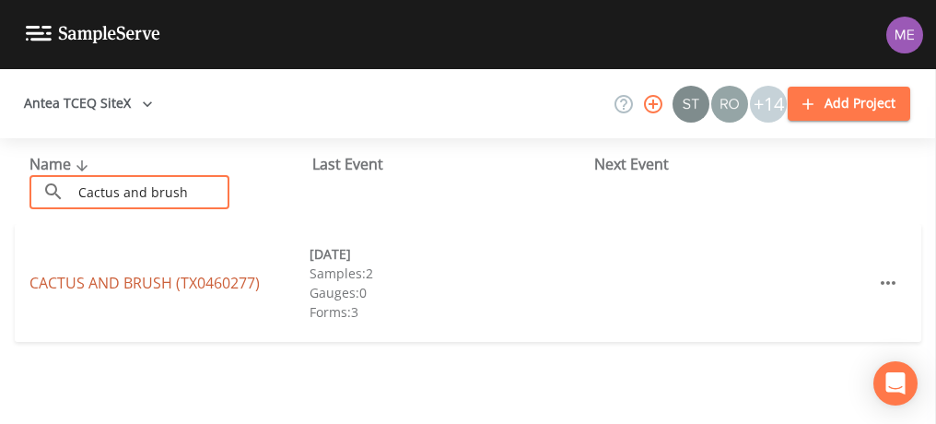
type input "Cactus and brush"
click at [124, 282] on link "CACTUS AND BRUSH (TX0460277)" at bounding box center [144, 283] width 230 height 20
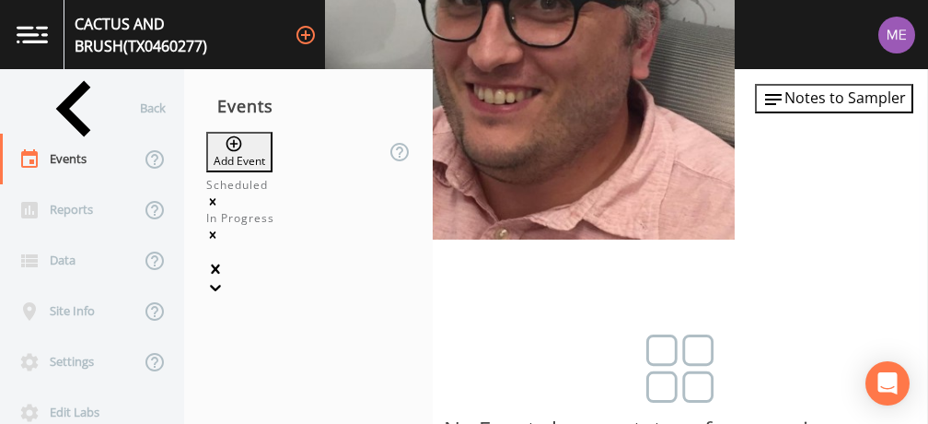
click at [249, 141] on button "Add Event" at bounding box center [239, 152] width 66 height 41
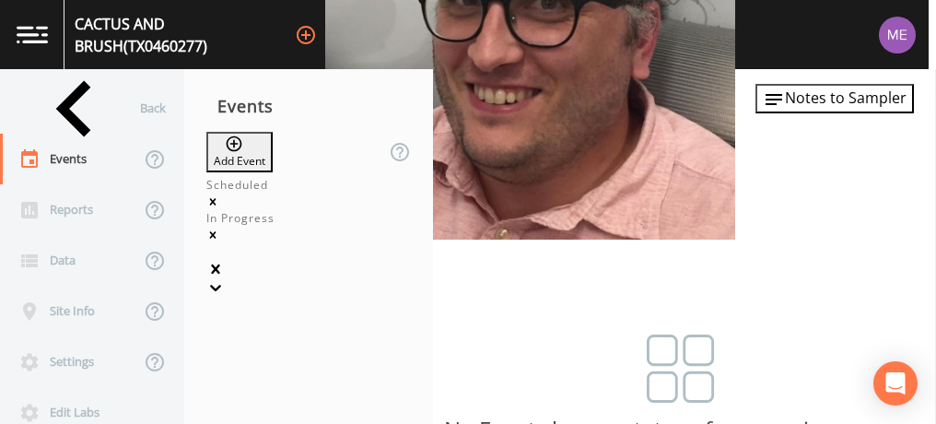
type input "3QSamples"
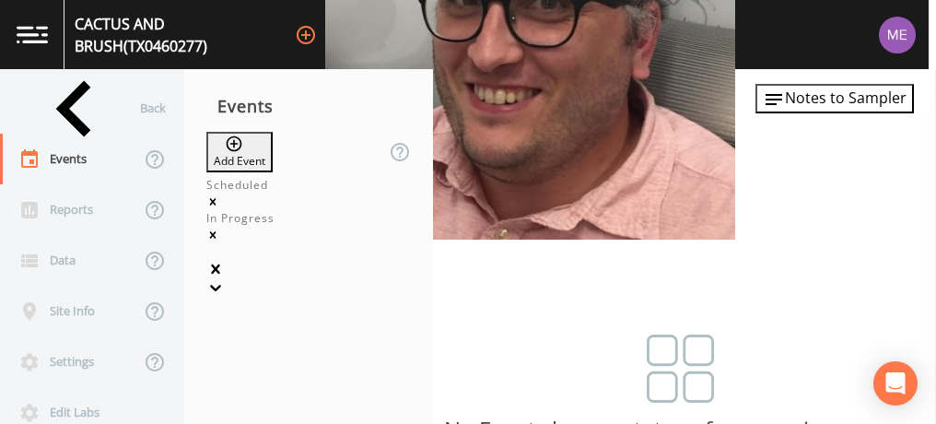
type input "2025-09-18"
type input "09:00"
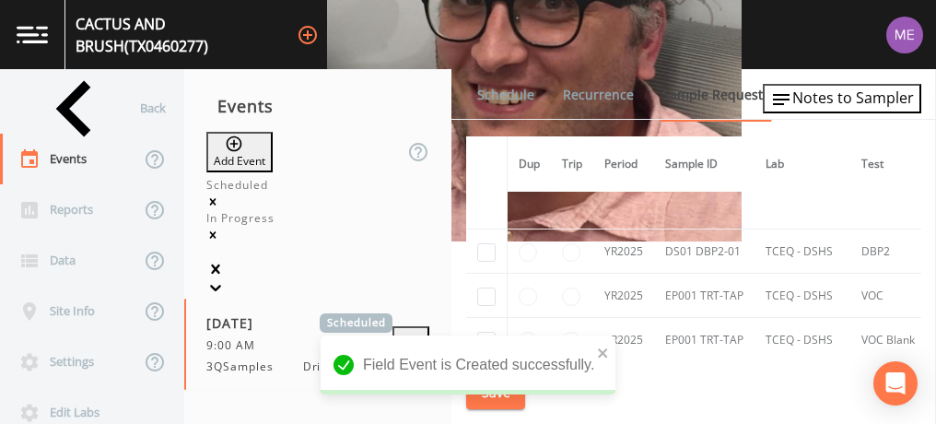
scroll to position [381, 0]
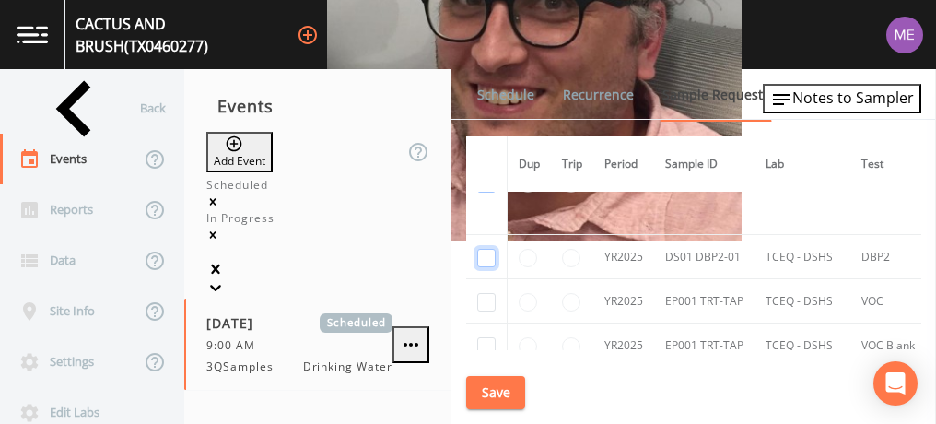
click at [485, 257] on input "checkbox" at bounding box center [486, 258] width 18 height 18
checkbox input "true"
click at [513, 391] on button "Save" at bounding box center [495, 393] width 59 height 34
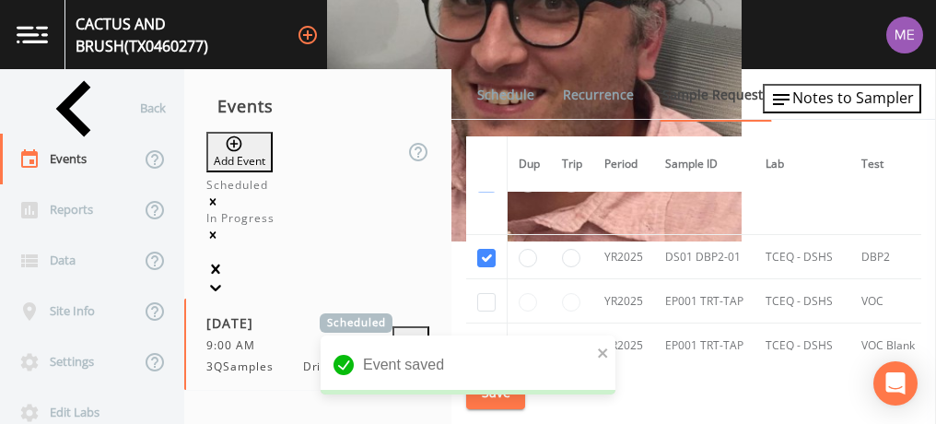
click at [490, 101] on link "Schedule" at bounding box center [505, 95] width 63 height 52
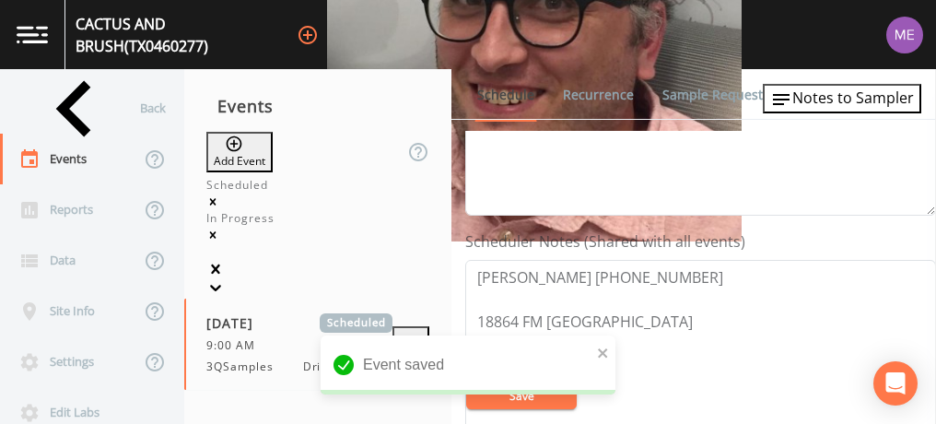
scroll to position [483, 0]
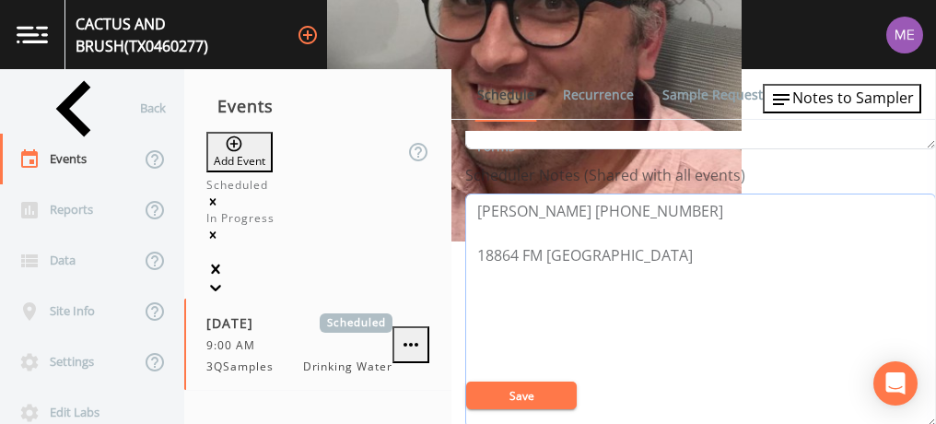
click at [650, 232] on textarea "David Harkins 210-651-5011 18864 FM 2252 SA TX 78266" at bounding box center [700, 310] width 471 height 234
click at [806, 104] on span "Notes to Sampler" at bounding box center [853, 98] width 122 height 20
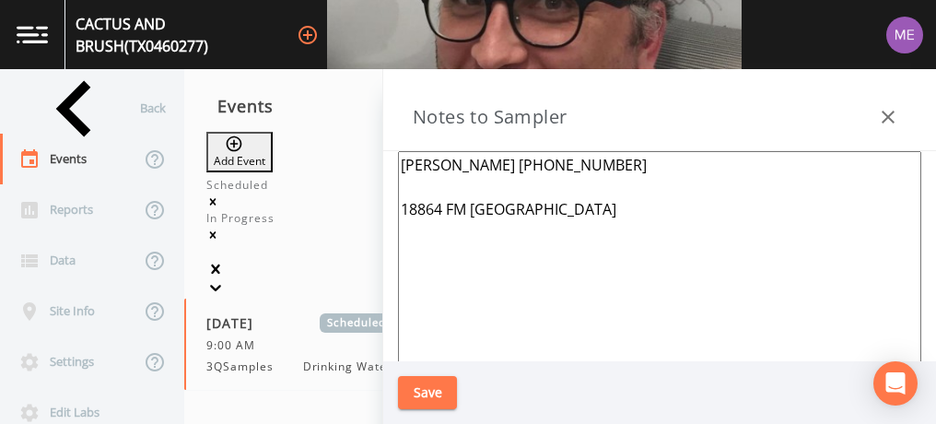
click at [885, 109] on icon "button" at bounding box center [888, 117] width 22 height 22
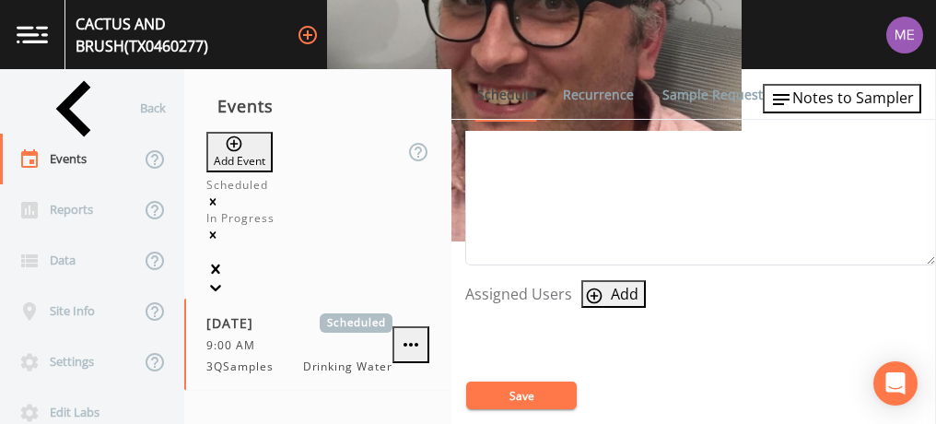
scroll to position [648, 0]
click at [594, 288] on icon "button" at bounding box center [595, 292] width 16 height 16
select select "0023e953-f3f1-45db-ad64-8e5cfc113843"
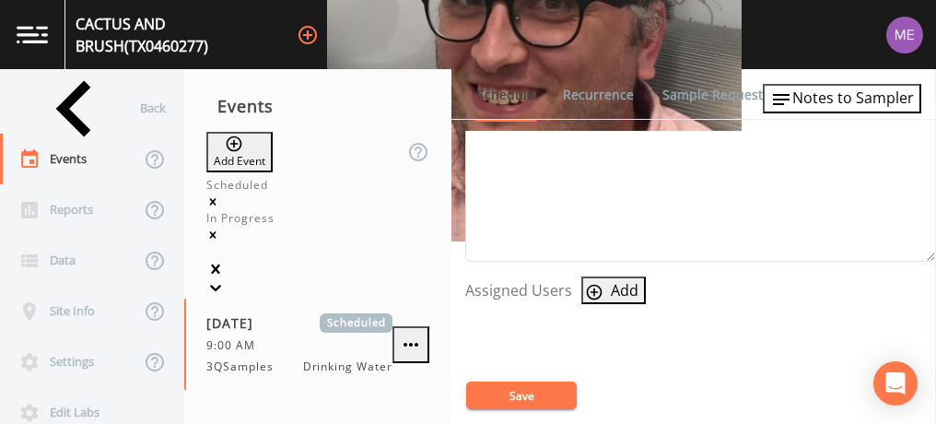
select select
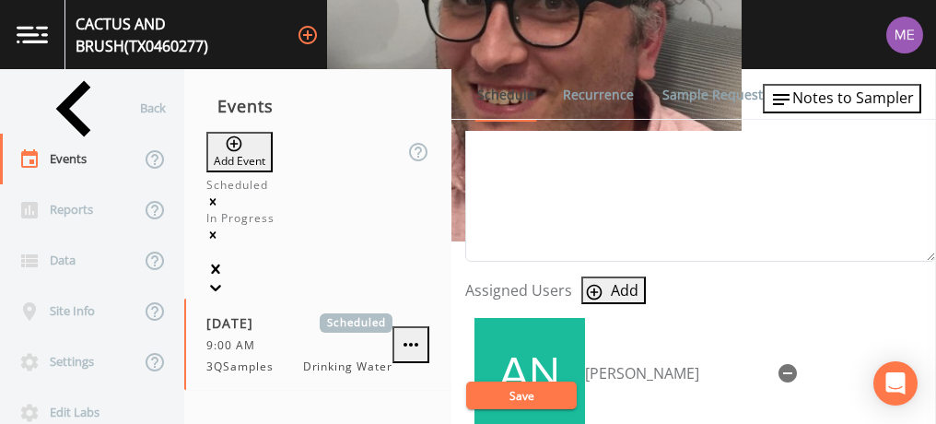
click at [533, 385] on button "Save" at bounding box center [521, 395] width 111 height 28
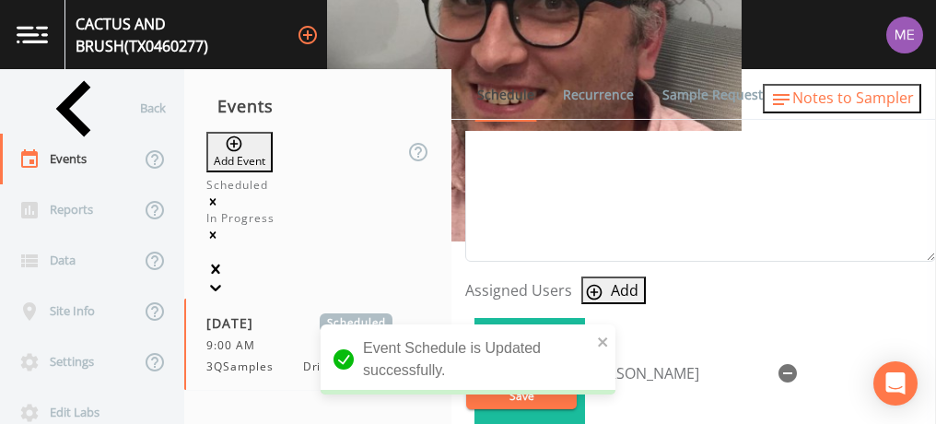
click at [835, 95] on span "Notes to Sampler" at bounding box center [853, 98] width 122 height 20
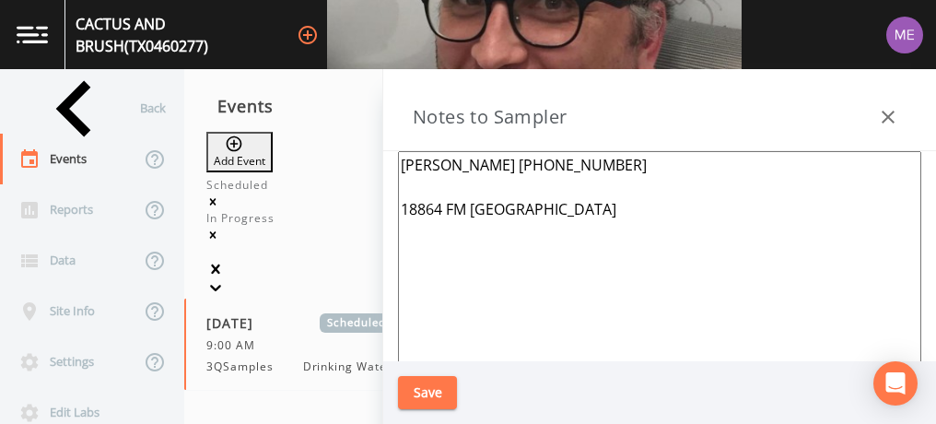
drag, startPoint x: 403, startPoint y: 208, endPoint x: 502, endPoint y: 238, distance: 103.8
click at [502, 238] on textarea "David Harkins 210-651-5011 18864 FM 2252 SA TX 78266" at bounding box center [659, 375] width 523 height 448
paste textarea "985 GOLL ST, SAN ANTONIO"
type textarea "David Harkins 210-651-5011 18985 GOLL ST, SAN ANTONIO"
click at [434, 391] on button "Save" at bounding box center [427, 393] width 59 height 34
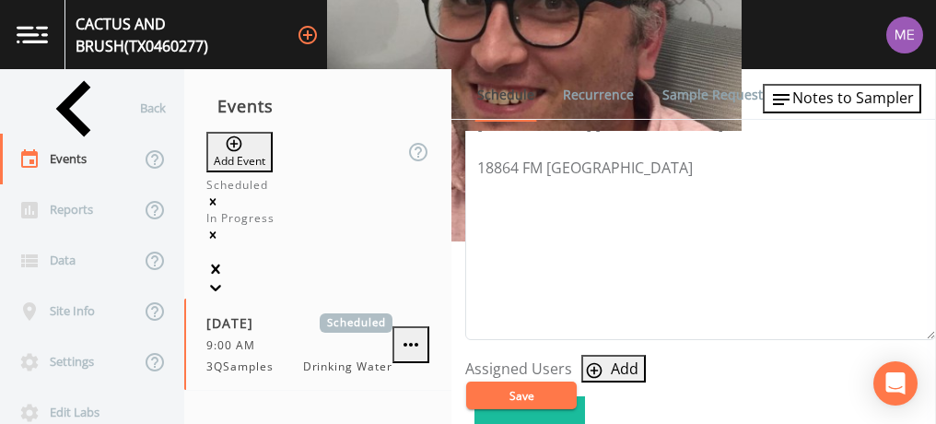
scroll to position [571, 0]
click at [546, 398] on button "Save" at bounding box center [521, 395] width 111 height 28
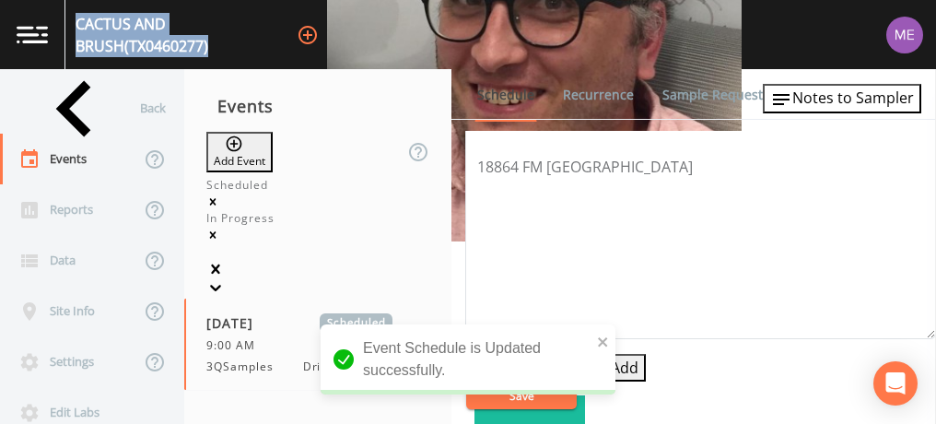
drag, startPoint x: 80, startPoint y: 32, endPoint x: 309, endPoint y: 39, distance: 228.5
click at [289, 39] on div "CACTUS AND BRUSH (TX0460277)" at bounding box center [183, 35] width 214 height 44
copy div "CACTUS AND BRUSH (TX0460277)"
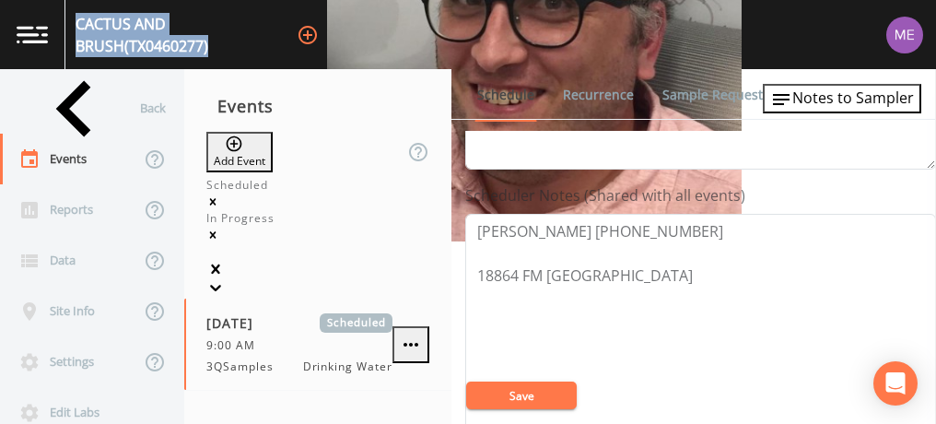
scroll to position [460, 0]
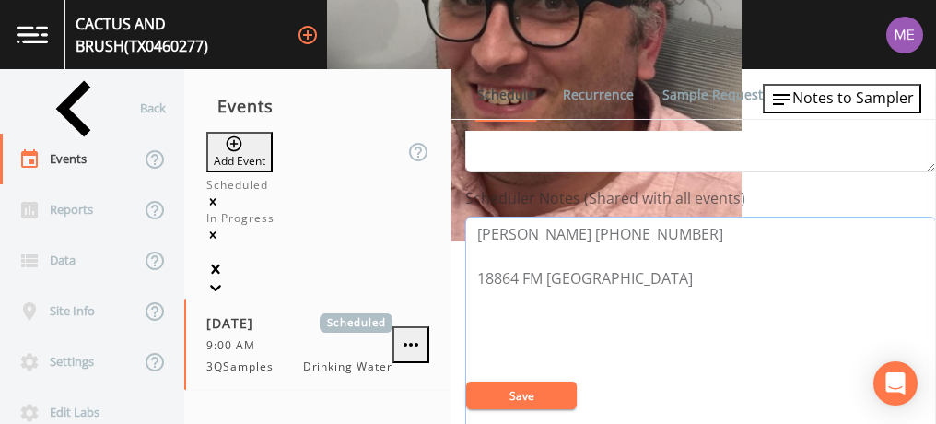
drag, startPoint x: 474, startPoint y: 227, endPoint x: 668, endPoint y: 227, distance: 193.4
click at [668, 227] on textarea "David Harkins 210-651-5011 18864 FM 2252 SA TX 78266" at bounding box center [700, 333] width 471 height 234
click at [535, 402] on button "Save" at bounding box center [521, 395] width 111 height 28
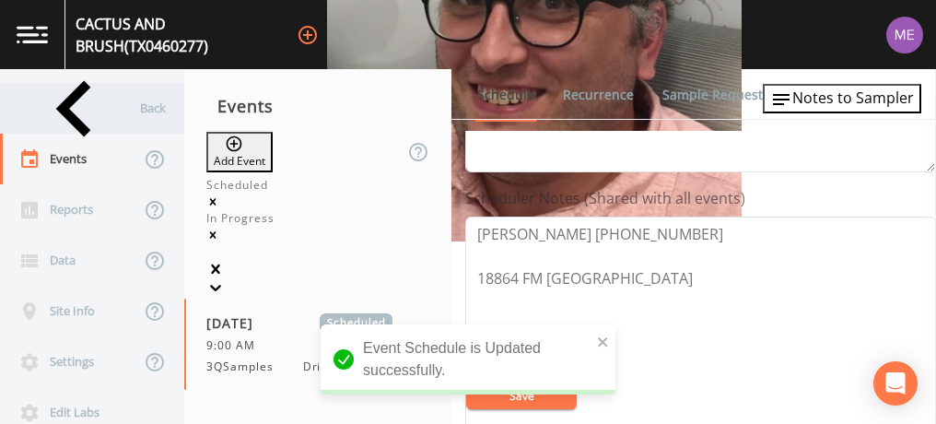
click at [78, 111] on div "Back" at bounding box center [83, 108] width 166 height 51
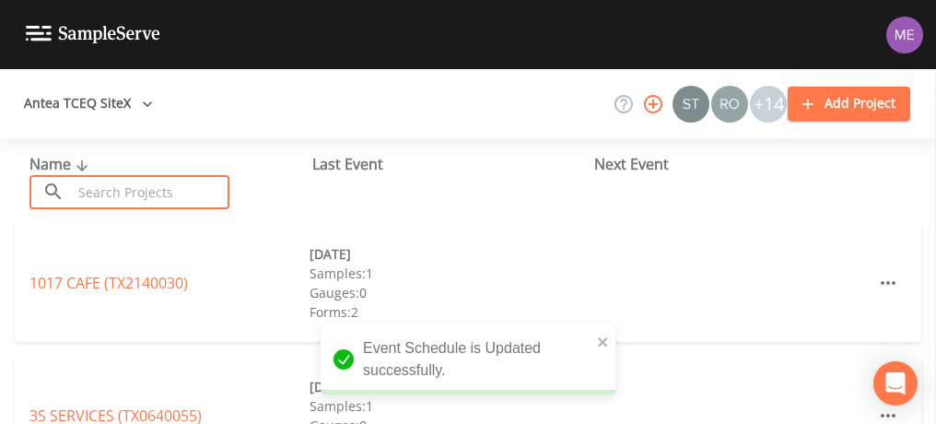
click at [123, 186] on input "text" at bounding box center [151, 192] width 158 height 34
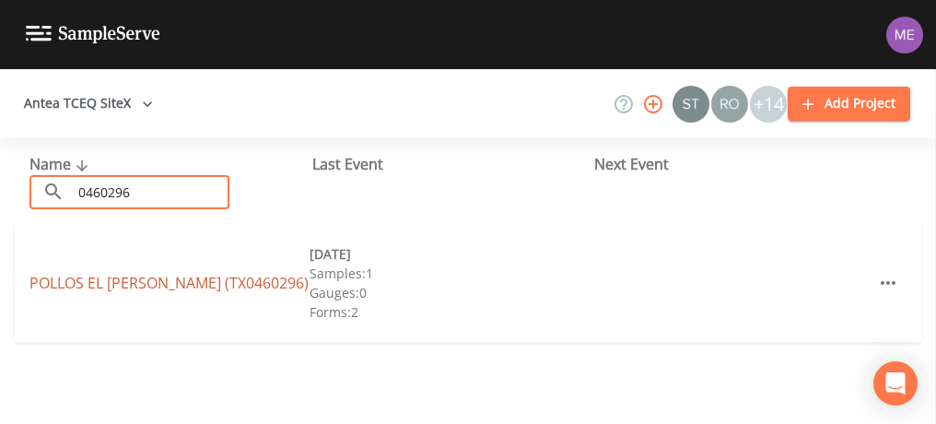
type input "0460296"
click at [134, 286] on link "POLLOS EL GALLO (TX0460296)" at bounding box center [168, 283] width 279 height 20
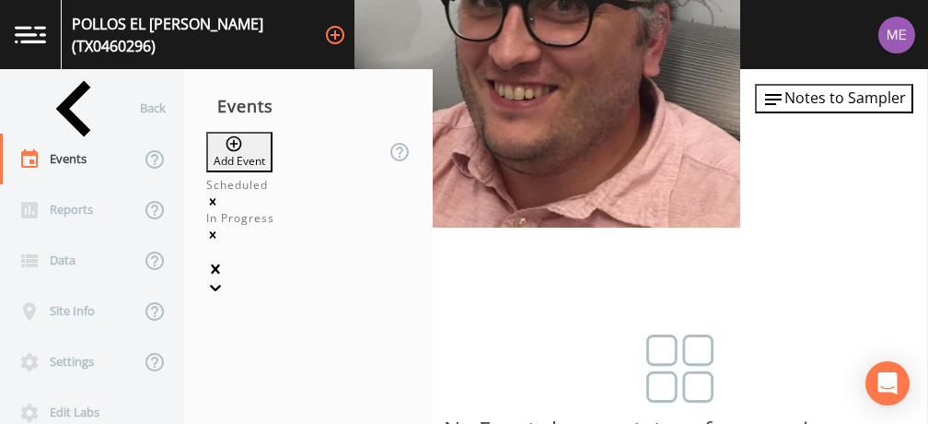
click at [261, 146] on button "Add Event" at bounding box center [239, 152] width 66 height 41
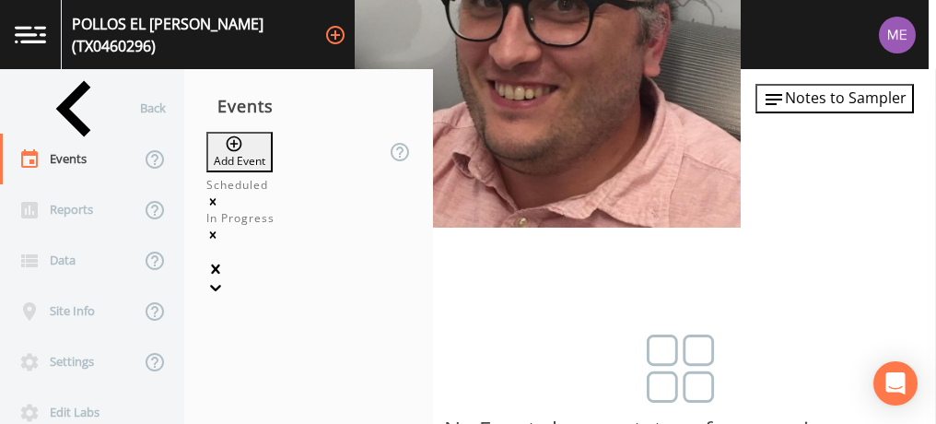
type input "3QSamples"
type input "2025-09-18"
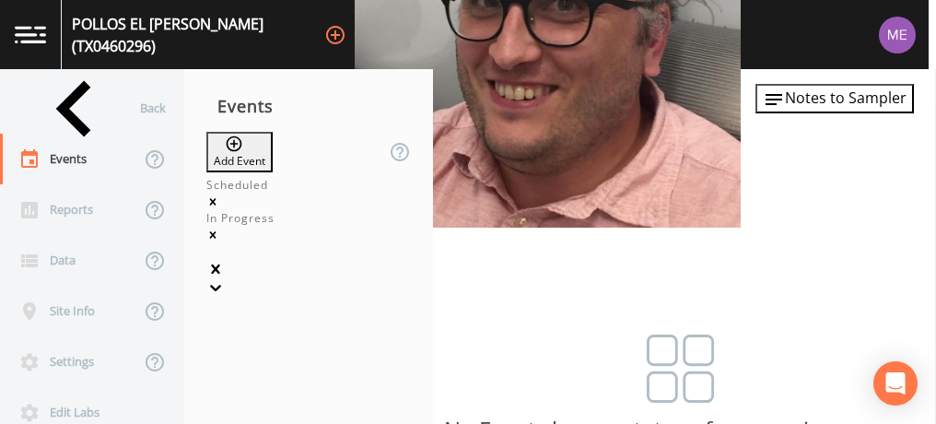
type input "09:45"
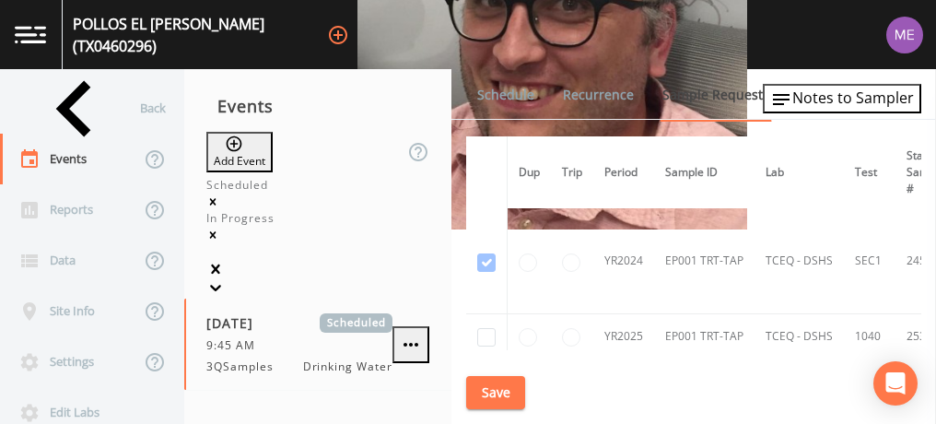
scroll to position [102, 0]
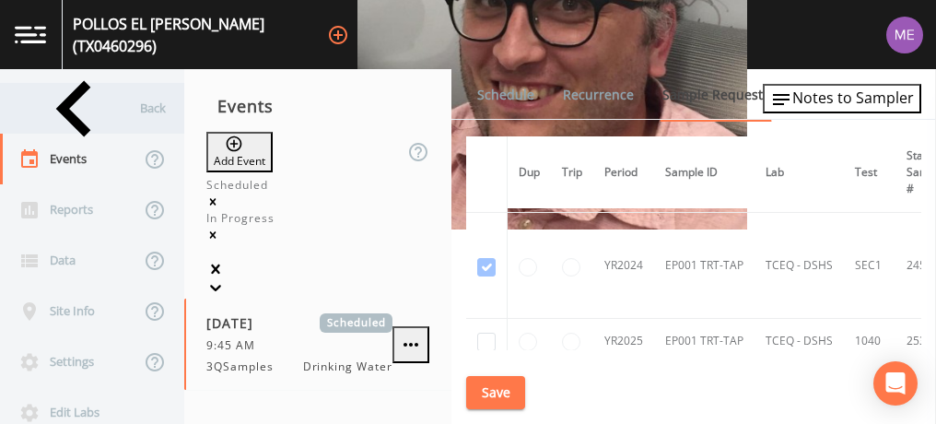
click at [83, 98] on div "Back" at bounding box center [83, 108] width 166 height 51
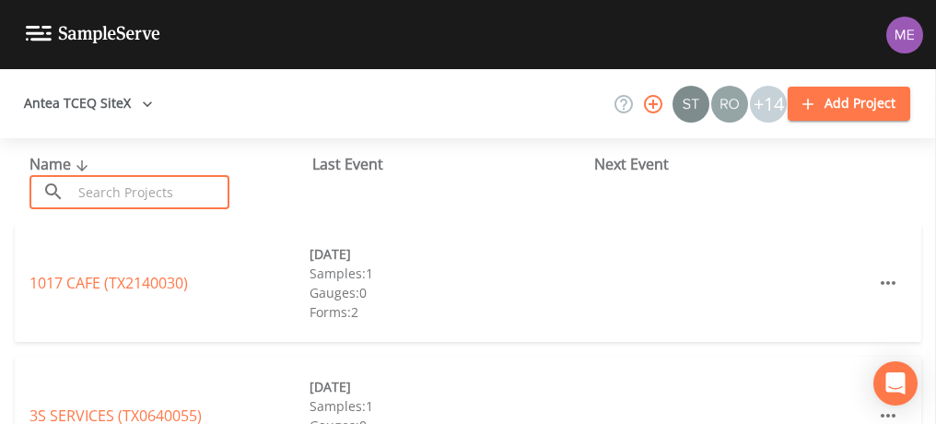
click at [117, 193] on input "text" at bounding box center [151, 192] width 158 height 34
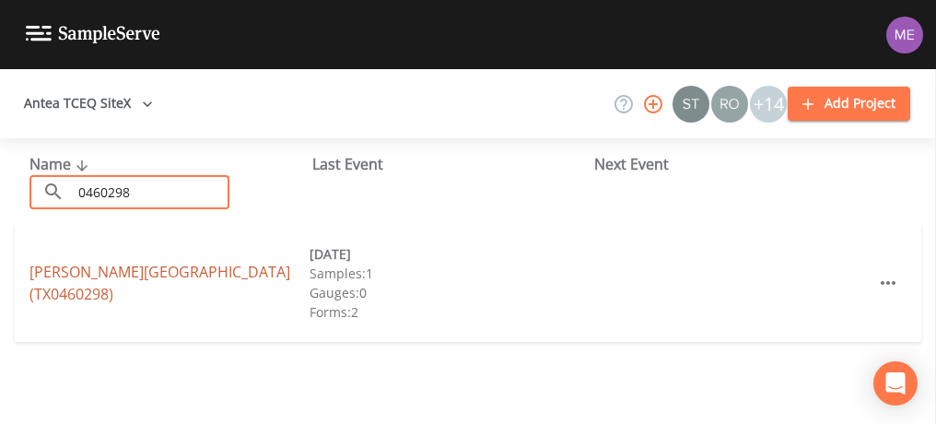
type input "0460298"
click at [131, 278] on link "BRACKEN VILLAGE (TX0460298)" at bounding box center [159, 283] width 261 height 42
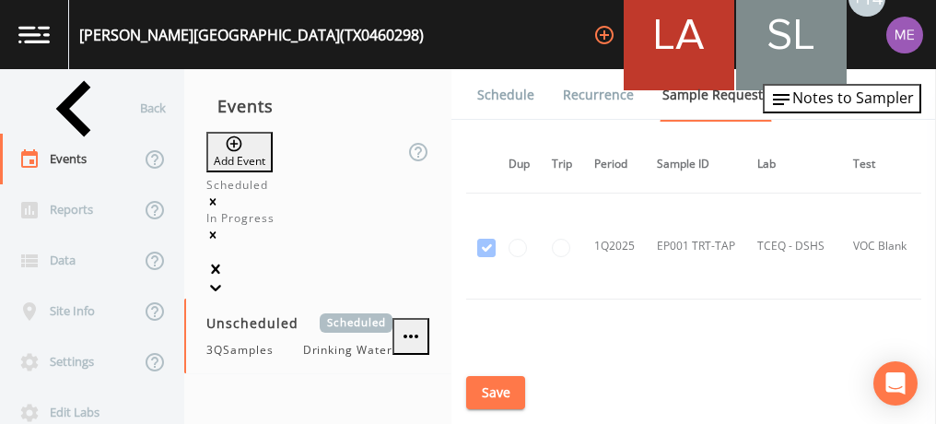
scroll to position [3413, 10]
click at [496, 391] on button "Save" at bounding box center [495, 393] width 59 height 34
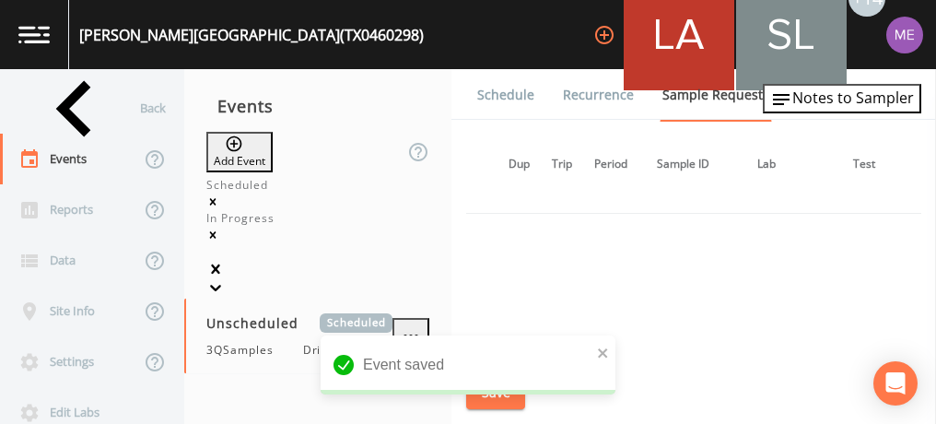
click at [493, 95] on link "Schedule" at bounding box center [505, 95] width 63 height 52
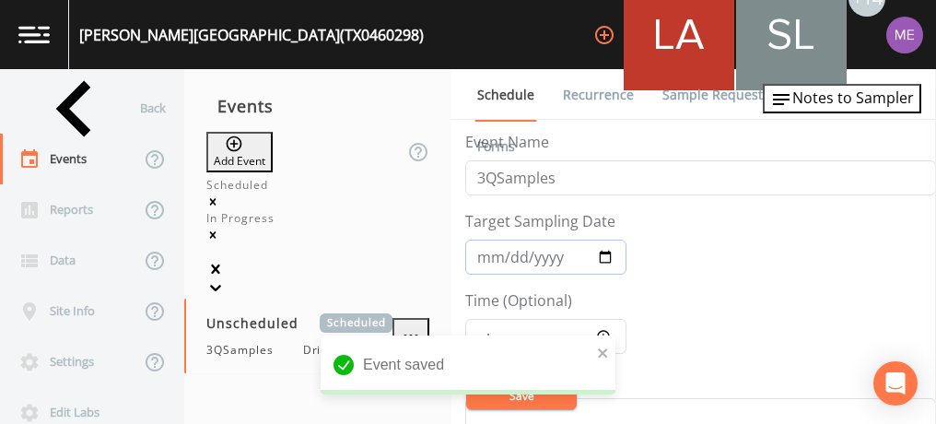
click at [491, 250] on input "Target Sampling Date" at bounding box center [545, 256] width 161 height 35
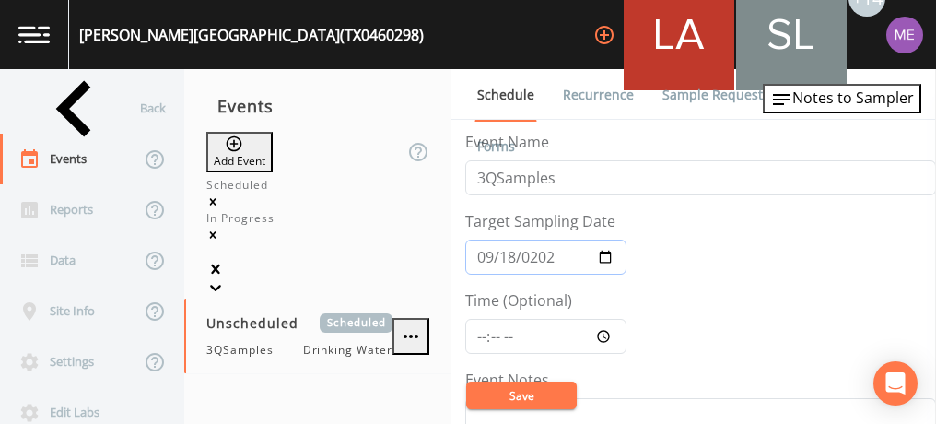
type input "2025-09-18"
click at [483, 333] on input "Time (Optional)" at bounding box center [545, 336] width 161 height 35
type input "09:45"
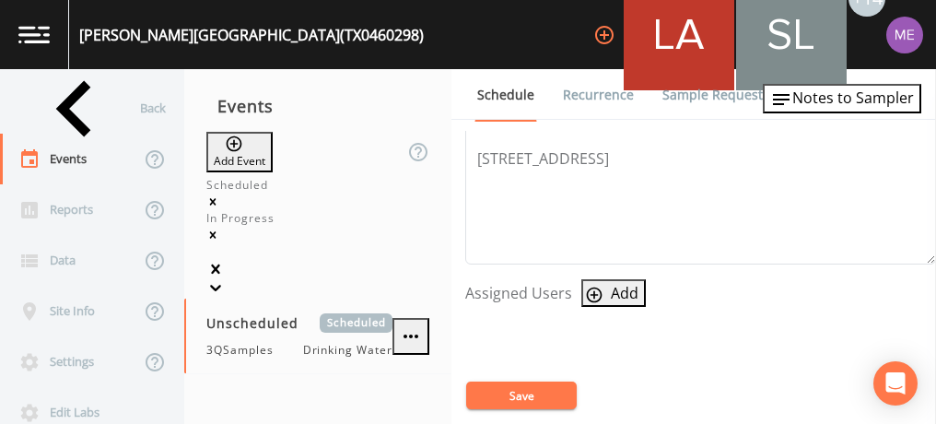
scroll to position [645, 0]
click at [818, 108] on span "Notes to Sampler" at bounding box center [853, 98] width 122 height 20
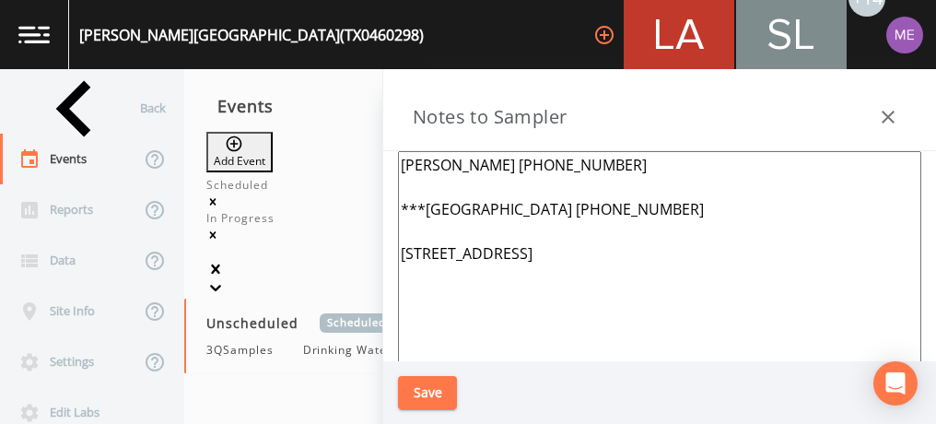
click at [882, 108] on icon "button" at bounding box center [888, 117] width 22 height 22
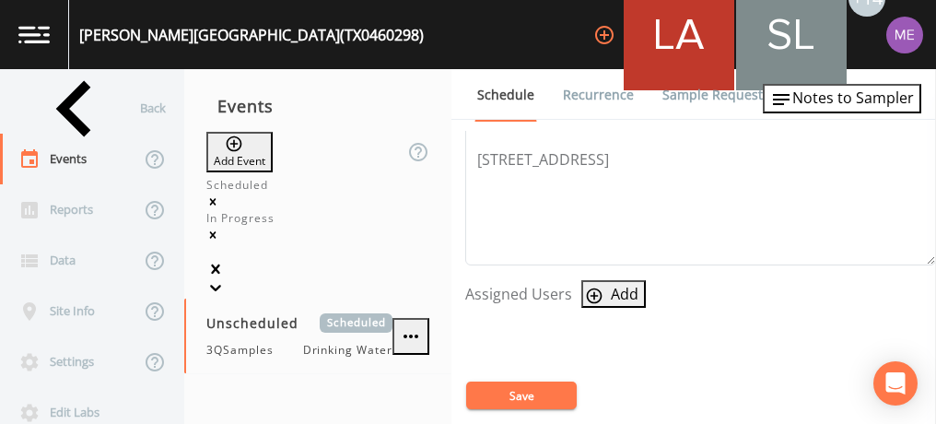
click at [593, 290] on icon "button" at bounding box center [594, 295] width 18 height 18
select select "0023e953-f3f1-45db-ad64-8e5cfc113843"
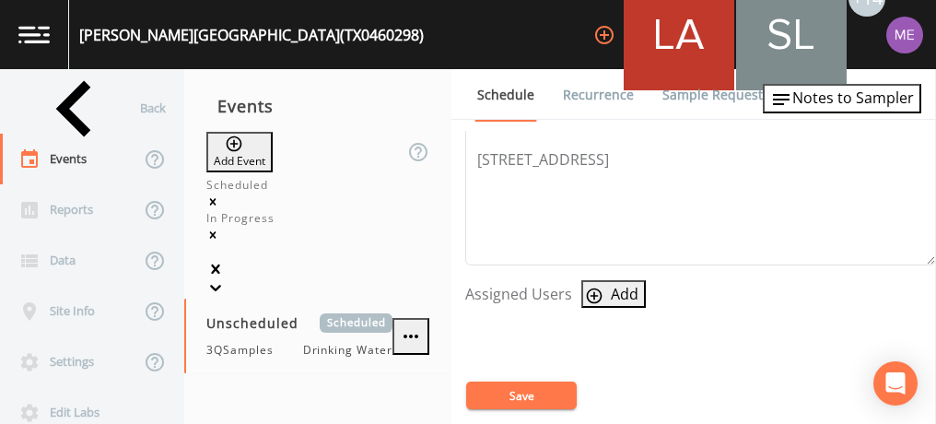
select select
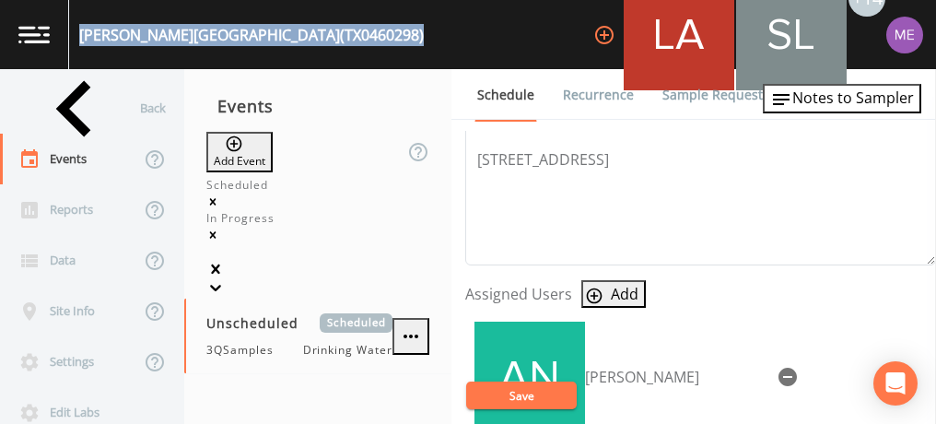
drag, startPoint x: 80, startPoint y: 31, endPoint x: 299, endPoint y: 44, distance: 219.6
click at [299, 44] on div "BRACKEN VILLAGE (TX0460298) +14" at bounding box center [468, 34] width 936 height 69
copy div "BRACKEN VILLAGE (TX0460298)"
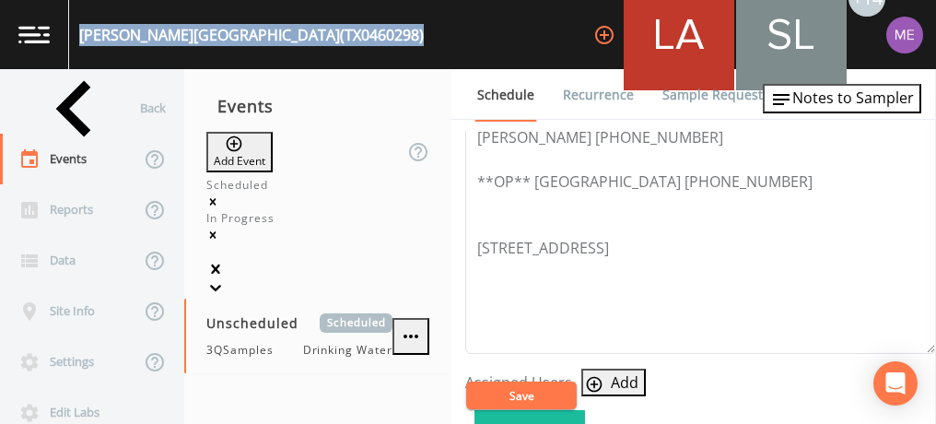
scroll to position [556, 0]
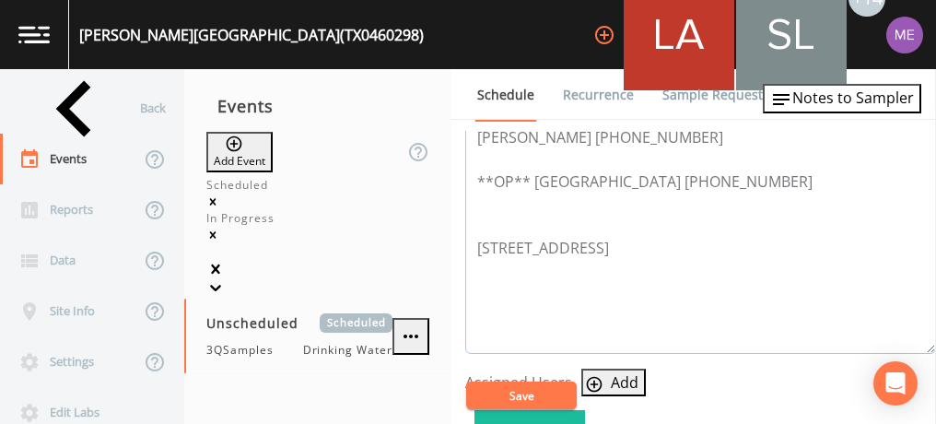
drag, startPoint x: 631, startPoint y: 177, endPoint x: 726, endPoint y: 181, distance: 94.9
click at [726, 181] on textarea "RONALD TRAVIS 210-651-6935 **OP** Drake London 210-307-5900 18771 FM 2252, SAN …" at bounding box center [700, 237] width 471 height 234
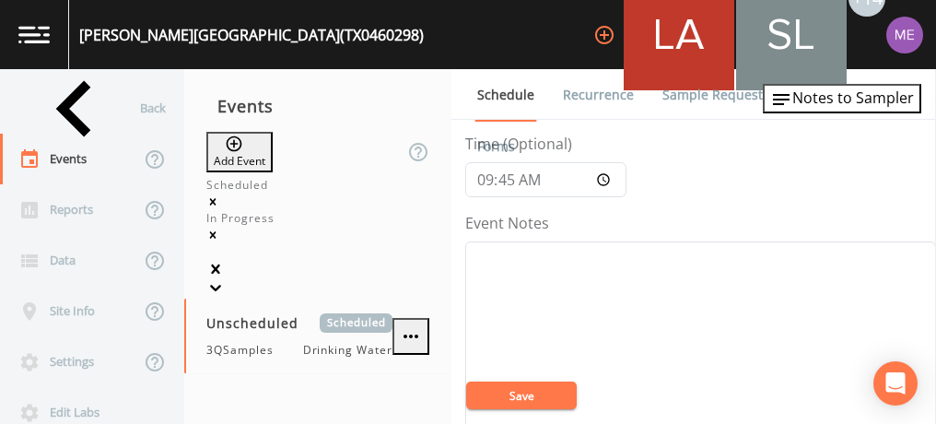
scroll to position [93, 0]
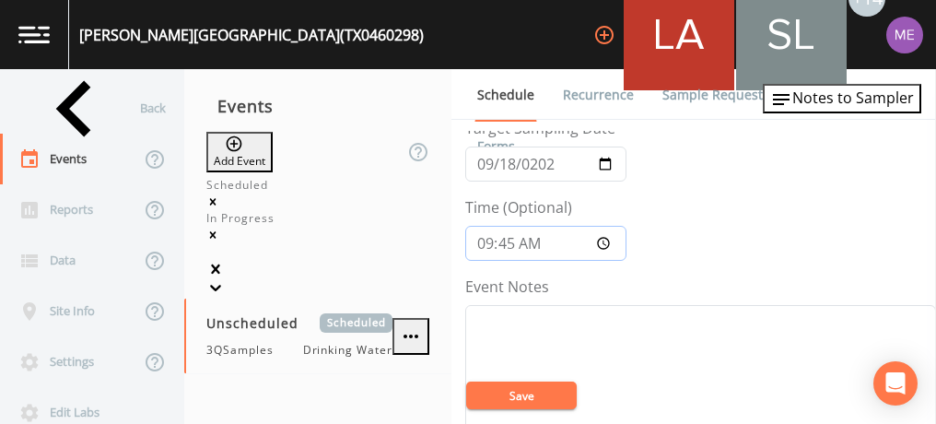
click at [485, 244] on input "09:45" at bounding box center [545, 243] width 161 height 35
type input "11:00"
click at [512, 158] on input "2025-09-18" at bounding box center [545, 163] width 161 height 35
type input "2025-09-19"
click at [543, 387] on button "Save" at bounding box center [521, 395] width 111 height 28
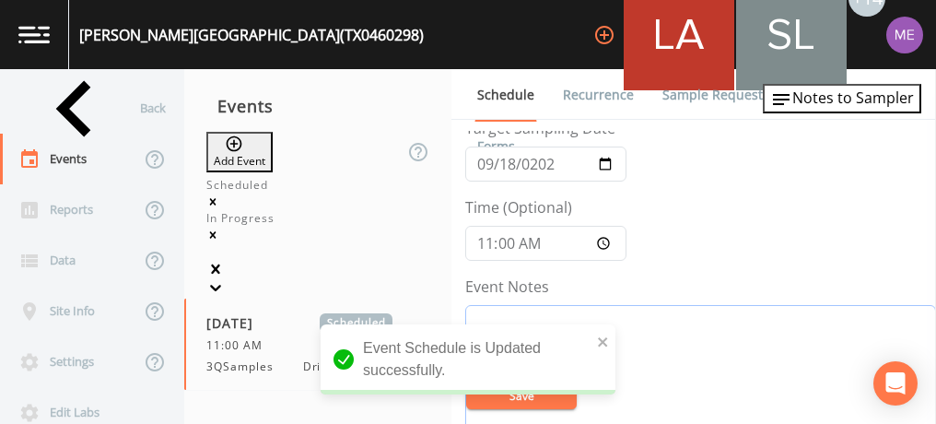
click at [531, 310] on textarea "Event Notes" at bounding box center [700, 422] width 471 height 234
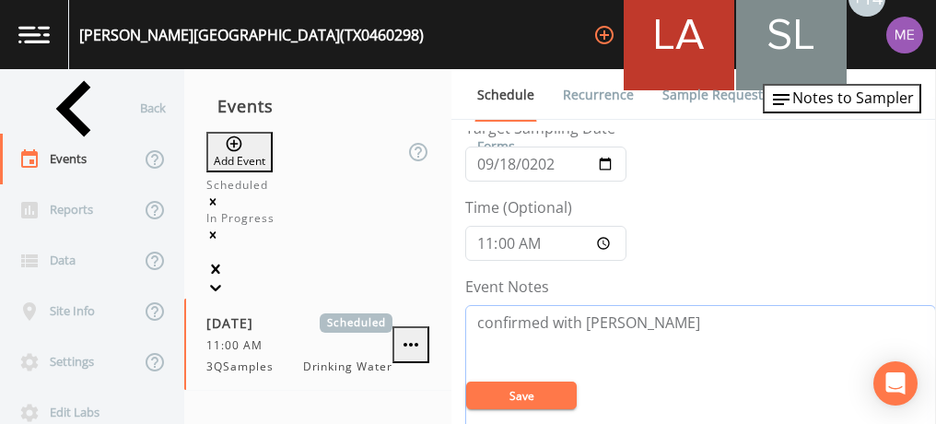
type textarea "confirmed with drake"
click at [528, 395] on button "Save" at bounding box center [521, 395] width 111 height 28
click at [79, 109] on div "Back" at bounding box center [83, 108] width 166 height 51
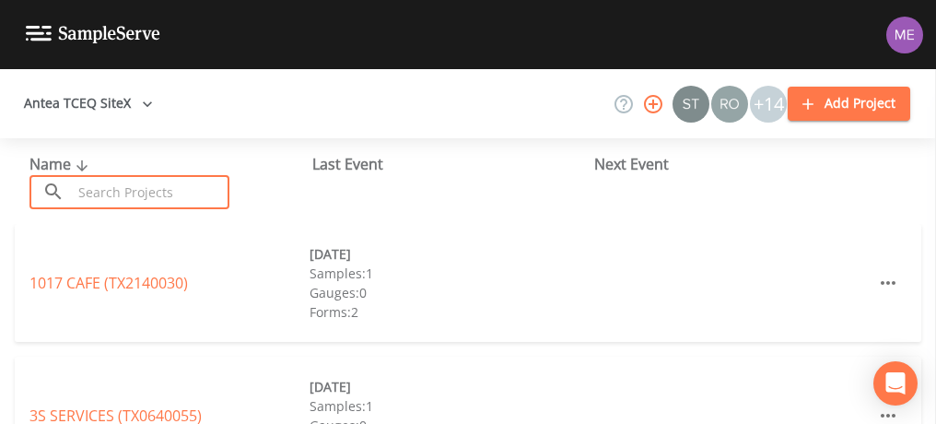
click at [110, 188] on input "text" at bounding box center [151, 192] width 158 height 34
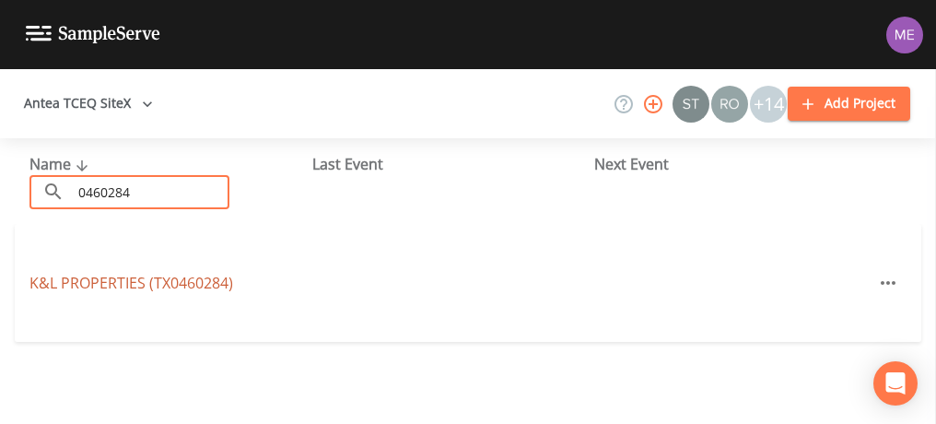
type input "0460284"
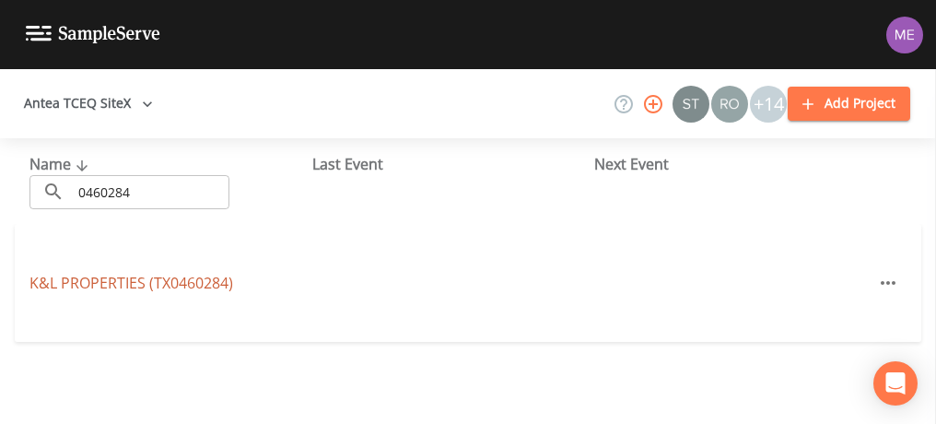
click at [134, 286] on link "K&L PROPERTIES (TX0460284)" at bounding box center [131, 283] width 204 height 20
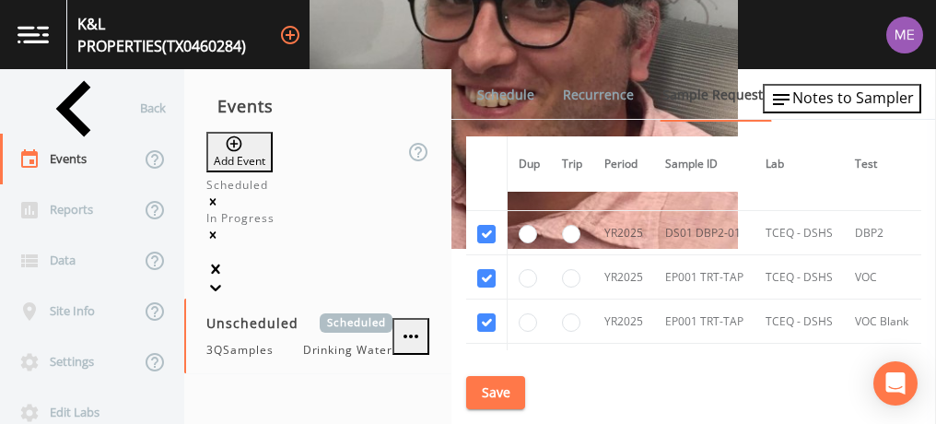
scroll to position [407, 0]
click at [483, 267] on input "checkbox" at bounding box center [486, 276] width 18 height 18
checkbox input "false"
click at [486, 313] on input "checkbox" at bounding box center [486, 320] width 18 height 18
checkbox input "false"
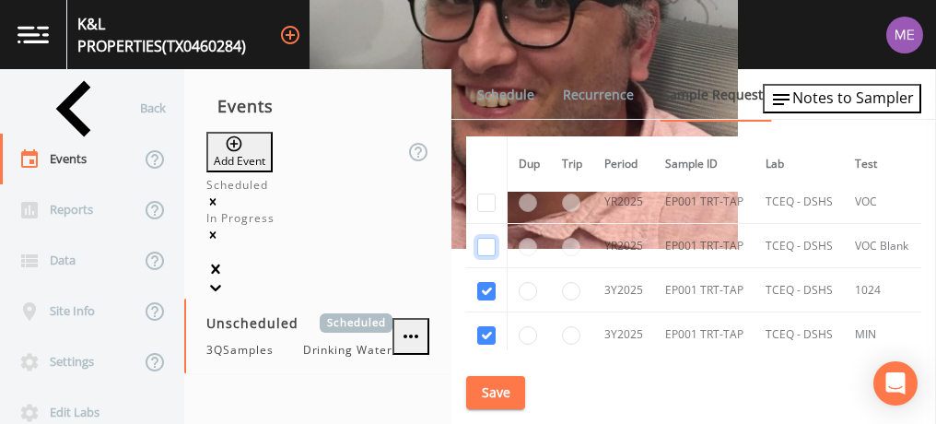
scroll to position [482, 0]
click at [484, 291] on input "checkbox" at bounding box center [486, 290] width 18 height 18
checkbox input "false"
click at [485, 325] on input "checkbox" at bounding box center [486, 334] width 18 height 18
checkbox input "false"
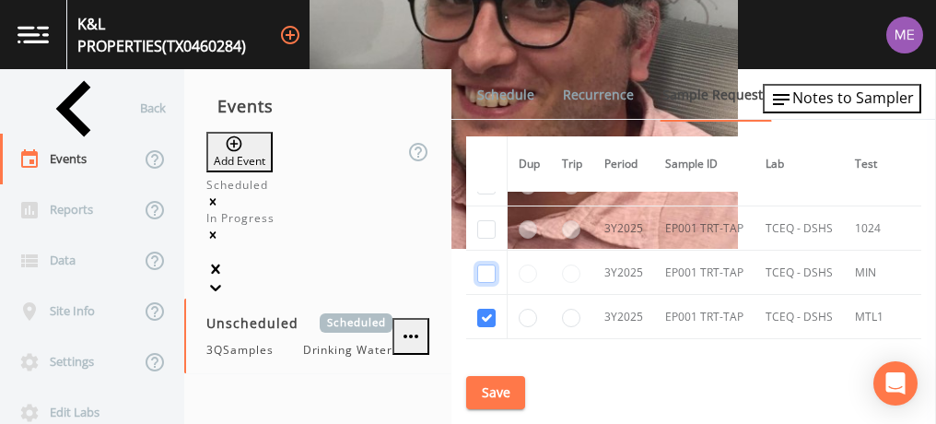
scroll to position [543, 0]
click at [485, 312] on input "checkbox" at bounding box center [486, 317] width 18 height 18
checkbox input "false"
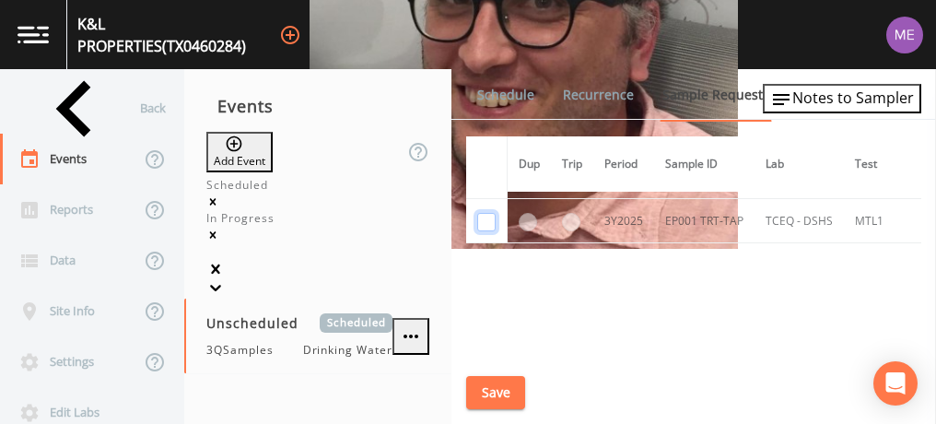
scroll to position [638, 1]
click at [484, 383] on button "Save" at bounding box center [495, 393] width 59 height 34
click at [514, 88] on link "Schedule" at bounding box center [505, 95] width 63 height 52
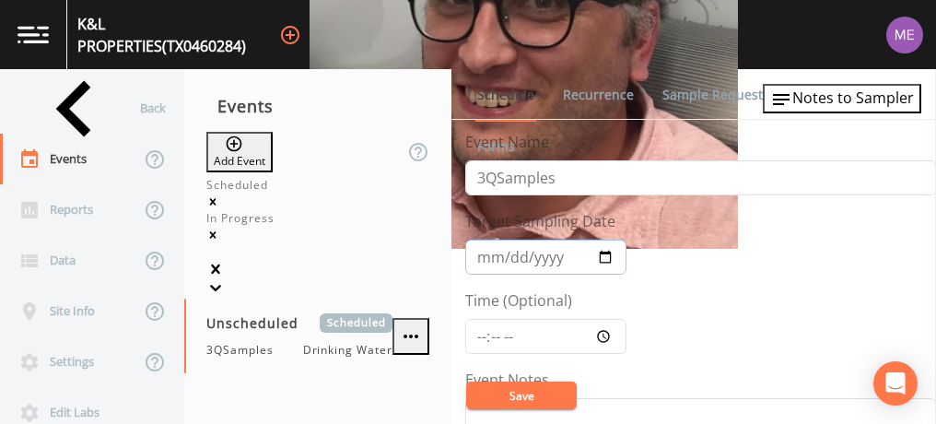
click at [486, 258] on input "Target Sampling Date" at bounding box center [545, 256] width 161 height 35
type input "2025-09-18"
click at [474, 333] on input "Time (Optional)" at bounding box center [545, 336] width 161 height 35
type input "09:45"
click at [512, 385] on button "Save" at bounding box center [521, 395] width 111 height 28
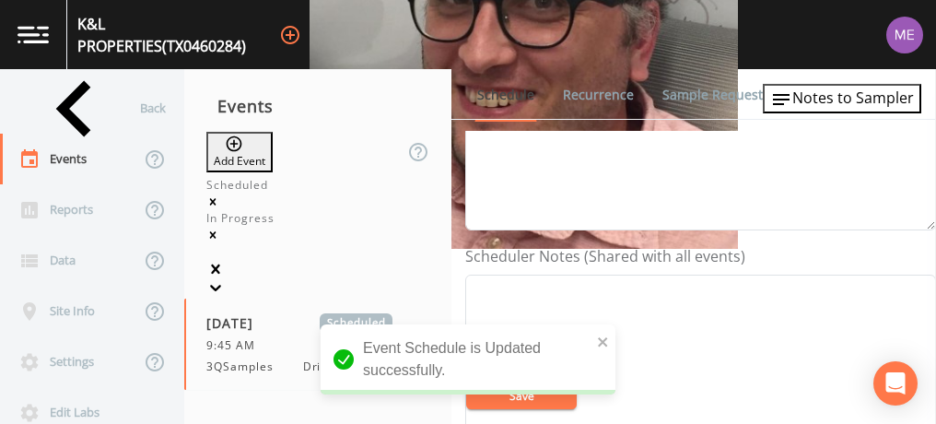
scroll to position [423, 0]
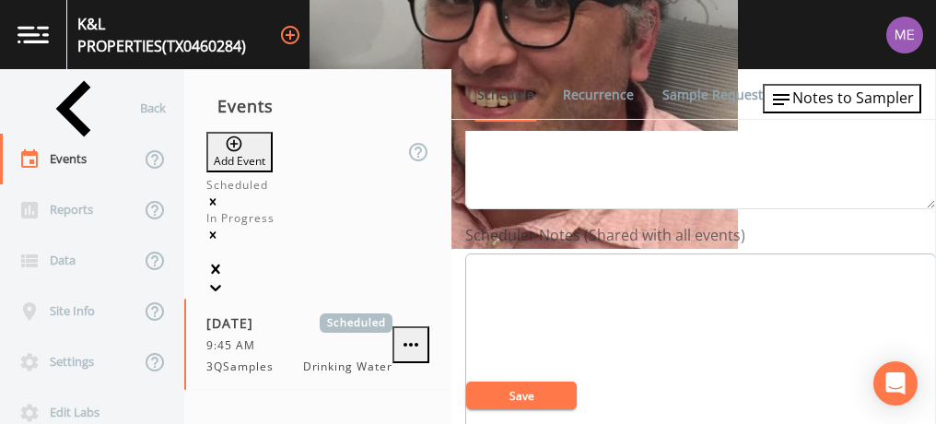
click at [513, 272] on textarea "Event Notes" at bounding box center [700, 370] width 471 height 234
paste textarea "210-859-0540"
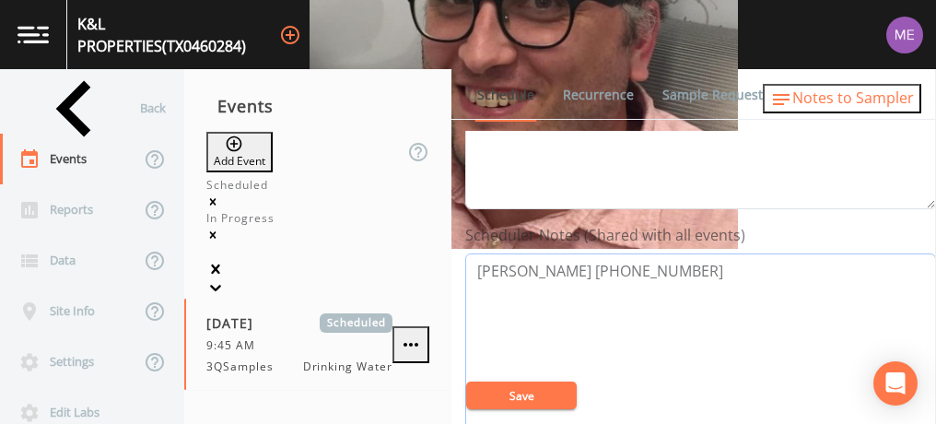
type textarea "Larry Hunt 210-859-0540"
click at [841, 101] on span "Notes to Sampler" at bounding box center [853, 98] width 122 height 20
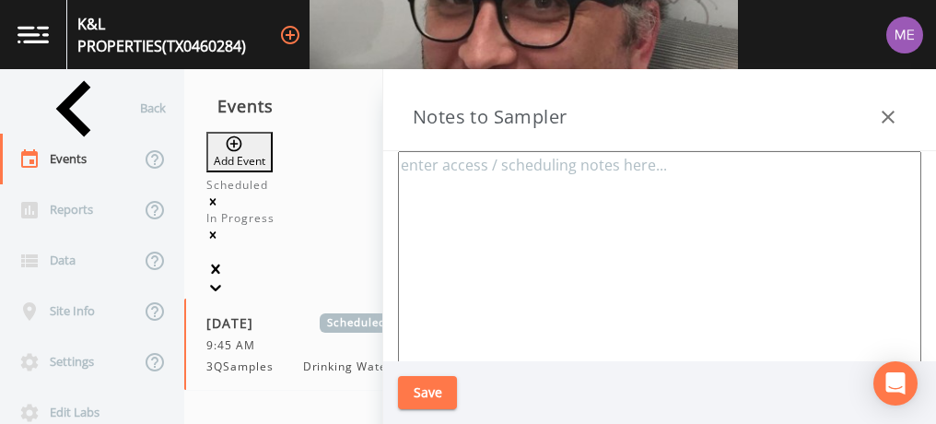
click at [485, 171] on textarea at bounding box center [659, 375] width 523 height 448
paste textarea "210-859-0540"
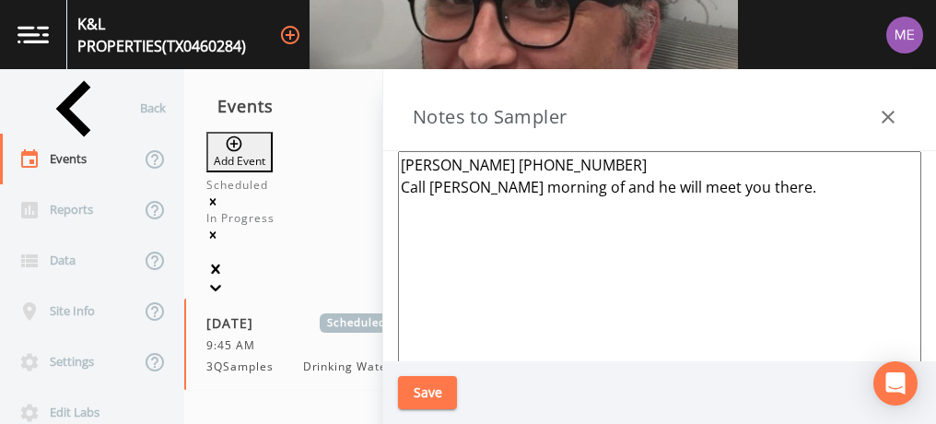
click at [485, 171] on textarea "Larry Hunt 210-859-0540 Call Larry morning of and he will meet you there." at bounding box center [659, 375] width 523 height 448
click at [750, 191] on textarea "Larry Hunt 210-859-0540 Call Larry morning of and he will meet you there." at bounding box center [659, 375] width 523 height 448
paste textarea "18838 FM 2252, SAN ANTONIO"
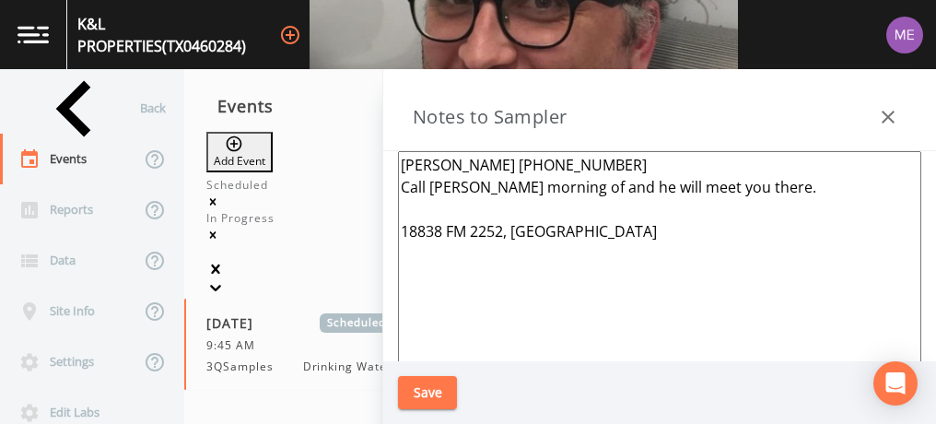
type textarea "Larry Hunt 210-859-0540 Call Larry morning of and he will meet you there. 18838…"
click at [434, 390] on button "Save" at bounding box center [427, 393] width 59 height 34
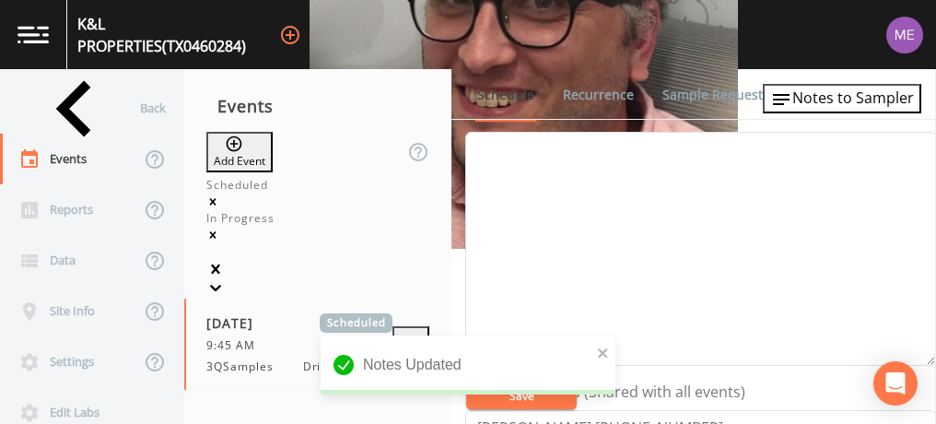
scroll to position [267, 0]
click at [667, 265] on textarea "Event Notes" at bounding box center [700, 248] width 471 height 234
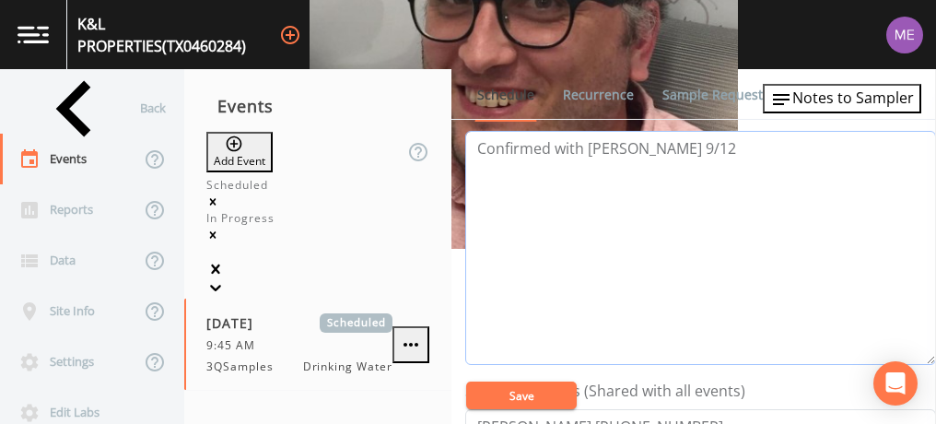
type textarea "Confirmed with Larry 9/12"
click at [560, 386] on button "Save" at bounding box center [521, 395] width 111 height 28
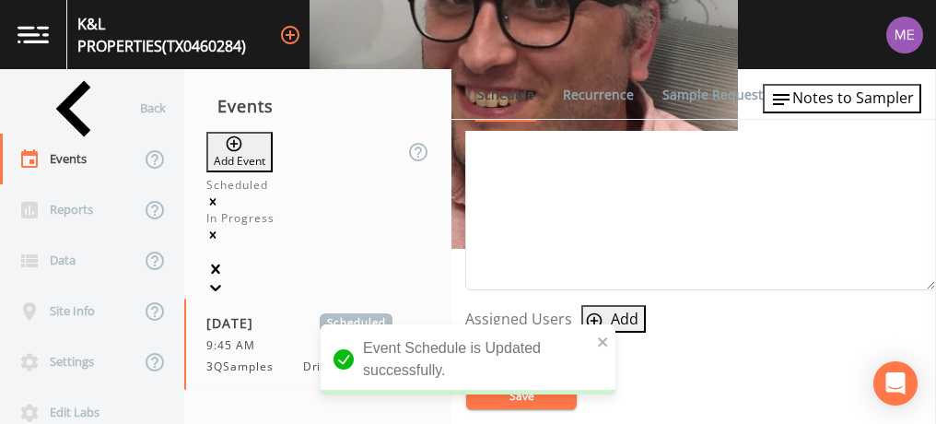
scroll to position [629, 0]
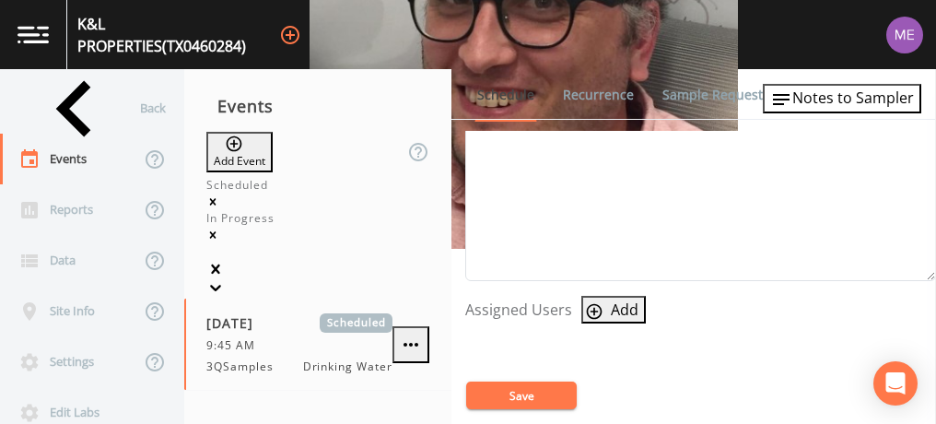
click at [590, 304] on icon "button" at bounding box center [595, 311] width 16 height 16
select select "0023e953-f3f1-45db-ad64-8e5cfc113843"
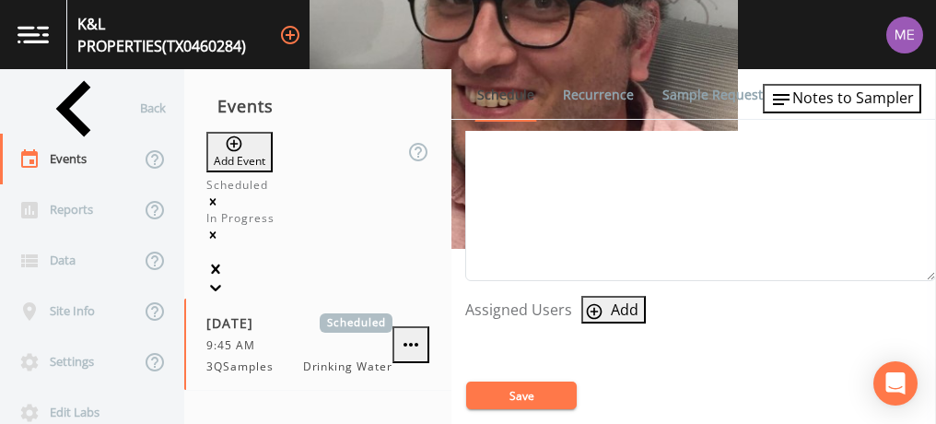
select select
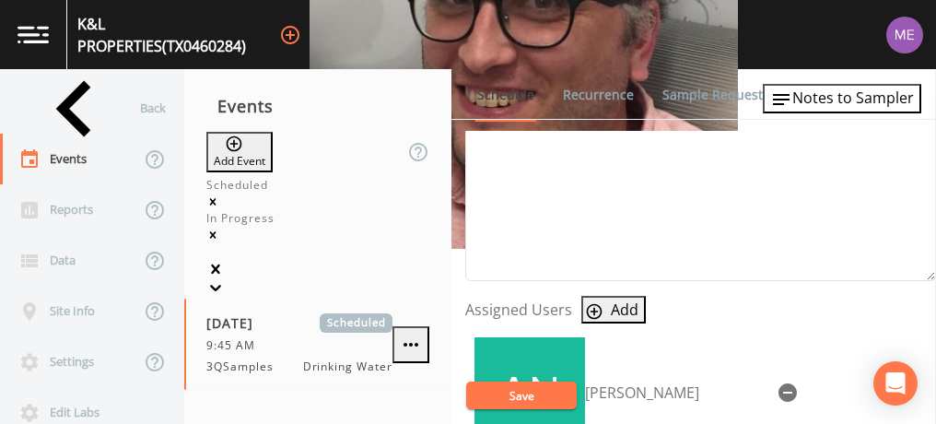
click at [534, 391] on button "Save" at bounding box center [521, 395] width 111 height 28
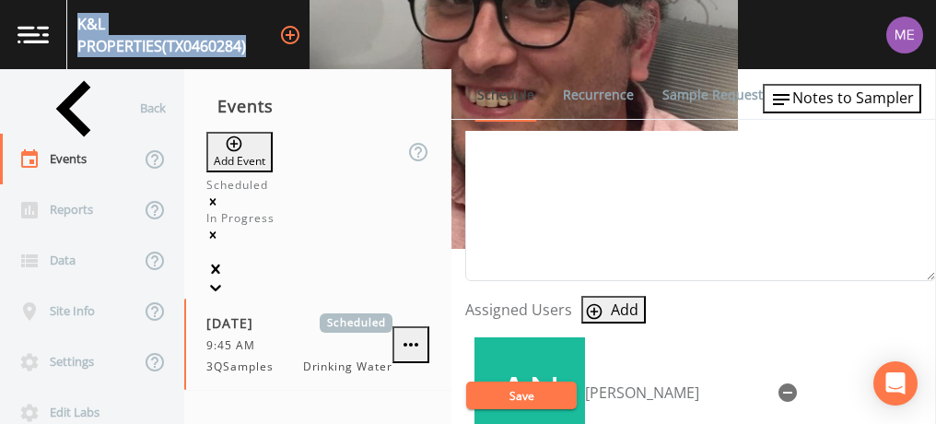
drag, startPoint x: 78, startPoint y: 29, endPoint x: 292, endPoint y: 39, distance: 213.9
click at [292, 39] on div "K&L PROPERTIES (TX0460284) +14" at bounding box center [468, 34] width 936 height 69
copy div "K&L PROPERTIES (TX0460284)"
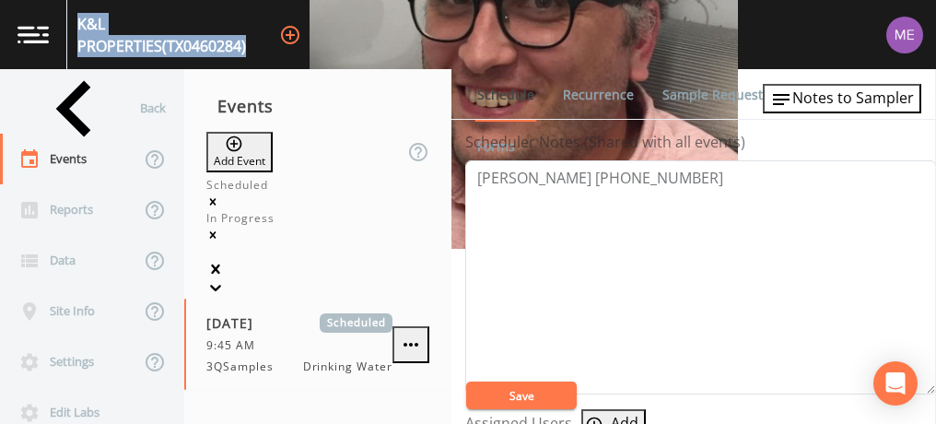
scroll to position [511, 0]
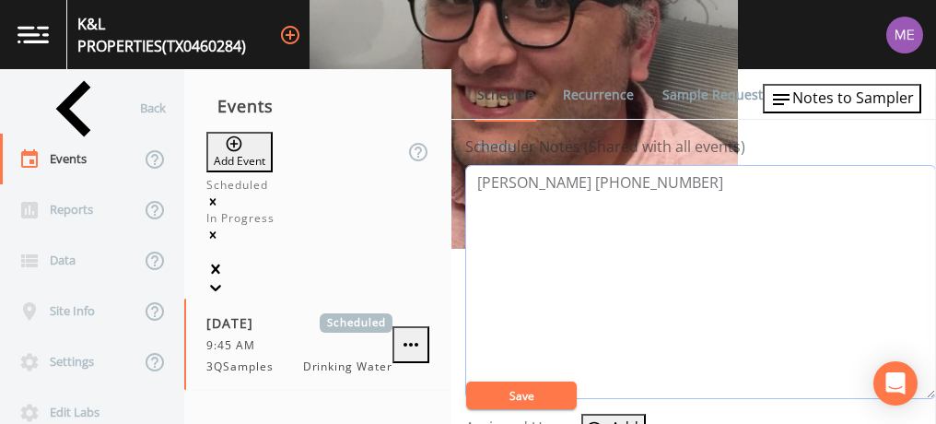
drag, startPoint x: 475, startPoint y: 177, endPoint x: 648, endPoint y: 182, distance: 173.3
click at [648, 182] on textarea "Larry Hunt 210-859-0540" at bounding box center [700, 282] width 471 height 234
click at [537, 398] on button "Save" at bounding box center [521, 395] width 111 height 28
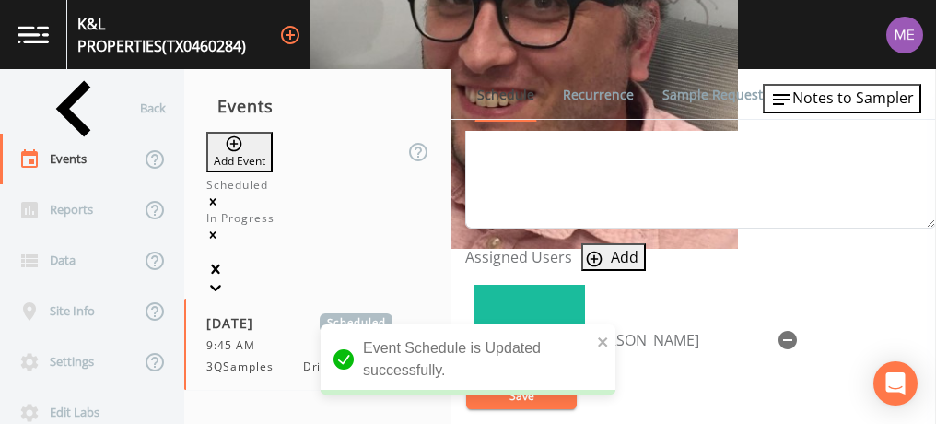
scroll to position [683, 0]
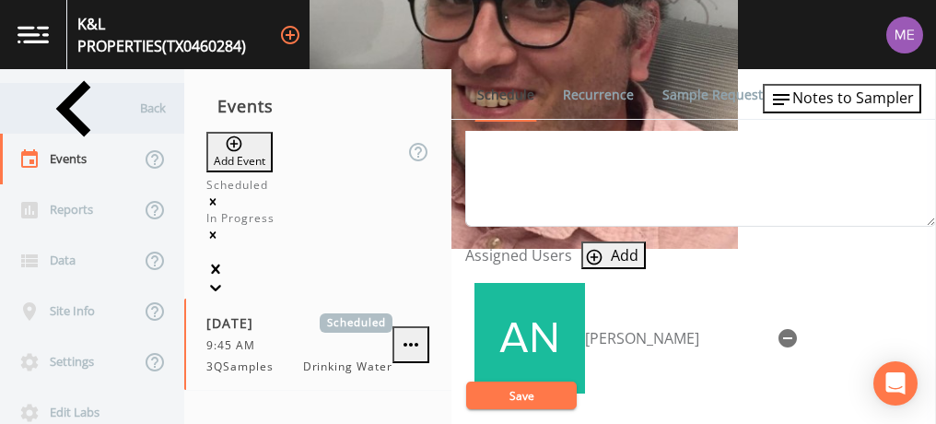
click at [66, 103] on div "Back" at bounding box center [83, 108] width 166 height 51
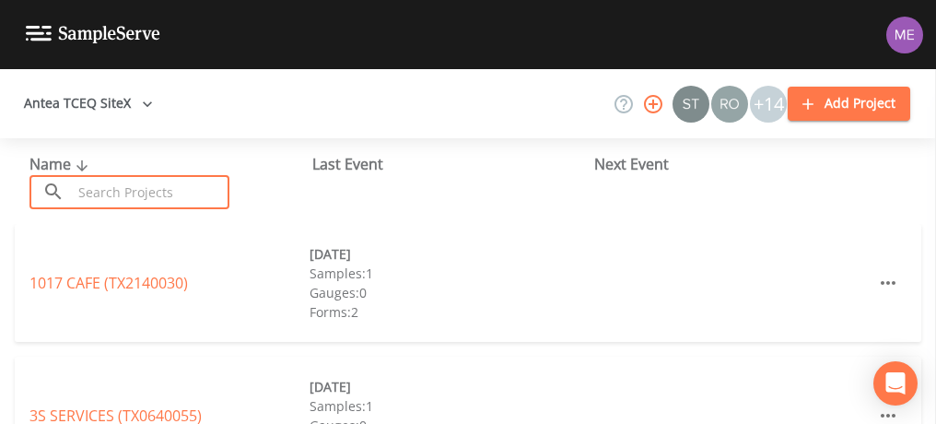
click at [111, 183] on input "text" at bounding box center [151, 192] width 158 height 34
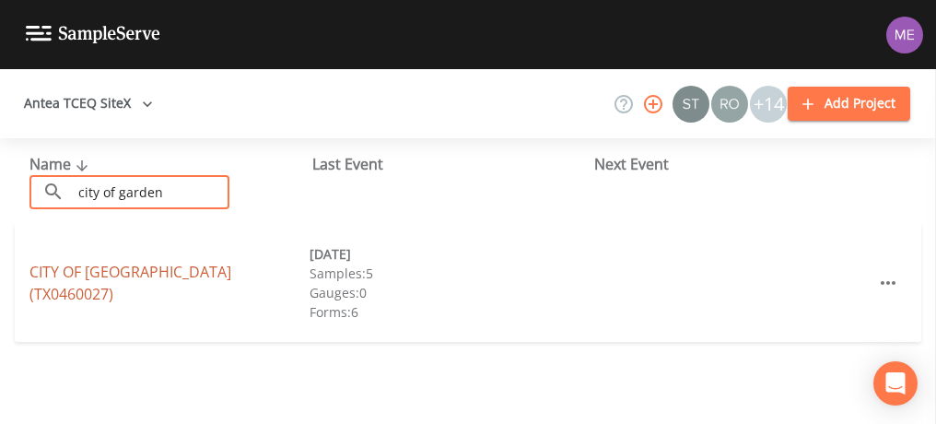
type input "city of garden"
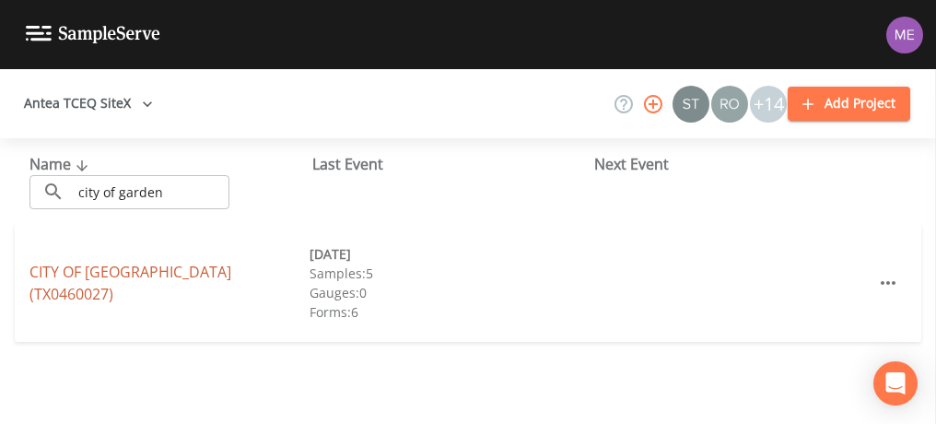
click at [138, 284] on link "CITY OF GARDEN RIDGE (TX0460027)" at bounding box center [130, 283] width 202 height 42
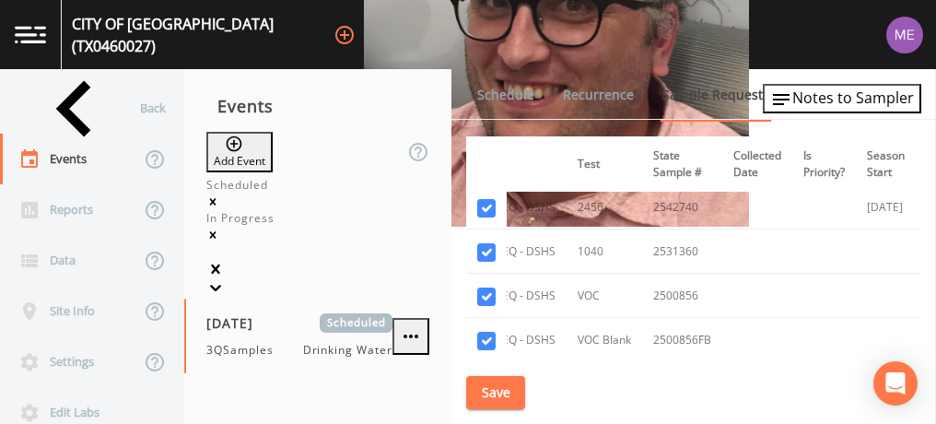
scroll to position [1321, 277]
click at [485, 238] on td at bounding box center [486, 253] width 41 height 44
click at [484, 245] on input "checkbox" at bounding box center [486, 254] width 18 height 18
checkbox input "false"
click at [485, 293] on input "checkbox" at bounding box center [486, 298] width 18 height 18
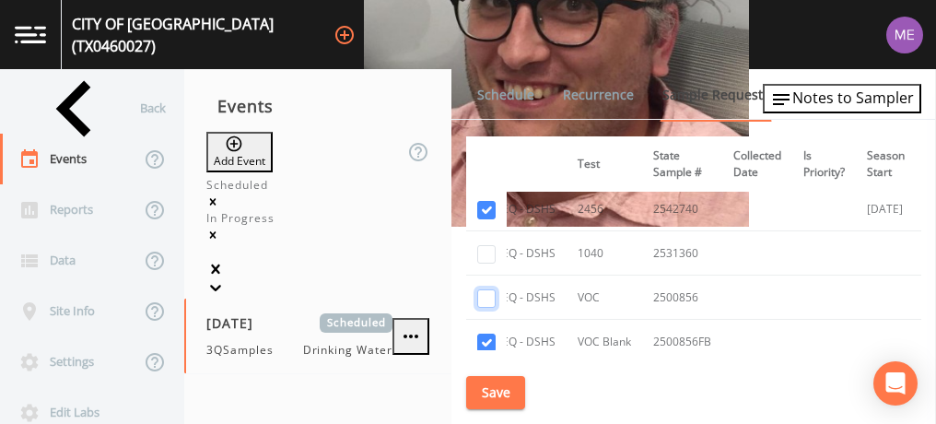
checkbox input "false"
click at [485, 333] on input "checkbox" at bounding box center [486, 342] width 18 height 18
checkbox input "false"
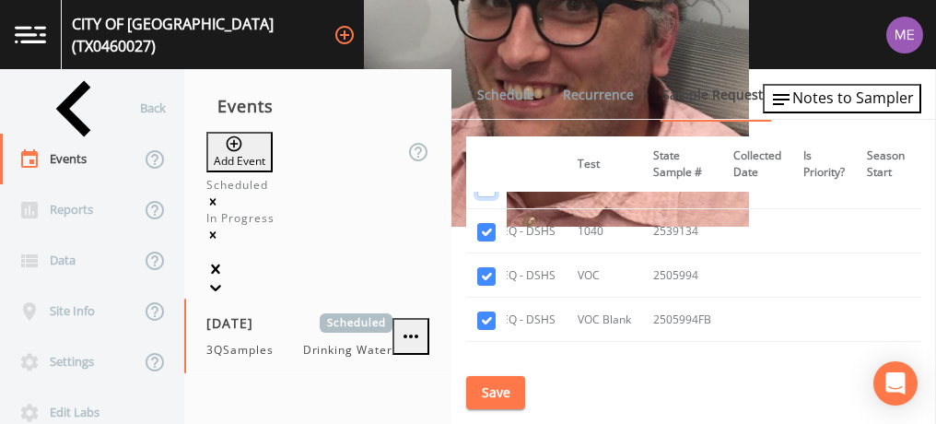
scroll to position [1483, 277]
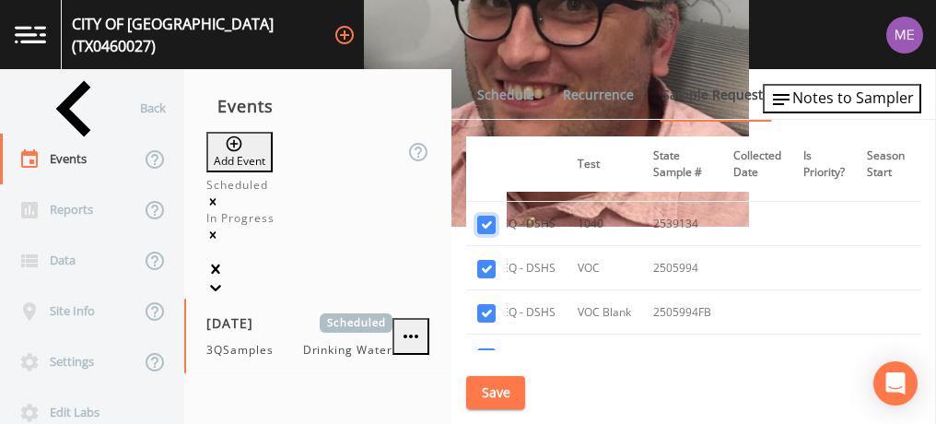
click at [485, 216] on input "checkbox" at bounding box center [486, 225] width 18 height 18
checkbox input "false"
click at [487, 265] on input "checkbox" at bounding box center [486, 269] width 18 height 18
checkbox input "false"
click at [487, 304] on input "checkbox" at bounding box center [486, 313] width 18 height 18
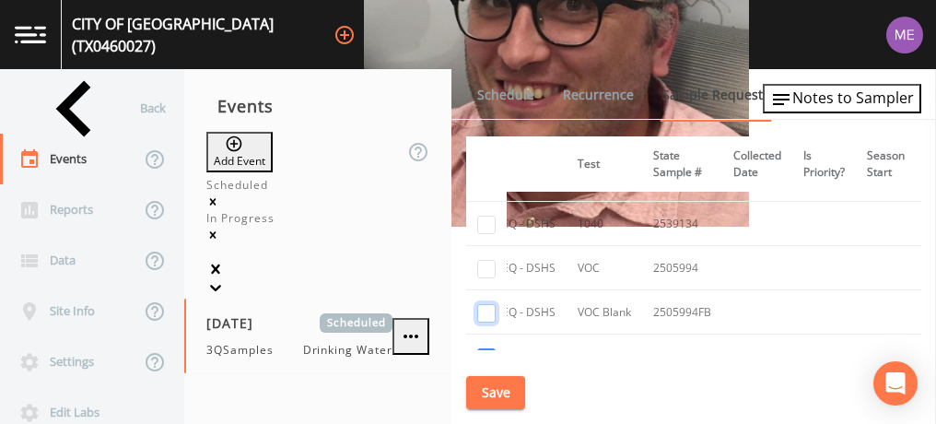
checkbox input "false"
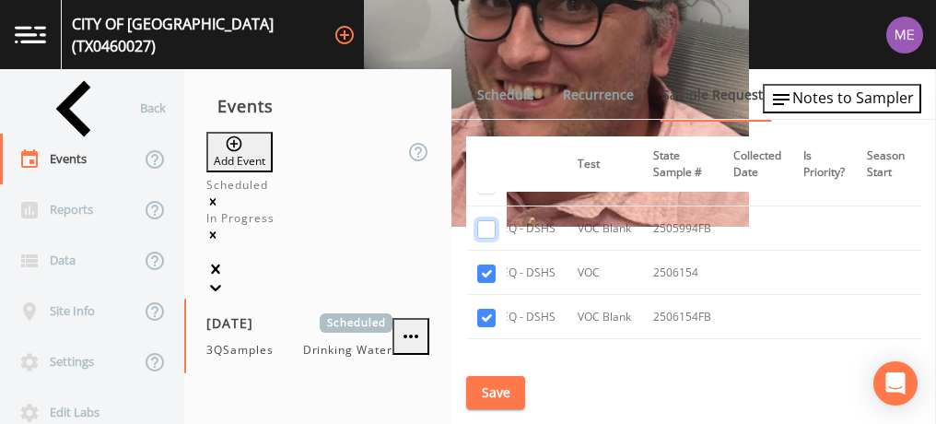
scroll to position [1579, 277]
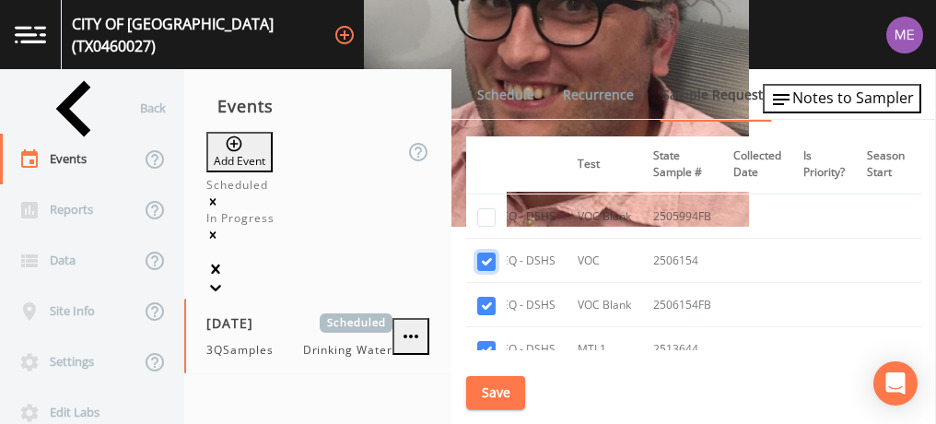
click at [485, 252] on input "checkbox" at bounding box center [486, 261] width 18 height 18
checkbox input "false"
click at [486, 297] on input "checkbox" at bounding box center [486, 306] width 18 height 18
checkbox input "false"
click at [487, 341] on input "checkbox" at bounding box center [486, 350] width 18 height 18
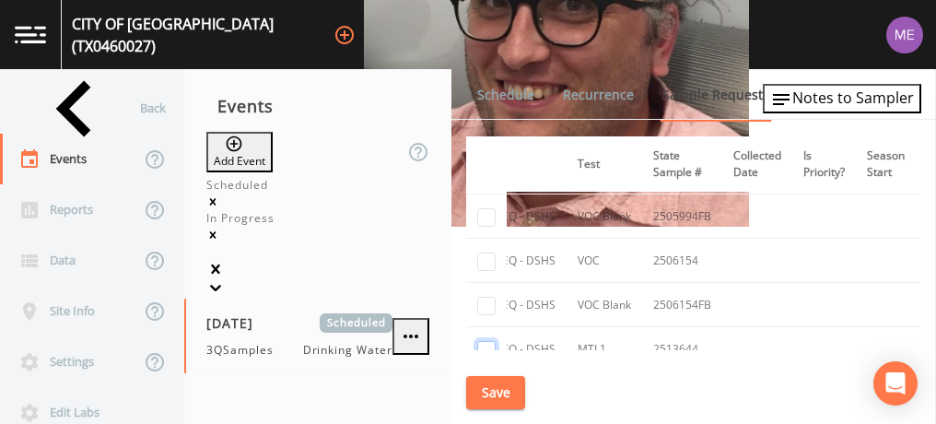
checkbox input "false"
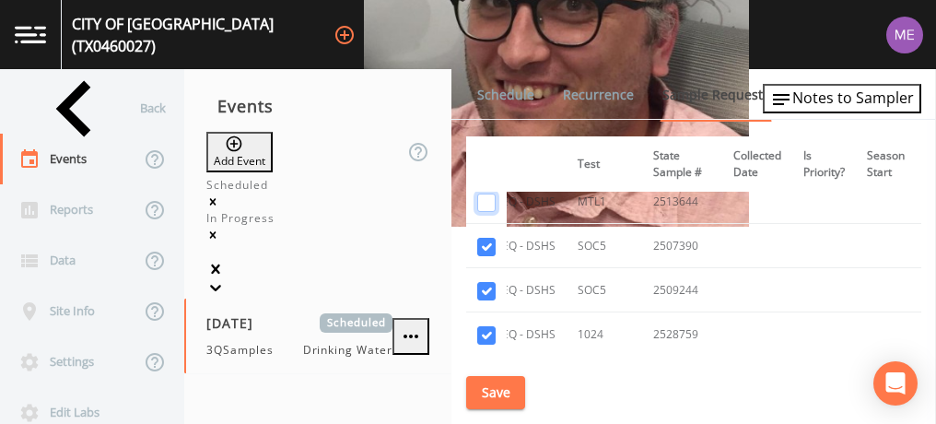
scroll to position [1728, 277]
click at [482, 236] on input "checkbox" at bounding box center [486, 245] width 18 height 18
checkbox input "false"
click at [484, 280] on input "checkbox" at bounding box center [486, 289] width 18 height 18
checkbox input "false"
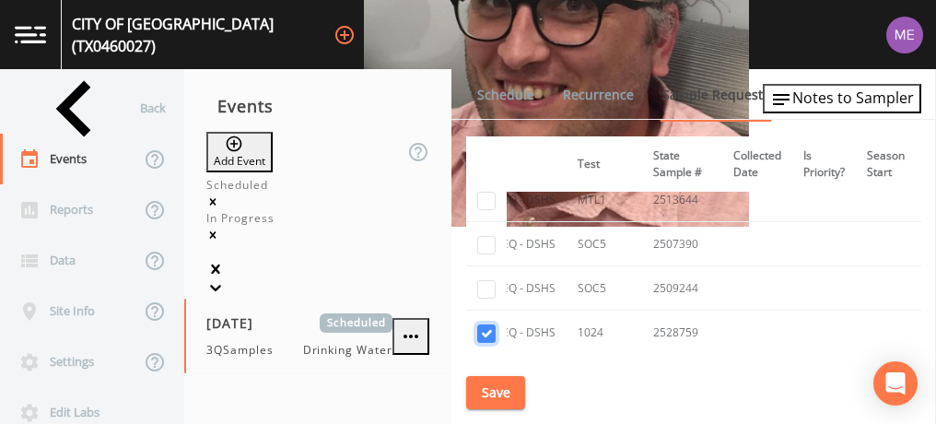
click at [486, 324] on input "checkbox" at bounding box center [486, 333] width 18 height 18
checkbox input "false"
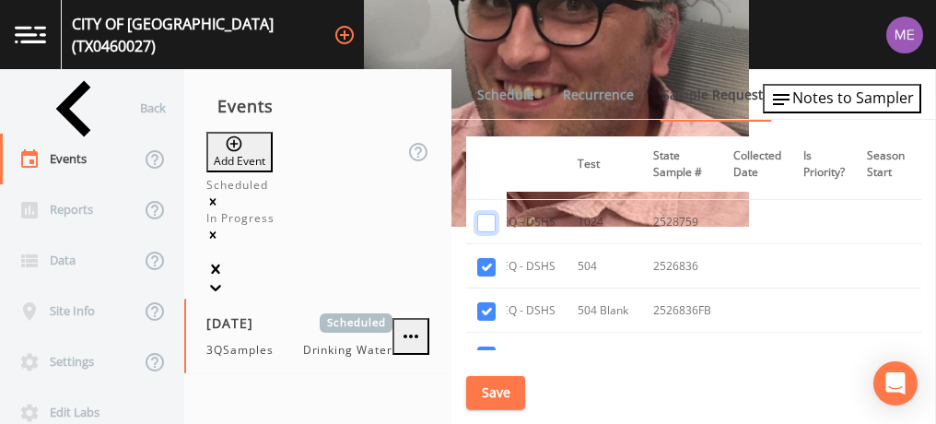
scroll to position [1868, 277]
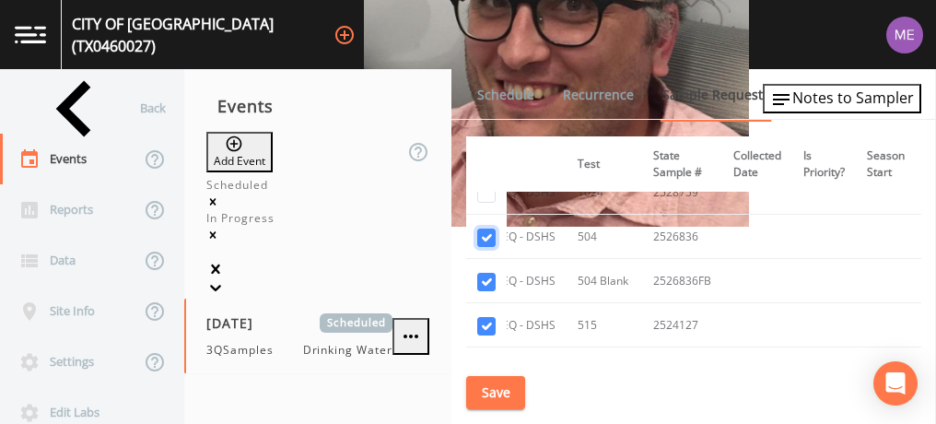
click at [483, 228] on input "checkbox" at bounding box center [486, 237] width 18 height 18
checkbox input "false"
click at [485, 273] on input "checkbox" at bounding box center [486, 282] width 18 height 18
checkbox input "false"
click at [484, 317] on input "checkbox" at bounding box center [486, 326] width 18 height 18
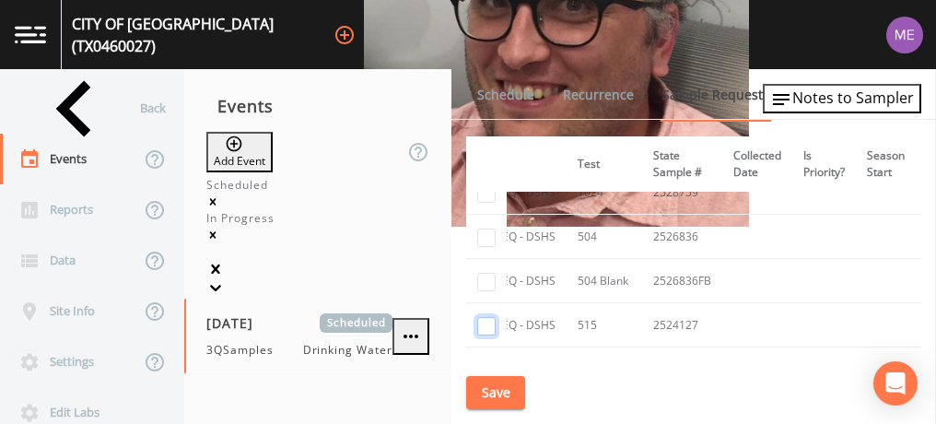
checkbox input "false"
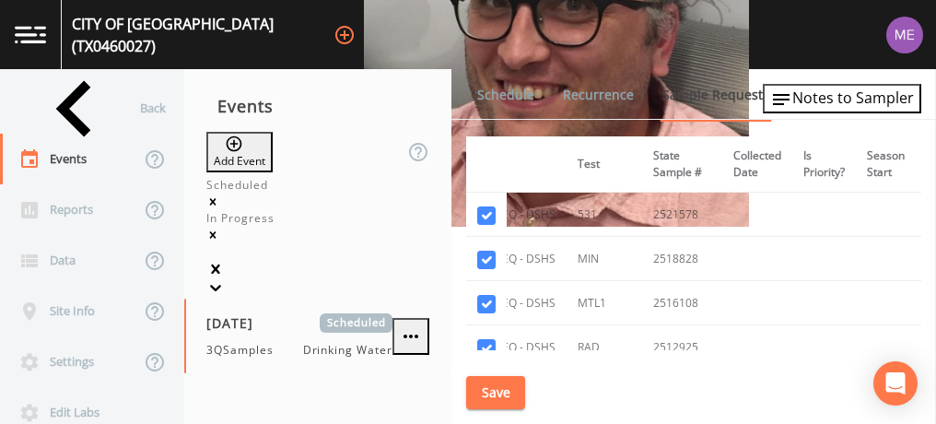
scroll to position [2022, 277]
click at [486, 207] on input "checkbox" at bounding box center [486, 216] width 18 height 18
checkbox input "false"
click at [486, 251] on input "checkbox" at bounding box center [486, 260] width 18 height 18
checkbox input "false"
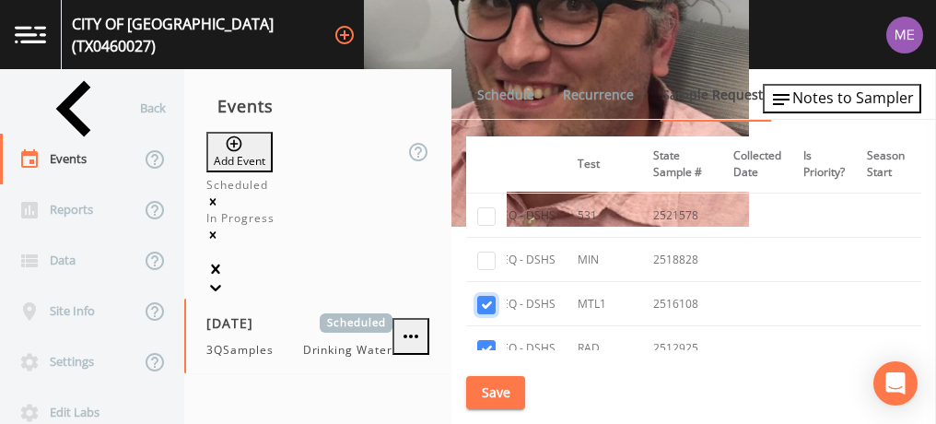
click at [486, 296] on input "checkbox" at bounding box center [486, 305] width 18 height 18
checkbox input "false"
click at [481, 340] on input "checkbox" at bounding box center [486, 349] width 18 height 18
checkbox input "false"
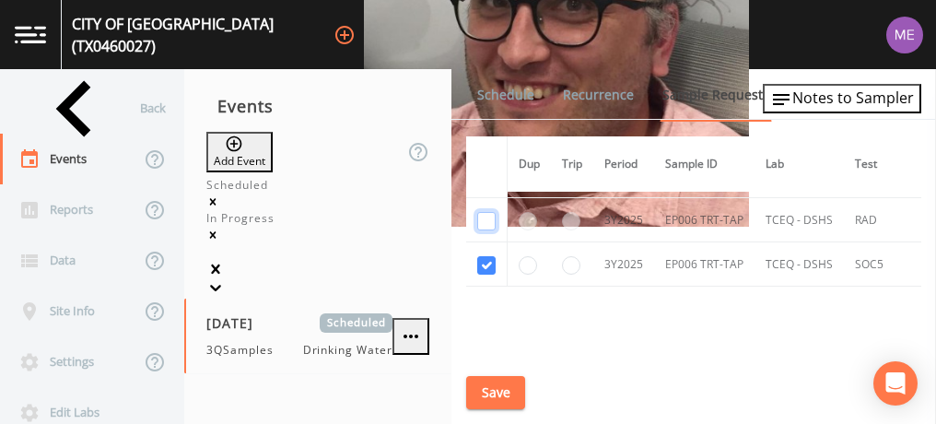
scroll to position [2149, 0]
click at [487, 257] on input "checkbox" at bounding box center [486, 266] width 18 height 18
checkbox input "false"
click at [503, 391] on button "Save" at bounding box center [495, 393] width 59 height 34
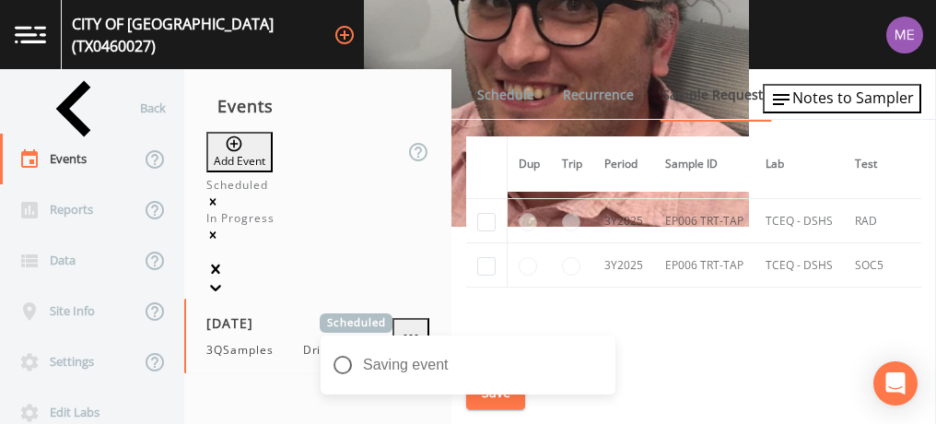
click at [494, 89] on link "Schedule" at bounding box center [505, 95] width 63 height 52
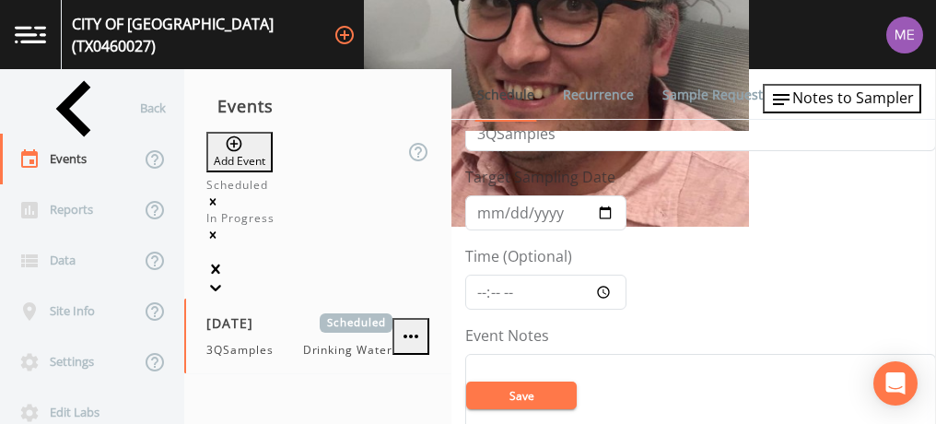
scroll to position [42, 0]
click at [479, 291] on input "Time (Optional)" at bounding box center [545, 293] width 161 height 35
type input "11:00"
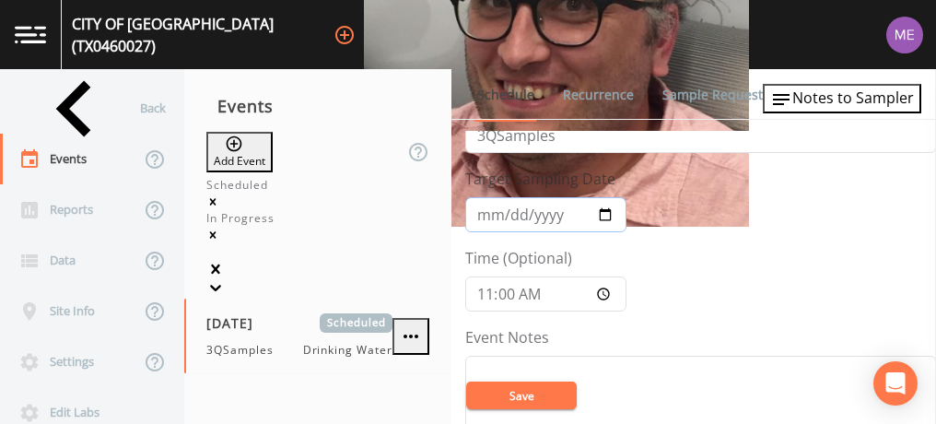
click at [484, 216] on input "2025-08-14" at bounding box center [545, 214] width 161 height 35
type input "2025-09-18"
click at [823, 104] on span "Notes to Sampler" at bounding box center [853, 98] width 122 height 20
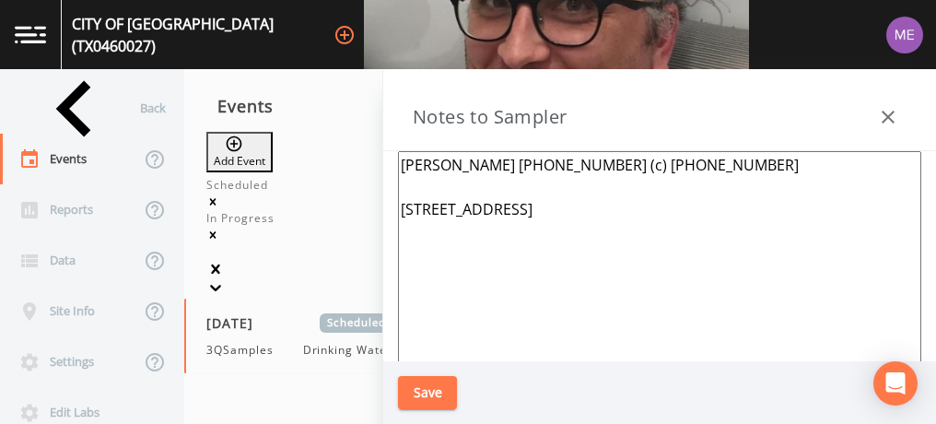
click at [890, 119] on icon "button" at bounding box center [888, 117] width 13 height 13
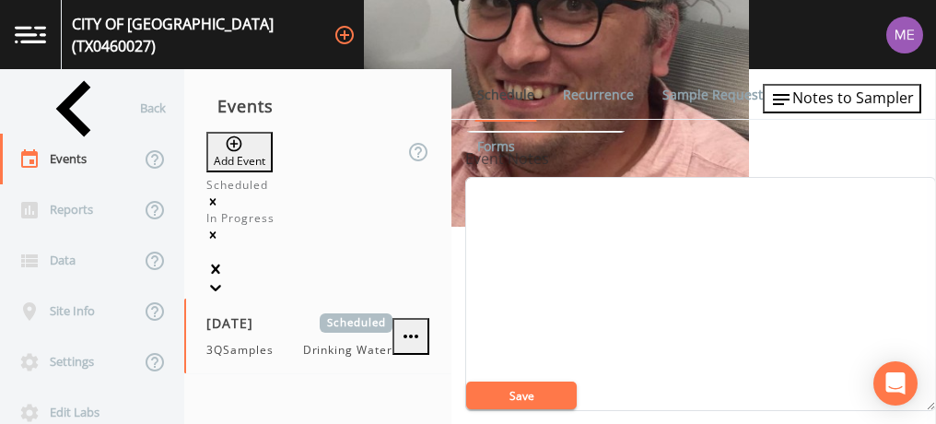
scroll to position [219, 0]
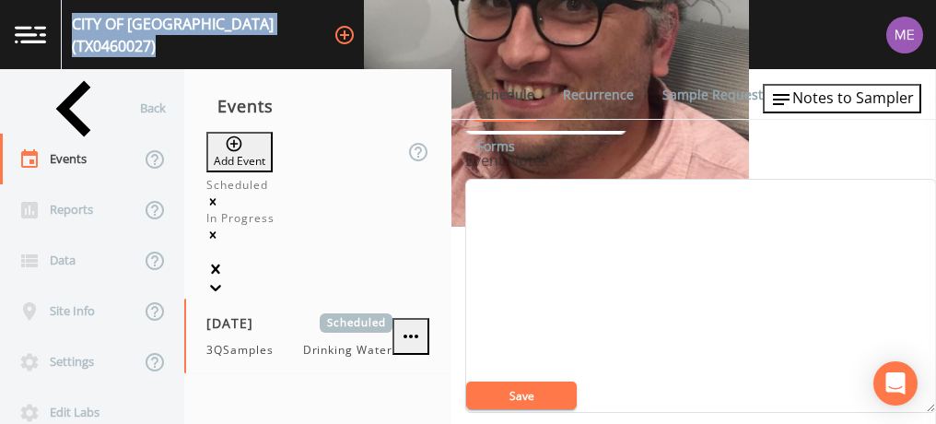
drag, startPoint x: 79, startPoint y: 31, endPoint x: 333, endPoint y: 29, distance: 253.3
click at [333, 29] on div "CITY OF GARDEN RIDGE (TX0460027) +14" at bounding box center [468, 34] width 936 height 69
copy div "CITY OF GARDEN RIDGE (TX0460027)"
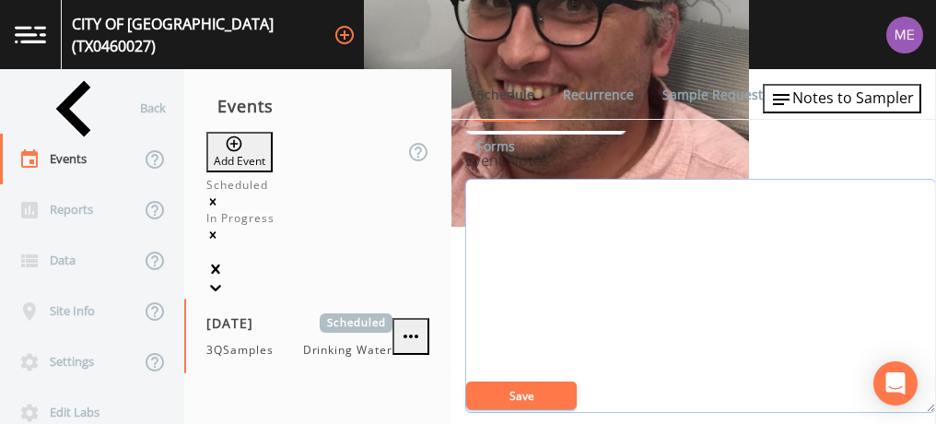
click at [568, 252] on textarea "Event Notes" at bounding box center [700, 296] width 471 height 234
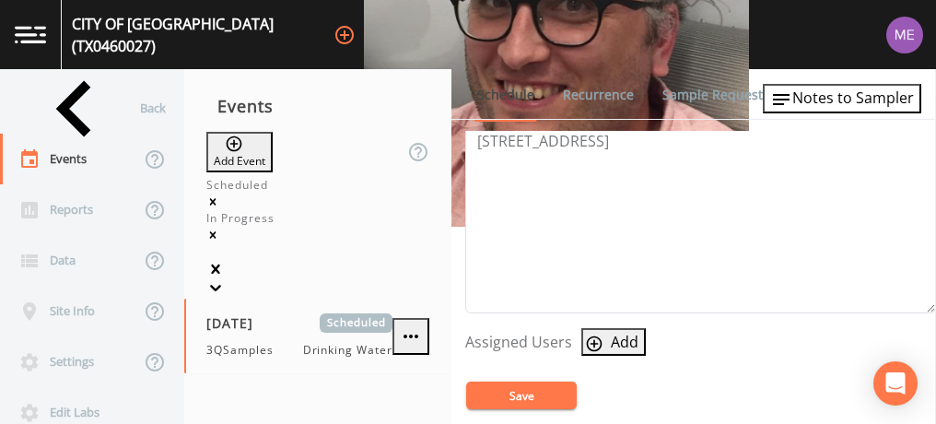
scroll to position [599, 0]
type textarea "confirmed with stephen"
click at [595, 338] on icon "button" at bounding box center [594, 342] width 18 height 18
select select "0023e953-f3f1-45db-ad64-8e5cfc113843"
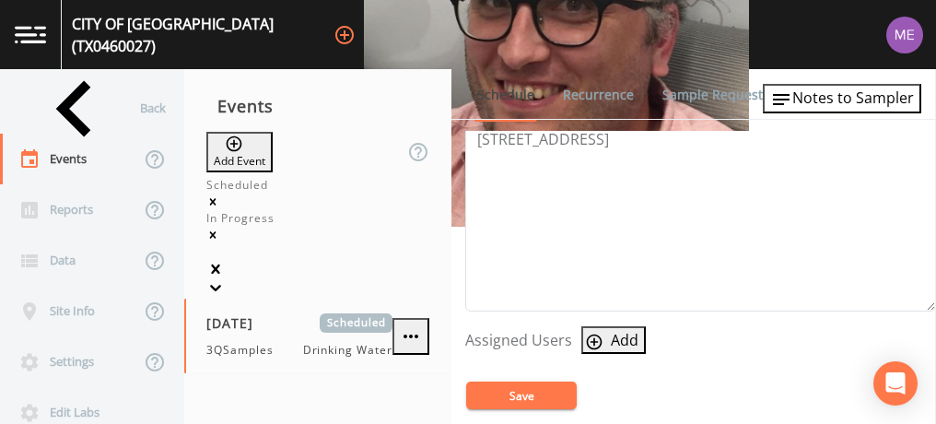
select select
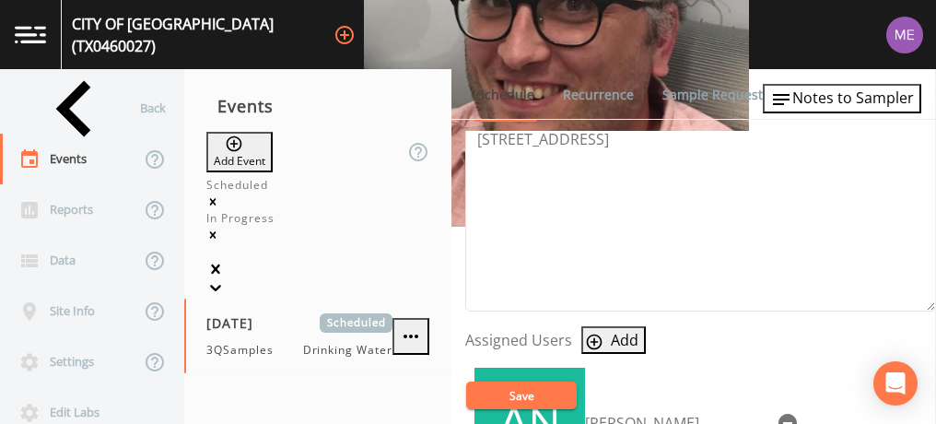
click at [528, 394] on button "Save" at bounding box center [521, 395] width 111 height 28
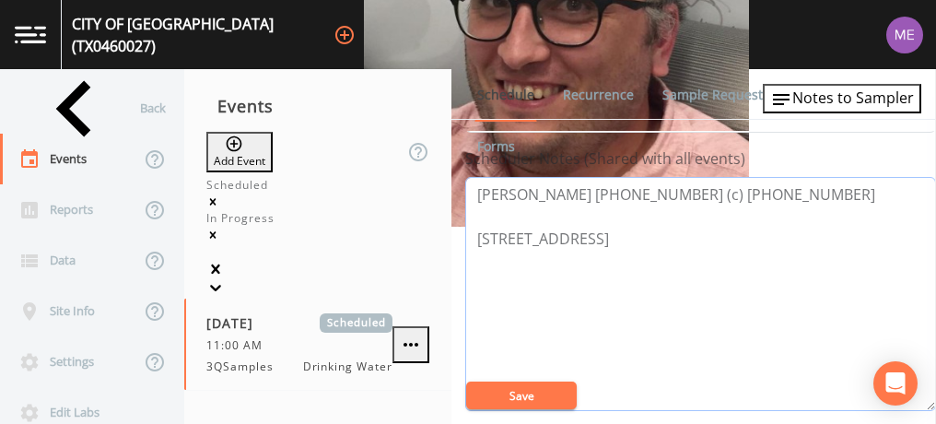
drag, startPoint x: 478, startPoint y: 187, endPoint x: 752, endPoint y: 172, distance: 274.0
click at [752, 177] on textarea "Stephen 210-651-6632 (c) 210-765-3332 9400 Municipal PKWY Garden Ridge 78266" at bounding box center [700, 294] width 471 height 234
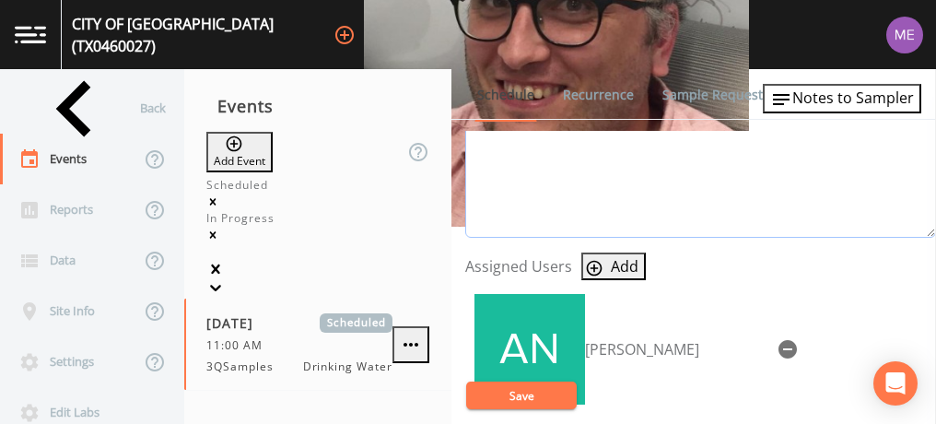
scroll to position [675, 0]
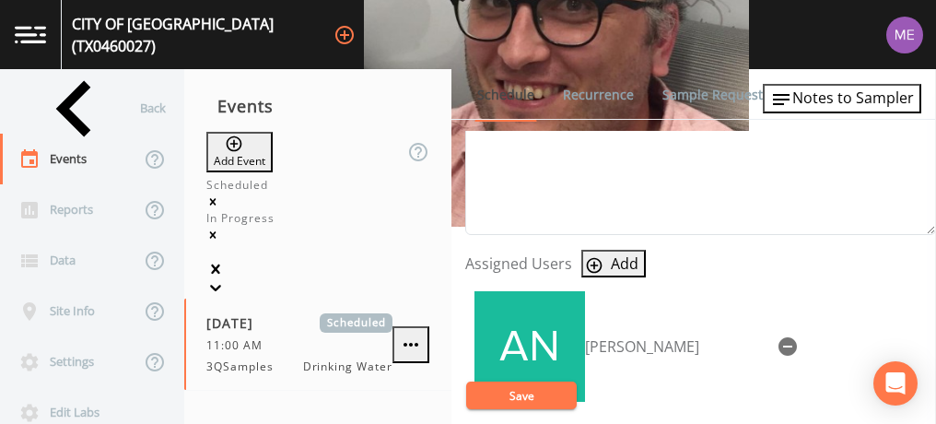
click at [508, 385] on button "Save" at bounding box center [521, 395] width 111 height 28
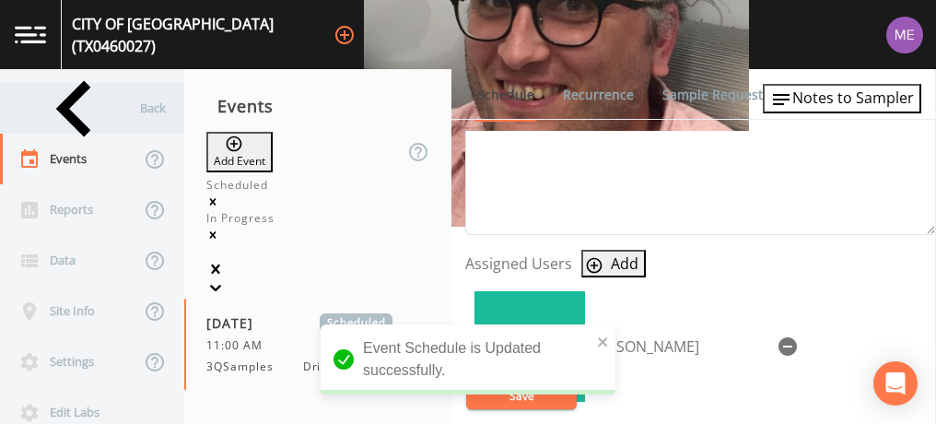
click at [88, 108] on div "Back" at bounding box center [83, 108] width 166 height 51
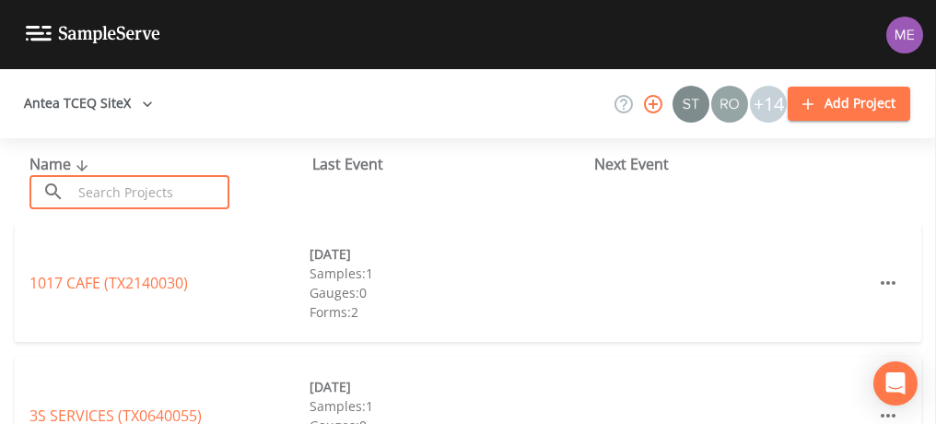
click at [214, 202] on input "text" at bounding box center [151, 192] width 158 height 34
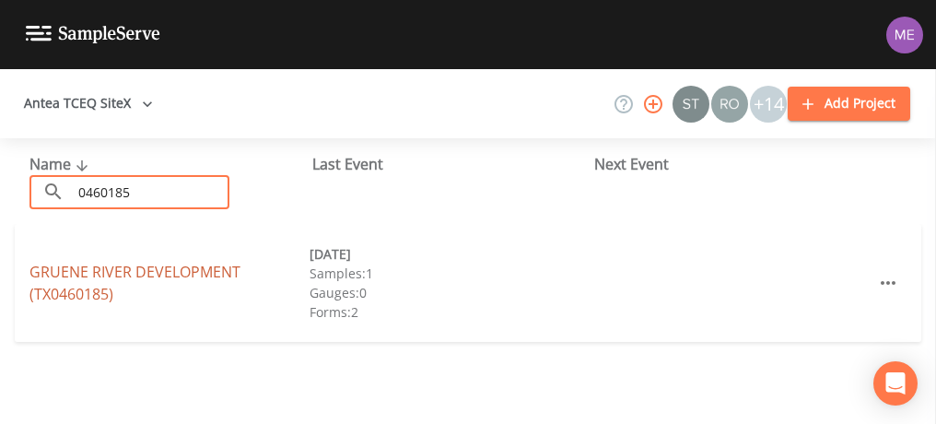
type input "0460185"
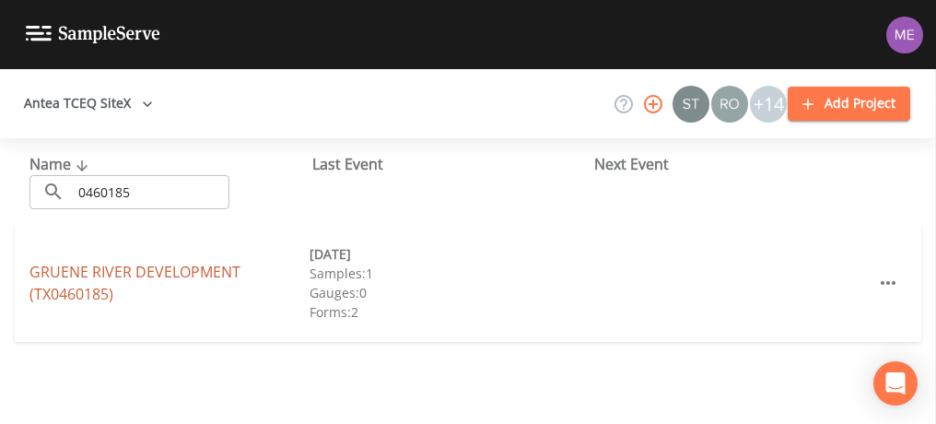
click at [191, 265] on link "GRUENE RIVER DEVELOPMENT (TX0460185)" at bounding box center [134, 283] width 211 height 42
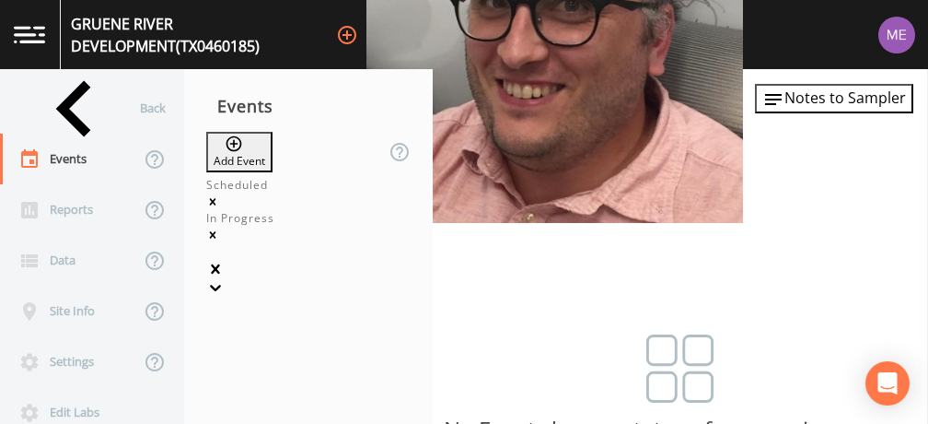
click at [247, 148] on button "Add Event" at bounding box center [239, 152] width 66 height 41
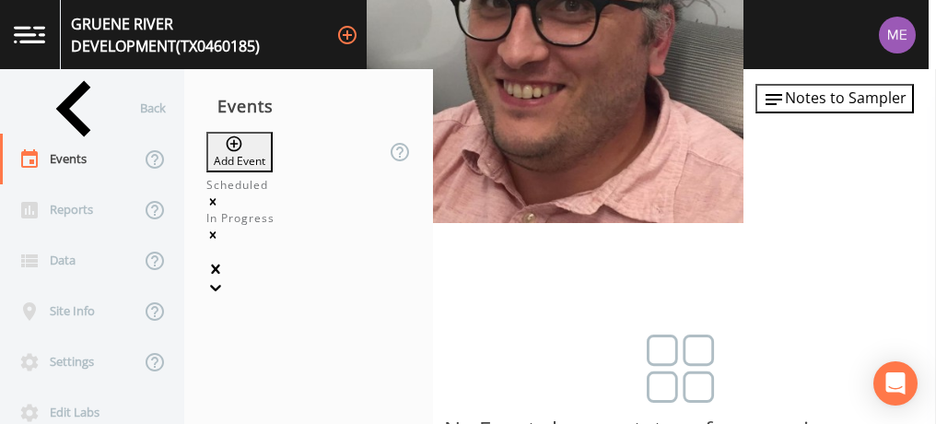
type input "3QSamples"
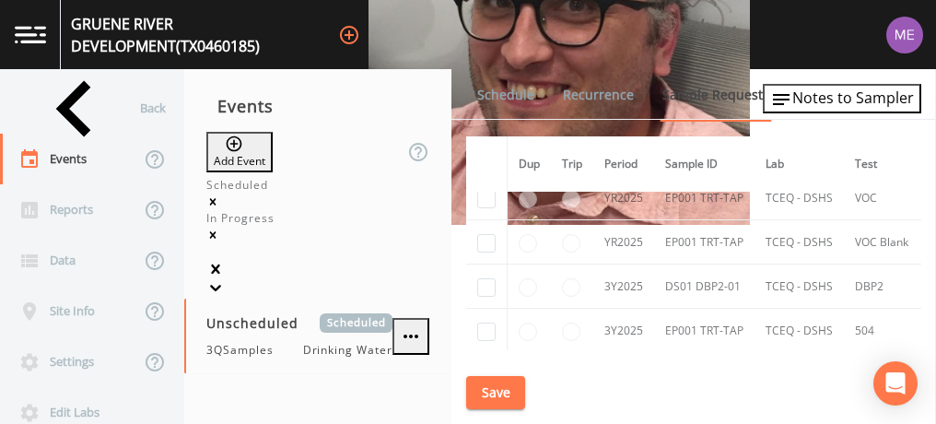
scroll to position [689, 0]
click at [484, 279] on input "checkbox" at bounding box center [486, 286] width 18 height 18
checkbox input "true"
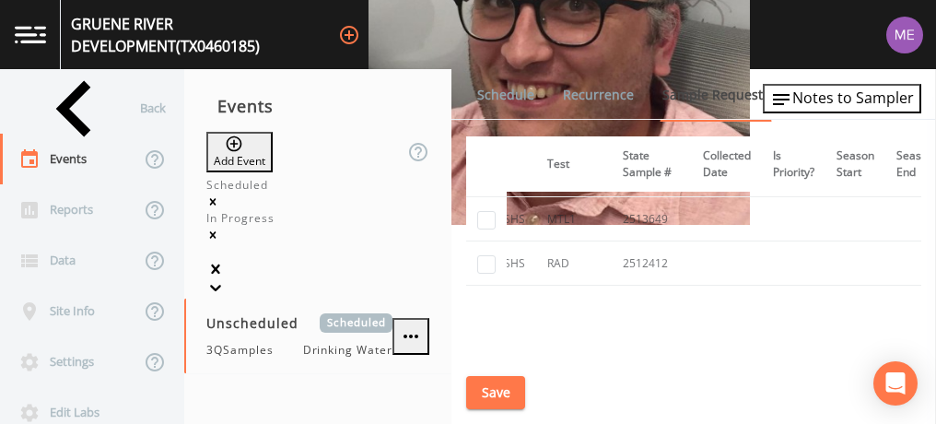
scroll to position [1022, 308]
click at [492, 389] on button "Save" at bounding box center [495, 393] width 59 height 34
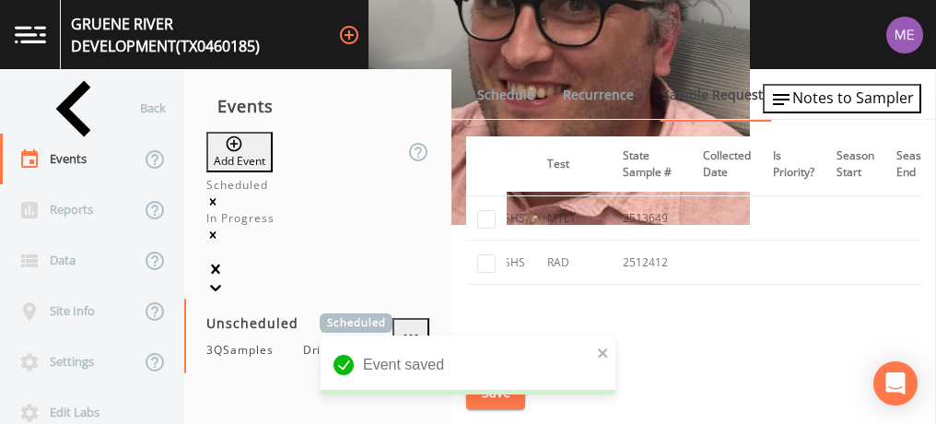
click at [491, 90] on link "Schedule" at bounding box center [505, 95] width 63 height 52
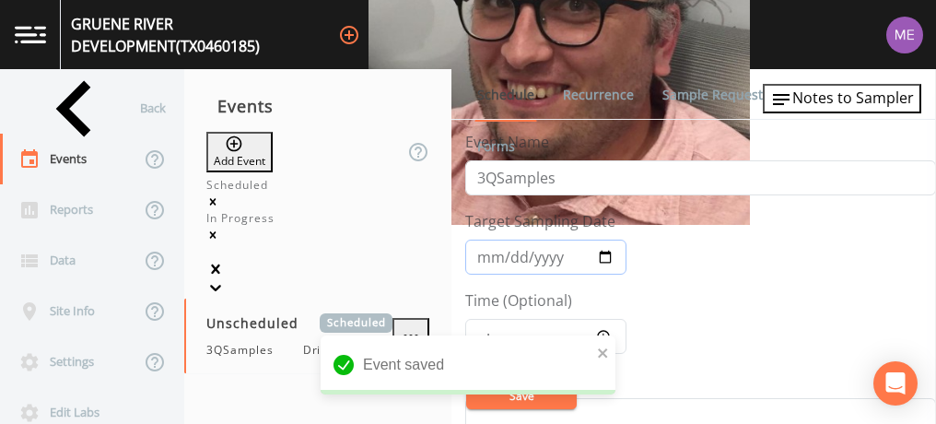
click at [484, 257] on input "Target Sampling Date" at bounding box center [545, 256] width 161 height 35
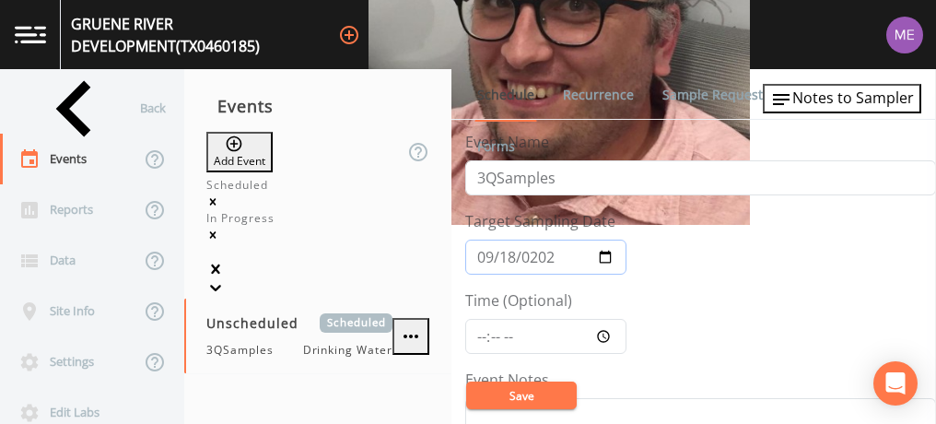
type input "2025-09-18"
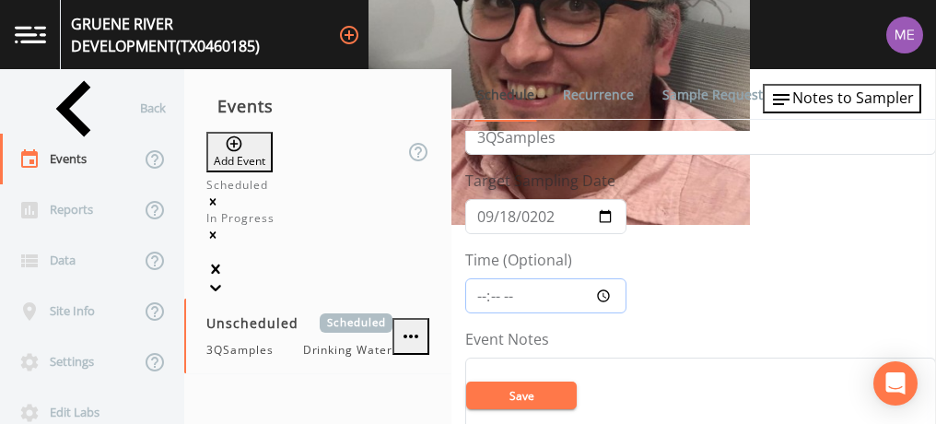
click at [479, 289] on input "Time (Optional)" at bounding box center [545, 295] width 161 height 35
type input "12:00"
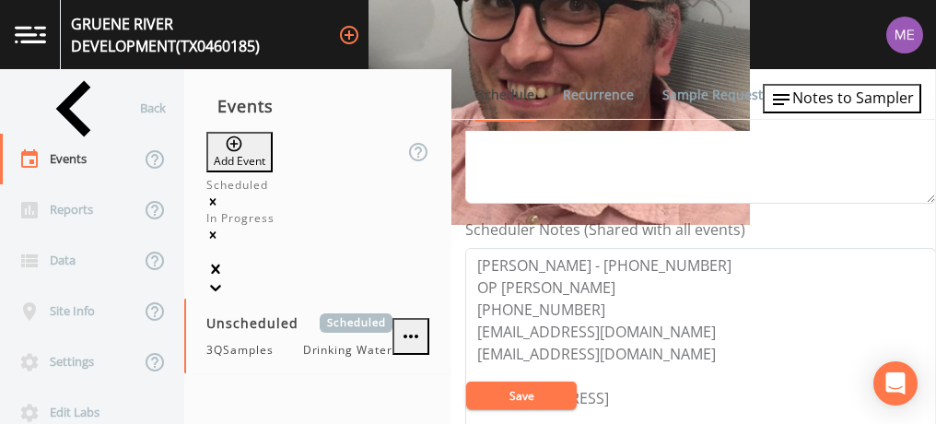
scroll to position [430, 0]
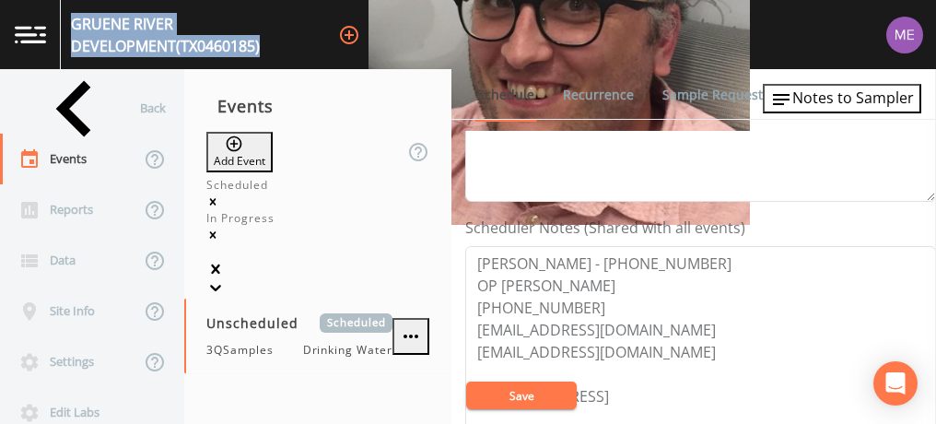
drag, startPoint x: 81, startPoint y: 29, endPoint x: 380, endPoint y: 37, distance: 299.5
click at [380, 37] on div "GRUENE RIVER DEVELOPMENT (TX0460185) +14" at bounding box center [468, 34] width 936 height 69
copy div "GRUENE RIVER DEVELOPMENT (TX0460185)"
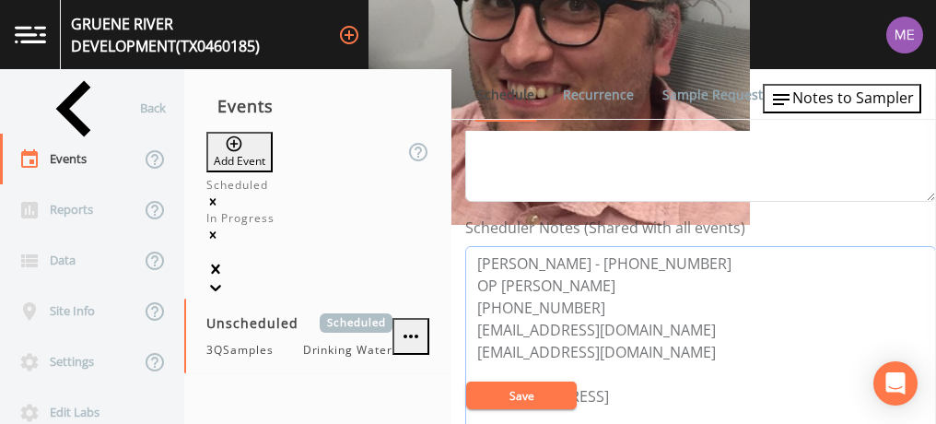
click at [577, 306] on textarea "BRYAN ROBINSON - 512-847-3004 OP MIKE MARRINE 512-667-5931 rbrobinson@aquaameri…" at bounding box center [700, 363] width 471 height 234
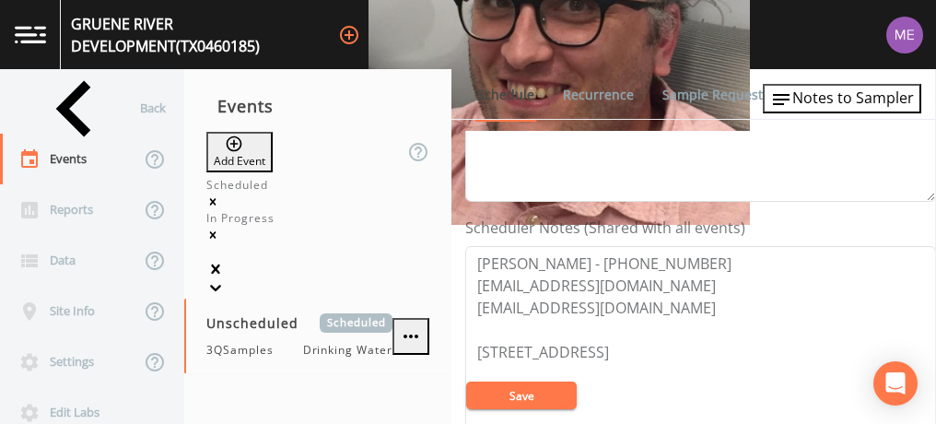
click at [545, 399] on button "Save" at bounding box center [521, 395] width 111 height 28
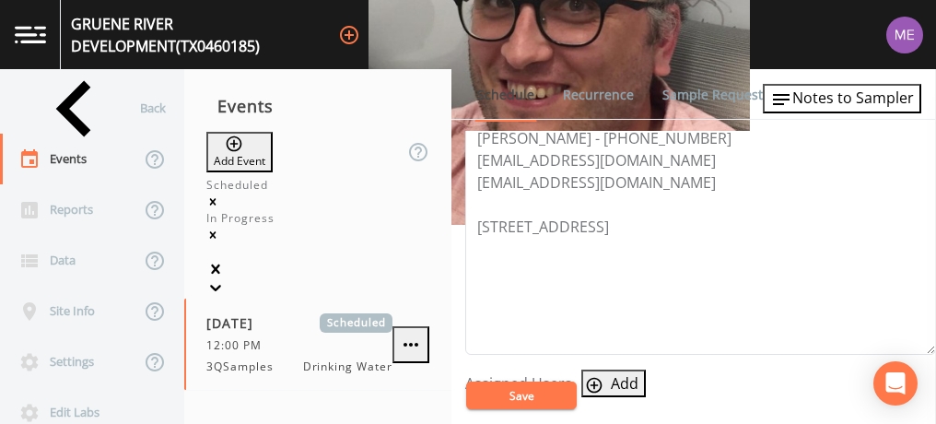
scroll to position [453, 0]
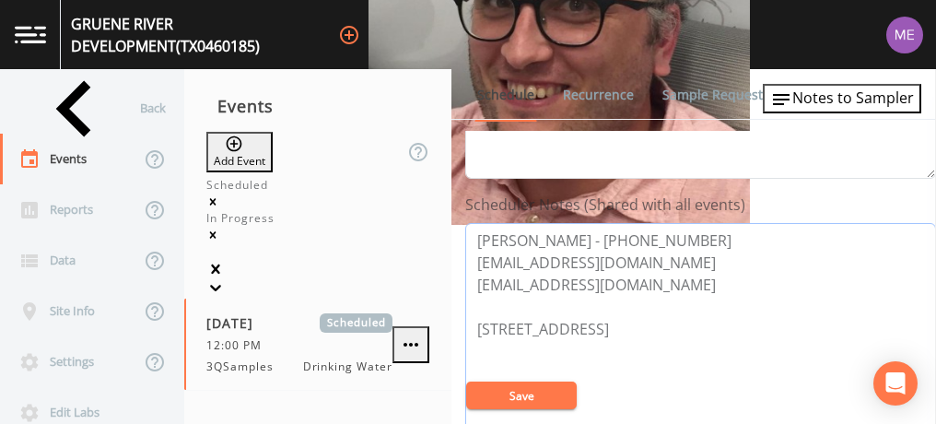
click at [473, 231] on textarea "BRYAN ROBINSON - 512-847-3004 rbrobinson@aquaamerica.com mpmarine@aquaamerica.c…" at bounding box center [700, 340] width 471 height 234
paste textarea "512-990-4400"
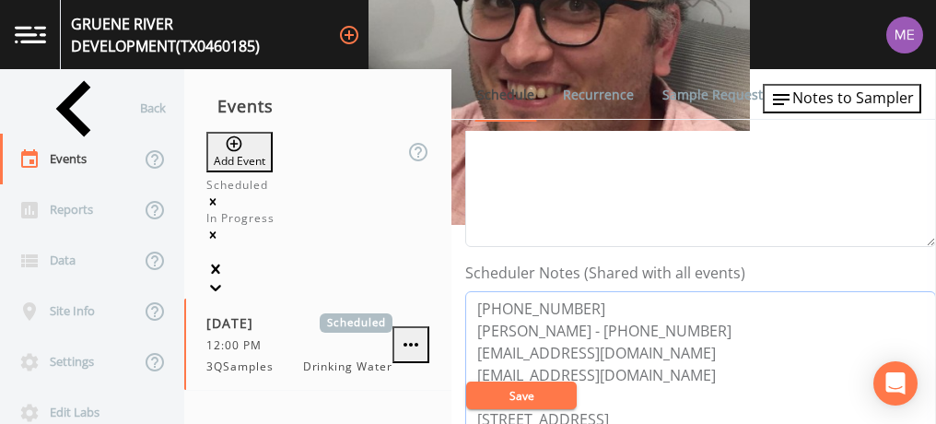
scroll to position [386, 0]
click at [477, 304] on textarea "512-990-4400 BRYAN ROBINSON - 512-847-3004 rbrobinson@aquaamerica.com mpmarine@…" at bounding box center [700, 407] width 471 height 234
click at [683, 370] on textarea "Joaquin Montes 512-990-4400 BRYAN ROBINSON - 512-847-3004 rbrobinson@aquaameric…" at bounding box center [700, 407] width 471 height 234
type textarea "Joaquin Montes 512-990-4400 BRYAN ROBINSON - 512-847-3004 rbrobinson@aquaameric…"
click at [539, 394] on button "Save" at bounding box center [521, 395] width 111 height 28
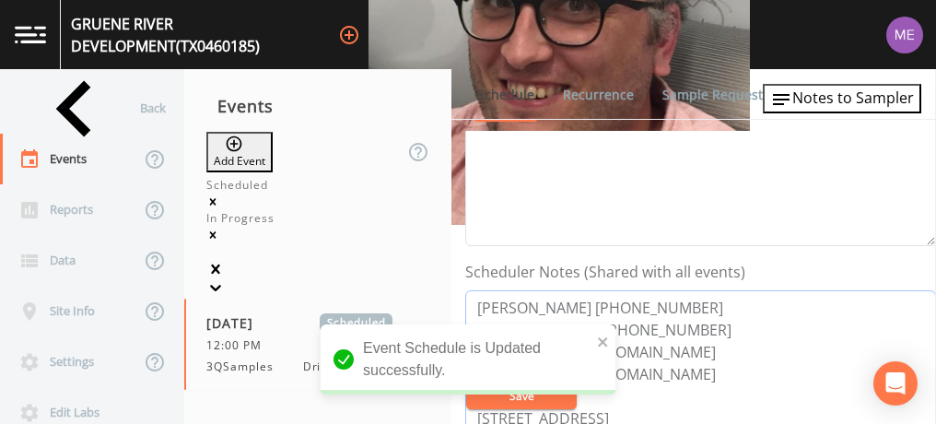
drag, startPoint x: 475, startPoint y: 304, endPoint x: 680, endPoint y: 310, distance: 204.6
click at [680, 310] on textarea "Joaquin Montes 512-990-4400 BRYAN ROBINSON - 512-847-3004 rbrobinson@aquaameric…" at bounding box center [700, 407] width 471 height 234
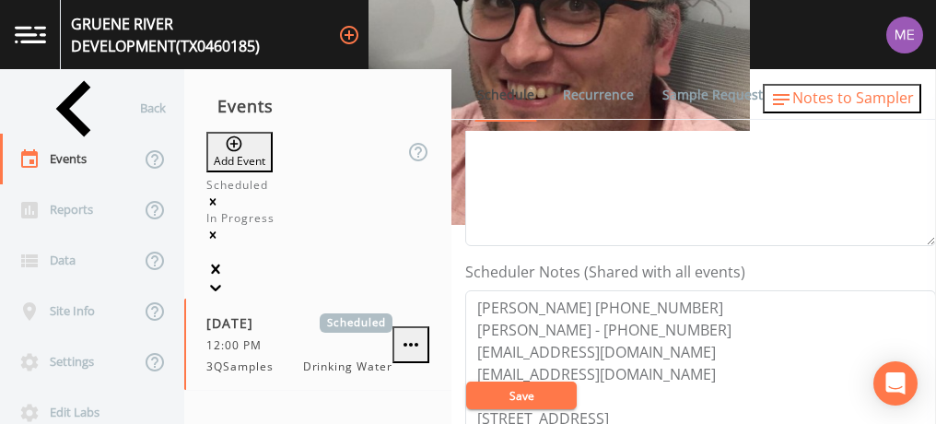
click at [821, 99] on span "Notes to Sampler" at bounding box center [853, 98] width 122 height 20
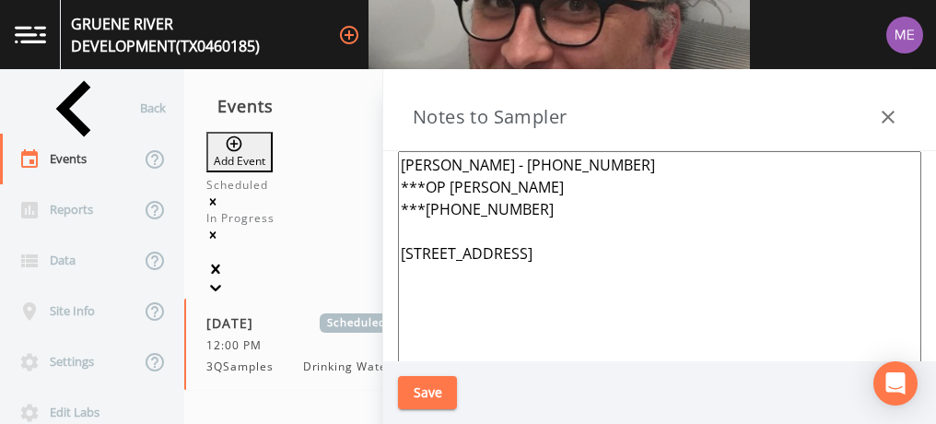
drag, startPoint x: 554, startPoint y: 175, endPoint x: 569, endPoint y: 187, distance: 19.7
click at [569, 187] on textarea "BRYAN ROBINSON - 512-847-3004 ***OP MIKE MARRINE ***512-667-5931 221 Oak View C…" at bounding box center [659, 375] width 523 height 448
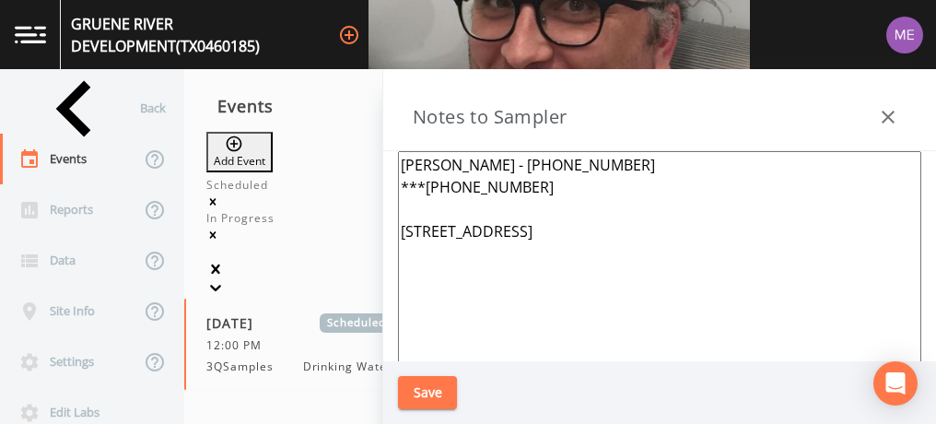
click at [554, 183] on textarea "BRYAN ROBINSON - 512-847-3004 ***512-667-5931 221 Oak View Court New Braunfels …" at bounding box center [659, 375] width 523 height 448
paste textarea "Joaquin Montes 512-990-4400"
click at [400, 182] on textarea "BRYAN ROBINSON - 512-847-3004 Joaquin Montes 512-990-4400 221 Oak View Court Ne…" at bounding box center [659, 375] width 523 height 448
click at [649, 186] on textarea "BRYAN ROBINSON - 512-847-3004 *****Joaquin Montes 512-990-4400 221 Oak View Cou…" at bounding box center [659, 375] width 523 height 448
type textarea "BRYAN ROBINSON - 512-847-3004 *****Joaquin Montes 512-990-4400***** 221 Oak Vie…"
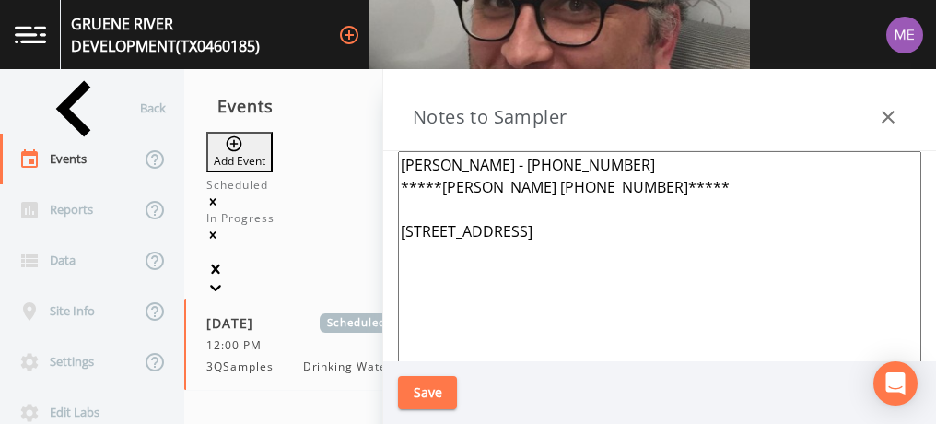
click at [434, 381] on button "Save" at bounding box center [427, 393] width 59 height 34
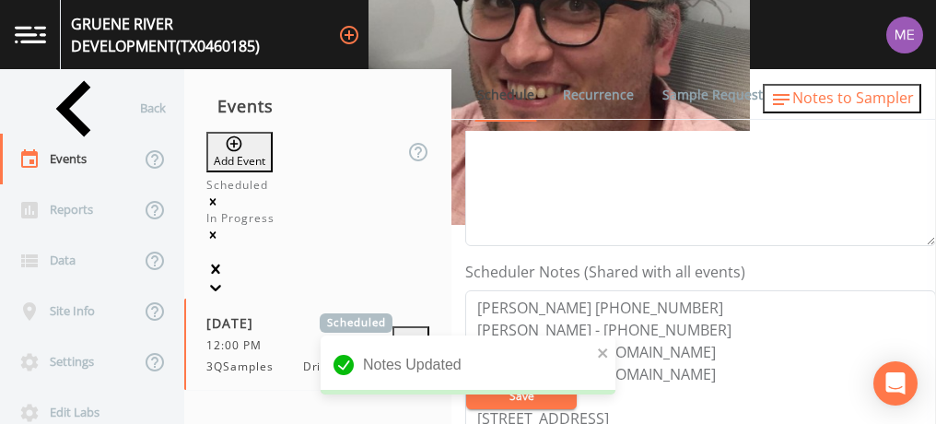
click at [824, 94] on span "Notes to Sampler" at bounding box center [853, 98] width 122 height 20
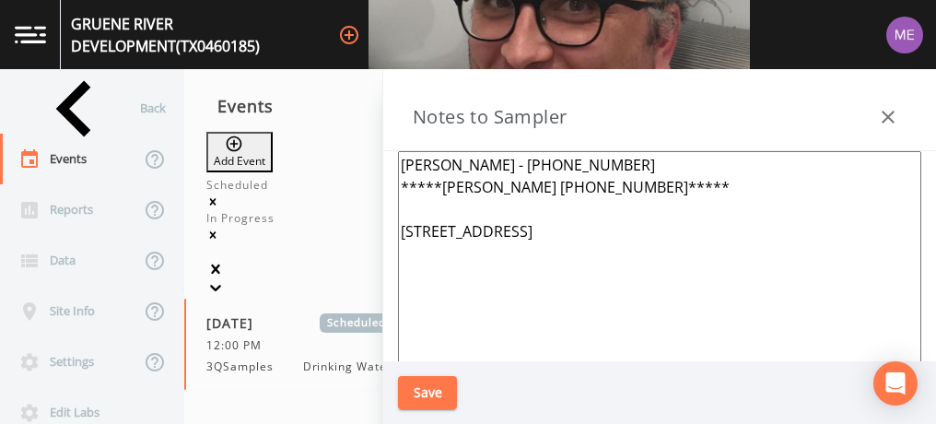
click at [884, 117] on icon "button" at bounding box center [888, 117] width 22 height 22
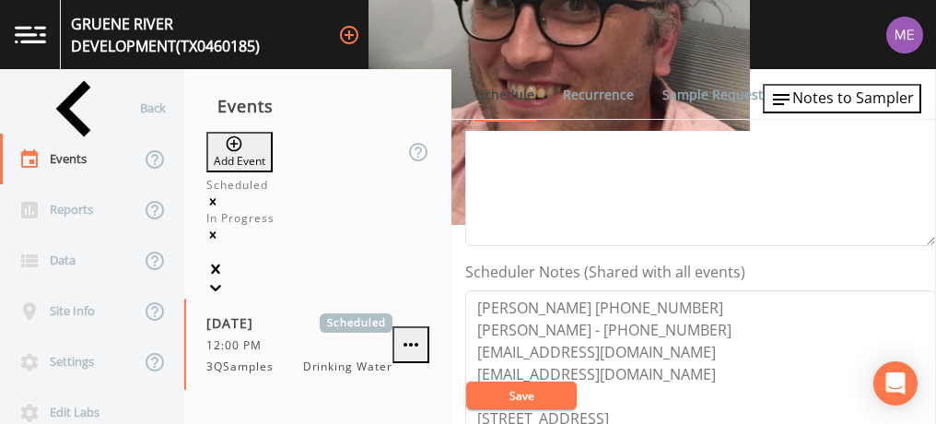
click at [543, 395] on button "Save" at bounding box center [521, 395] width 111 height 28
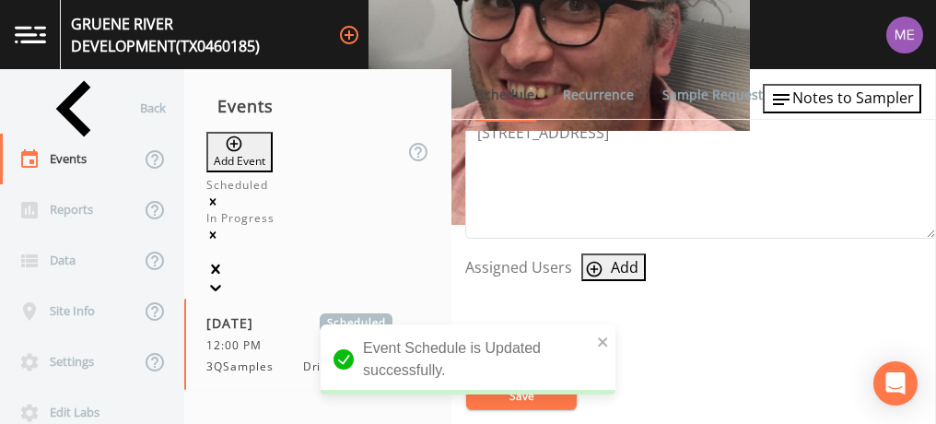
scroll to position [695, 0]
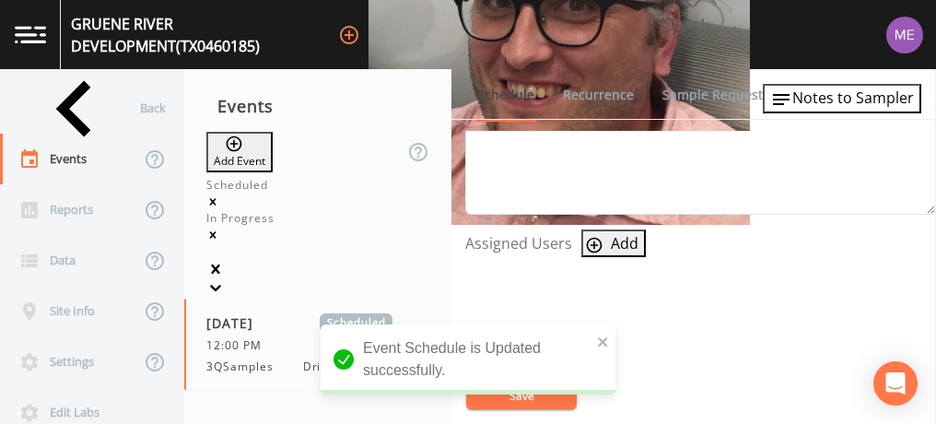
click at [597, 243] on icon "button" at bounding box center [594, 245] width 18 height 18
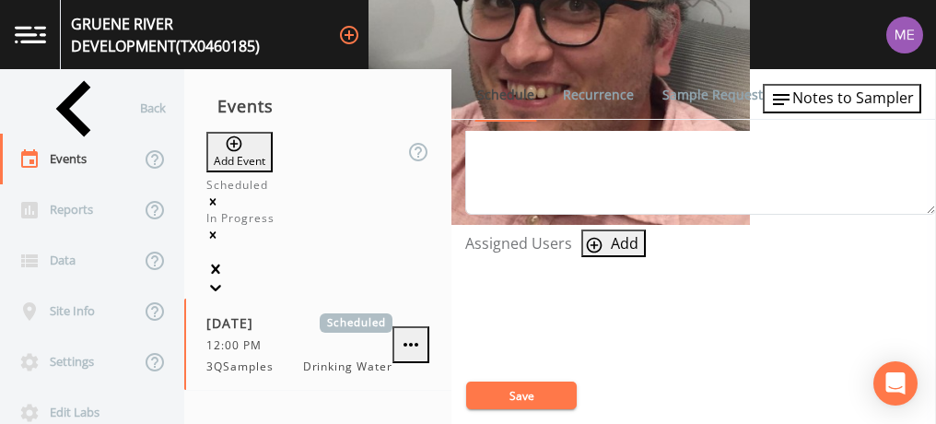
select select "0023e953-f3f1-45db-ad64-8e5cfc113843"
select select
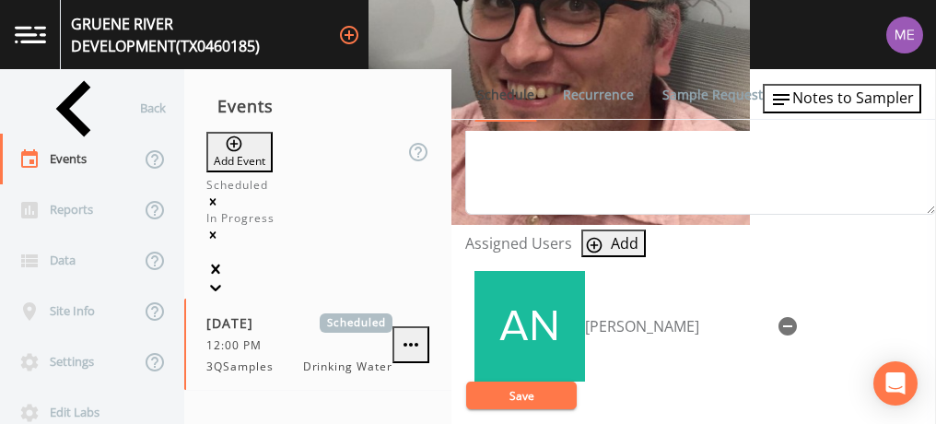
click at [542, 390] on button "Save" at bounding box center [521, 395] width 111 height 28
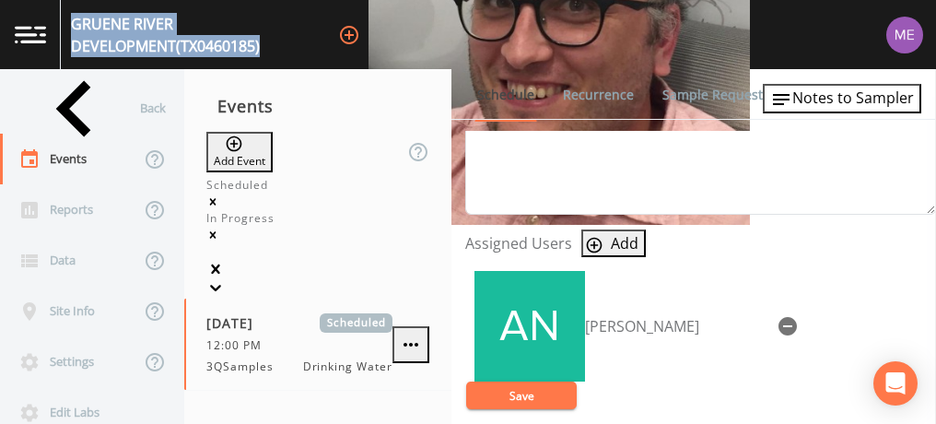
drag, startPoint x: 80, startPoint y: 27, endPoint x: 377, endPoint y: 51, distance: 297.6
click at [377, 51] on div "GRUENE RIVER DEVELOPMENT (TX0460185) +14" at bounding box center [468, 34] width 936 height 69
copy div "GRUENE RIVER DEVELOPMENT (TX0460185)"
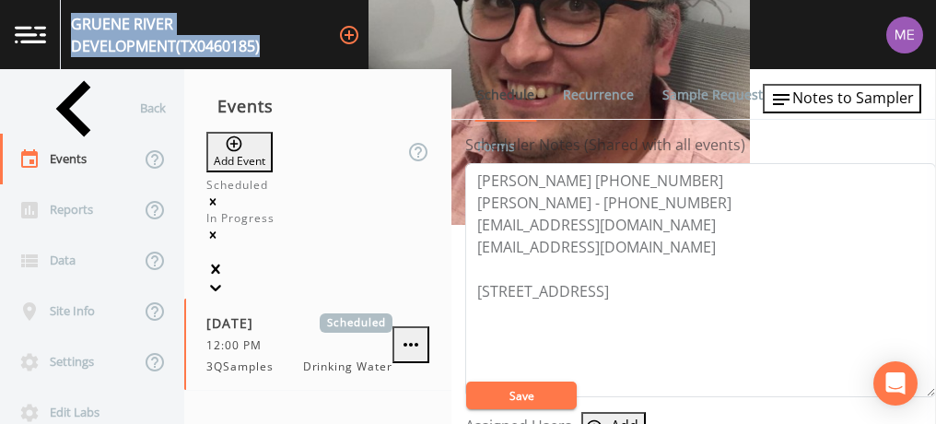
scroll to position [512, 0]
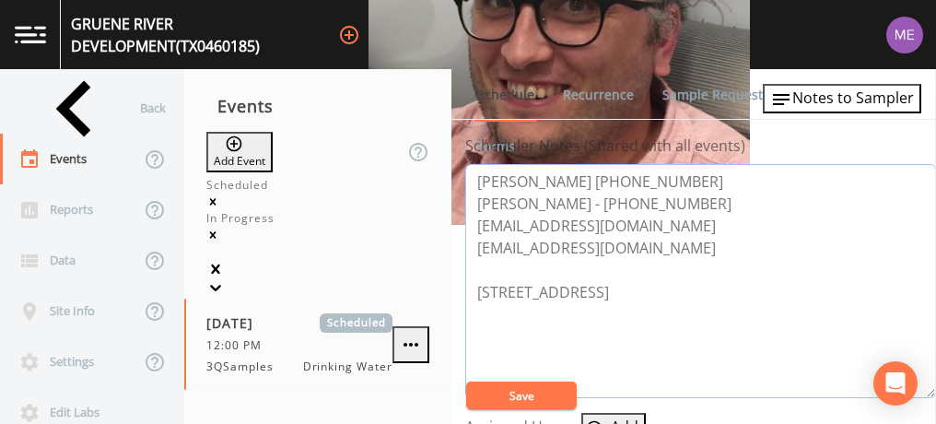
drag, startPoint x: 473, startPoint y: 172, endPoint x: 695, endPoint y: 182, distance: 222.2
click at [695, 182] on textarea "Joaquin Montes 512-990-4400 BRYAN ROBINSON - 512-847-3004 rbrobinson@aquaameric…" at bounding box center [700, 281] width 471 height 234
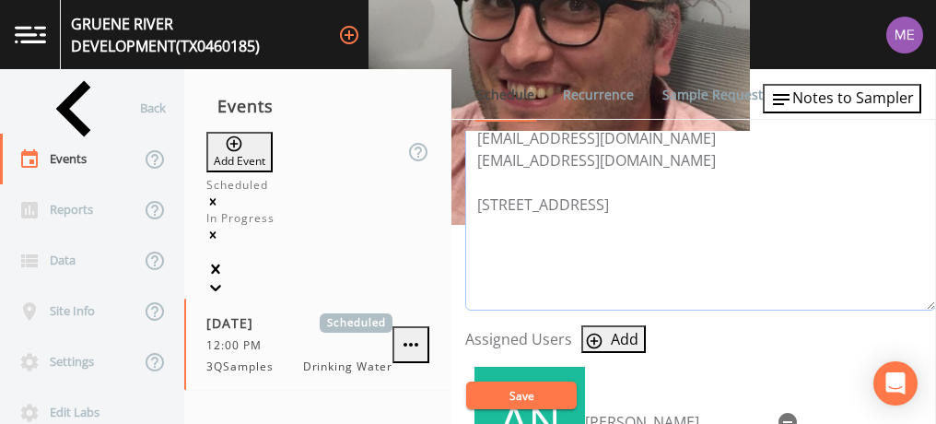
scroll to position [601, 0]
click at [524, 391] on button "Save" at bounding box center [521, 395] width 111 height 28
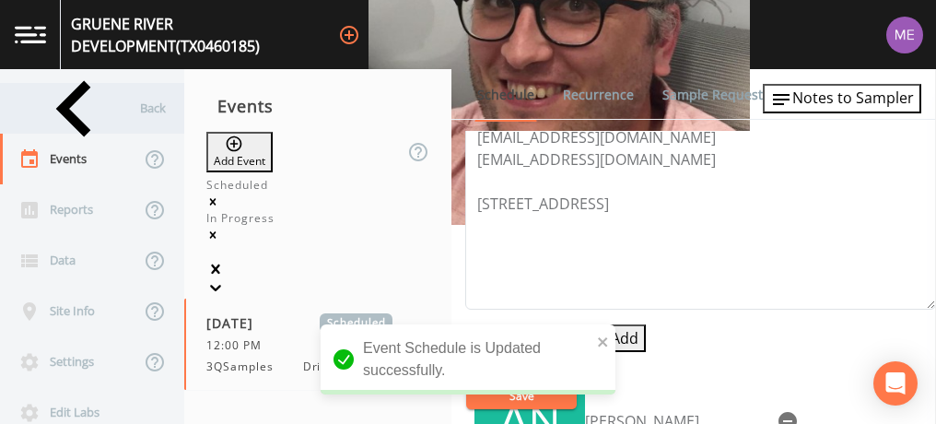
click at [64, 101] on div "Back" at bounding box center [83, 108] width 166 height 51
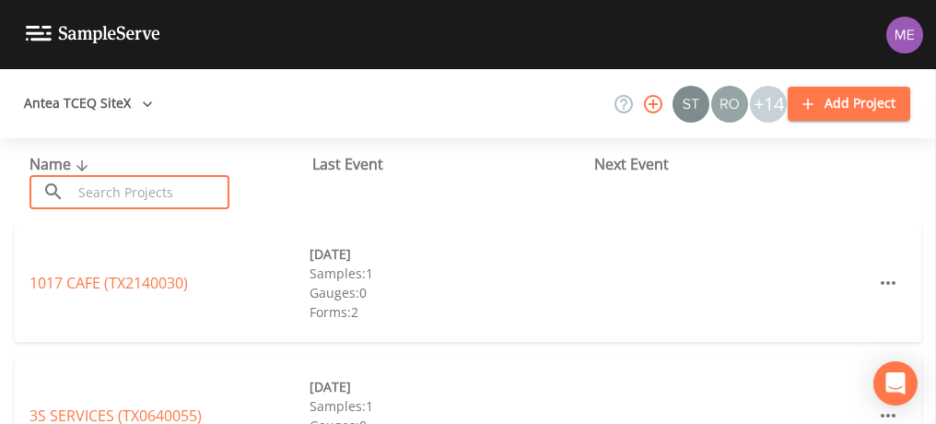
click at [88, 198] on input "text" at bounding box center [151, 192] width 158 height 34
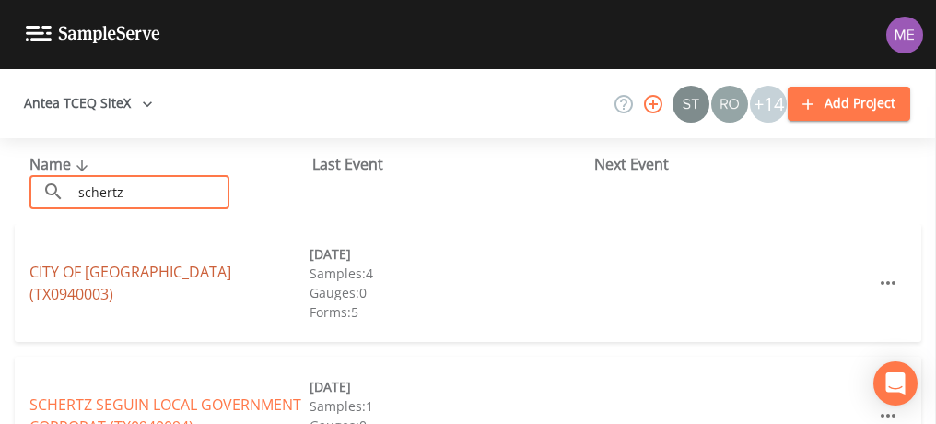
type input "schertz"
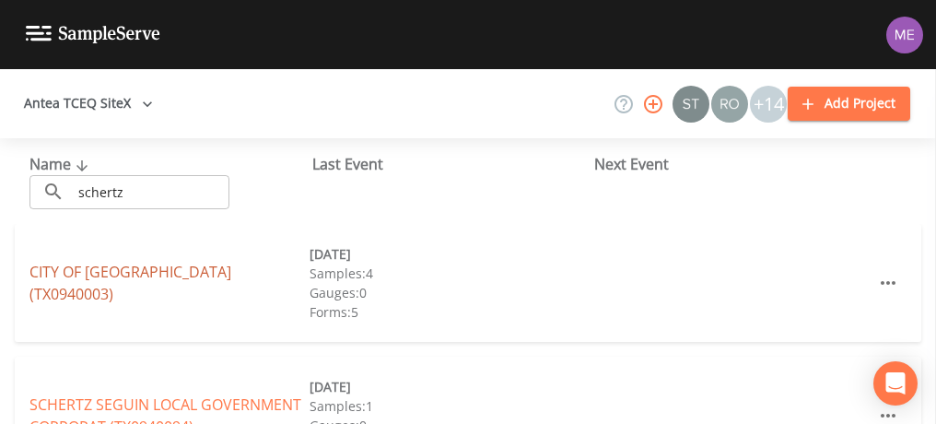
click at [76, 286] on link "CITY OF SCHERTZ (TX0940003)" at bounding box center [130, 283] width 202 height 42
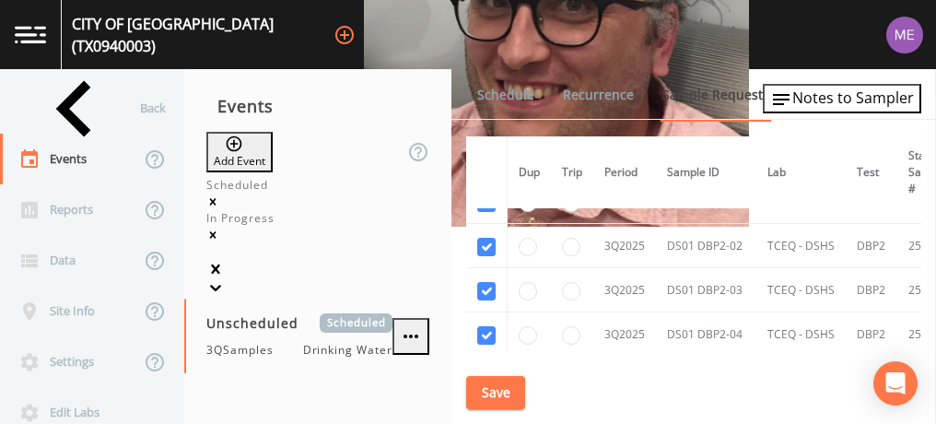
scroll to position [2531, 0]
click at [493, 96] on link "Schedule" at bounding box center [505, 95] width 63 height 52
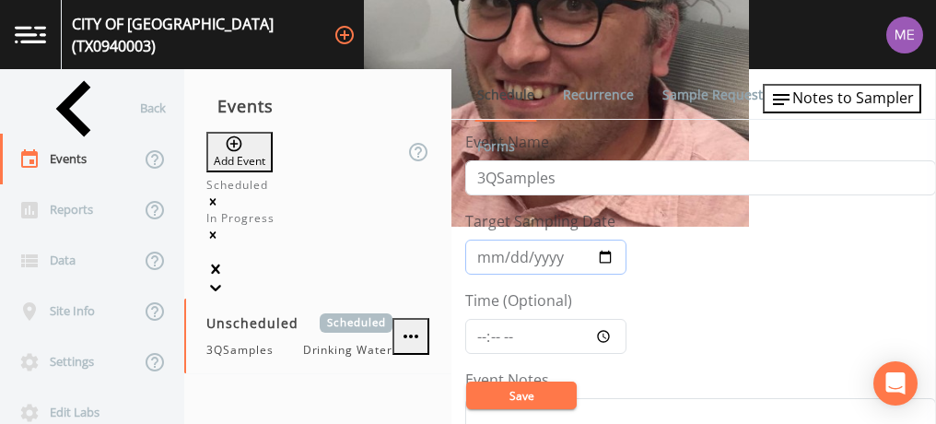
click at [492, 251] on input "Target Sampling Date" at bounding box center [545, 256] width 161 height 35
type input "2025-09-18"
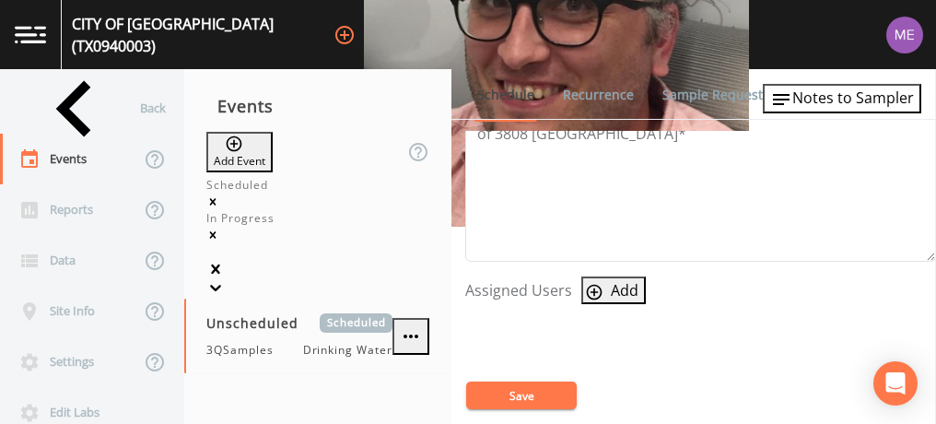
scroll to position [649, 0]
click at [591, 286] on icon "button" at bounding box center [595, 291] width 16 height 16
select select "0023e953-f3f1-45db-ad64-8e5cfc113843"
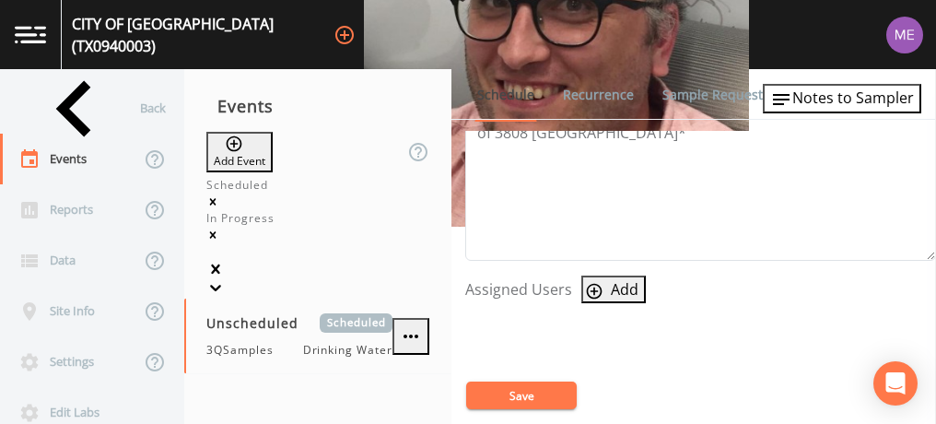
select select
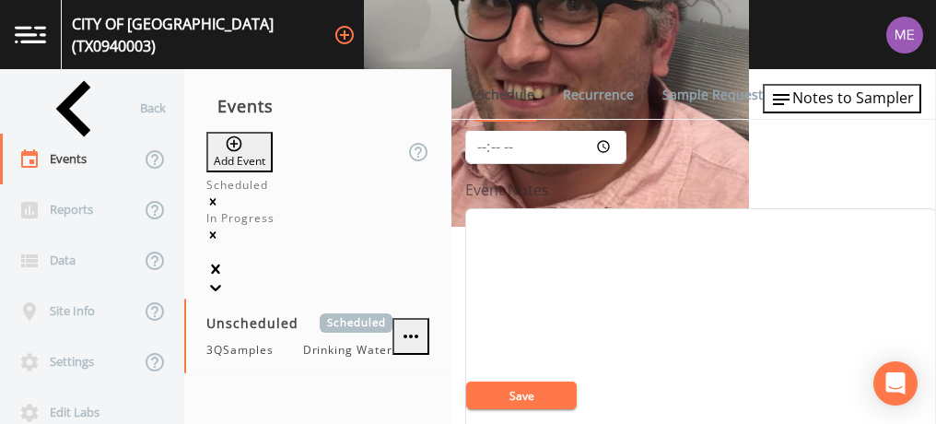
scroll to position [158, 0]
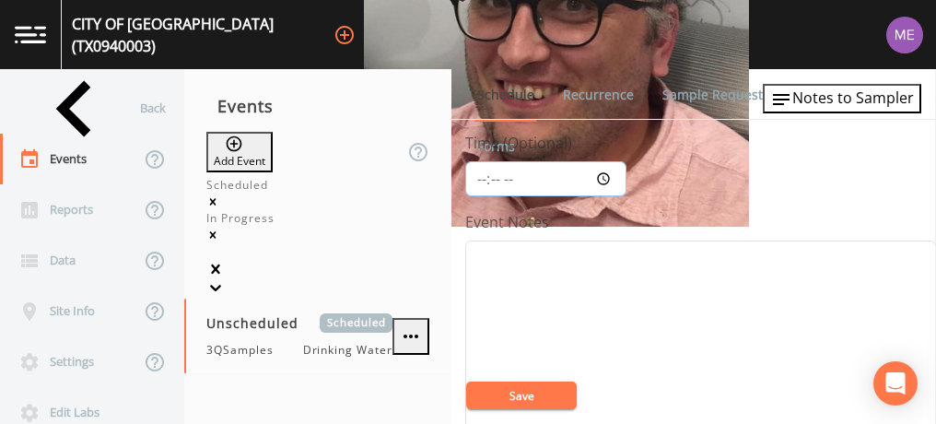
click at [482, 172] on input "Time (Optional)" at bounding box center [545, 178] width 161 height 35
type input "12:00"
click at [498, 269] on textarea "Event Notes" at bounding box center [700, 357] width 471 height 234
type textarea "confirmed with jared"
click at [513, 392] on button "Save" at bounding box center [521, 395] width 111 height 28
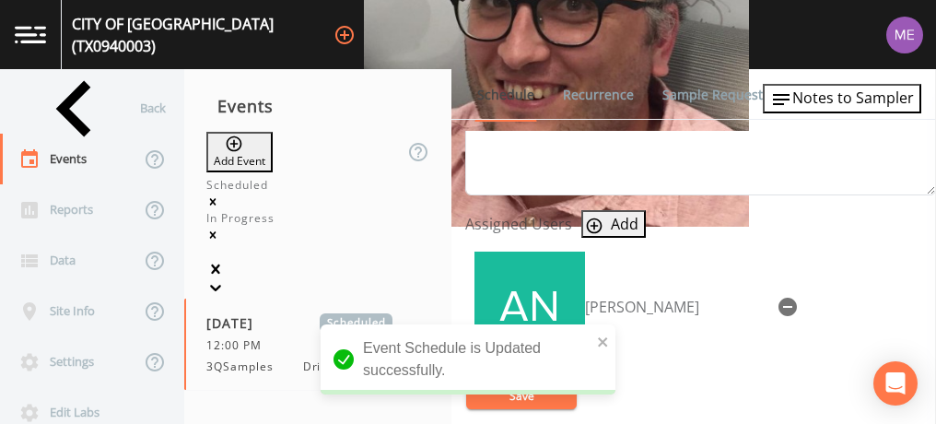
scroll to position [716, 0]
click at [838, 99] on span "Notes to Sampler" at bounding box center [853, 98] width 122 height 20
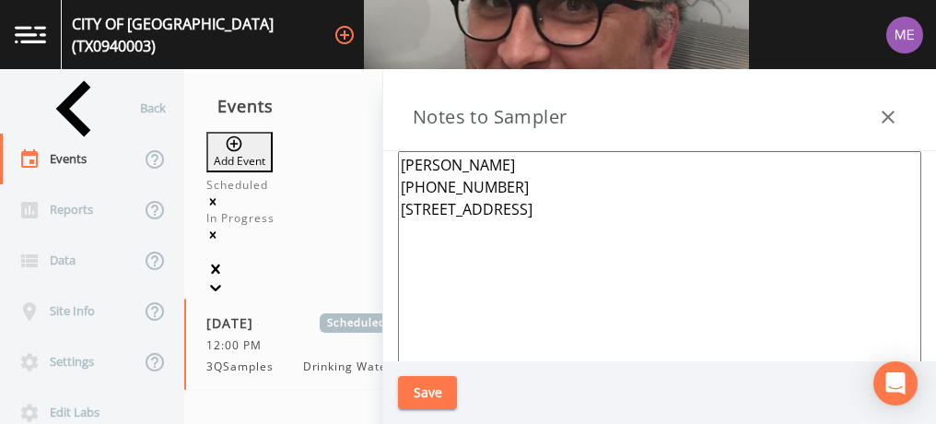
click at [306, 122] on div "Events" at bounding box center [317, 106] width 267 height 46
click at [884, 113] on icon "button" at bounding box center [888, 117] width 13 height 13
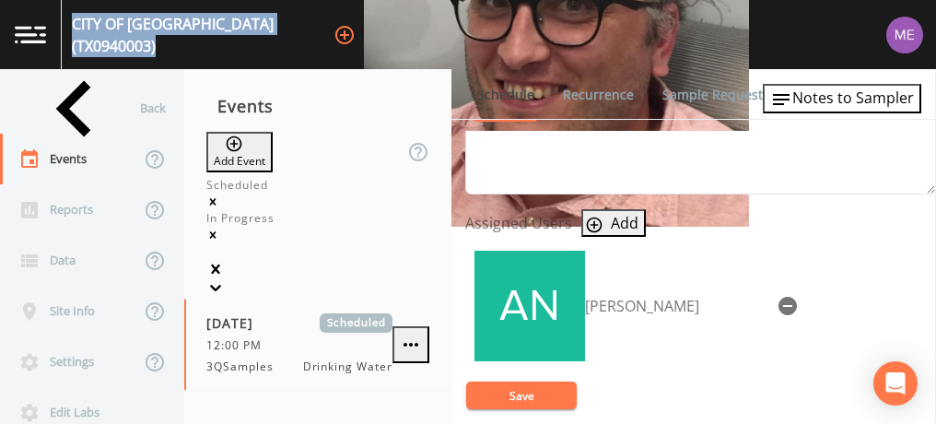
drag, startPoint x: 80, startPoint y: 31, endPoint x: 286, endPoint y: 50, distance: 206.2
click at [286, 50] on div "CITY OF SCHERTZ (TX0940003) +14" at bounding box center [468, 34] width 936 height 69
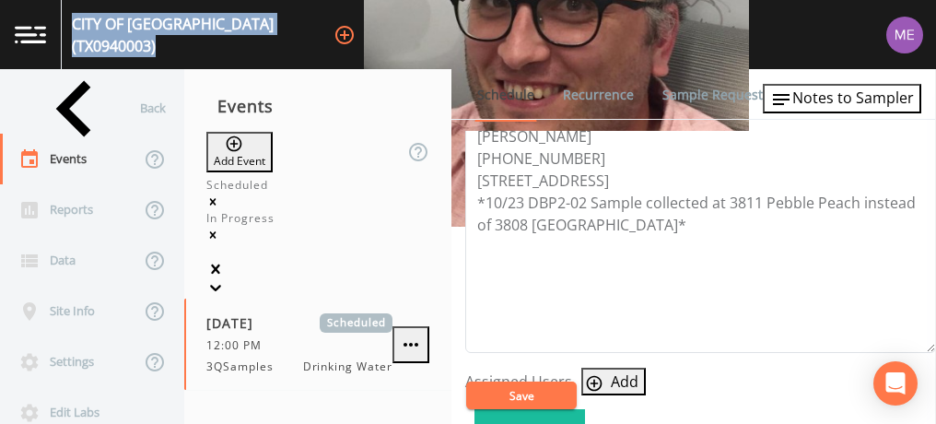
scroll to position [556, 0]
click at [689, 96] on link "Sample Requests" at bounding box center [716, 95] width 112 height 52
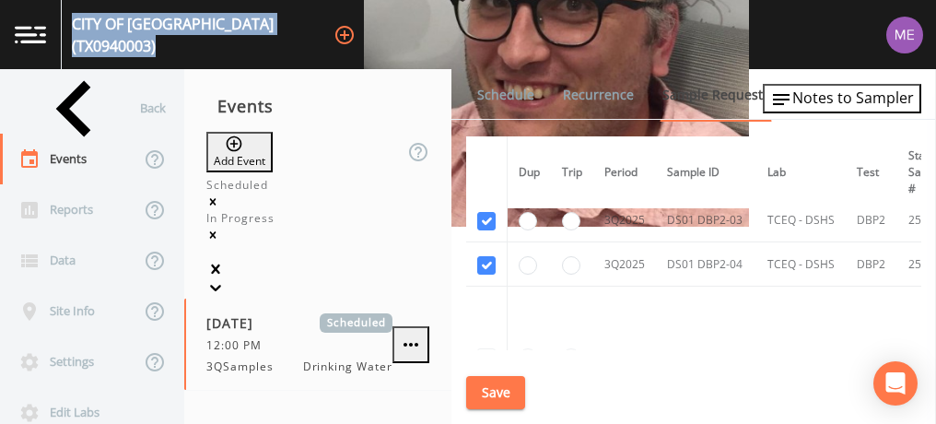
scroll to position [2607, 0]
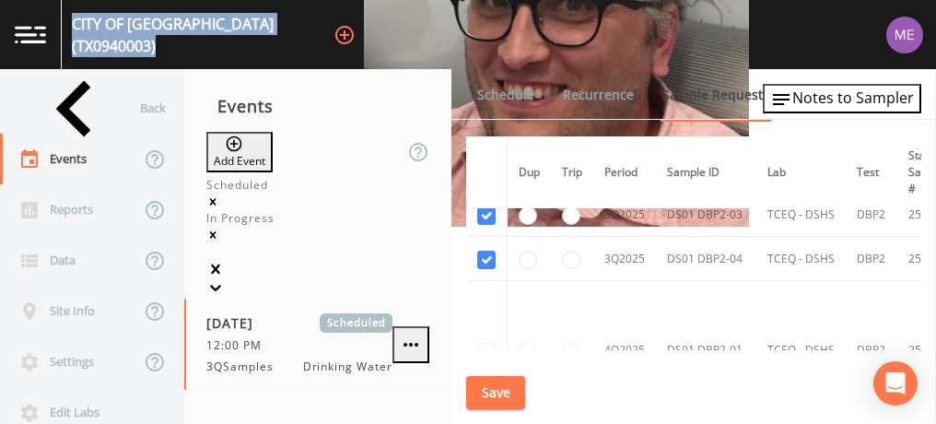
click at [492, 390] on button "Save" at bounding box center [495, 393] width 59 height 34
click at [507, 91] on link "Schedule" at bounding box center [505, 95] width 63 height 52
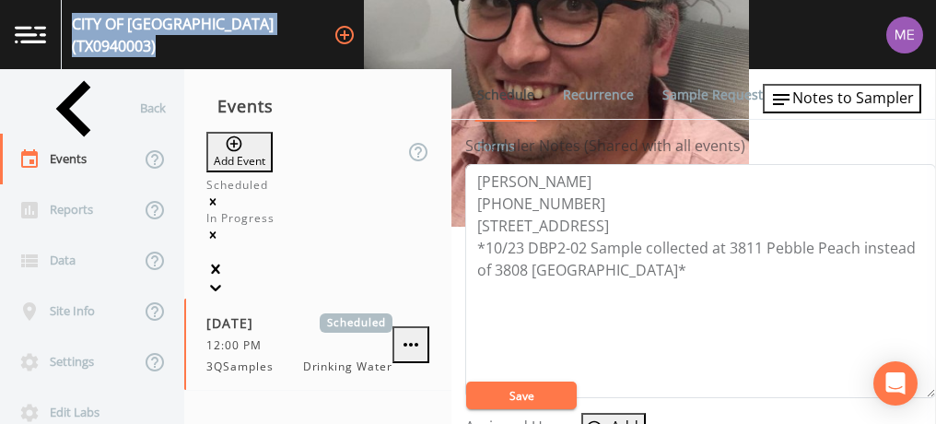
scroll to position [510, 0]
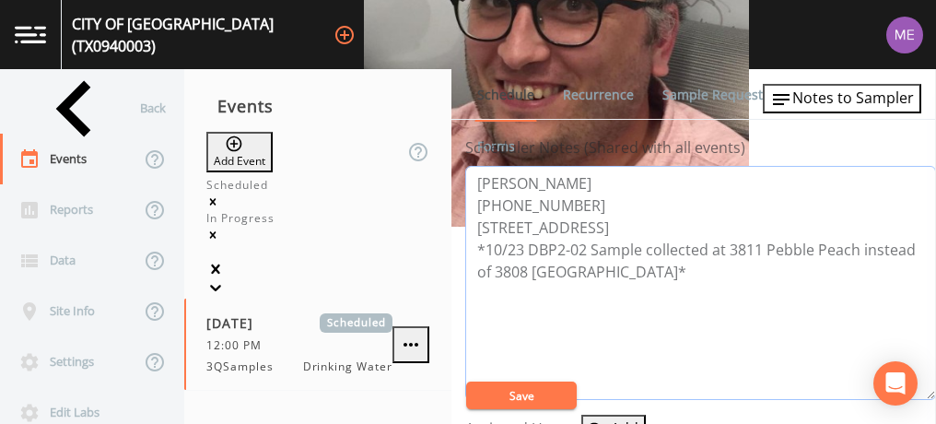
drag, startPoint x: 475, startPoint y: 179, endPoint x: 570, endPoint y: 198, distance: 96.8
click at [570, 198] on textarea "JARED MOHEIT 210-823-0000 10 COMMERCIAL PLACE, SCHERTZ 78154 *10/23 DBP2-02 Sam…" at bounding box center [700, 283] width 471 height 234
click at [66, 105] on div "Back" at bounding box center [83, 108] width 166 height 51
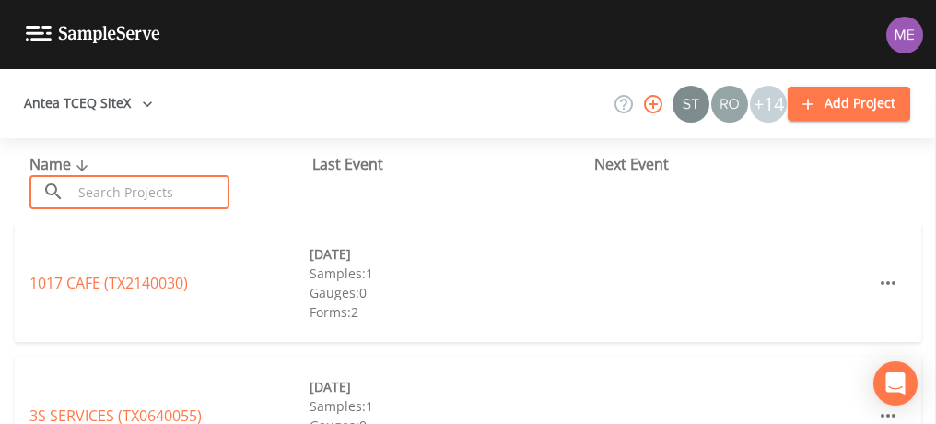
click at [88, 188] on input "text" at bounding box center [151, 192] width 158 height 34
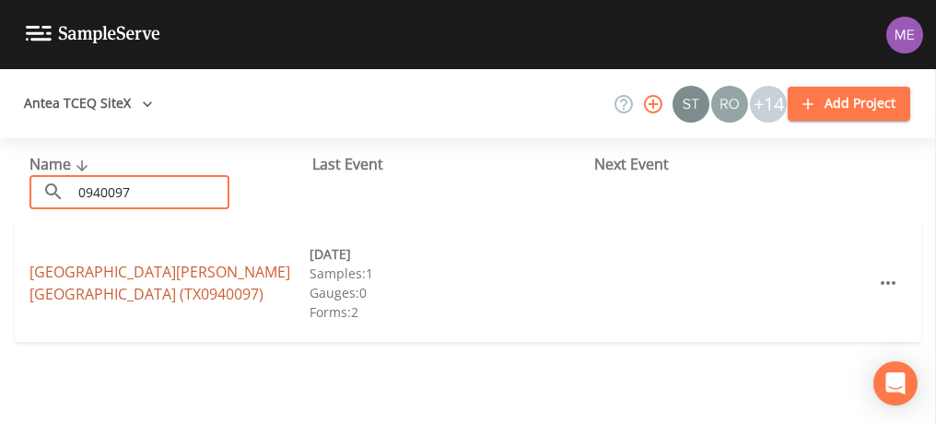
type input "0940097"
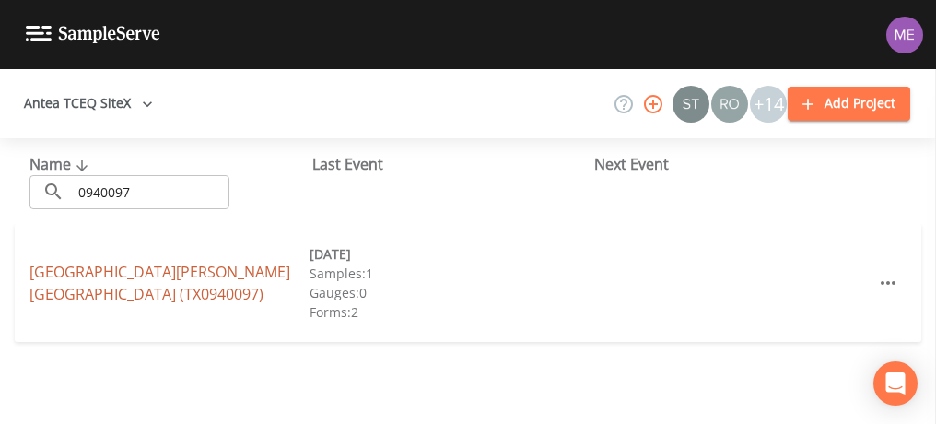
click at [118, 265] on link "SHADY MEADOWS MOBILE HOME PARK (TX0940097)" at bounding box center [159, 283] width 261 height 42
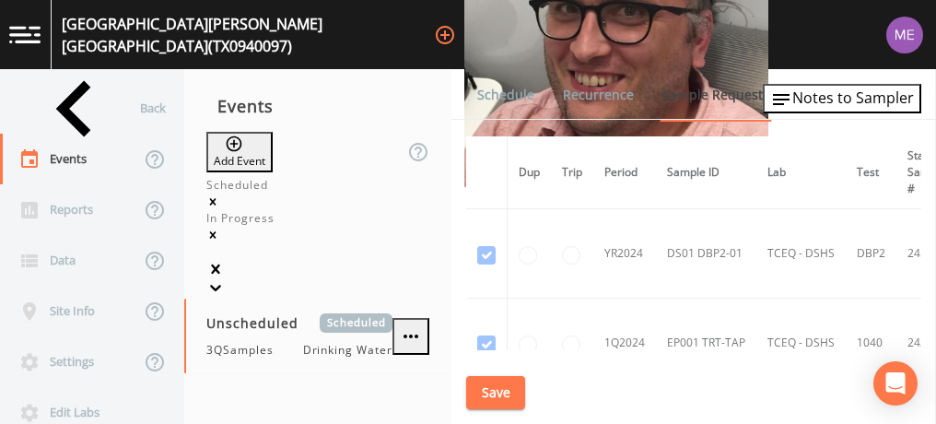
click at [273, 143] on button "Add Event" at bounding box center [239, 152] width 66 height 41
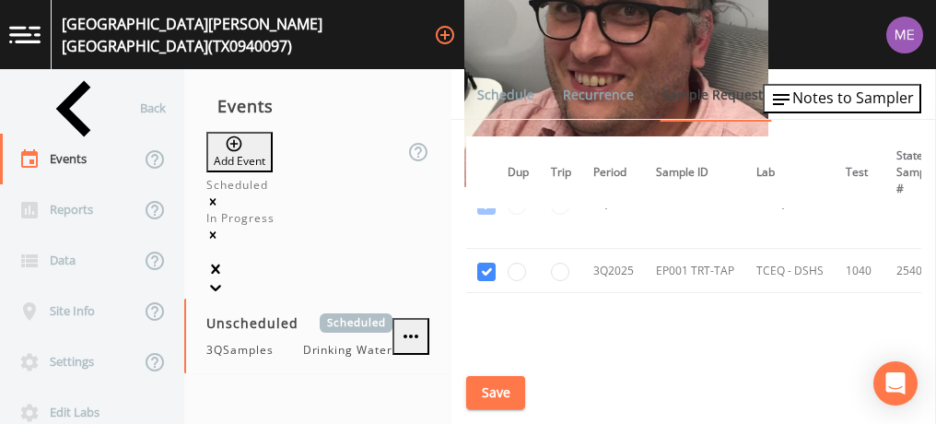
scroll to position [709, 11]
click at [517, 88] on link "Schedule" at bounding box center [505, 95] width 63 height 52
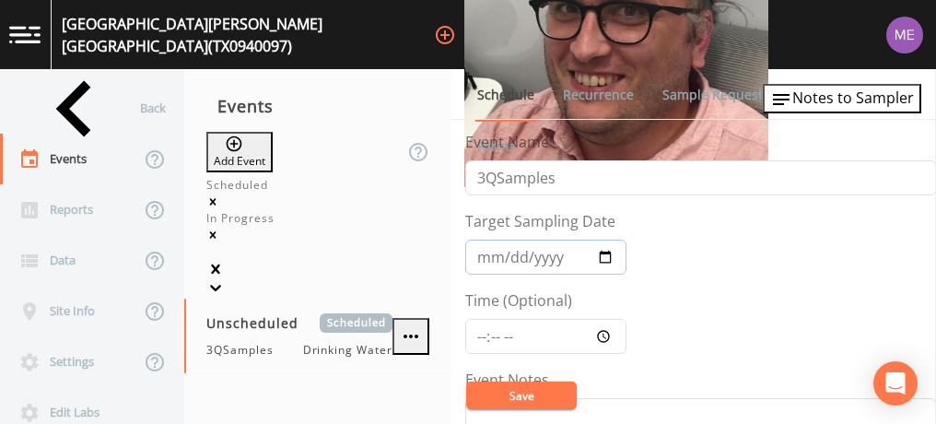
click at [494, 255] on input "Target Sampling Date" at bounding box center [545, 256] width 161 height 35
type input "2025-09-18"
click at [477, 333] on input "Time (Optional)" at bounding box center [545, 336] width 161 height 35
type input "14:00"
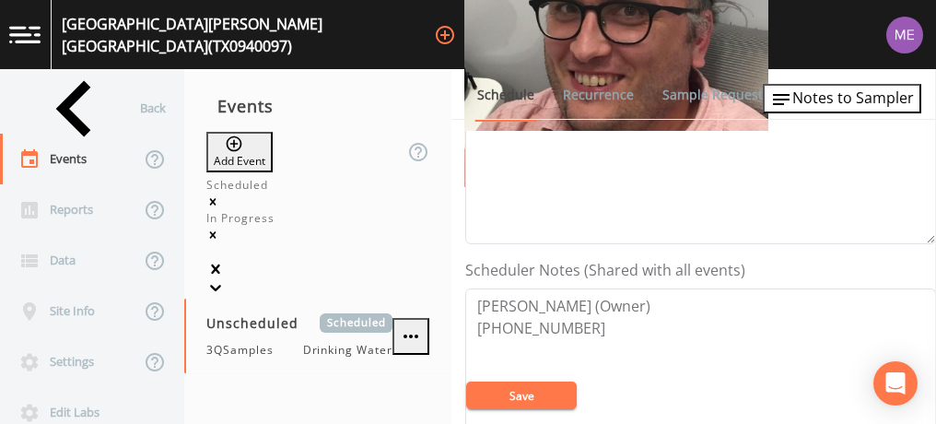
scroll to position [389, 0]
click at [824, 101] on span "Notes to Sampler" at bounding box center [853, 98] width 122 height 20
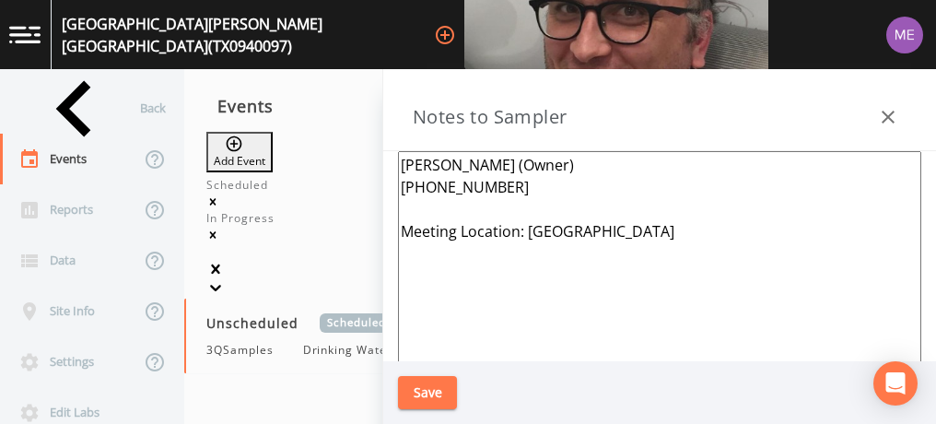
click at [882, 120] on icon "button" at bounding box center [888, 117] width 22 height 22
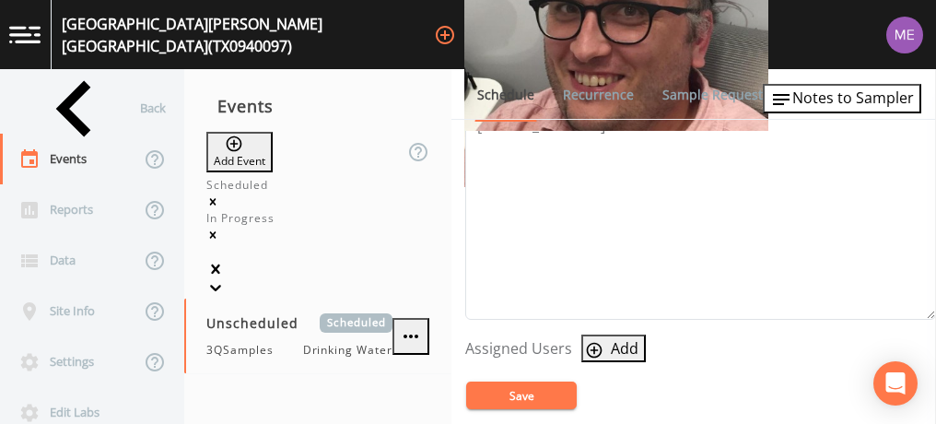
scroll to position [591, 0]
click at [589, 345] on icon "button" at bounding box center [595, 349] width 16 height 16
select select "0023e953-f3f1-45db-ad64-8e5cfc113843"
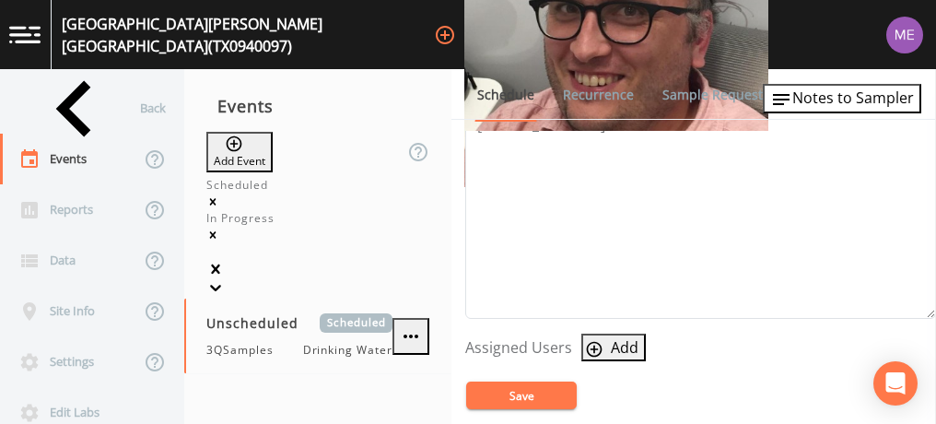
select select
click at [509, 390] on button "Save" at bounding box center [521, 395] width 111 height 28
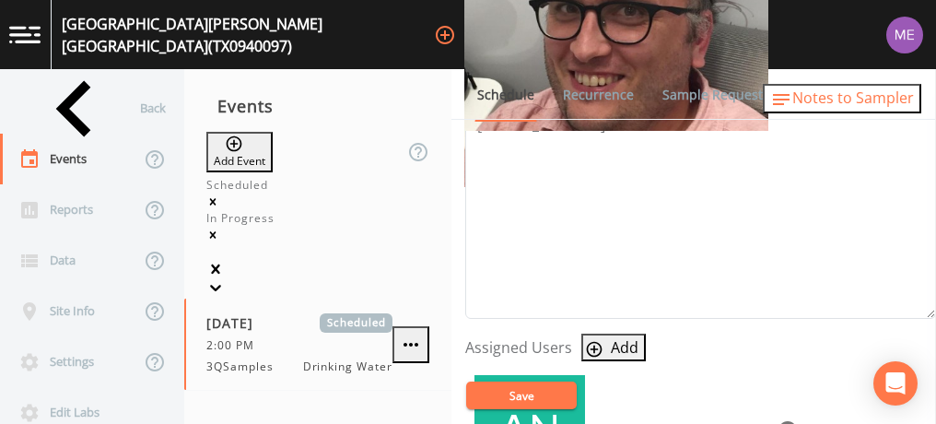
click at [839, 102] on span "Notes to Sampler" at bounding box center [853, 98] width 122 height 20
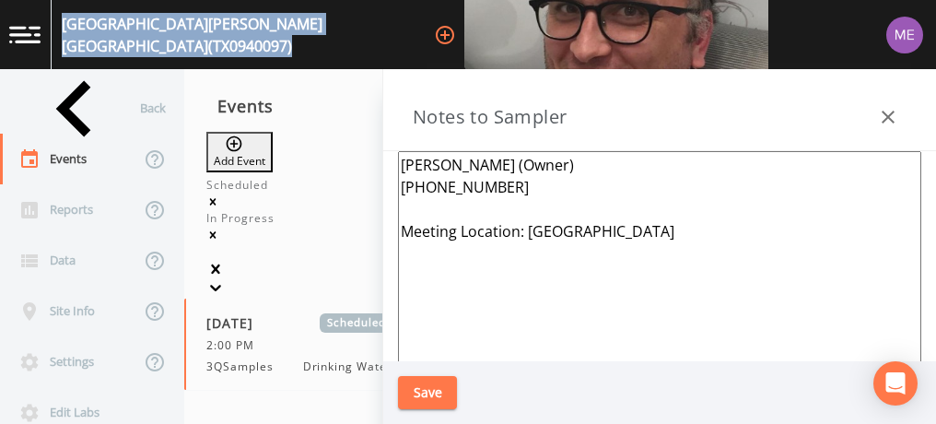
drag, startPoint x: 79, startPoint y: 31, endPoint x: 441, endPoint y: 51, distance: 362.5
click at [441, 51] on div "SHADY MEADOWS MOBILE HOME PARK (TX0940097) +14" at bounding box center [468, 34] width 936 height 69
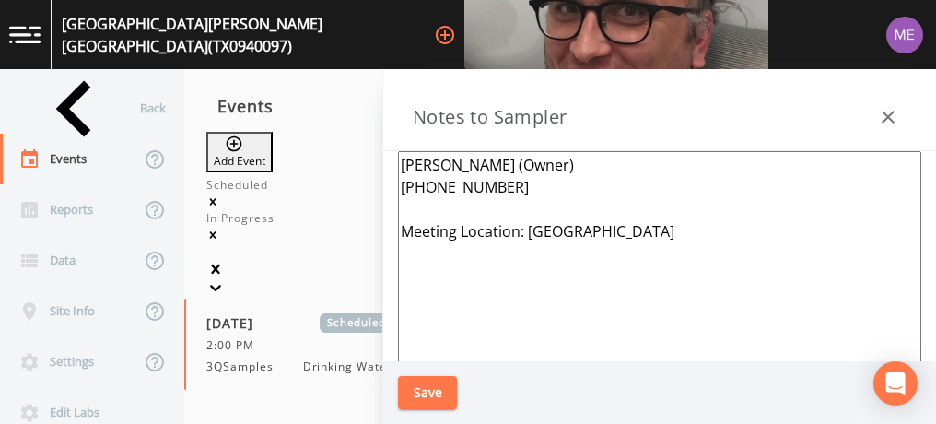
drag, startPoint x: 400, startPoint y: 162, endPoint x: 496, endPoint y: 187, distance: 99.0
click at [496, 187] on textarea "Jesse Anguiano (Owner) 210-843-5039 Meeting Location: 760 FM 78, CIBOLO 78108" at bounding box center [659, 375] width 523 height 448
click at [437, 383] on button "Save" at bounding box center [427, 393] width 59 height 34
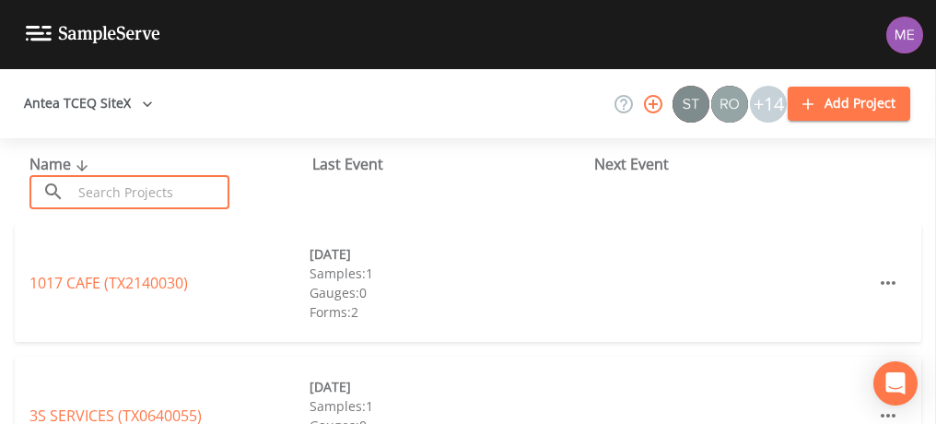
click at [215, 187] on input "text" at bounding box center [151, 192] width 158 height 34
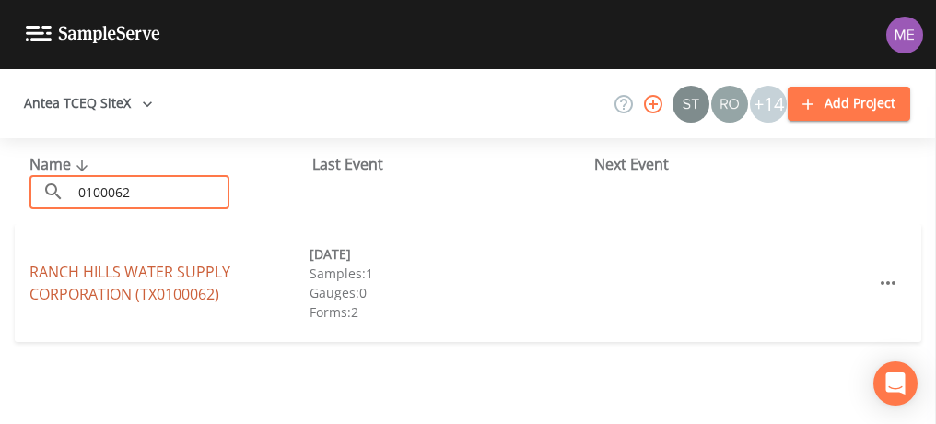
type input "0100062"
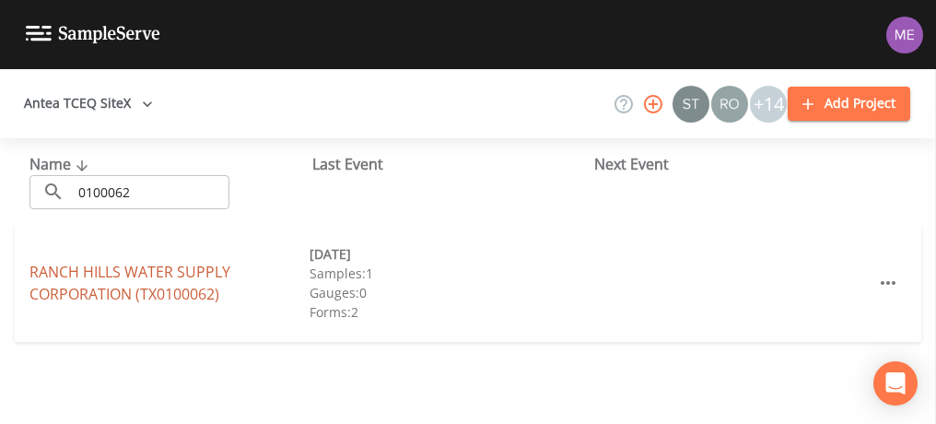
click at [201, 276] on link "RANCH HILLS WATER SUPPLY CORPORATION ([GEOGRAPHIC_DATA])" at bounding box center [129, 283] width 201 height 42
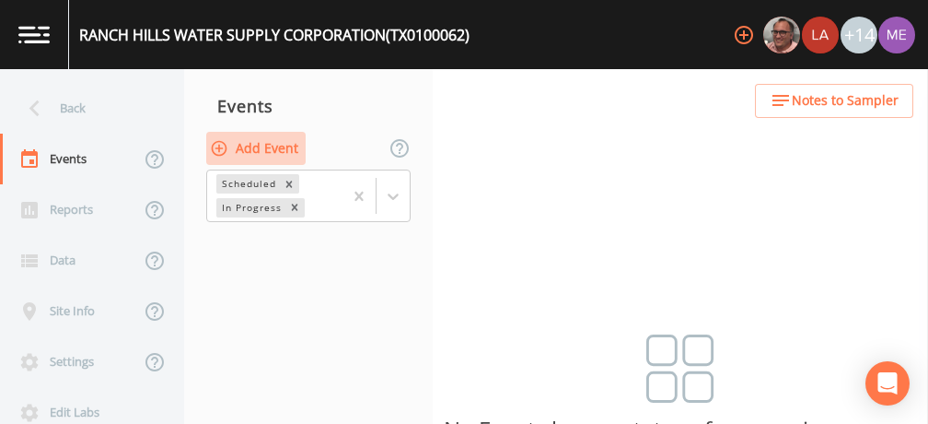
click at [287, 143] on button "Add Event" at bounding box center [255, 149] width 99 height 34
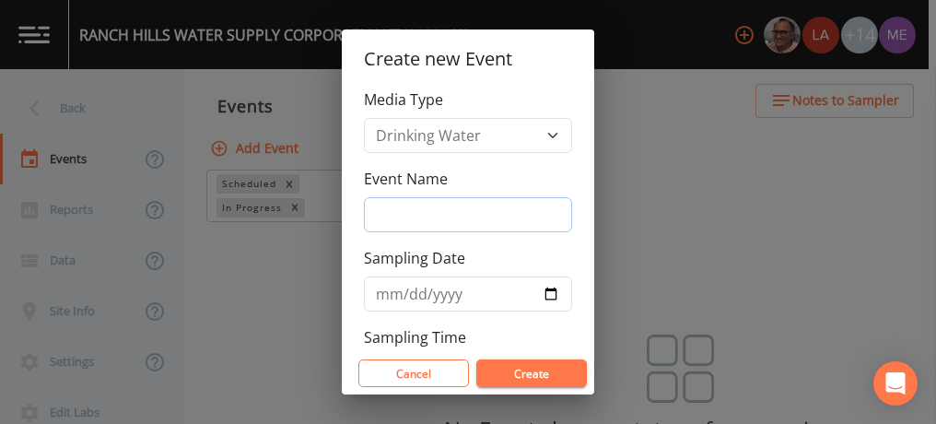
click at [392, 207] on input "Event Name" at bounding box center [468, 214] width 208 height 35
type input "3QSamples"
click at [386, 293] on input "Sampling Date" at bounding box center [468, 293] width 208 height 35
type input "[DATE]"
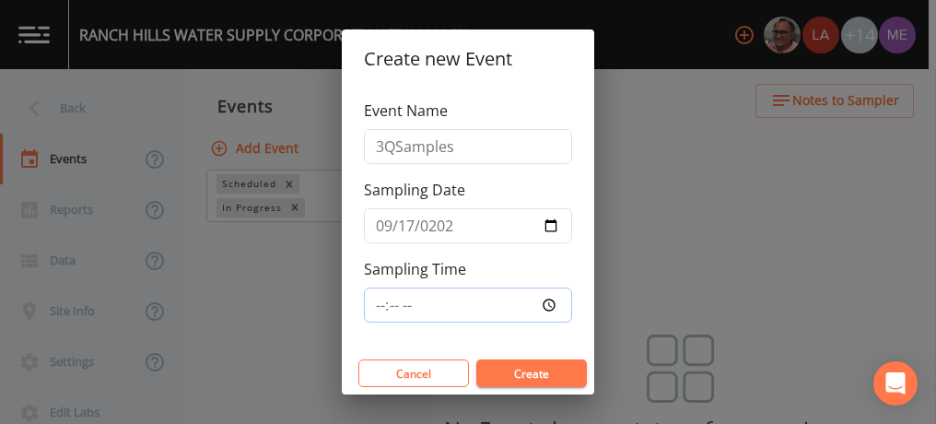
click at [378, 296] on input "Sampling Time" at bounding box center [468, 304] width 208 height 35
type input "11:00"
click at [501, 368] on button "Create" at bounding box center [531, 373] width 111 height 28
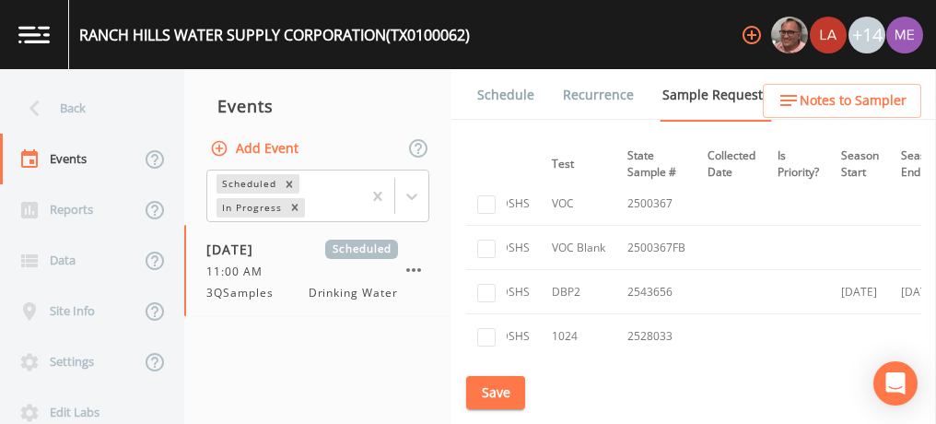
scroll to position [329, 0]
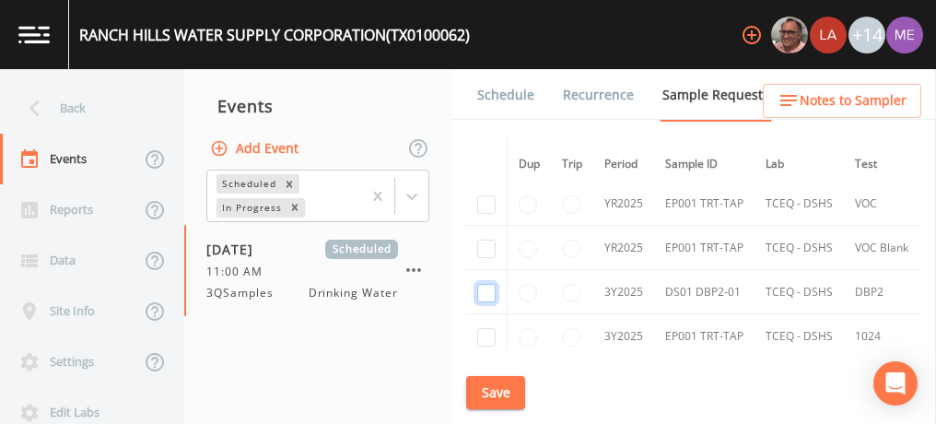
click at [483, 287] on input "checkbox" at bounding box center [486, 293] width 18 height 18
checkbox input "true"
click at [493, 394] on button "Save" at bounding box center [495, 393] width 59 height 34
click at [508, 96] on link "Schedule" at bounding box center [505, 95] width 63 height 52
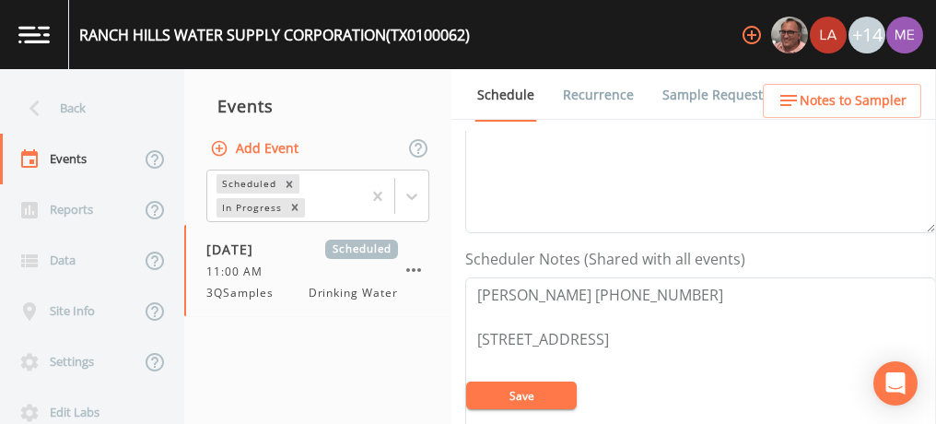
scroll to position [490, 0]
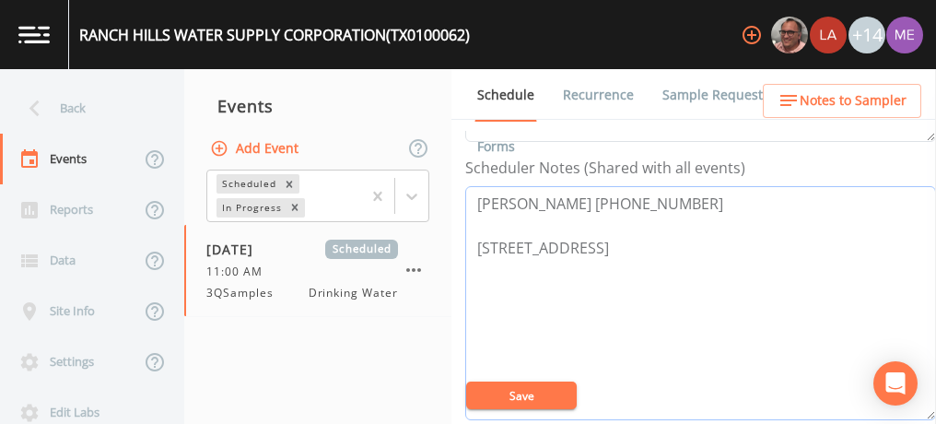
click at [781, 242] on textarea "Jason Kelly 210-823-7485 927 Silver Springs Rd, Pipe Creek, TX 78063" at bounding box center [700, 303] width 471 height 234
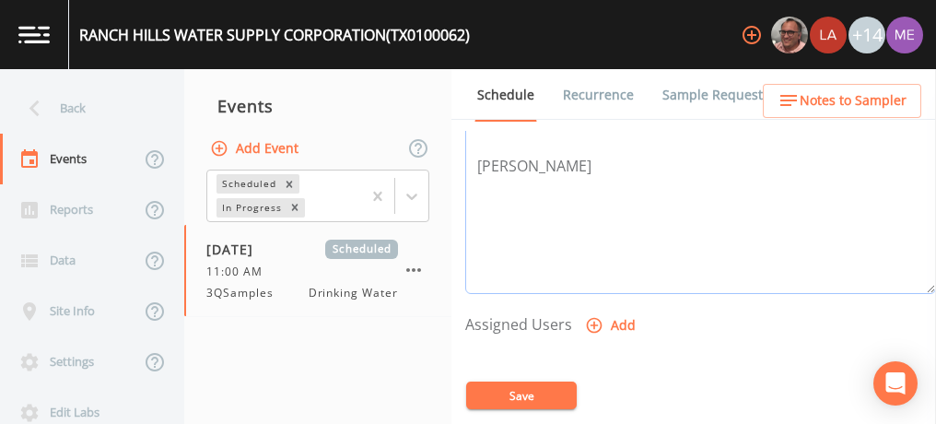
scroll to position [617, 0]
type textarea "Jason Kelly 210-823-7485 927 Silver Springs Rd, Pipe Creek, TX 78063 Greg Grinn…"
click at [594, 315] on icon "button" at bounding box center [594, 324] width 18 height 18
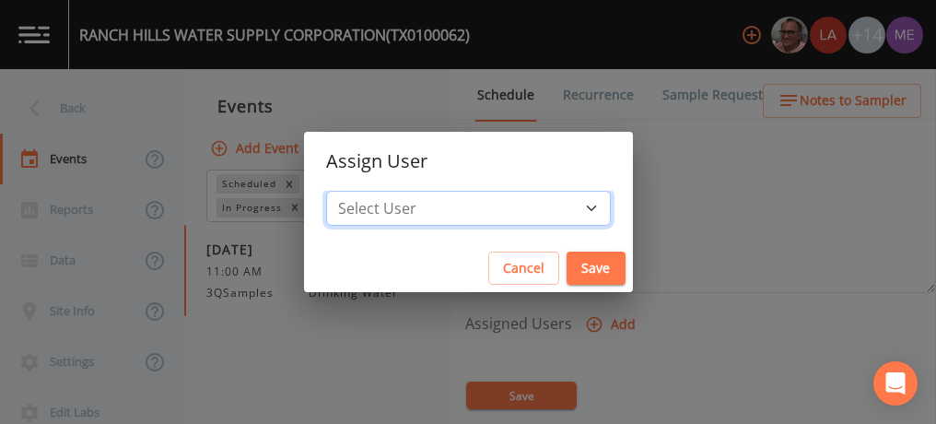
click at [560, 203] on select "Select User [PERSON_NAME] [PERSON_NAME] [PERSON_NAME] [PERSON_NAME] [PERSON_NAM…" at bounding box center [468, 208] width 285 height 35
select select "0023e953-f3f1-45db-ad64-8e5cfc113843"
click at [354, 191] on select "Select User [PERSON_NAME] [PERSON_NAME] [PERSON_NAME] [PERSON_NAME] [PERSON_NAM…" at bounding box center [468, 208] width 285 height 35
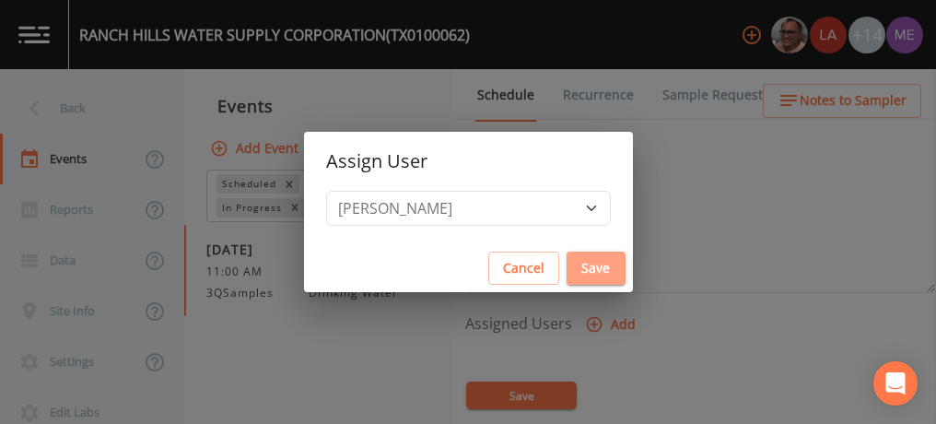
click at [566, 265] on button "Save" at bounding box center [595, 268] width 59 height 34
select select
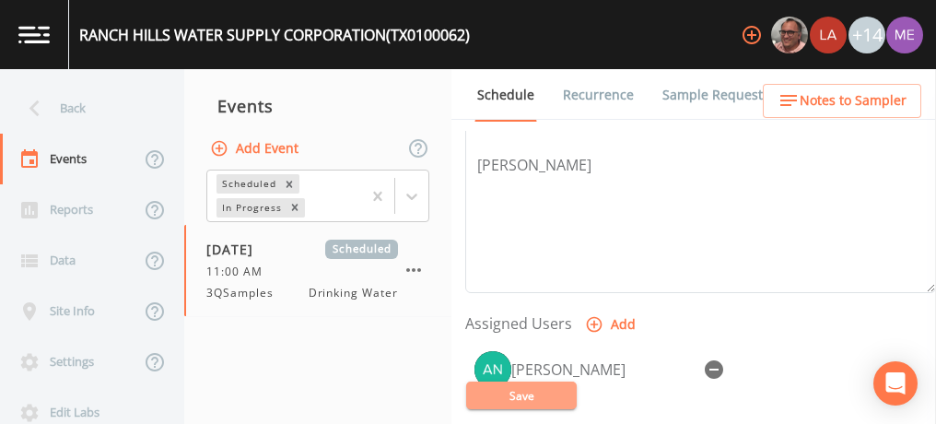
click at [523, 403] on button "Save" at bounding box center [521, 395] width 111 height 28
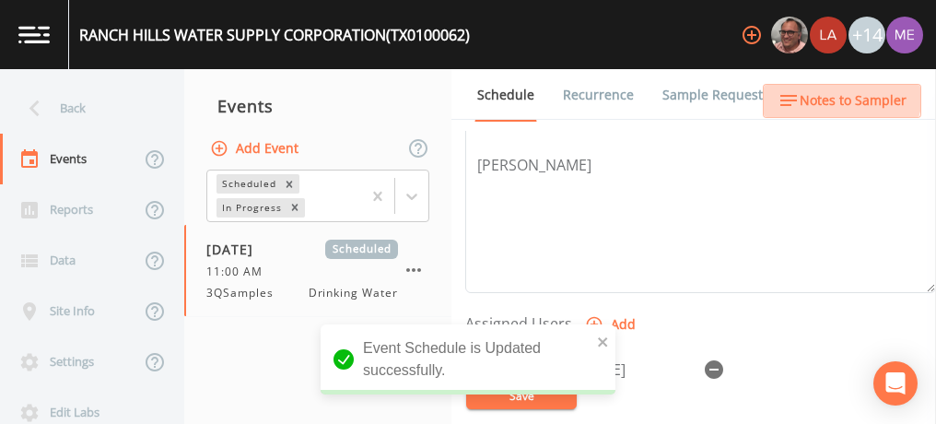
click at [830, 89] on span "Notes to Sampler" at bounding box center [853, 100] width 107 height 23
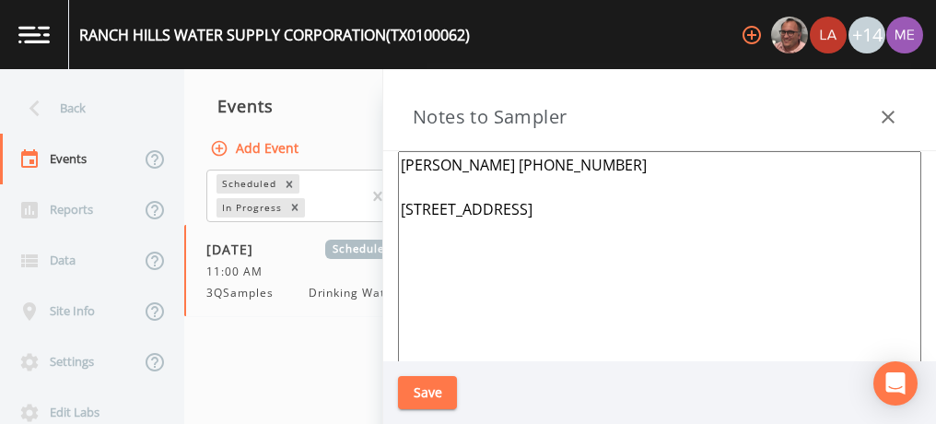
drag, startPoint x: 400, startPoint y: 165, endPoint x: 569, endPoint y: 166, distance: 169.5
click at [569, 166] on textarea "Jason Kelly 210-823-7485 927 Silver Springs Rd, Pipe Creek, TX 78063" at bounding box center [659, 375] width 523 height 448
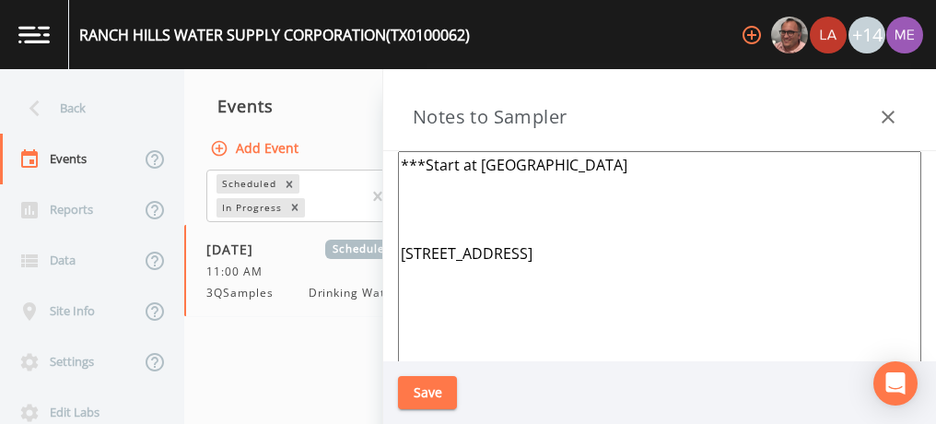
click at [585, 157] on textarea "***Start at Pecan Grove 927 Silver Springs Rd, Pipe Creek, TX 78063" at bounding box center [659, 375] width 523 height 448
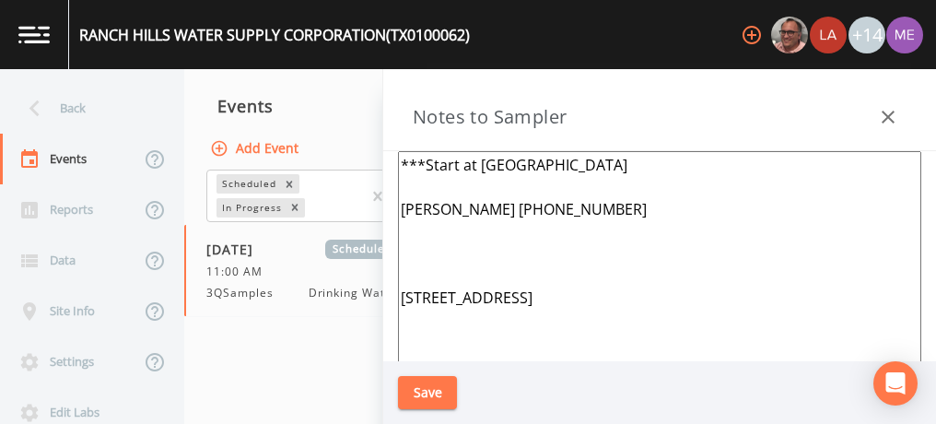
type textarea "***Start at Pecan Grove Greg Grinnan 830-214-5481 927 Silver Springs Rd, Pipe C…"
click at [422, 384] on button "Save" at bounding box center [427, 393] width 59 height 34
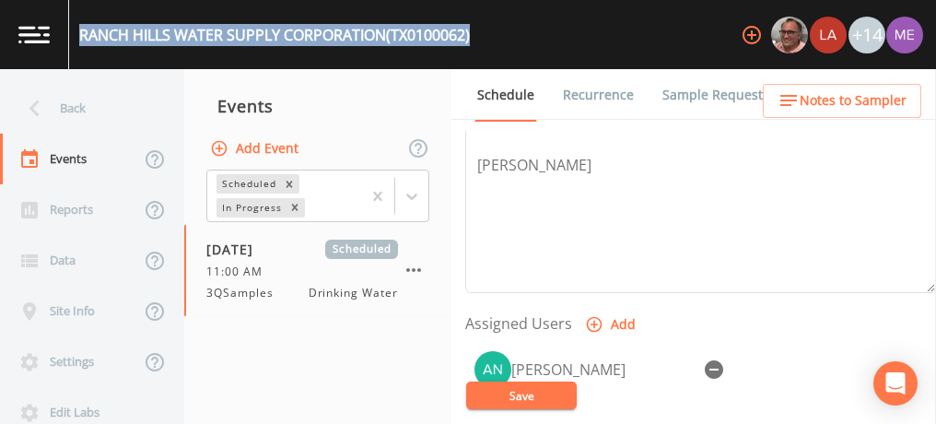
drag, startPoint x: 81, startPoint y: 30, endPoint x: 476, endPoint y: 33, distance: 395.2
click at [476, 33] on div "RANCH HILLS WATER SUPPLY CORPORATION (TX0100062) +14" at bounding box center [468, 34] width 936 height 69
copy div "RANCH HILLS WATER SUPPLY CORPORATION (TX0100062)"
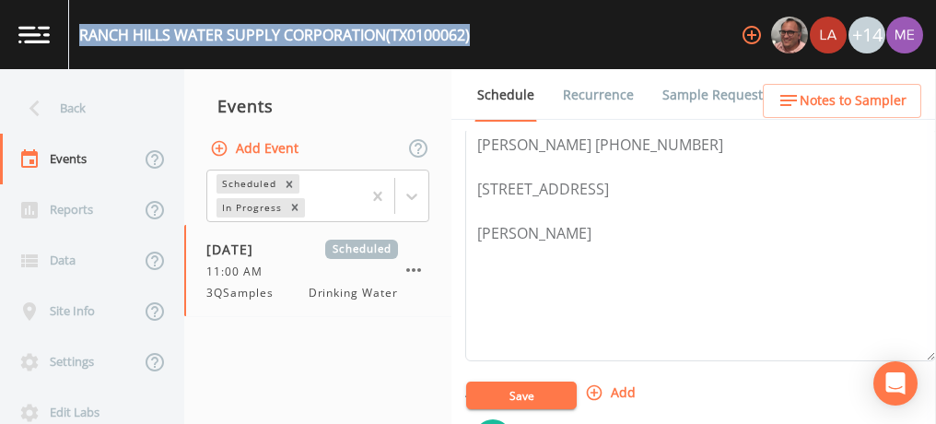
scroll to position [548, 0]
click at [517, 388] on button "Save" at bounding box center [521, 395] width 111 height 28
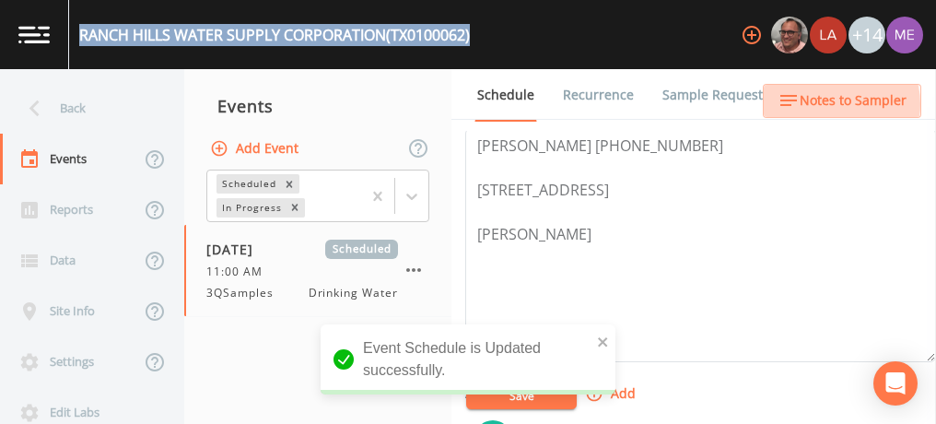
click at [830, 104] on span "Notes to Sampler" at bounding box center [853, 100] width 107 height 23
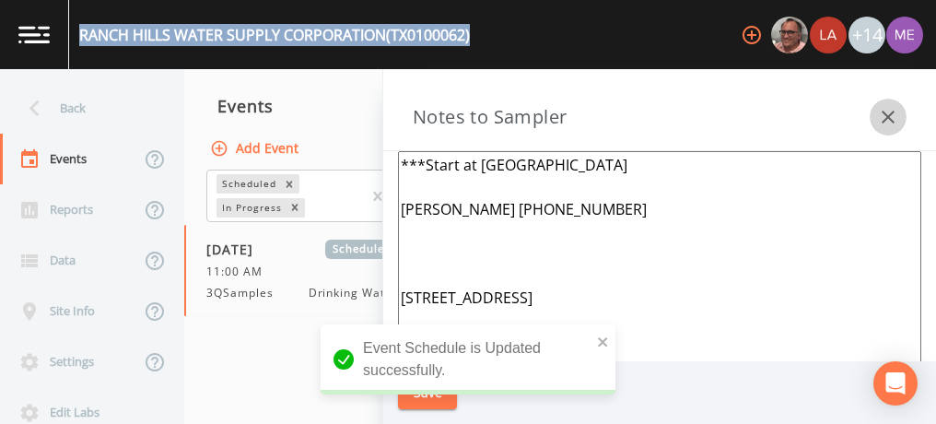
click at [882, 111] on icon "button" at bounding box center [888, 117] width 13 height 13
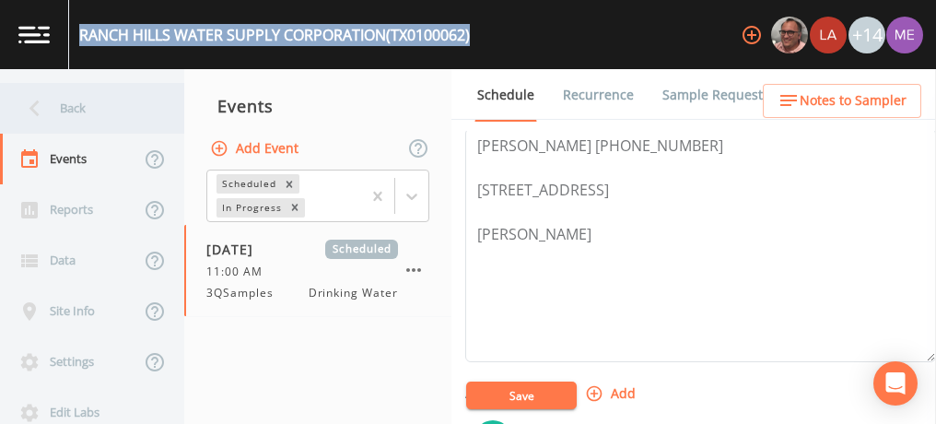
click at [67, 114] on div "Back" at bounding box center [83, 108] width 166 height 51
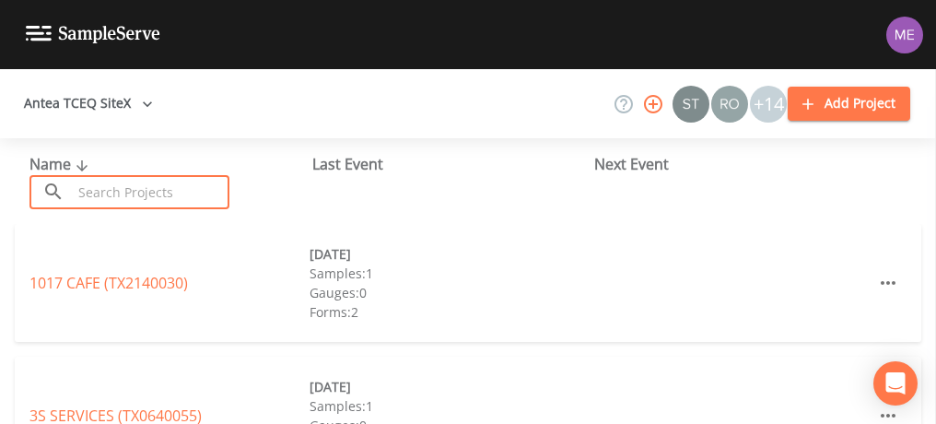
click at [115, 184] on input "text" at bounding box center [151, 192] width 158 height 34
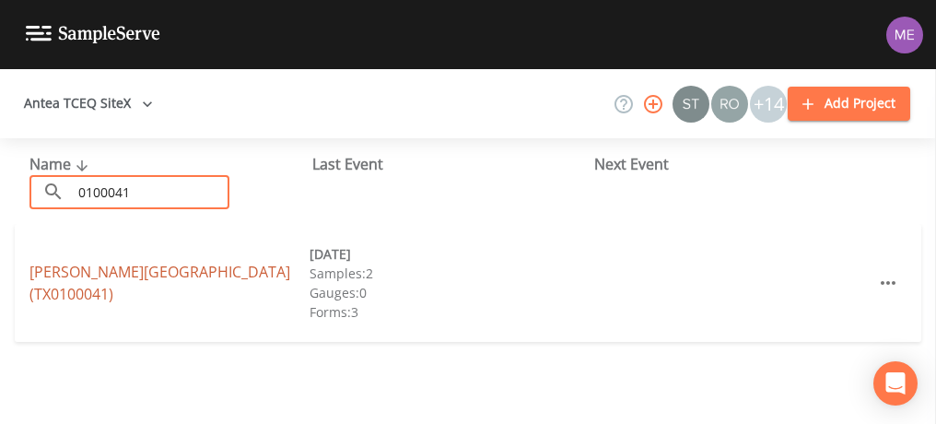
type input "0100041"
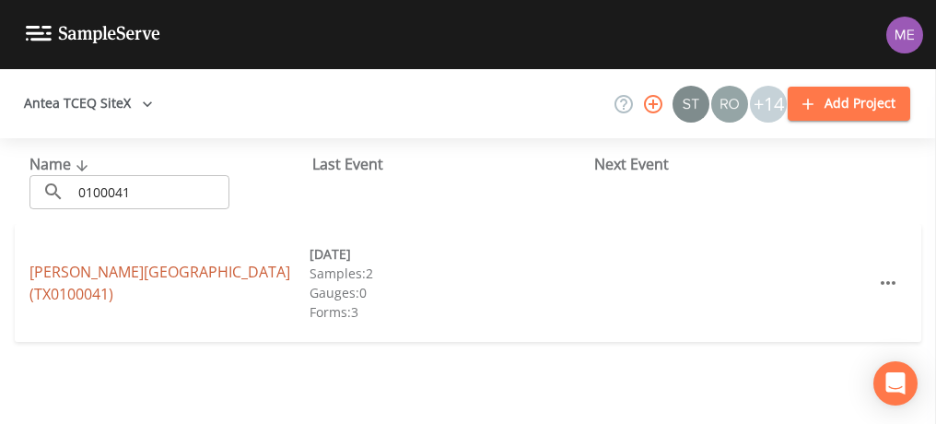
click at [129, 282] on link "MEDINA HIGHLANDS (TX0100041)" at bounding box center [159, 283] width 261 height 42
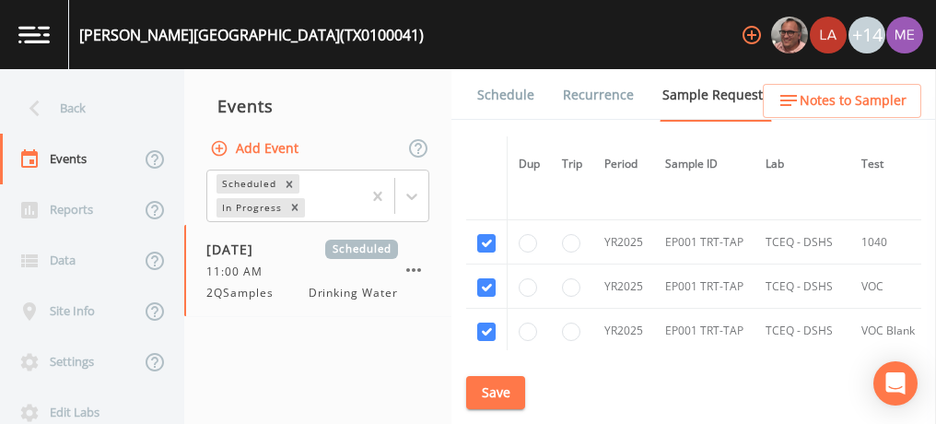
scroll to position [521, 0]
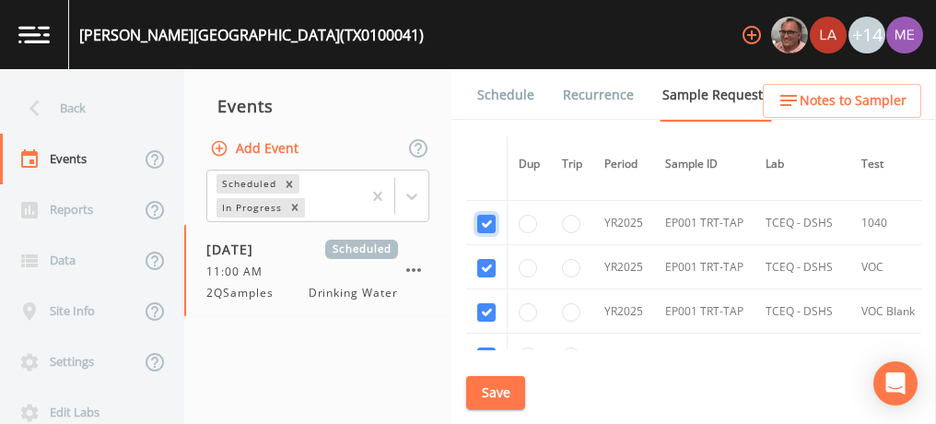
click at [487, 222] on input "checkbox" at bounding box center [486, 224] width 18 height 18
checkbox input "false"
click at [485, 268] on input "checkbox" at bounding box center [486, 268] width 18 height 18
checkbox input "false"
click at [485, 312] on input "checkbox" at bounding box center [486, 312] width 18 height 18
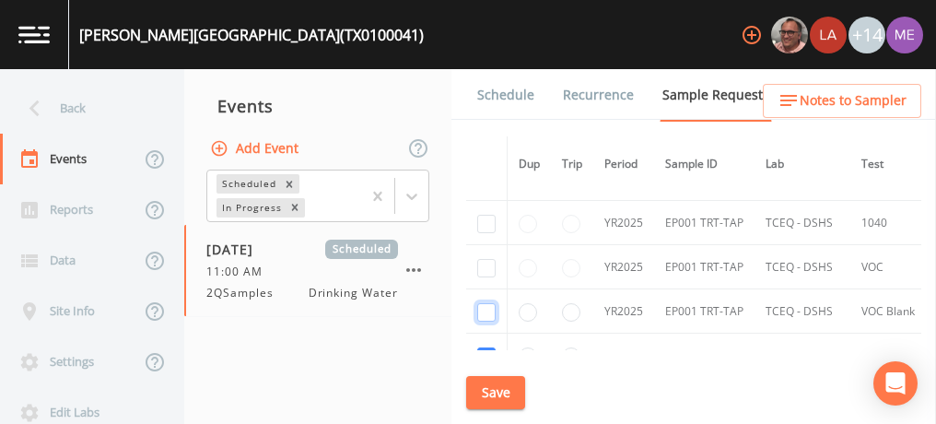
checkbox input "false"
click at [485, 308] on input "checkbox" at bounding box center [486, 310] width 18 height 18
checkbox input "false"
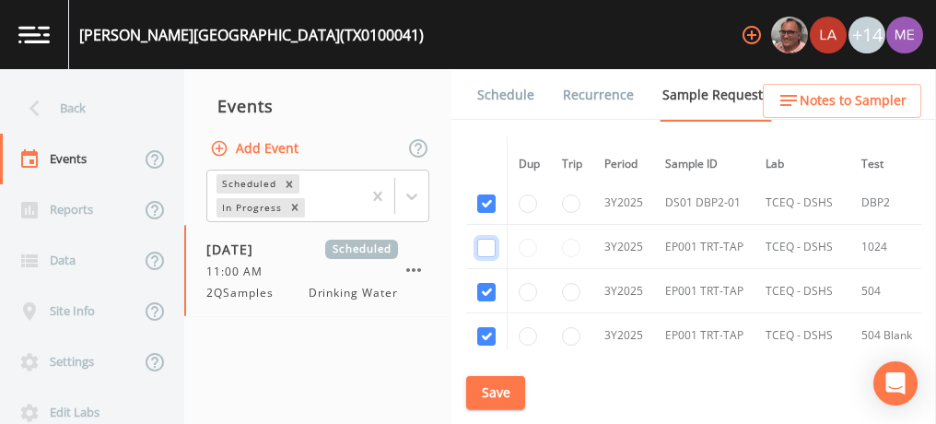
scroll to position [674, 0]
click at [485, 287] on input "checkbox" at bounding box center [486, 292] width 18 height 18
checkbox input "false"
click at [485, 327] on input "checkbox" at bounding box center [486, 336] width 18 height 18
checkbox input "false"
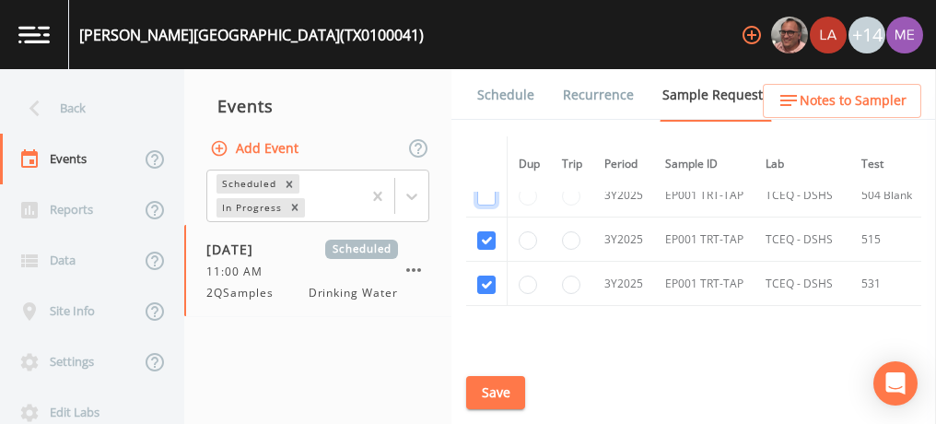
scroll to position [827, 0]
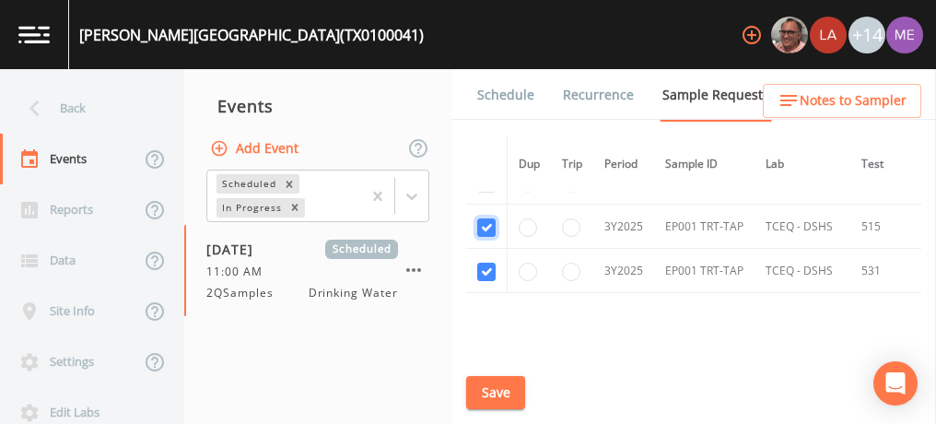
click at [486, 218] on input "checkbox" at bounding box center [486, 227] width 18 height 18
checkbox input "false"
click at [485, 268] on input "checkbox" at bounding box center [486, 272] width 18 height 18
checkbox input "false"
click at [491, 391] on button "Save" at bounding box center [495, 393] width 59 height 34
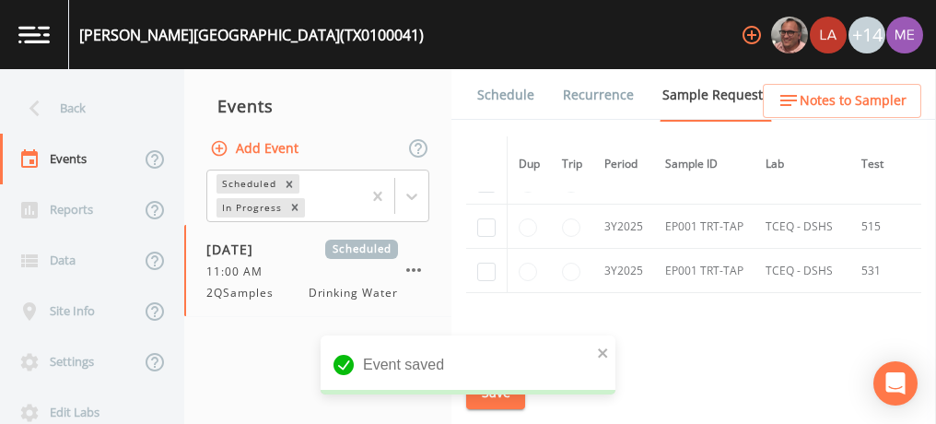
click at [497, 96] on link "Schedule" at bounding box center [505, 95] width 63 height 52
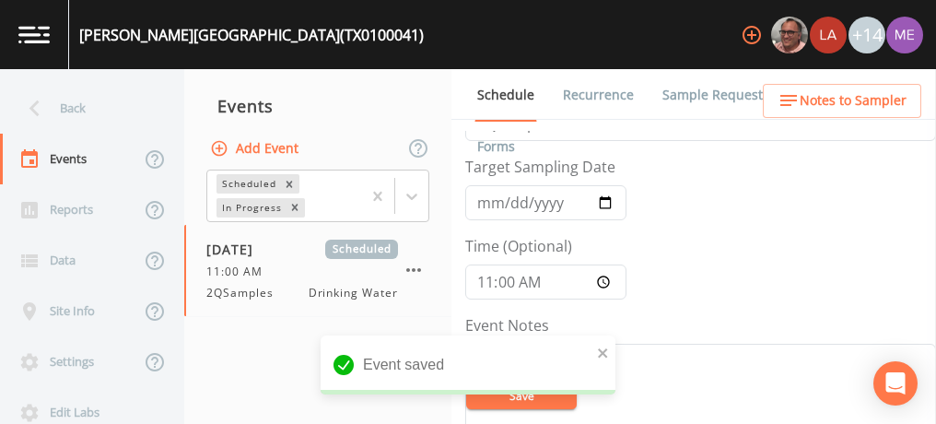
scroll to position [55, 0]
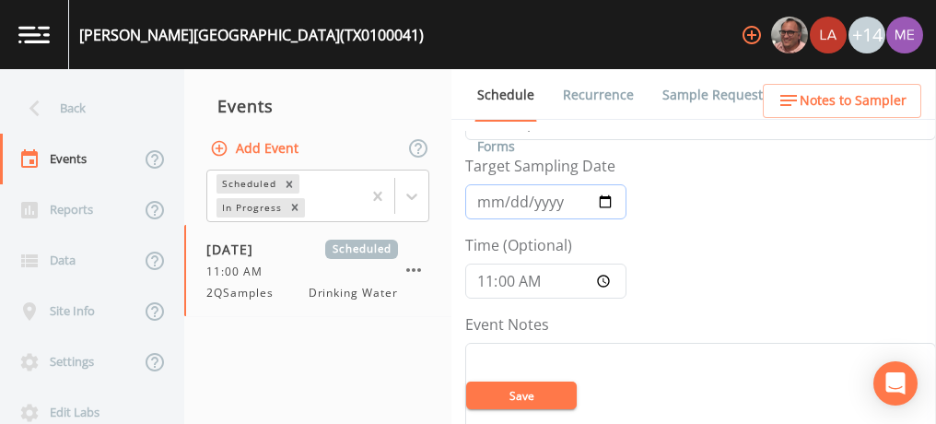
click at [485, 206] on input "2025-05-06" at bounding box center [545, 201] width 161 height 35
type input "[DATE]"
click at [485, 274] on input "11:00:00" at bounding box center [545, 280] width 161 height 35
type input "13:00"
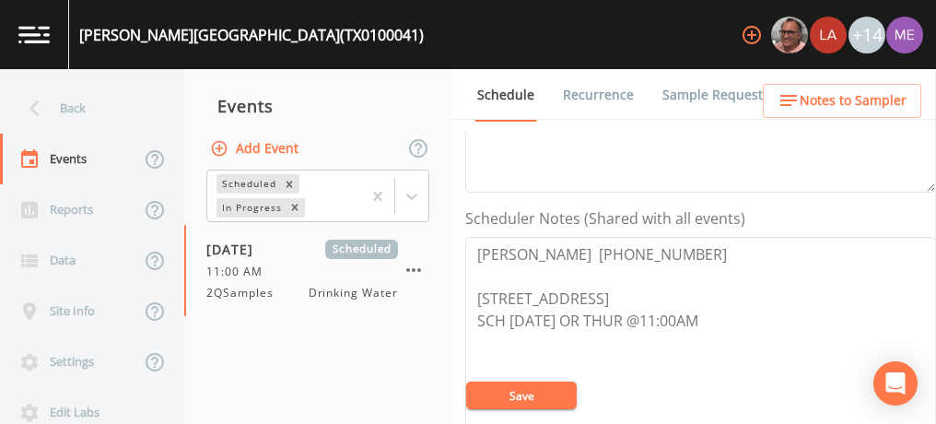
scroll to position [444, 0]
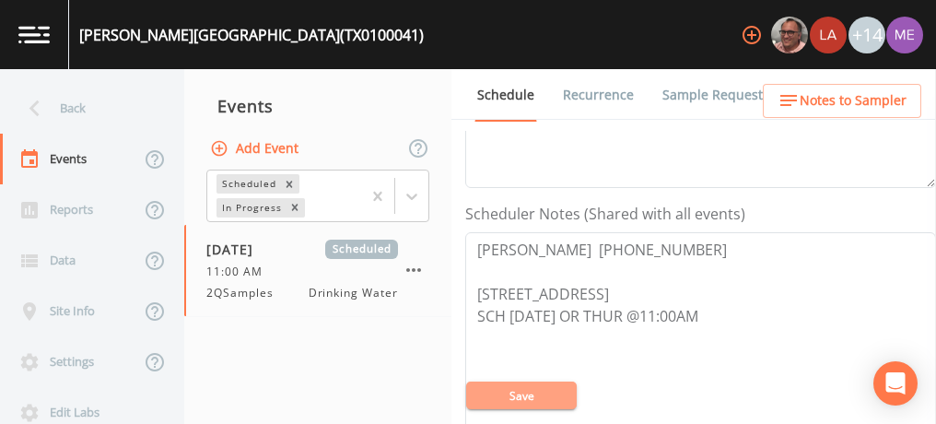
click at [490, 398] on button "Save" at bounding box center [521, 395] width 111 height 28
